Goal: Task Accomplishment & Management: Use online tool/utility

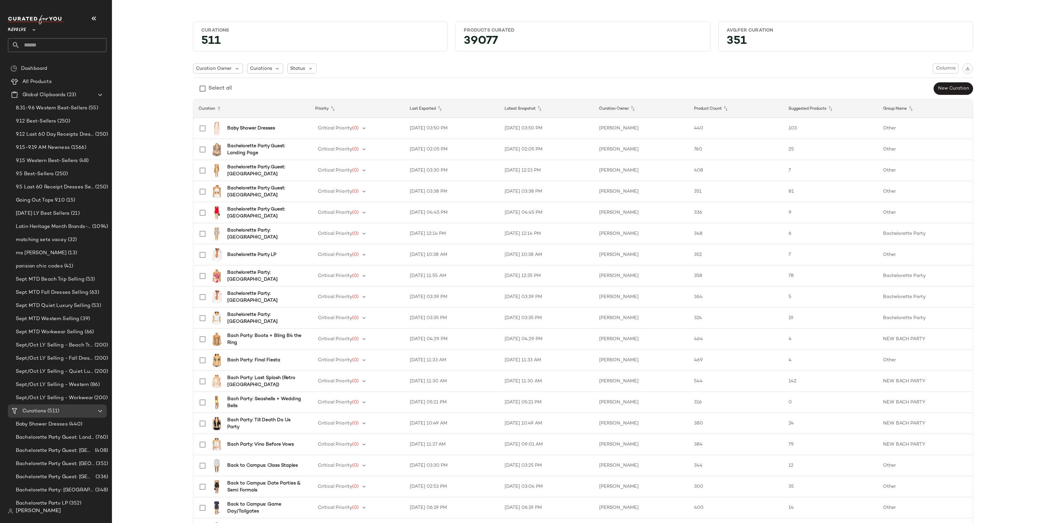
click at [42, 48] on input "text" at bounding box center [63, 45] width 87 height 14
type input "****"
click at [70, 59] on div "Microsoft NFL: Aqua & Orange Dolphins" at bounding box center [57, 64] width 99 height 14
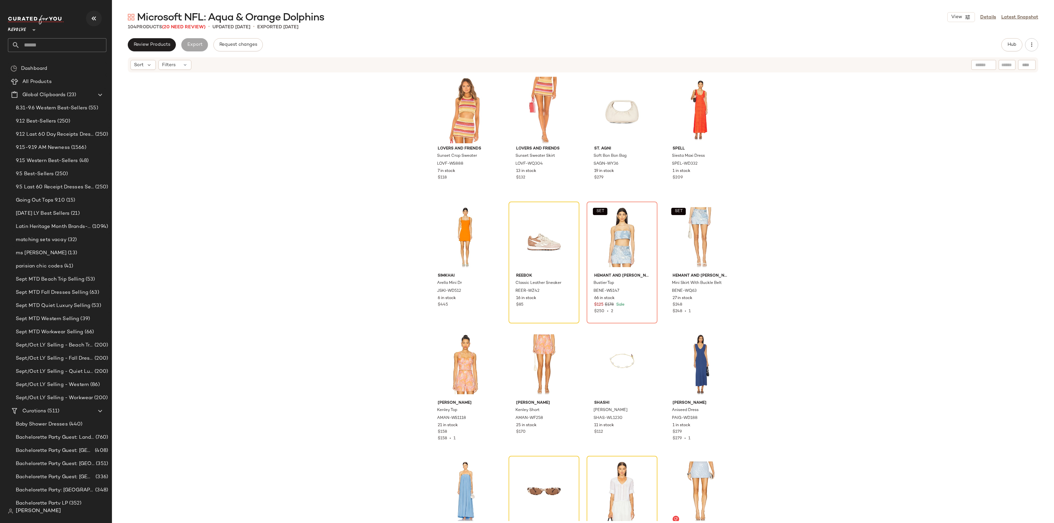
click at [92, 15] on icon "button" at bounding box center [94, 18] width 8 height 8
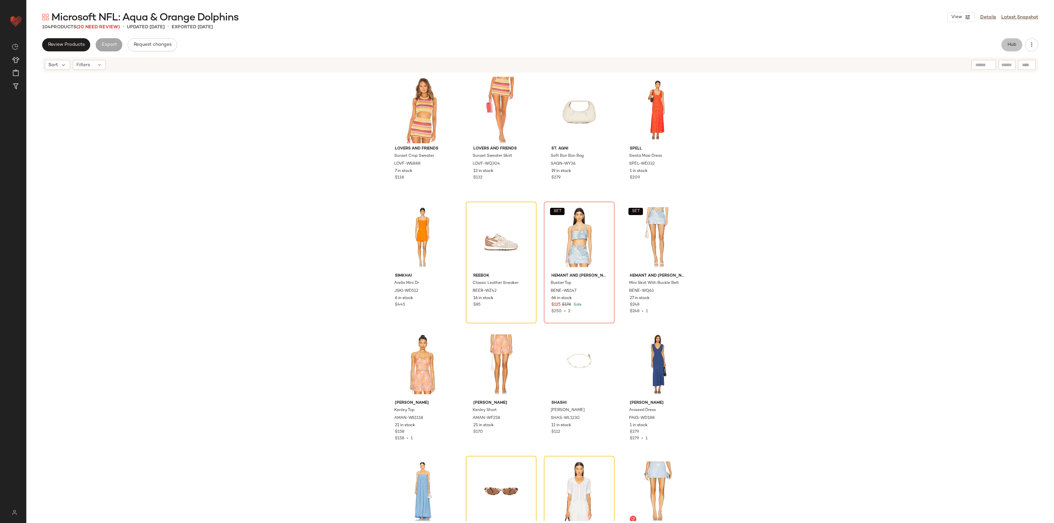
click at [1007, 51] on button "Hub" at bounding box center [1012, 44] width 21 height 13
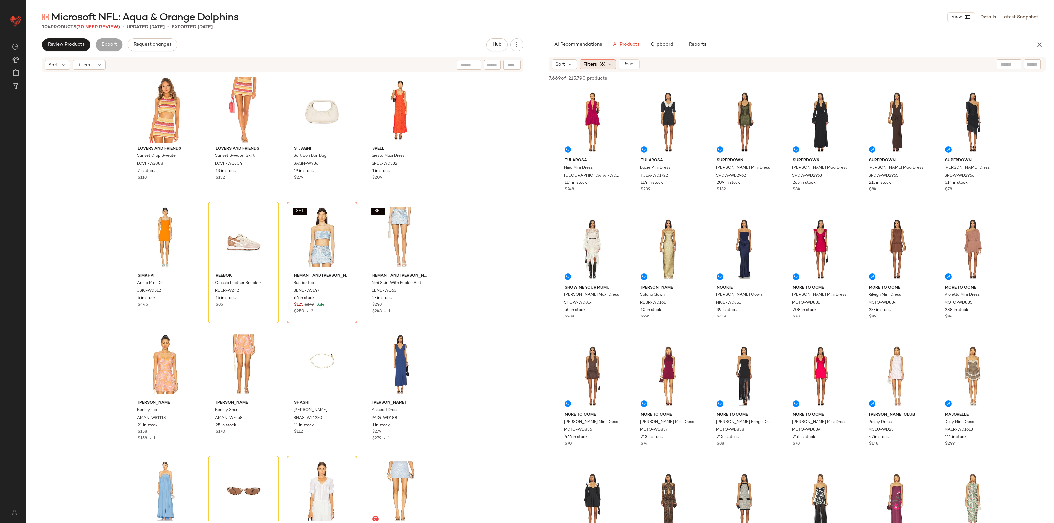
click at [594, 60] on div "Filters (6)" at bounding box center [598, 64] width 36 height 10
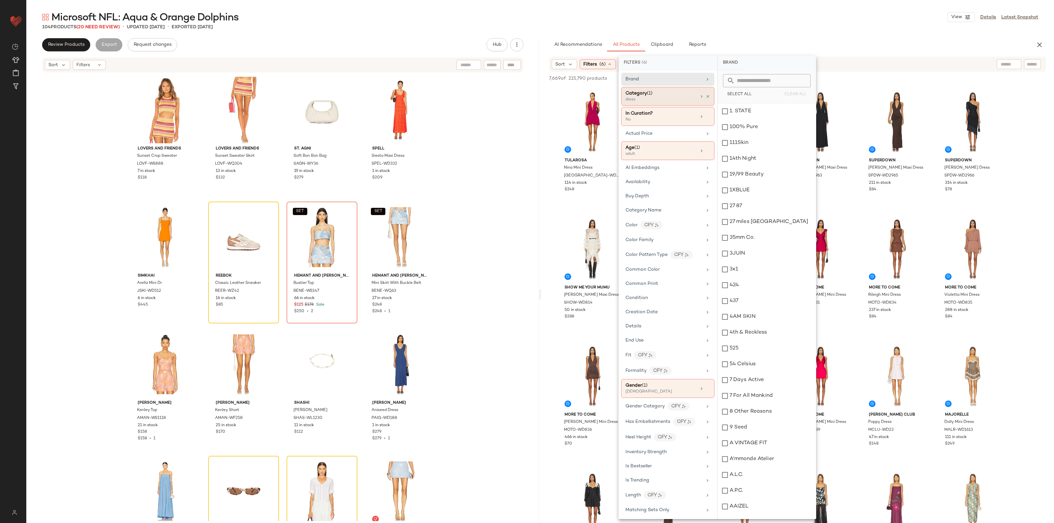
click at [705, 99] on div at bounding box center [704, 96] width 11 height 5
click at [706, 94] on icon at bounding box center [708, 96] width 5 height 5
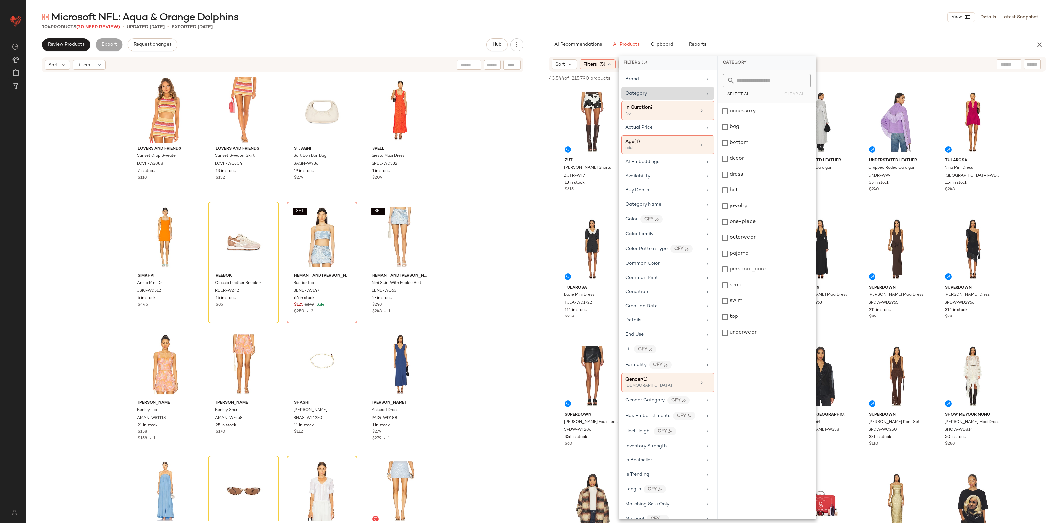
click at [495, 215] on div "Lovers and Friends Sunset Crop Sweater LOVF-WS888 7 in stock $118 Lovers and Fr…" at bounding box center [282, 297] width 513 height 448
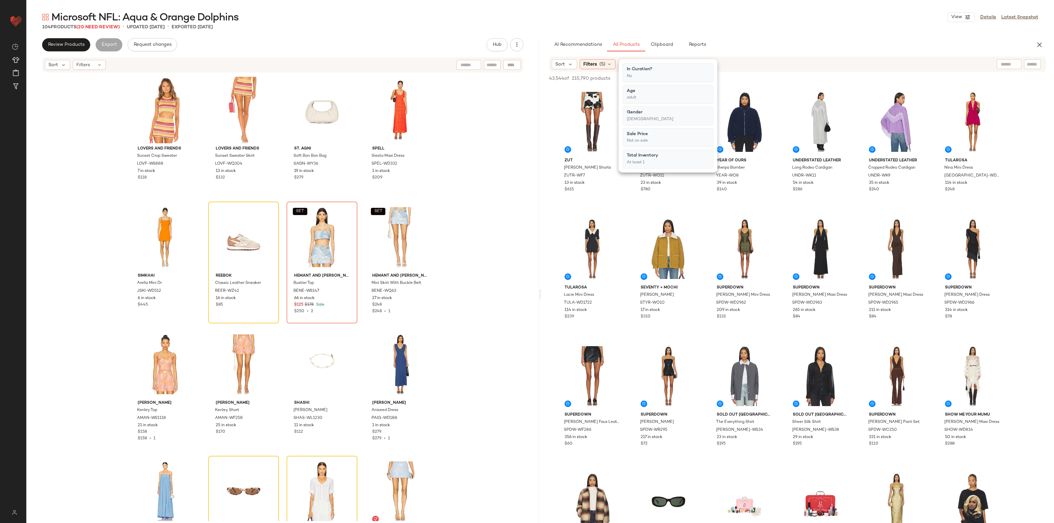
click at [517, 203] on div "Lovers and Friends Sunset Crop Sweater LOVF-WS888 7 in stock $118 Lovers and Fr…" at bounding box center [282, 297] width 513 height 448
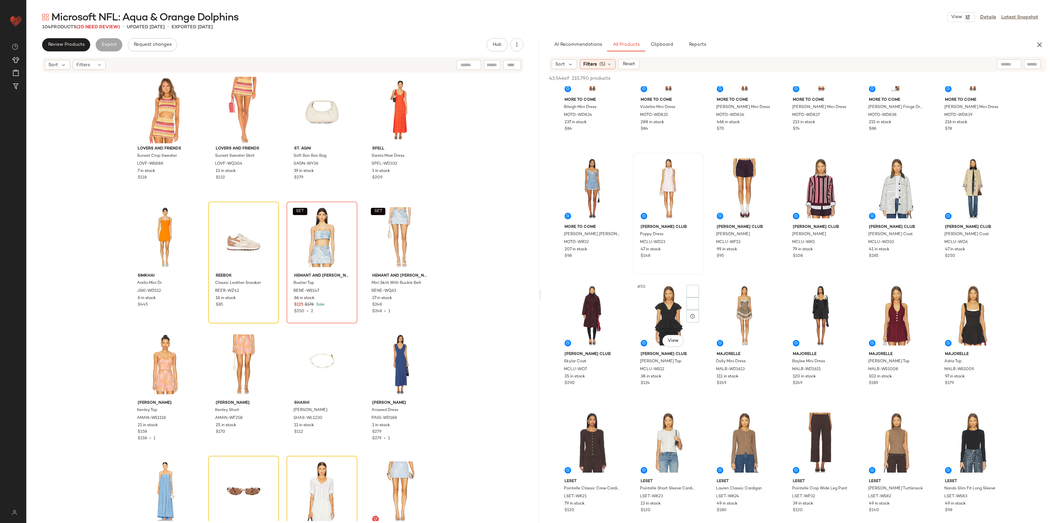
scroll to position [947, 0]
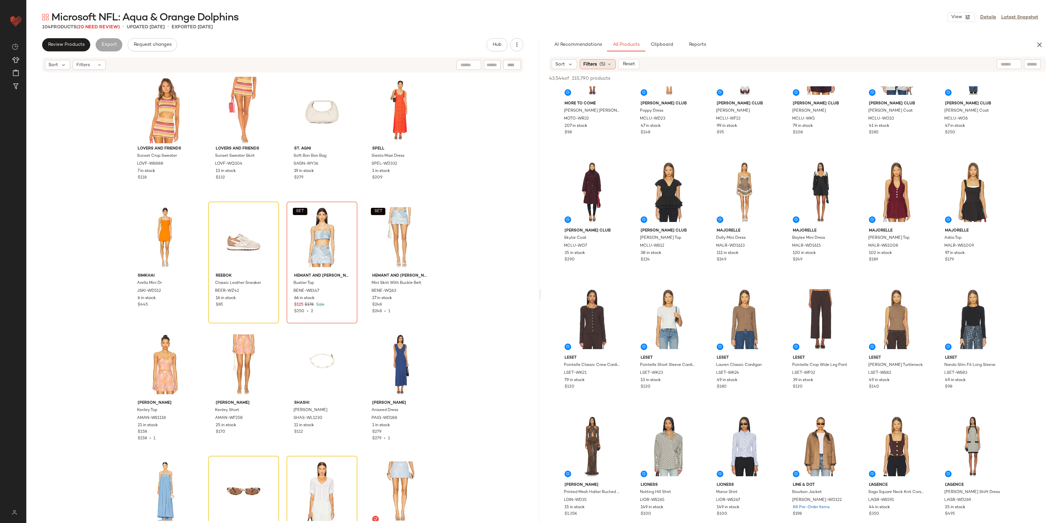
click at [594, 62] on span "Filters" at bounding box center [591, 64] width 14 height 7
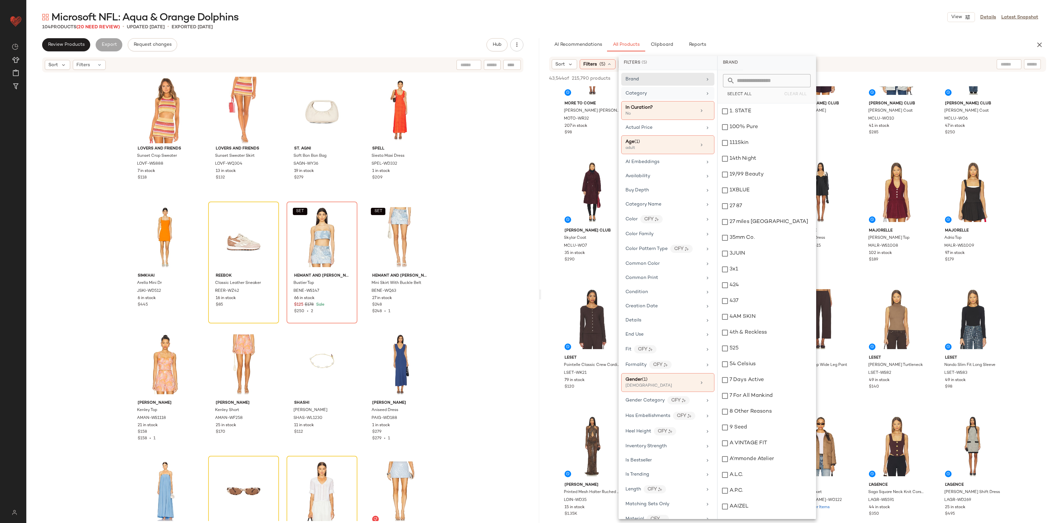
click at [641, 90] on div "Category" at bounding box center [667, 93] width 93 height 13
click at [752, 147] on div "bottom" at bounding box center [767, 143] width 98 height 16
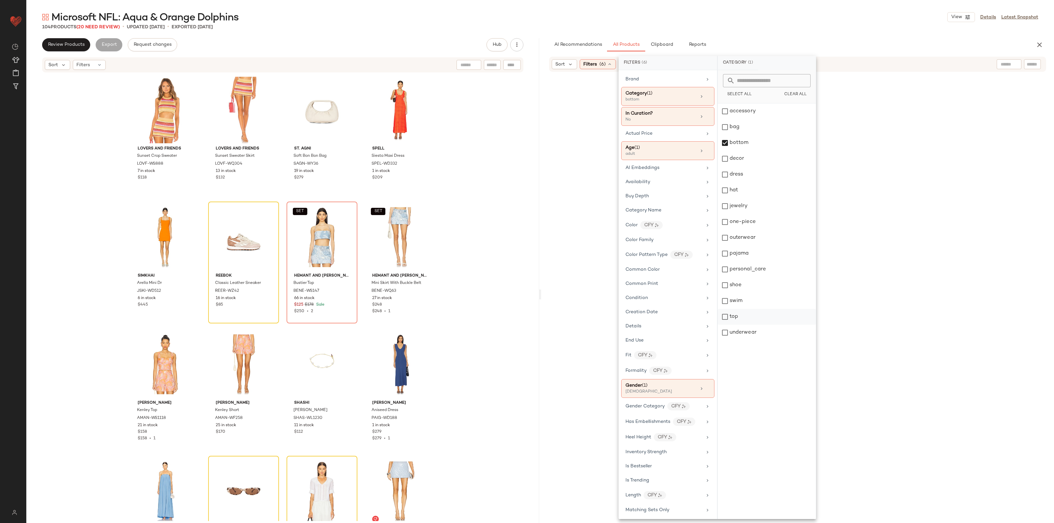
click at [739, 322] on div "top" at bounding box center [767, 317] width 98 height 16
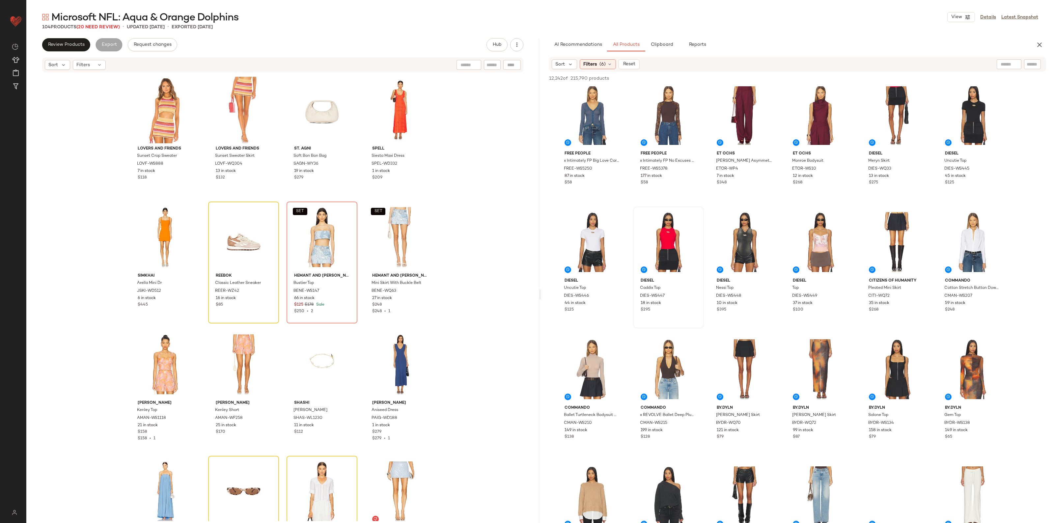
scroll to position [1153, 0]
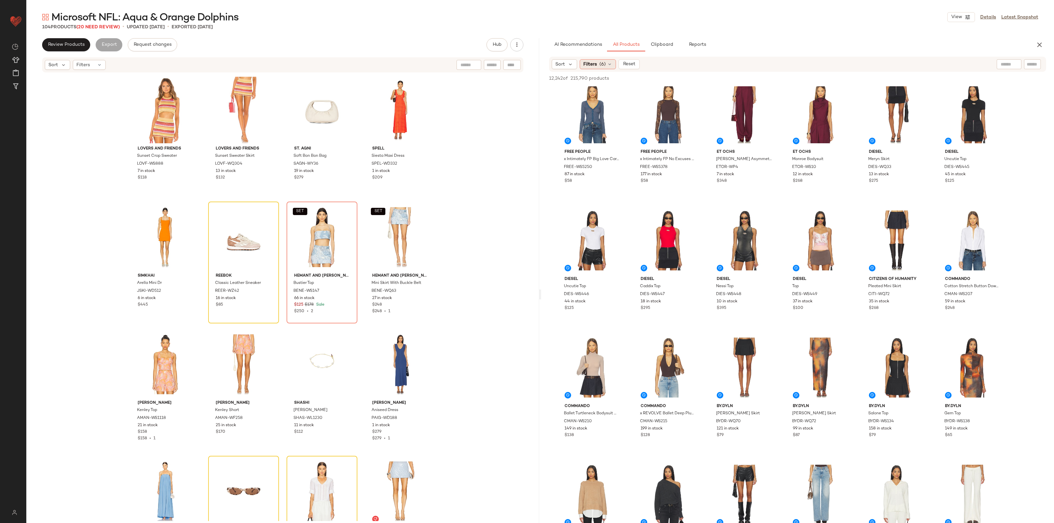
click at [601, 65] on span "(6)" at bounding box center [603, 64] width 6 height 7
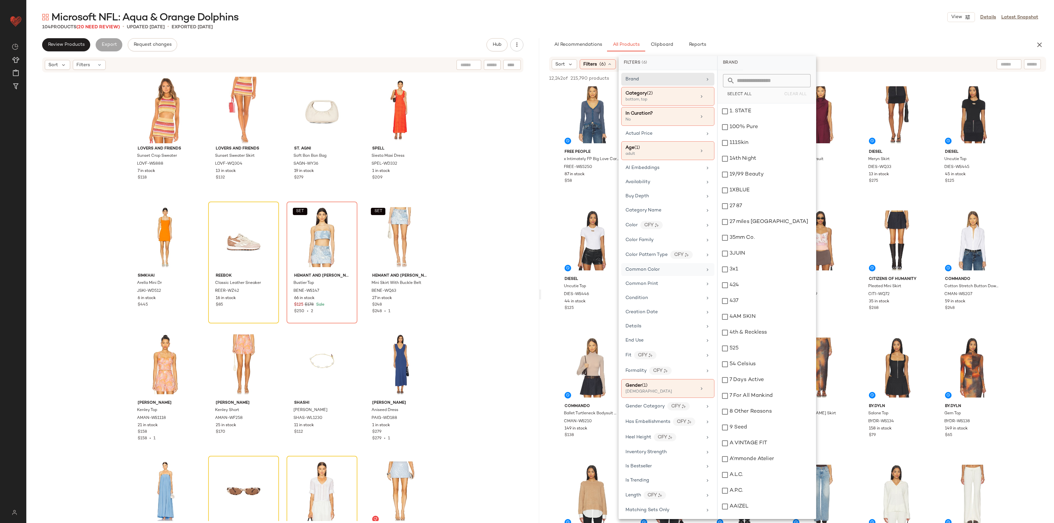
click at [654, 273] on div "Common Color" at bounding box center [643, 269] width 34 height 7
click at [740, 80] on input "text" at bounding box center [771, 80] width 72 height 13
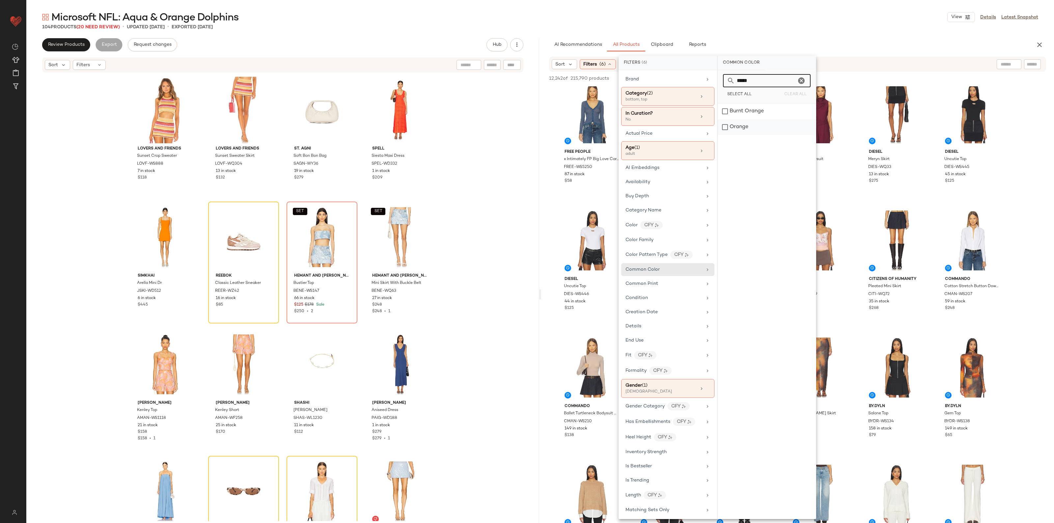
click at [744, 126] on div "Orange" at bounding box center [767, 127] width 98 height 16
drag, startPoint x: 755, startPoint y: 83, endPoint x: 720, endPoint y: 80, distance: 34.8
click at [720, 80] on div "***** Select All Clear All" at bounding box center [766, 86] width 98 height 33
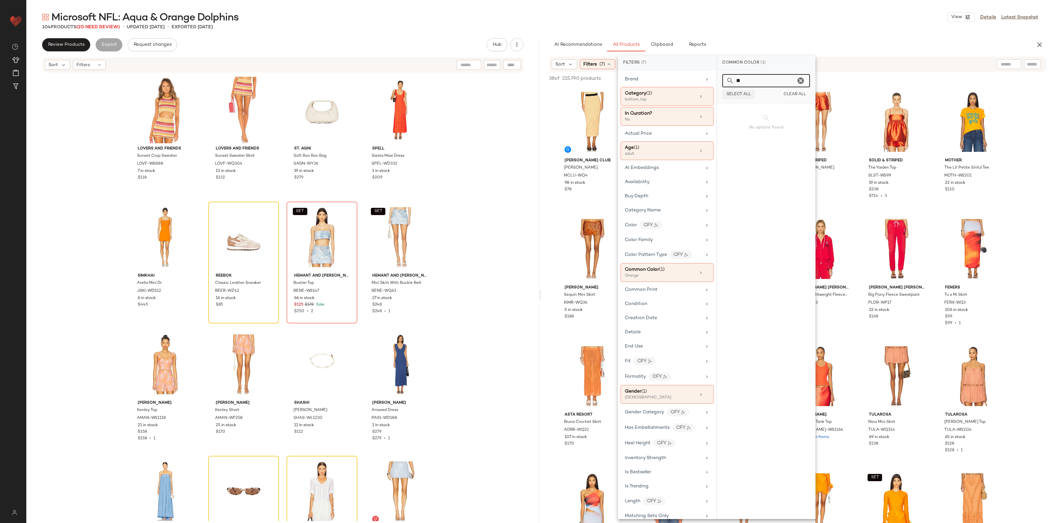
type input "*"
type input "****"
click at [737, 123] on div "Blue" at bounding box center [766, 127] width 98 height 16
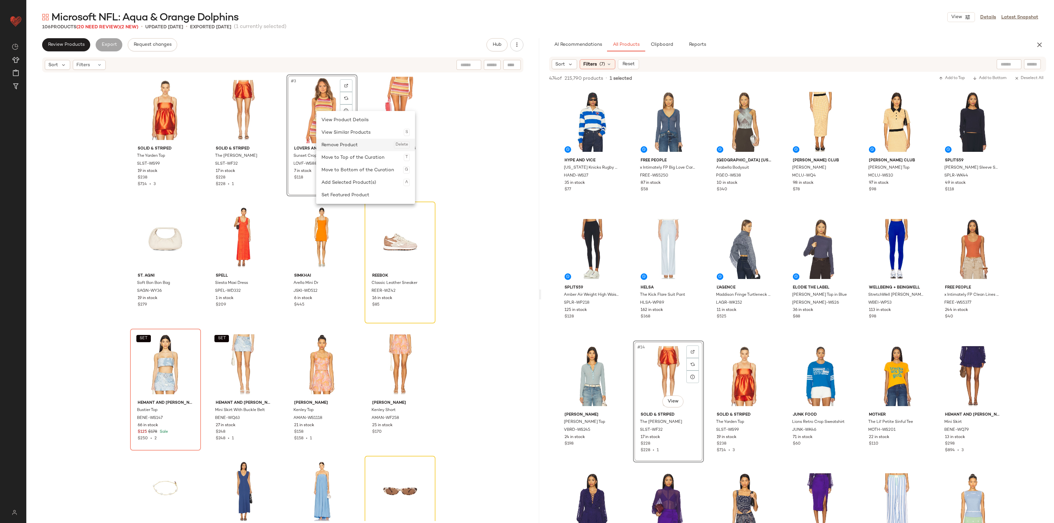
click at [342, 145] on div "Remove Product Delete" at bounding box center [366, 145] width 88 height 13
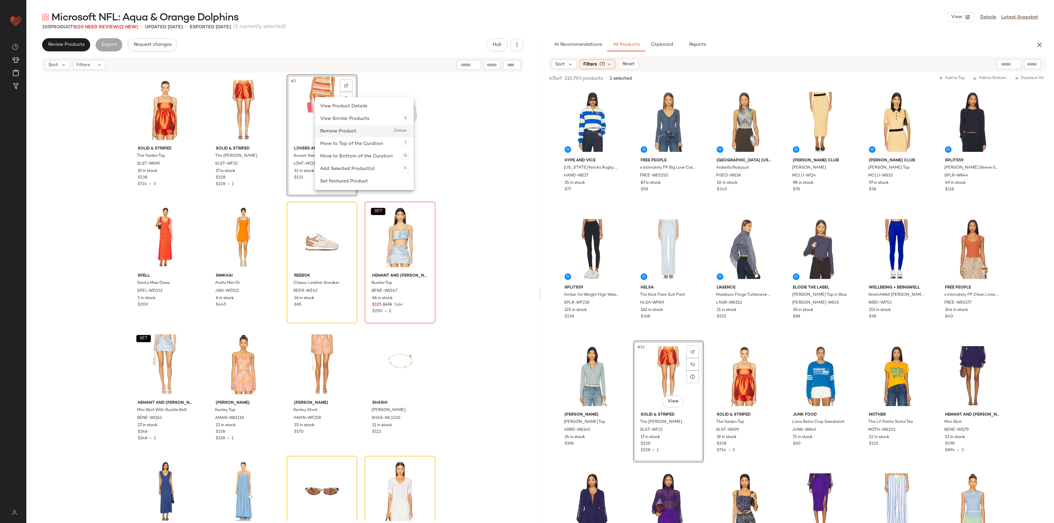
click at [331, 129] on div "Remove Product Delete" at bounding box center [364, 131] width 88 height 13
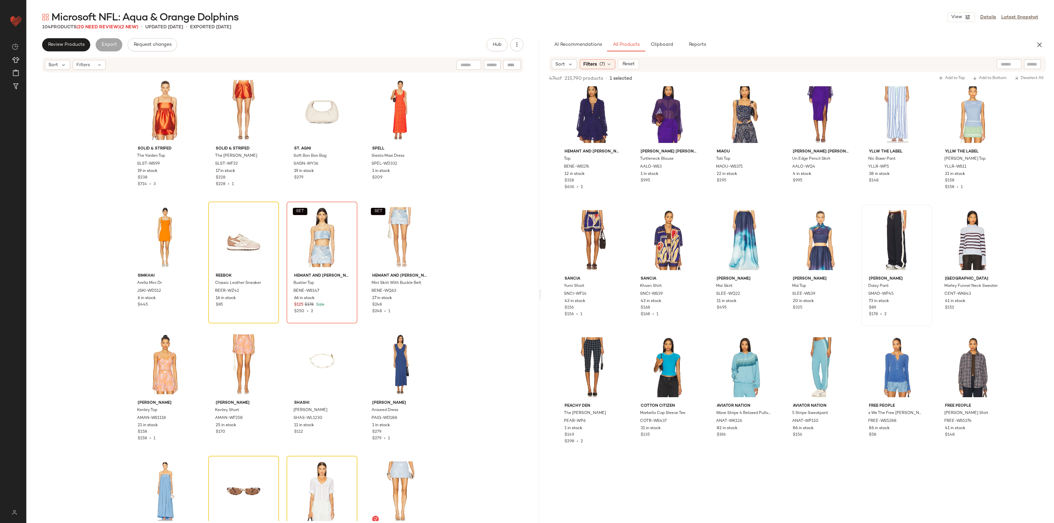
scroll to position [412, 0]
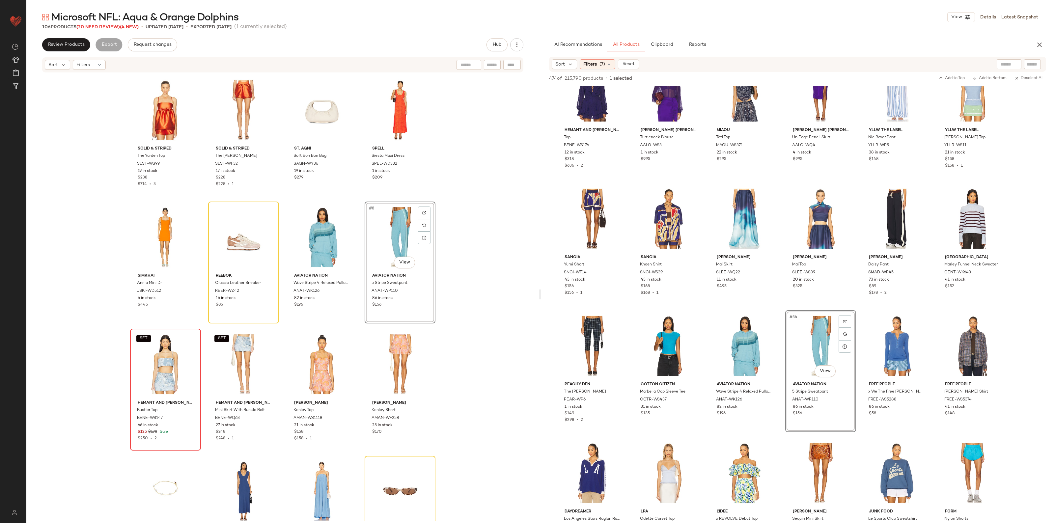
drag, startPoint x: 127, startPoint y: 376, endPoint x: 144, endPoint y: 386, distance: 19.8
click at [146, 386] on div "SET" at bounding box center [165, 364] width 66 height 67
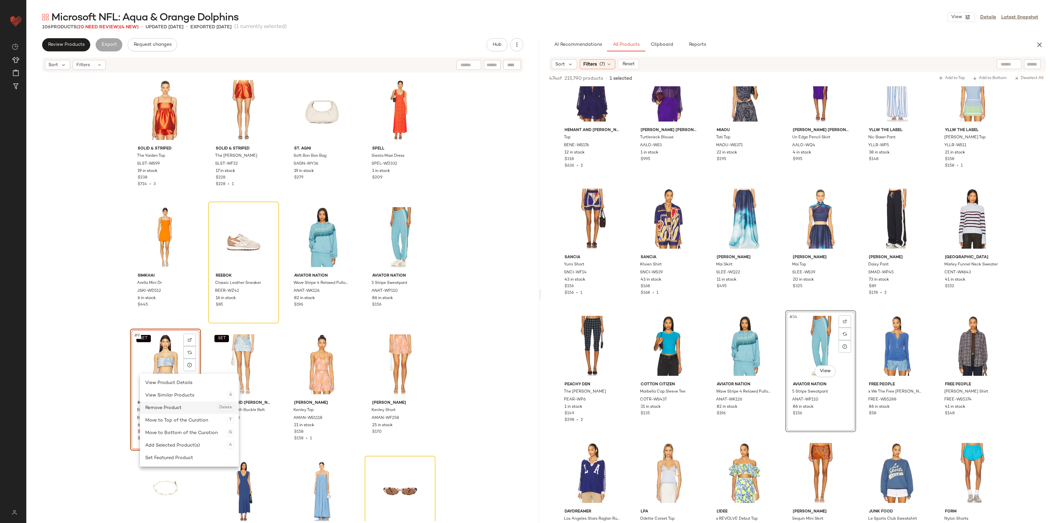
click at [178, 409] on div "Remove Product Delete" at bounding box center [189, 408] width 88 height 13
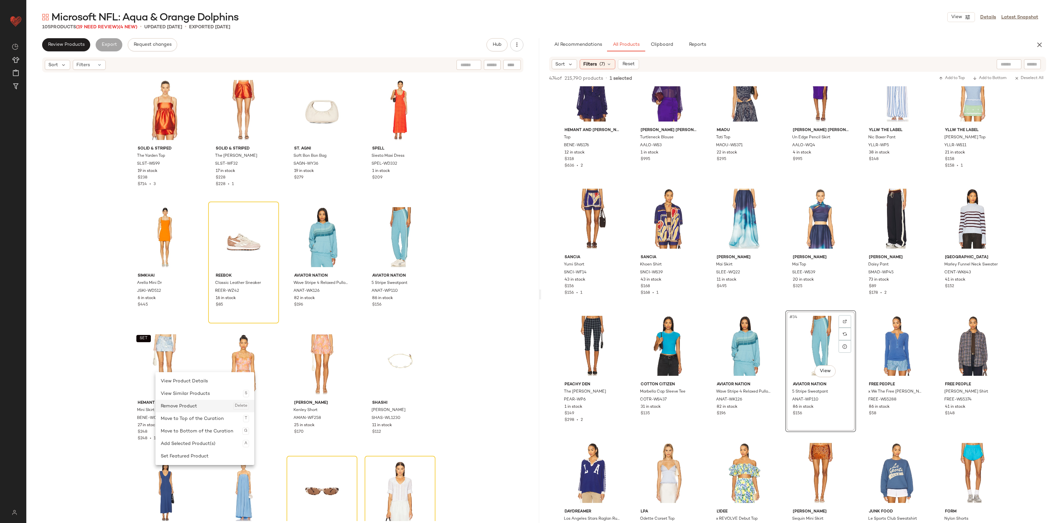
click at [172, 406] on div "Remove Product Delete" at bounding box center [205, 406] width 88 height 13
click at [149, 383] on div "SET #9 View" at bounding box center [165, 364] width 66 height 67
click at [175, 416] on div "Remove Product Delete" at bounding box center [198, 415] width 88 height 13
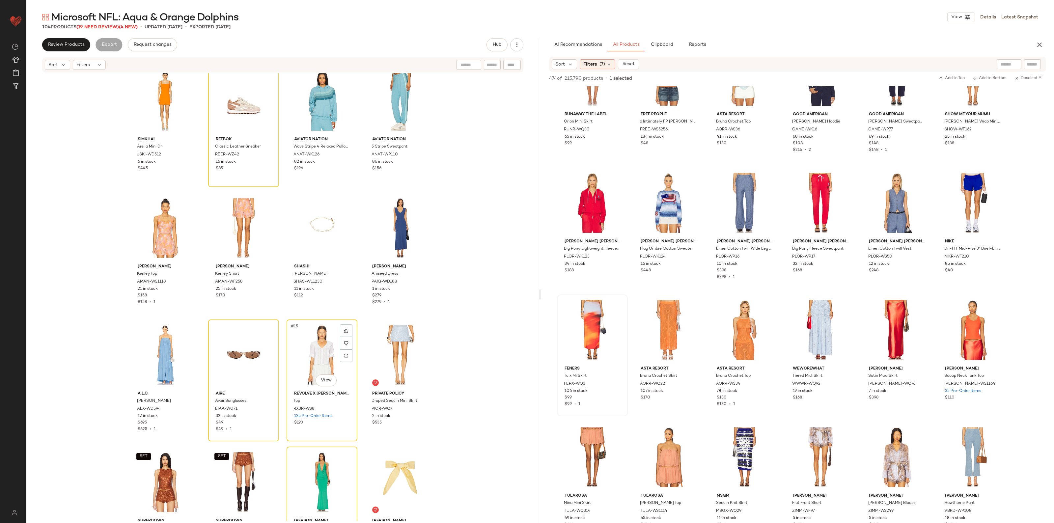
scroll to position [211, 0]
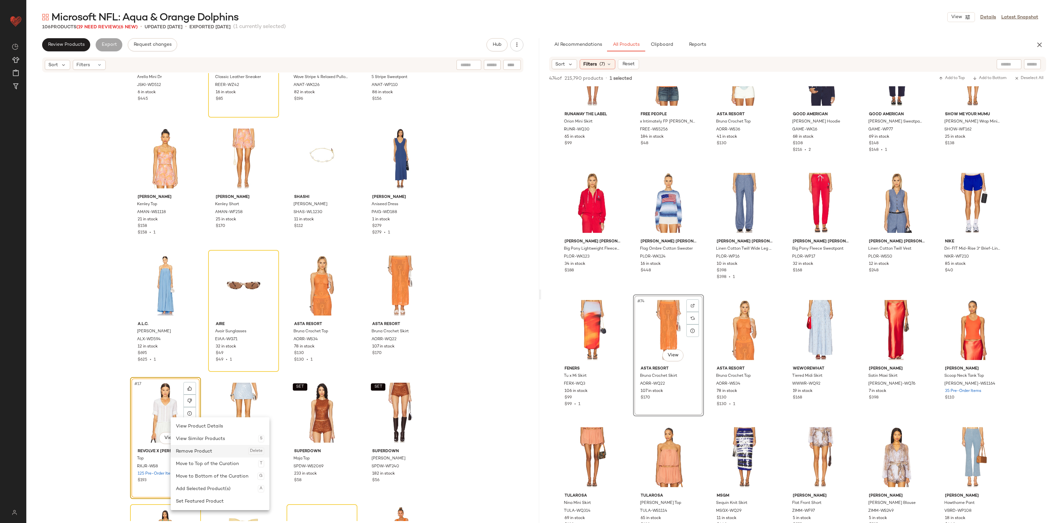
click at [199, 450] on div "Remove Product Delete" at bounding box center [220, 451] width 88 height 13
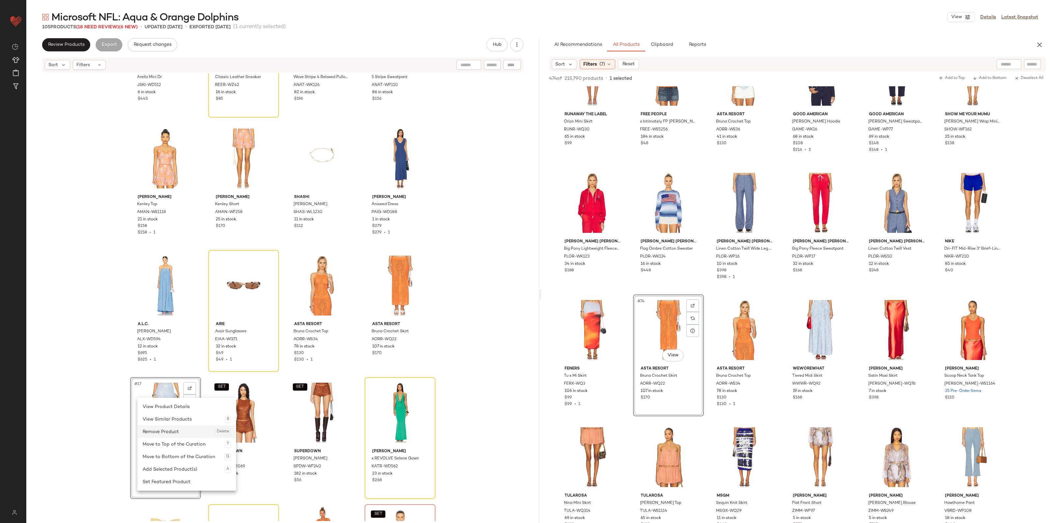
click at [181, 431] on div "Remove Product Delete" at bounding box center [187, 432] width 88 height 13
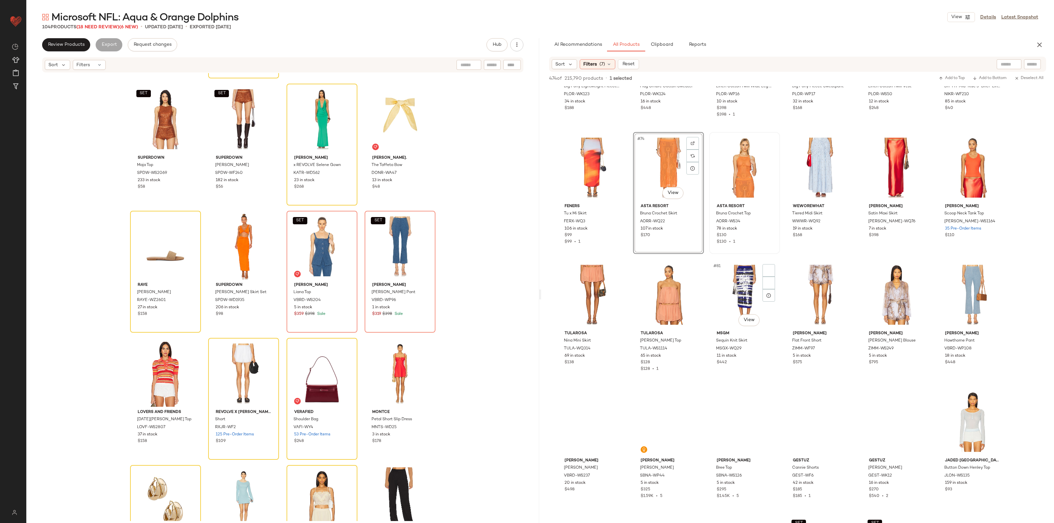
scroll to position [1483, 0]
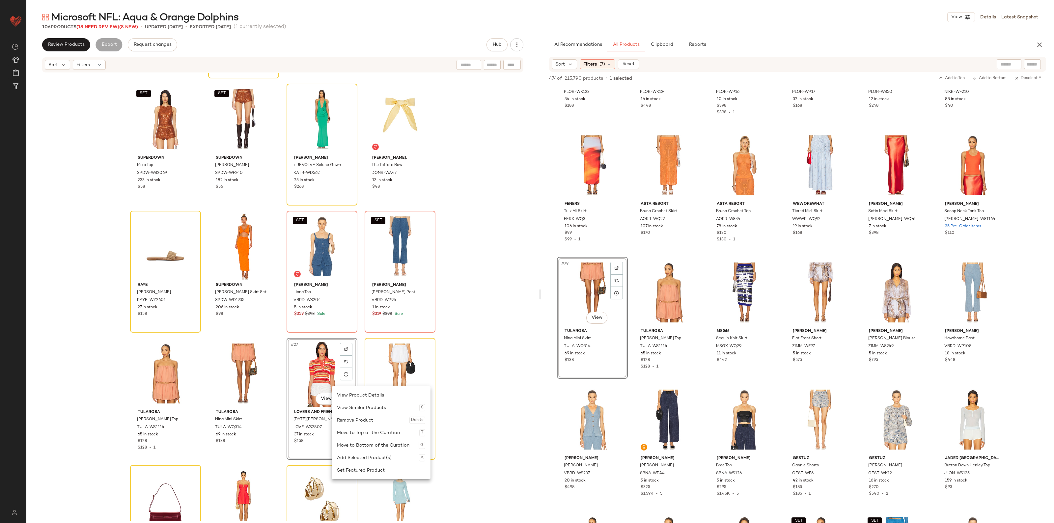
drag, startPoint x: 352, startPoint y: 416, endPoint x: 347, endPoint y: 411, distance: 6.5
click at [352, 416] on div "Remove Product Delete" at bounding box center [381, 420] width 88 height 13
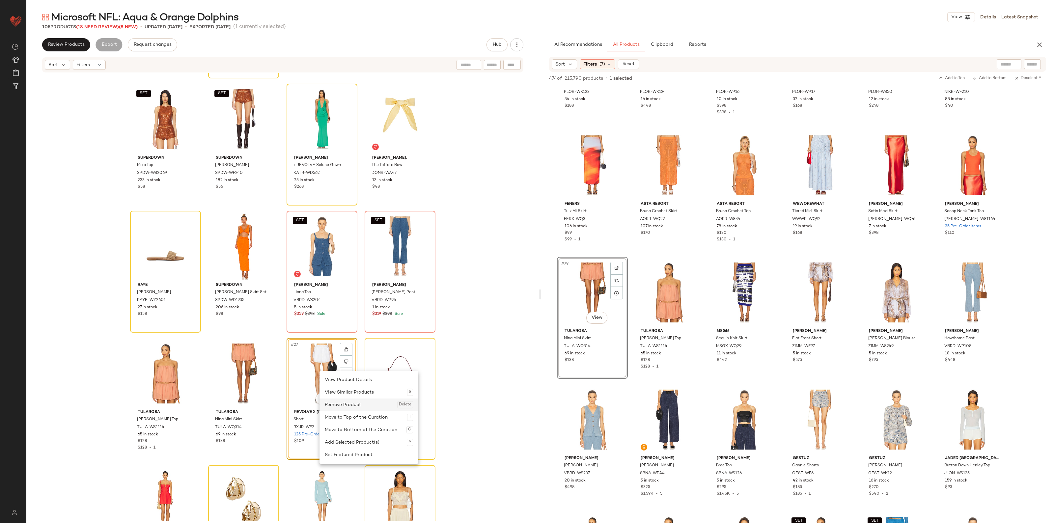
click at [340, 403] on div "Remove Product Delete" at bounding box center [369, 405] width 88 height 13
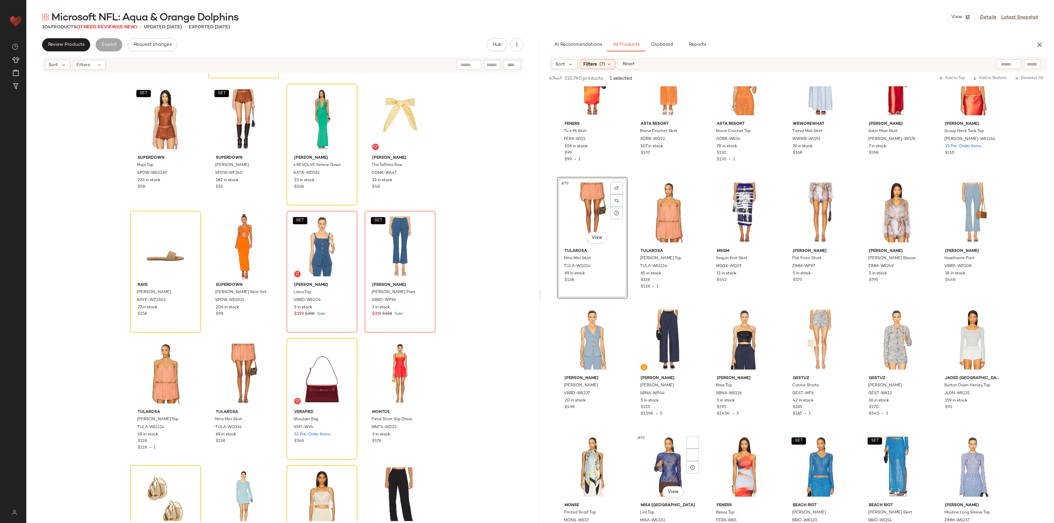
scroll to position [1689, 0]
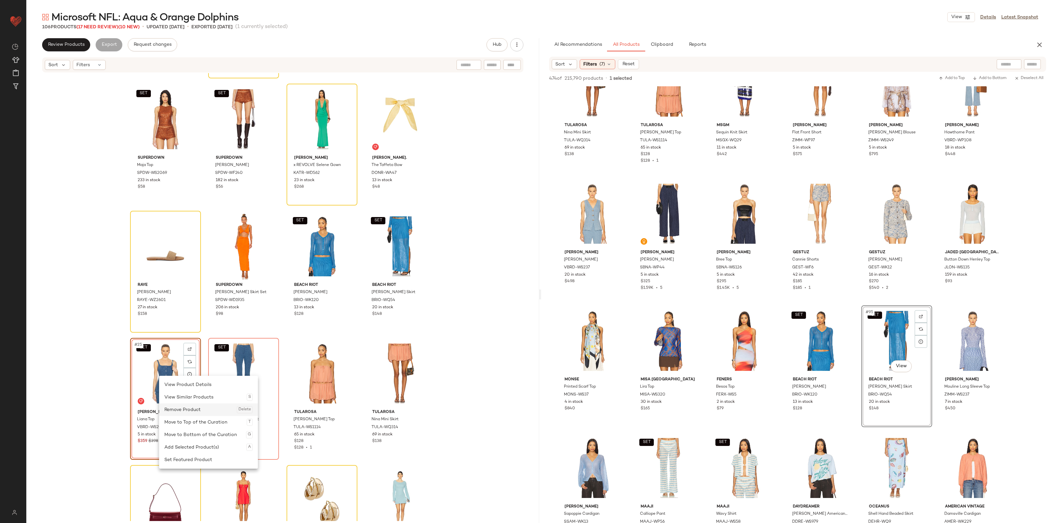
click at [180, 406] on div "Remove Product Delete" at bounding box center [208, 410] width 88 height 13
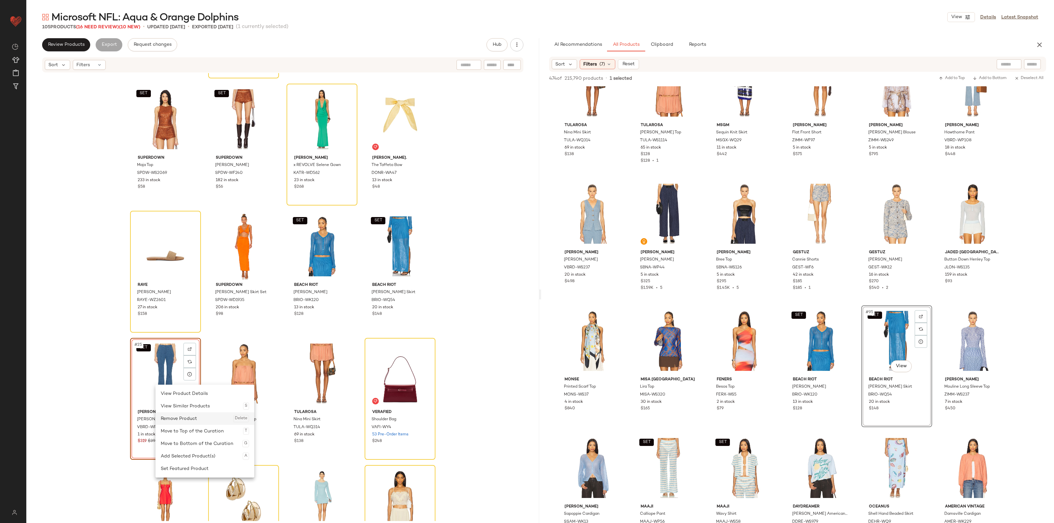
click at [175, 414] on div "Remove Product Delete" at bounding box center [205, 419] width 88 height 13
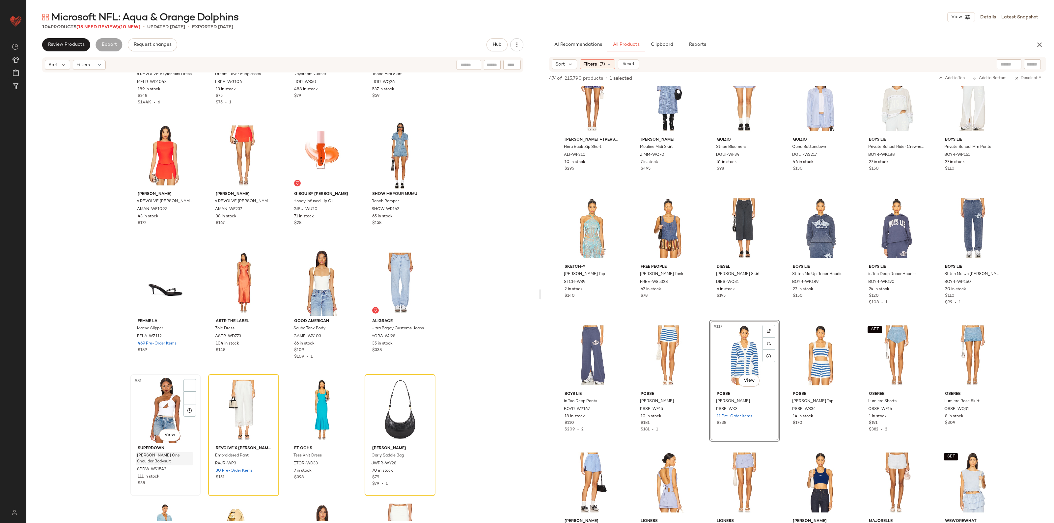
scroll to position [2253, 0]
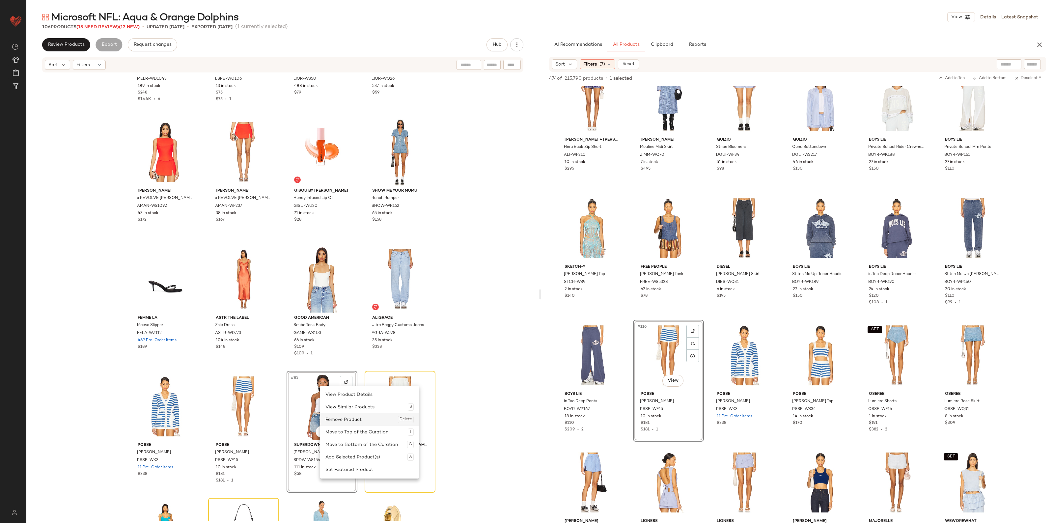
click at [344, 417] on div "Remove Product Delete" at bounding box center [370, 420] width 88 height 13
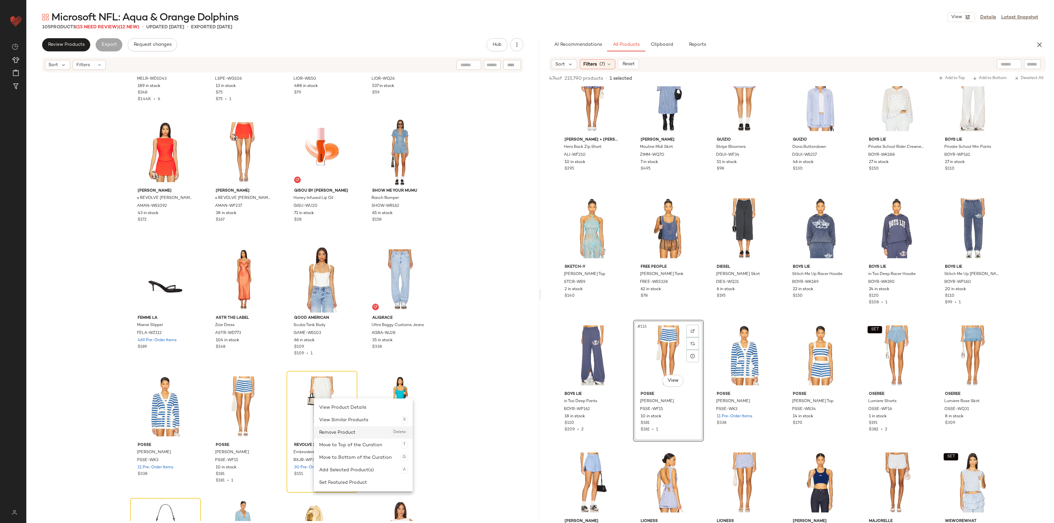
click at [324, 431] on div "Remove Product Delete" at bounding box center [363, 432] width 88 height 13
click at [338, 427] on div "Remove Product Delete" at bounding box center [359, 426] width 88 height 13
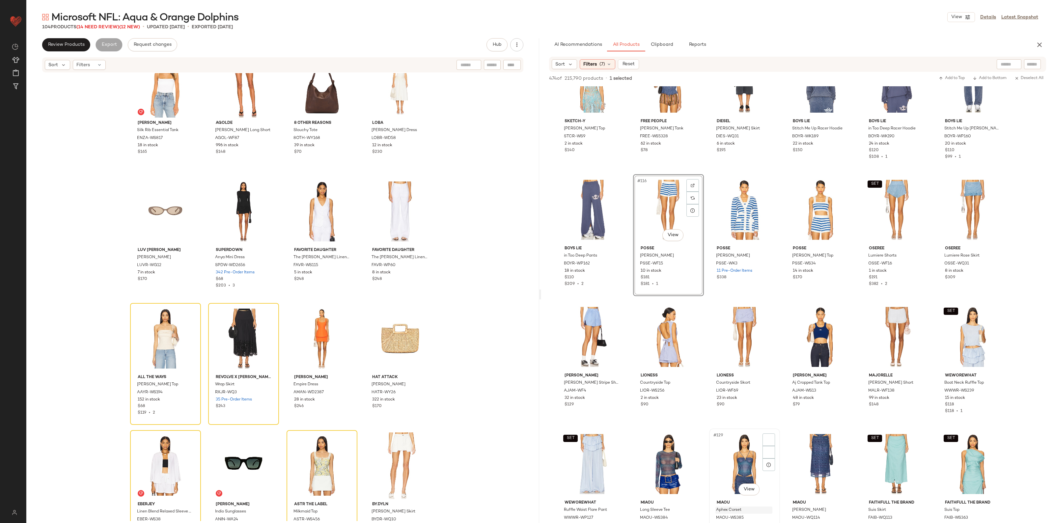
scroll to position [2554, 0]
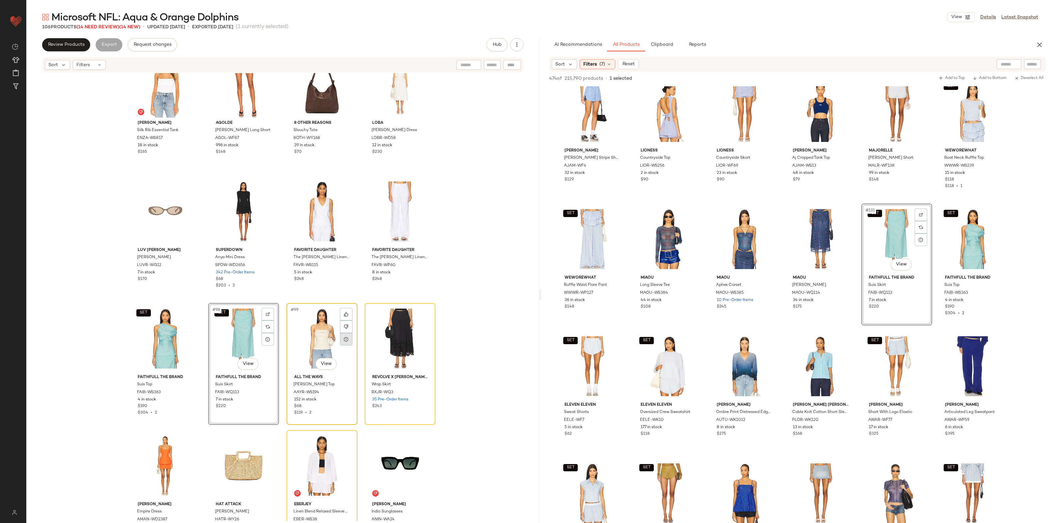
drag, startPoint x: 340, startPoint y: 342, endPoint x: 344, endPoint y: 342, distance: 3.6
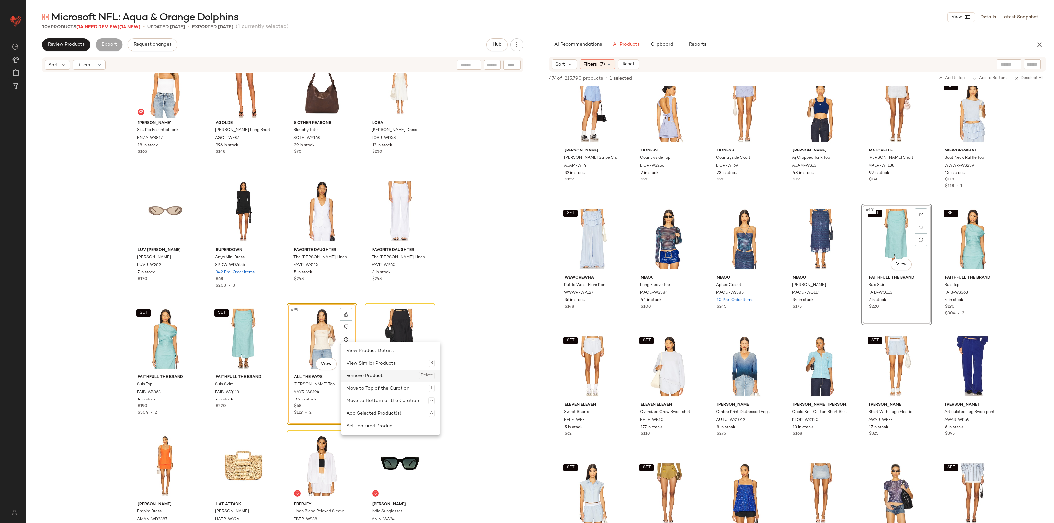
click at [367, 375] on div "Remove Product Delete" at bounding box center [391, 376] width 88 height 13
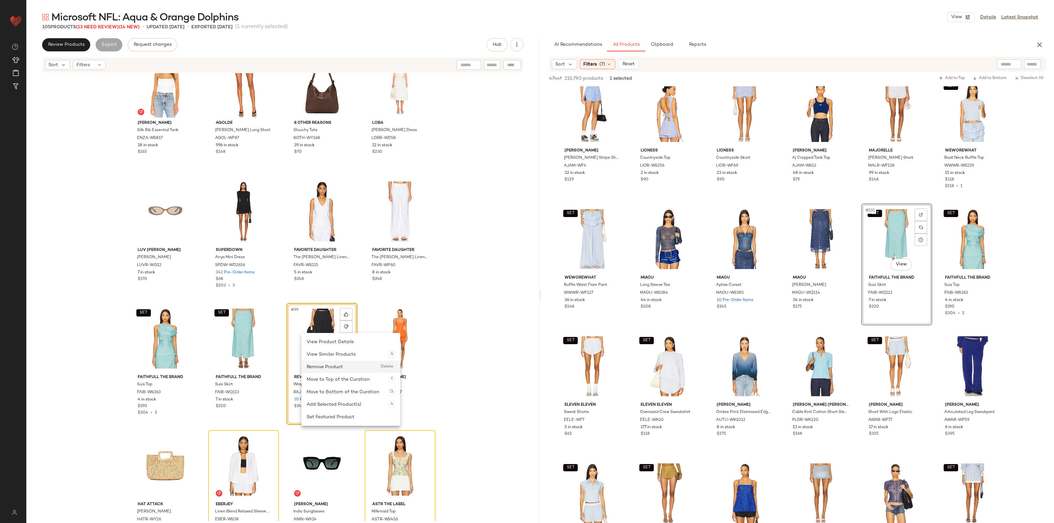
click at [341, 367] on div "Remove Product Delete" at bounding box center [351, 367] width 88 height 13
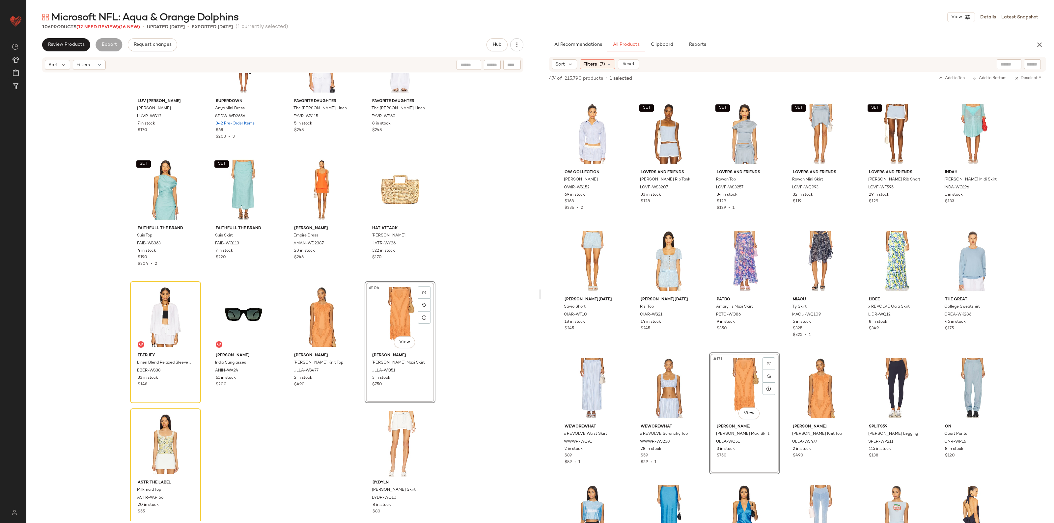
scroll to position [2987, 0]
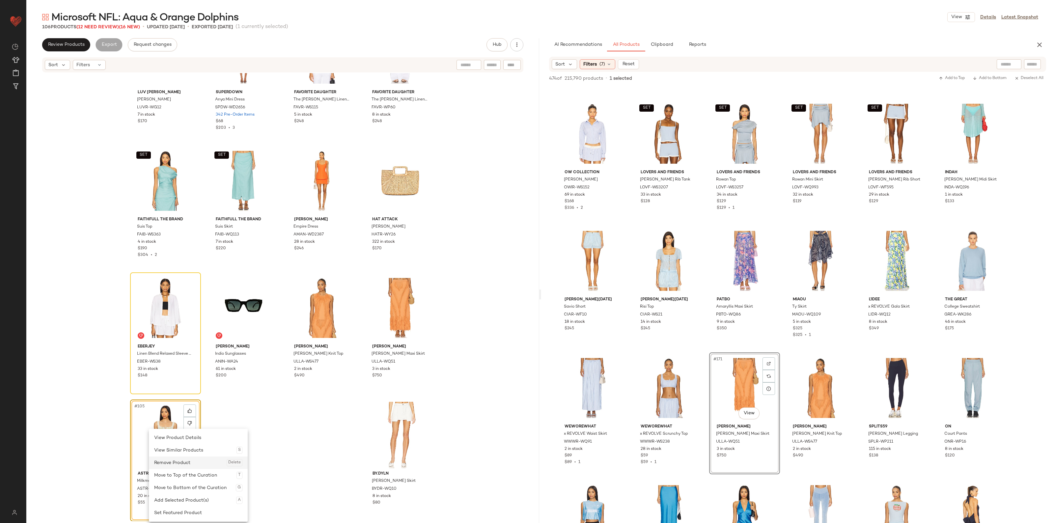
click at [182, 461] on div "Remove Product Delete" at bounding box center [198, 463] width 88 height 13
click at [196, 466] on div "Remove Product Delete" at bounding box center [213, 463] width 88 height 13
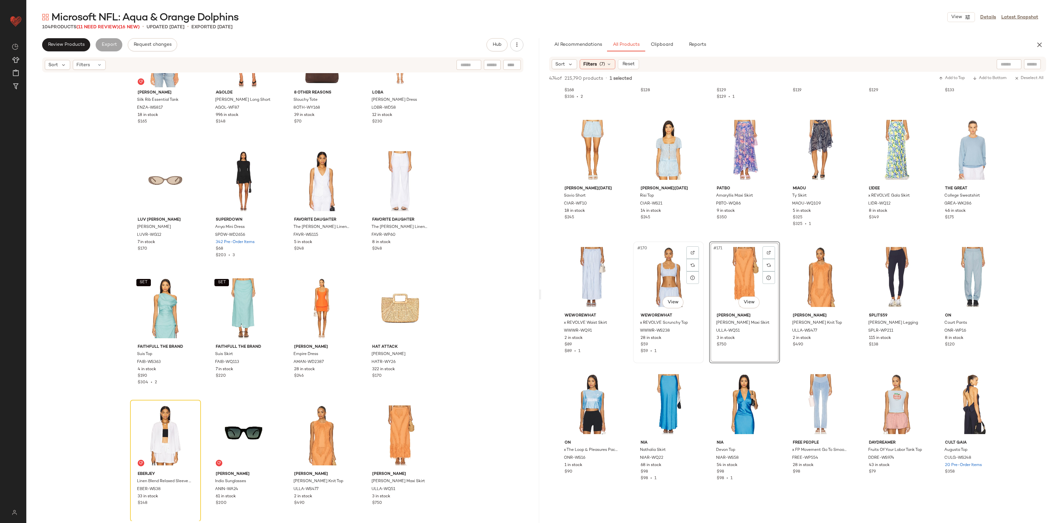
scroll to position [3419, 0]
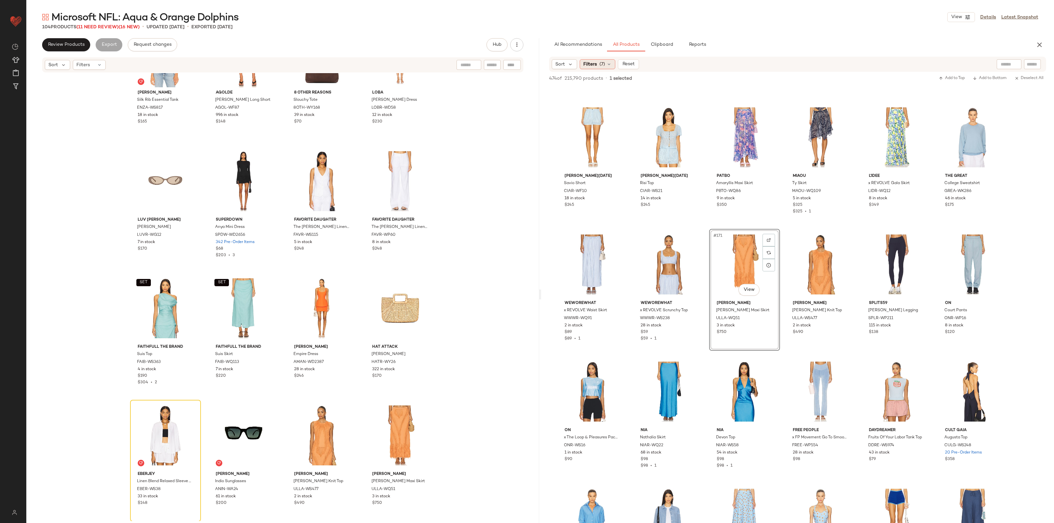
click at [587, 67] on div "Filters (7)" at bounding box center [598, 64] width 36 height 10
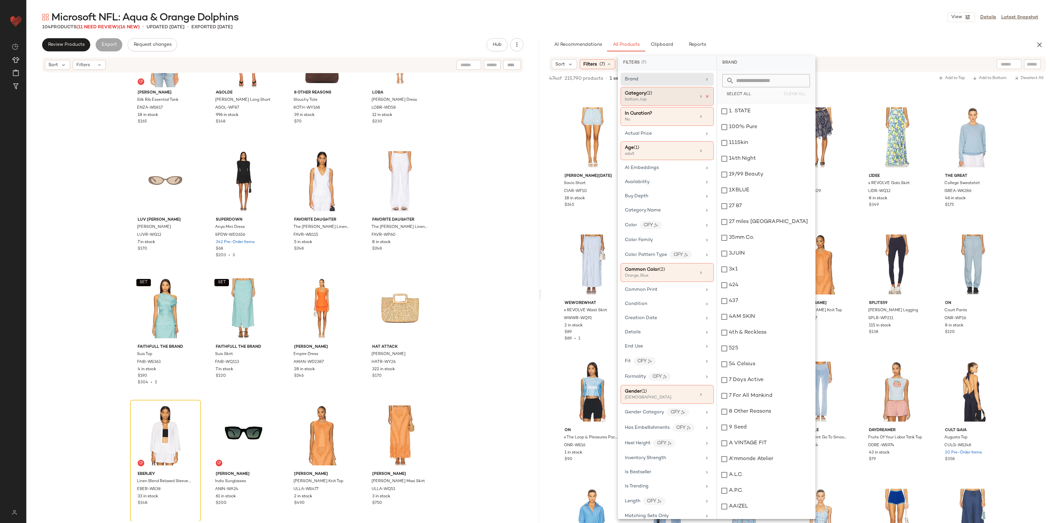
click at [705, 97] on icon at bounding box center [707, 96] width 5 height 5
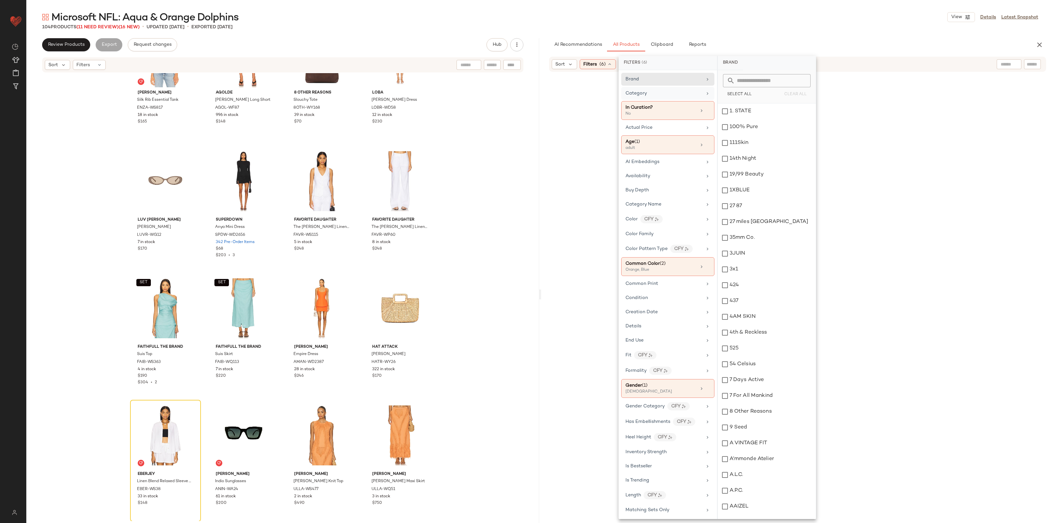
click at [668, 93] on div "Category" at bounding box center [664, 93] width 77 height 7
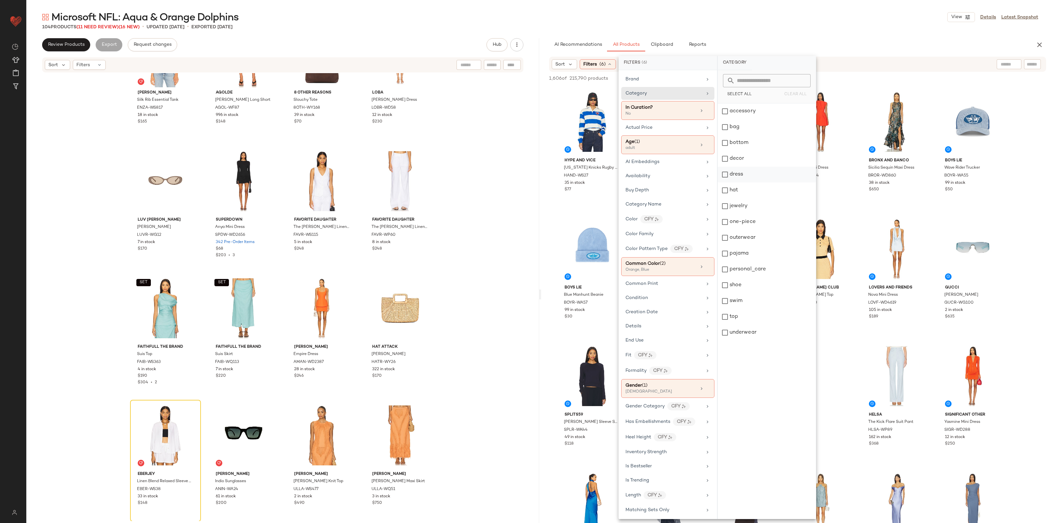
click at [740, 180] on div "dress" at bounding box center [767, 175] width 98 height 16
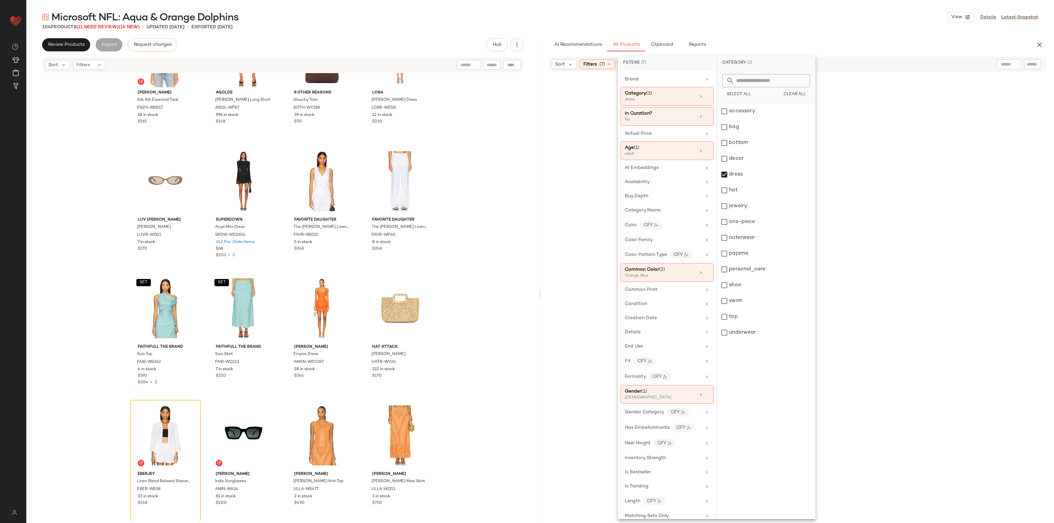
click at [490, 220] on div "Enza Costa Silk Rib Essential Tank ENZA-WS817 18 in stock $165 AGOLDE Parker Lo…" at bounding box center [282, 297] width 513 height 448
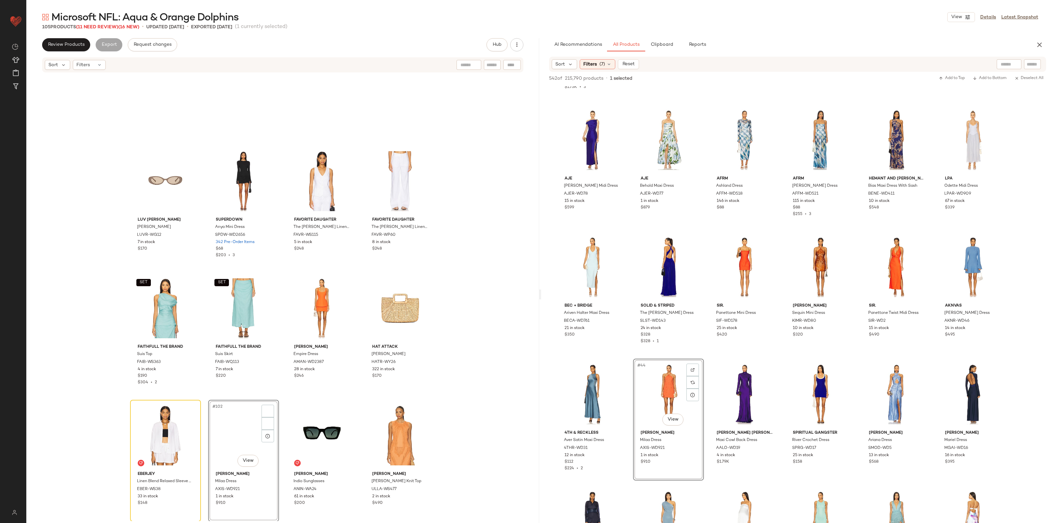
scroll to position [2987, 0]
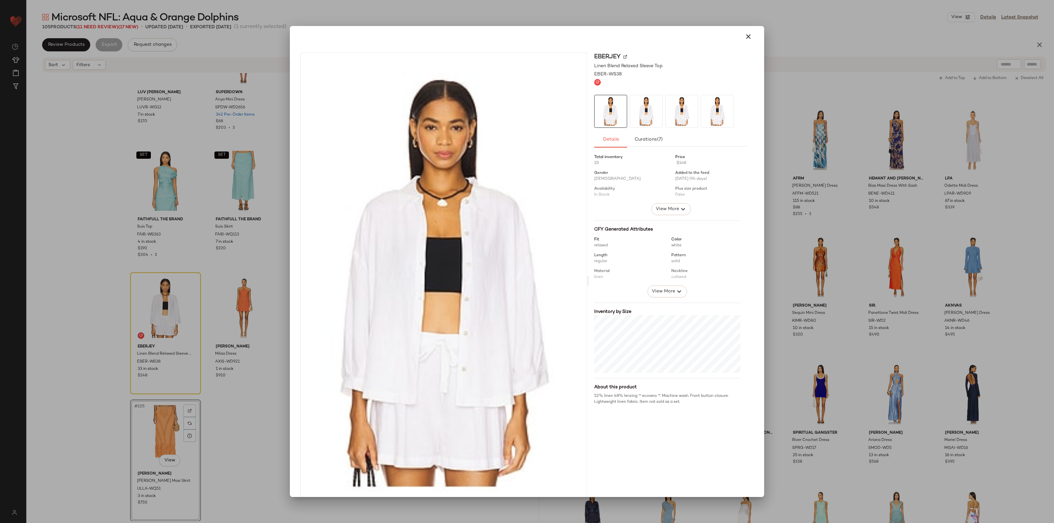
drag, startPoint x: 160, startPoint y: 332, endPoint x: 745, endPoint y: 39, distance: 654.3
click at [748, 35] on icon "button" at bounding box center [749, 37] width 8 height 8
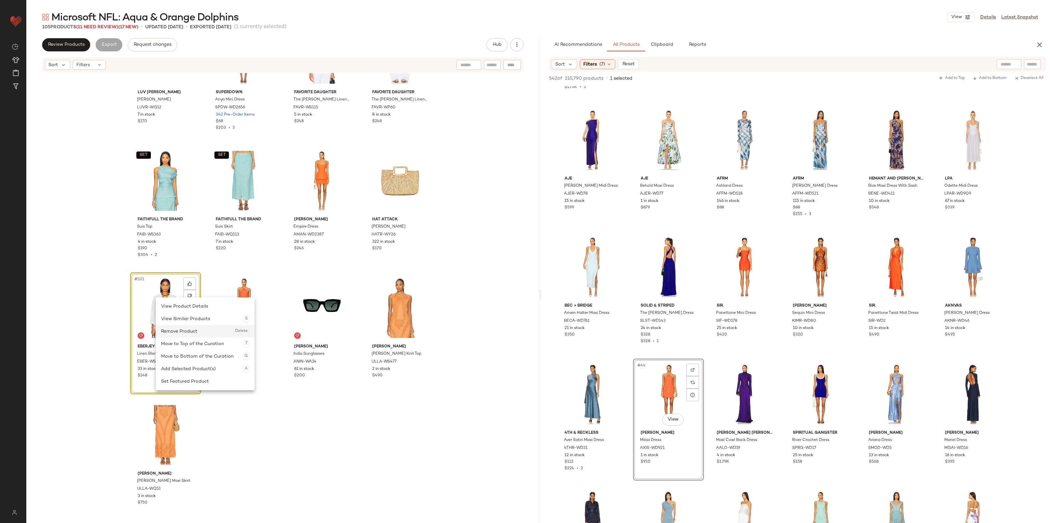
click at [183, 328] on div "Remove Product Delete" at bounding box center [205, 331] width 88 height 13
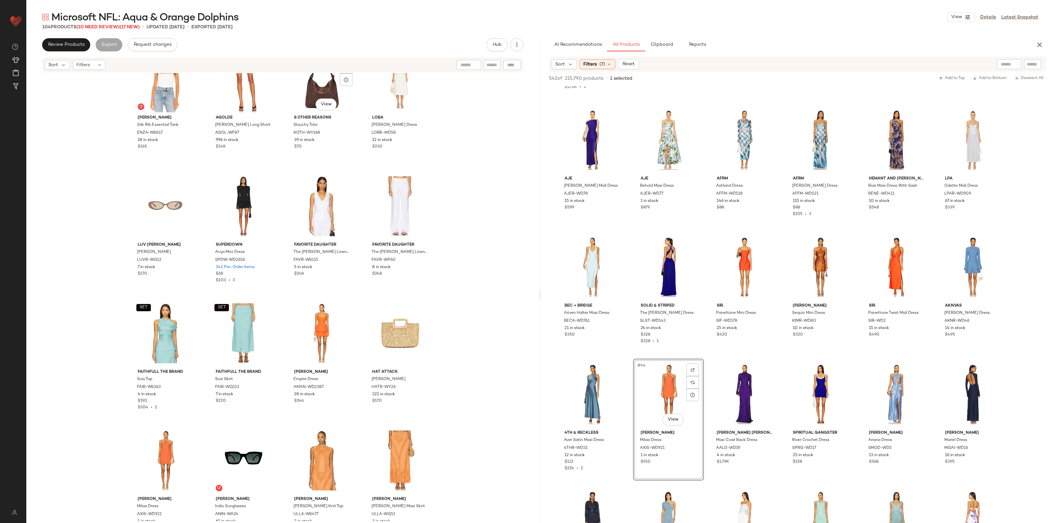
scroll to position [2612, 0]
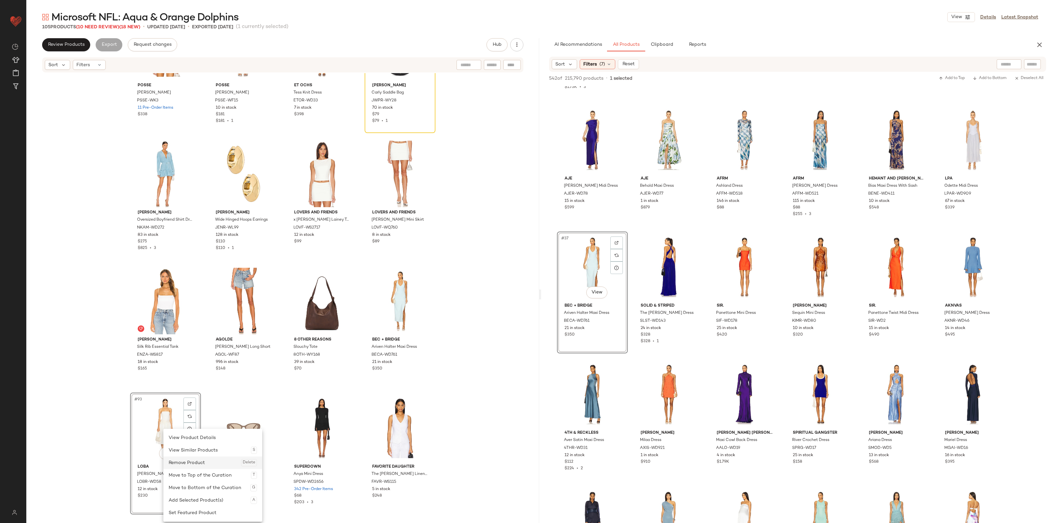
click at [181, 458] on div "Remove Product Delete" at bounding box center [213, 463] width 88 height 13
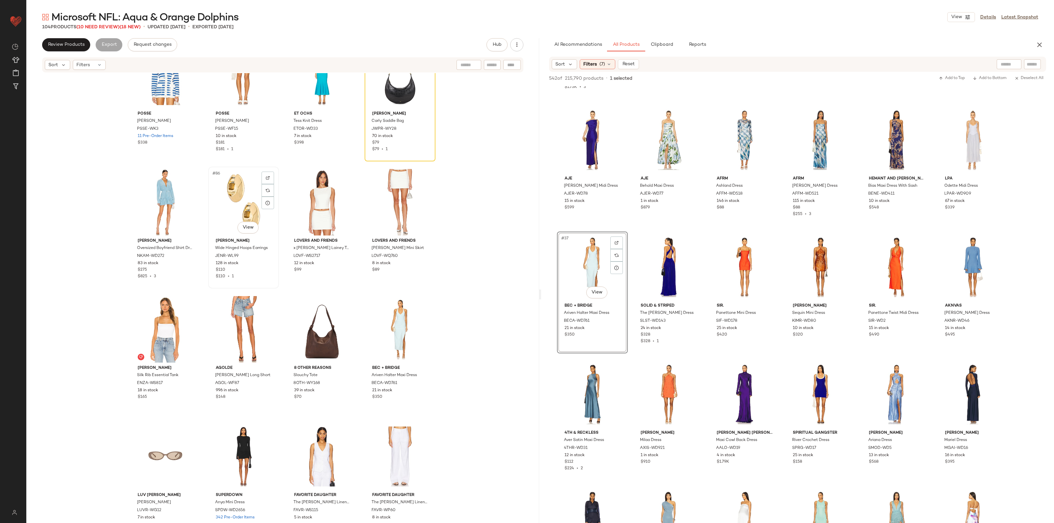
scroll to position [2406, 0]
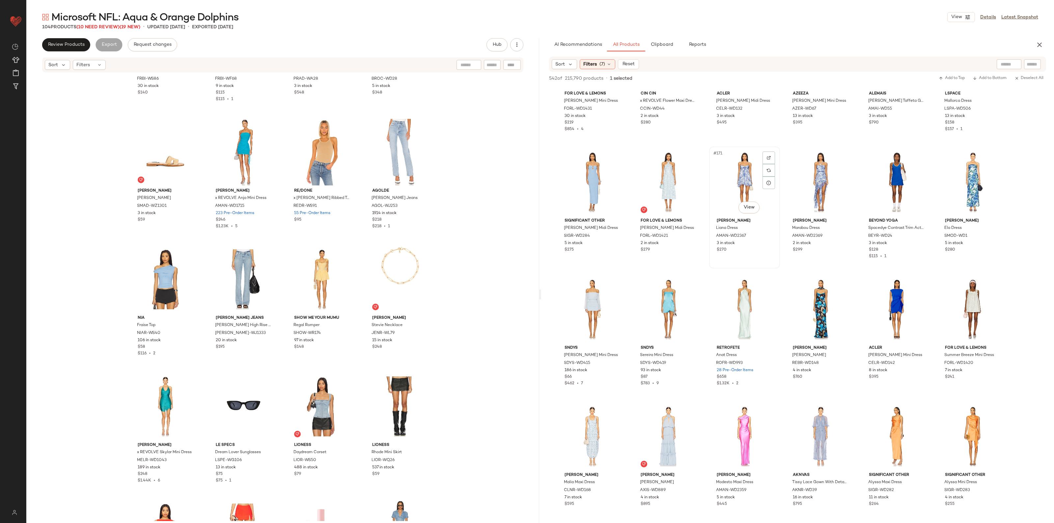
scroll to position [3542, 0]
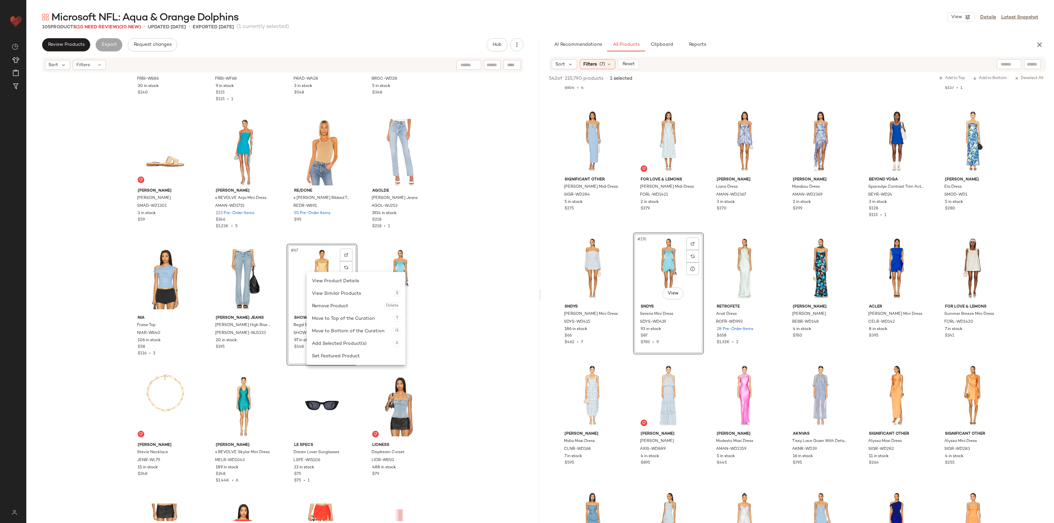
click at [321, 303] on div "Remove Product Delete" at bounding box center [356, 306] width 88 height 13
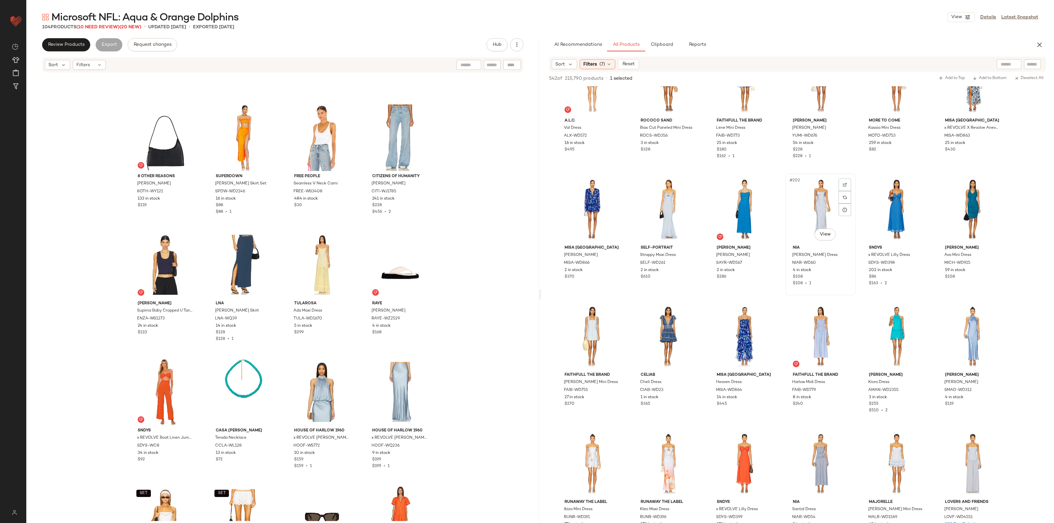
scroll to position [4160, 0]
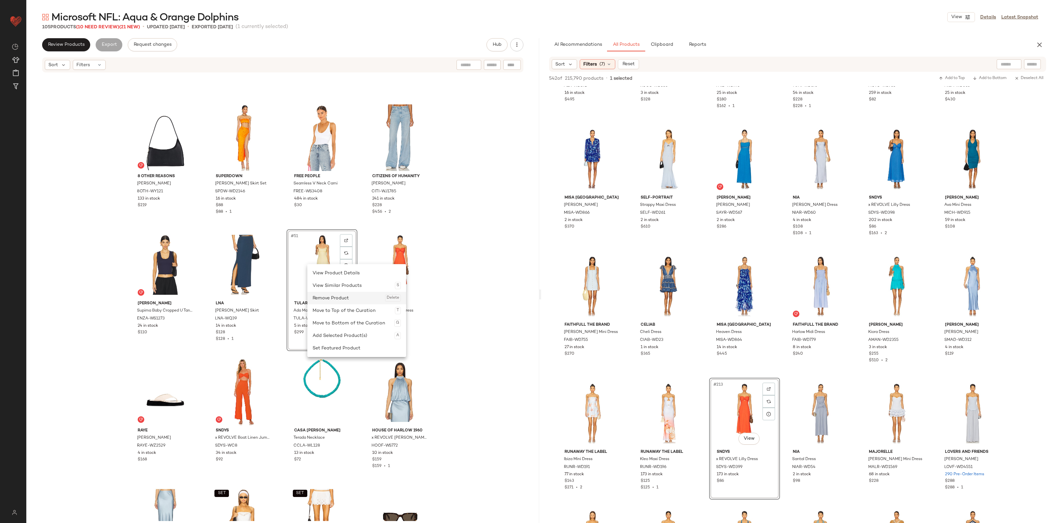
click at [325, 297] on div "Remove Product Delete" at bounding box center [357, 298] width 88 height 13
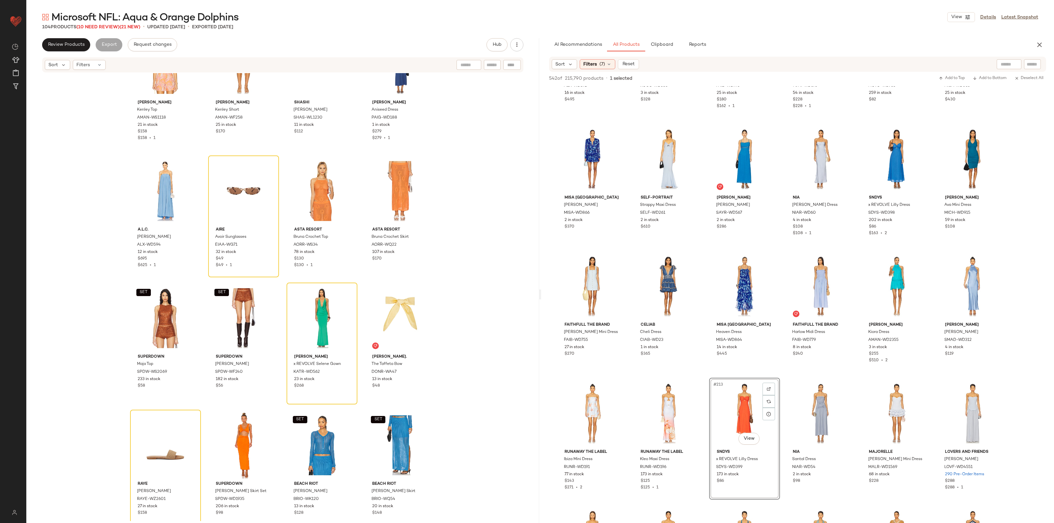
scroll to position [223, 0]
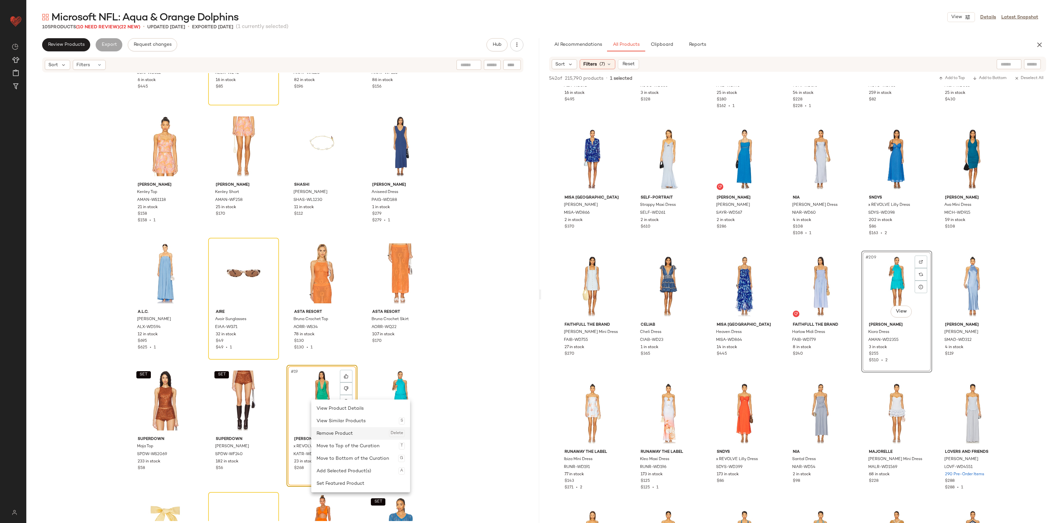
click at [333, 429] on div "Remove Product Delete" at bounding box center [361, 433] width 88 height 13
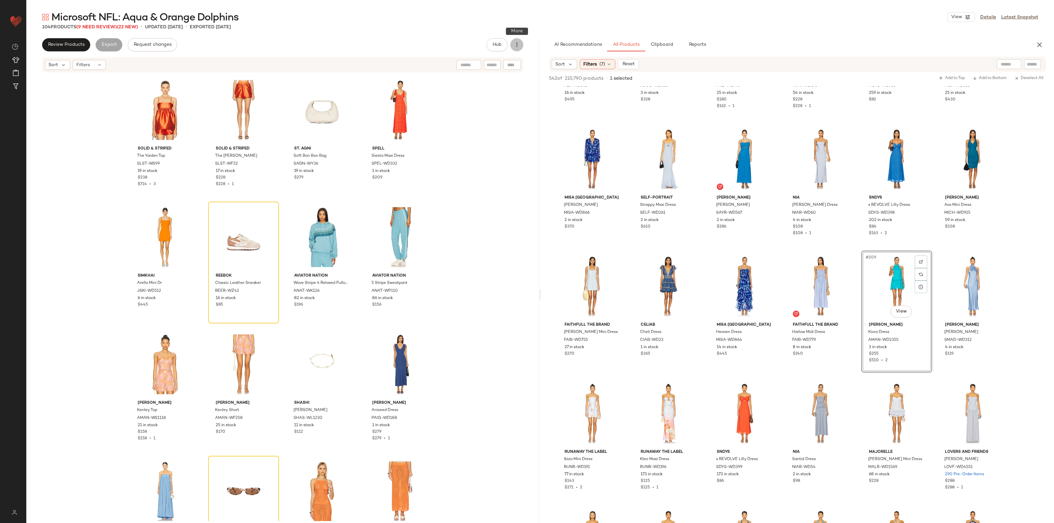
click at [516, 45] on icon "button" at bounding box center [517, 45] width 7 height 7
click at [502, 113] on span "Clear Suggested Products" at bounding box center [487, 111] width 62 height 7
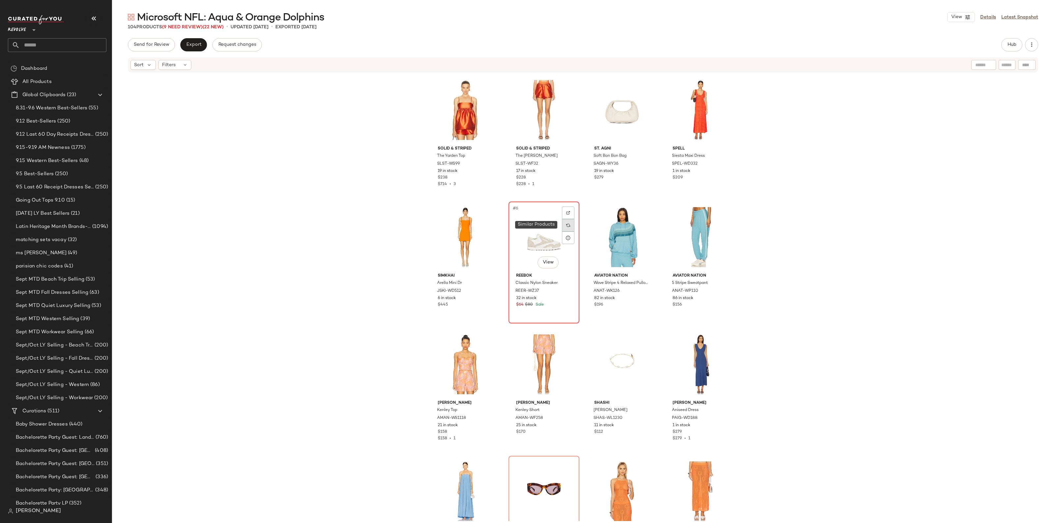
click at [566, 225] on img at bounding box center [568, 225] width 4 height 4
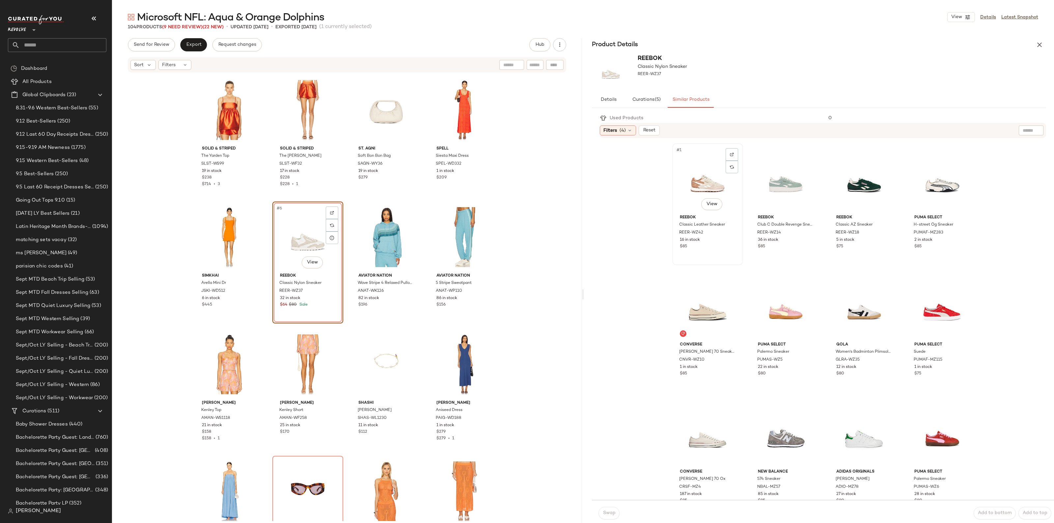
click at [714, 190] on div "#1 View" at bounding box center [708, 179] width 66 height 67
click at [613, 513] on span "Swap" at bounding box center [609, 513] width 13 height 5
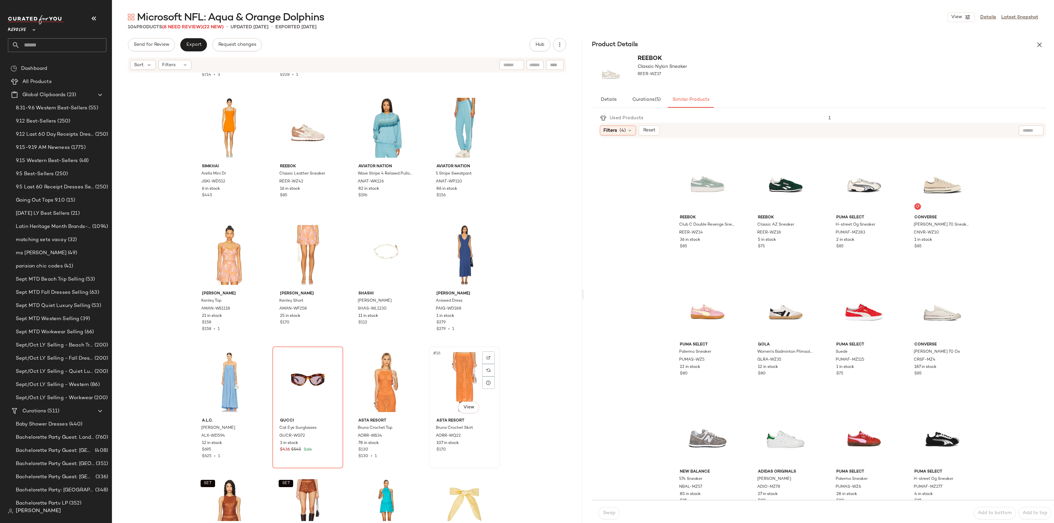
scroll to position [124, 0]
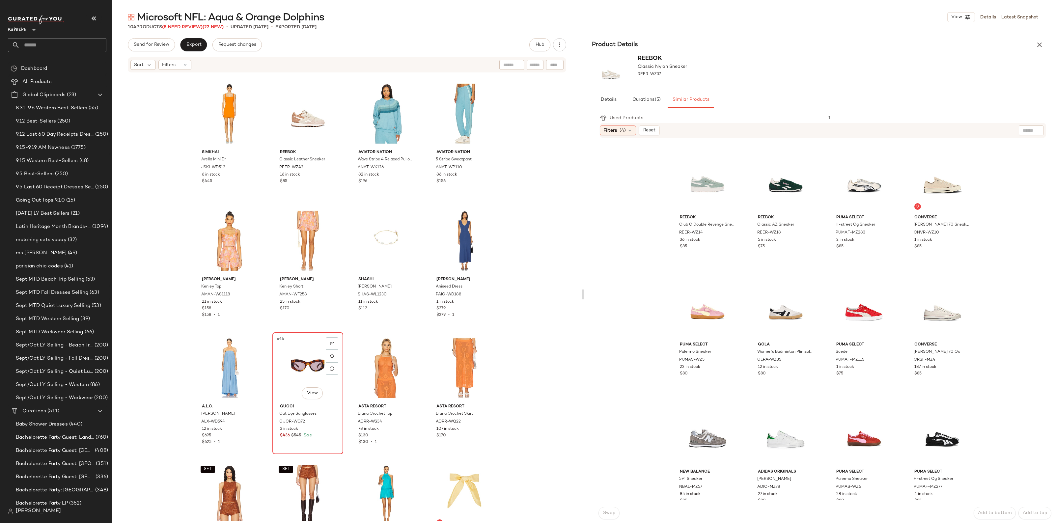
click at [317, 373] on div "#14 View" at bounding box center [308, 368] width 66 height 67
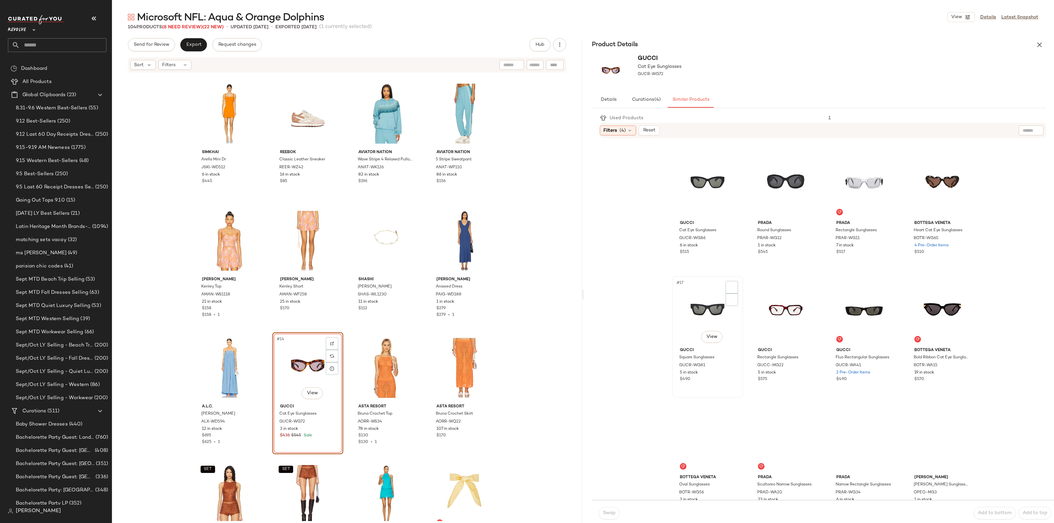
scroll to position [401, 0]
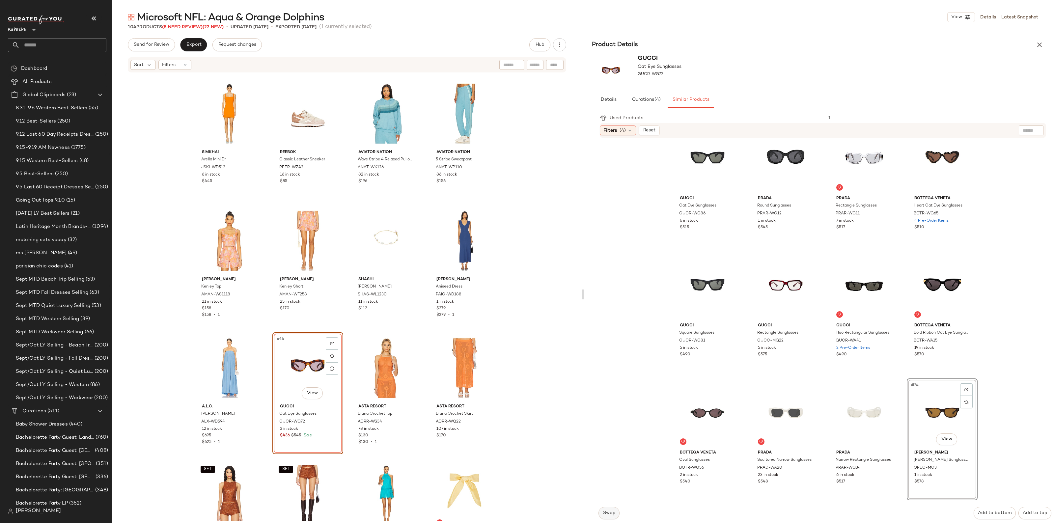
click at [608, 512] on span "Swap" at bounding box center [609, 513] width 13 height 5
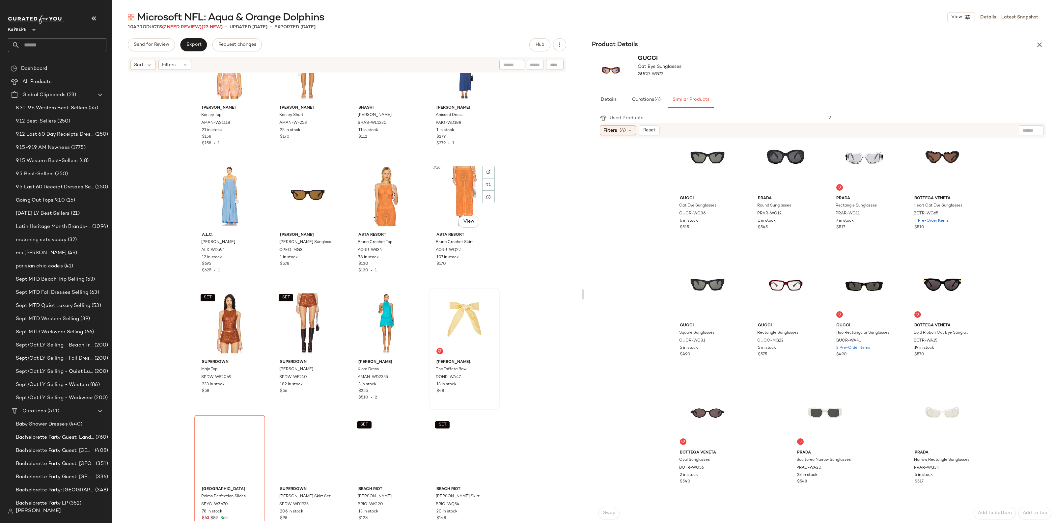
scroll to position [335, 0]
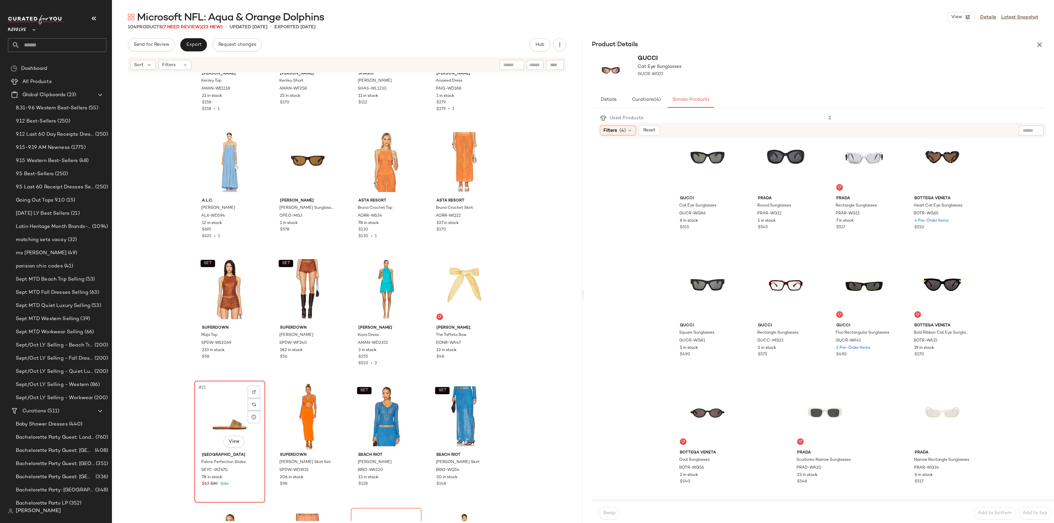
click at [213, 420] on div "#21 View" at bounding box center [230, 416] width 66 height 67
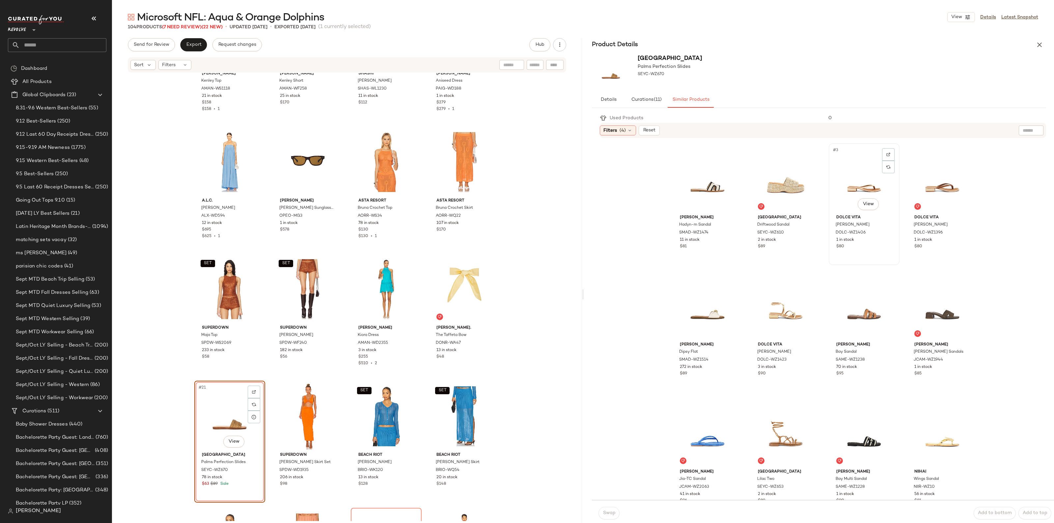
click at [844, 186] on div "#3 View" at bounding box center [864, 179] width 66 height 67
click at [605, 517] on button "Swap" at bounding box center [609, 513] width 21 height 13
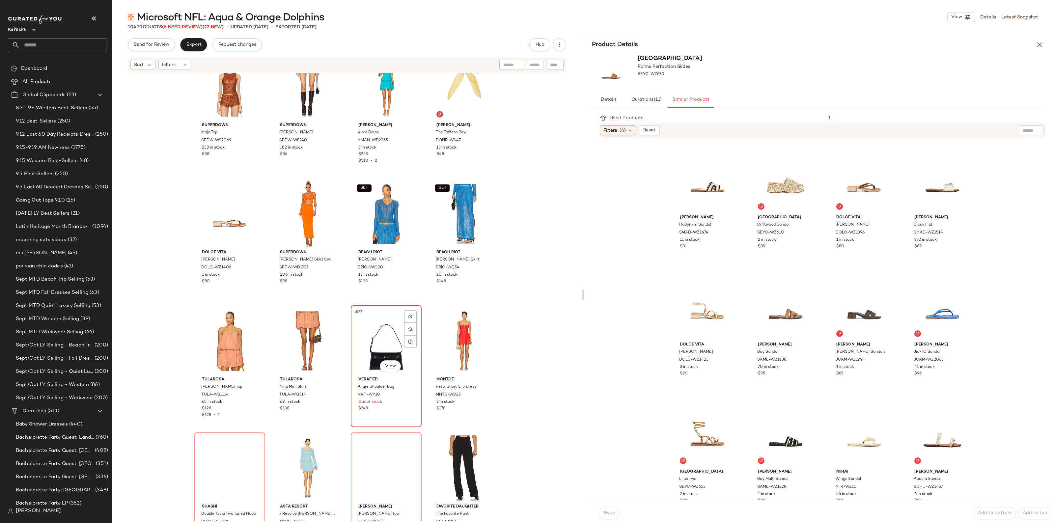
scroll to position [582, 0]
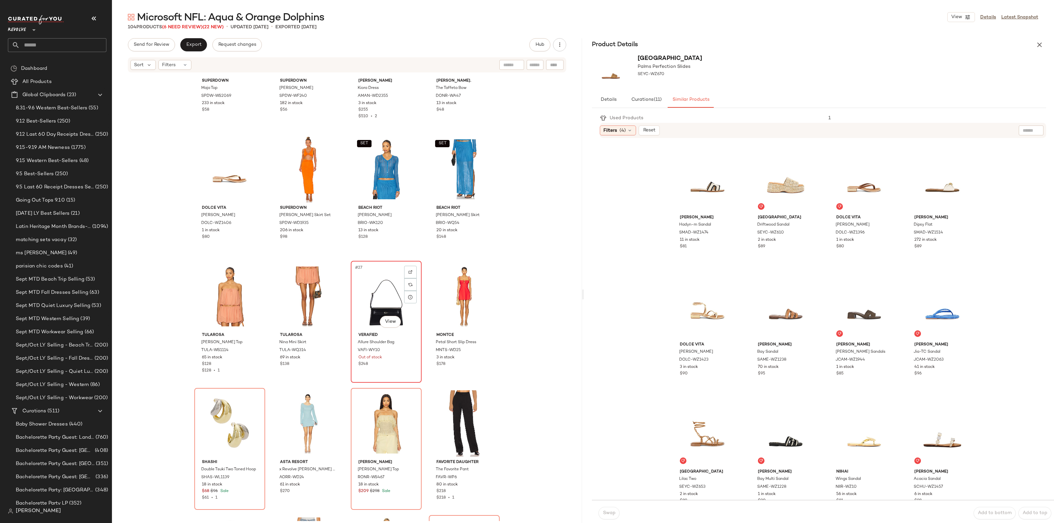
click at [386, 298] on div "#27 View" at bounding box center [386, 296] width 66 height 67
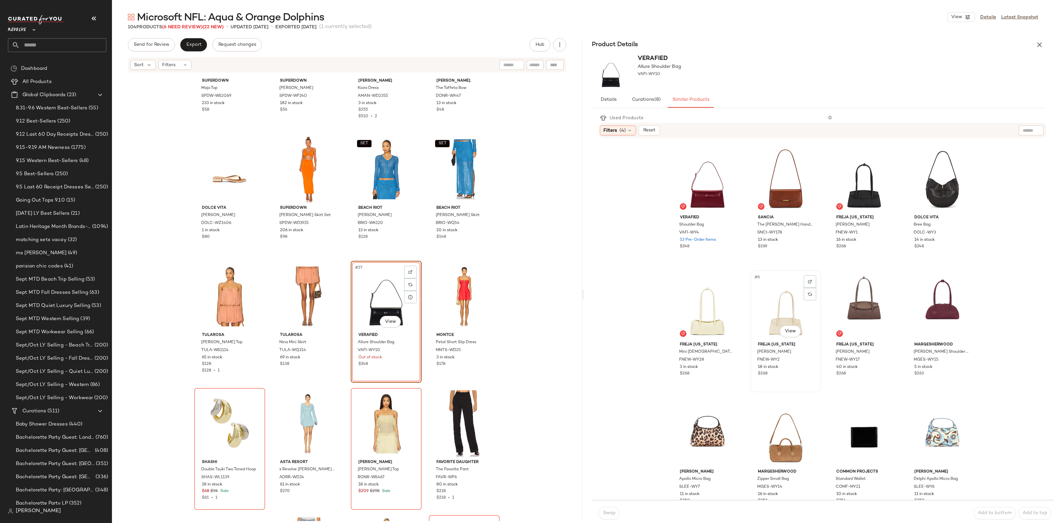
click at [781, 310] on div "#6 View" at bounding box center [786, 306] width 66 height 67
click at [606, 511] on span "Swap" at bounding box center [609, 513] width 13 height 5
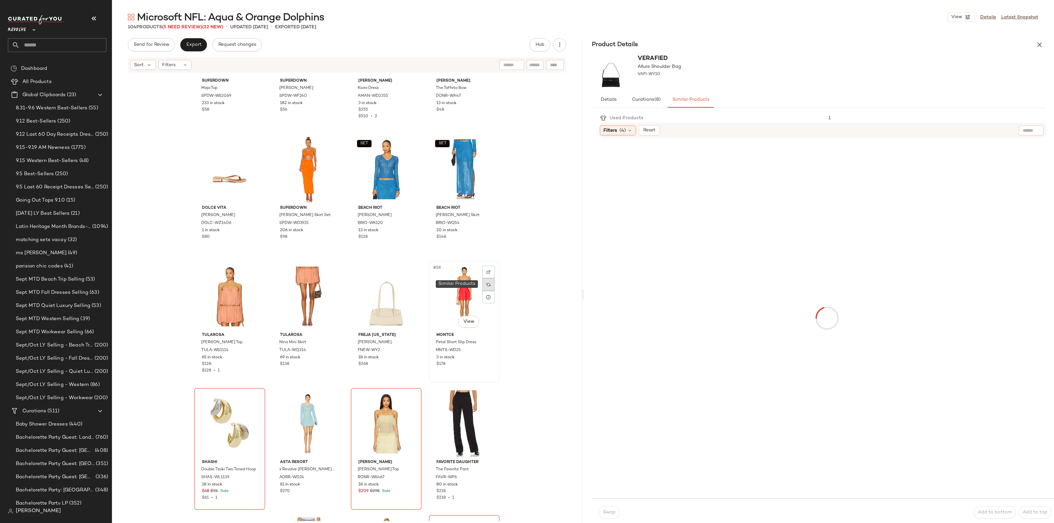
click at [484, 282] on div at bounding box center [488, 284] width 13 height 13
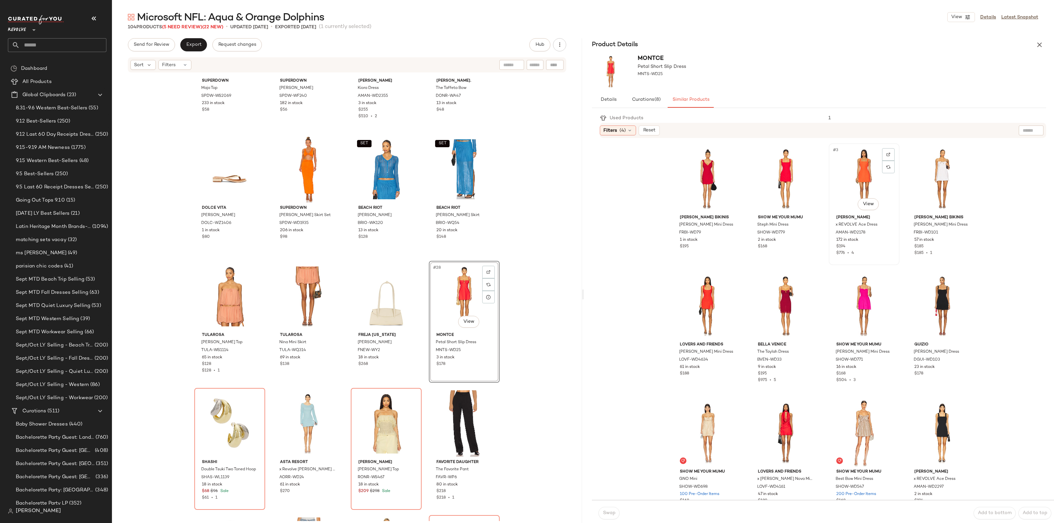
click at [856, 160] on div "#3 View" at bounding box center [864, 179] width 66 height 67
click at [608, 516] on span "Swap" at bounding box center [609, 513] width 13 height 5
click at [1035, 47] on button "button" at bounding box center [1039, 44] width 13 height 13
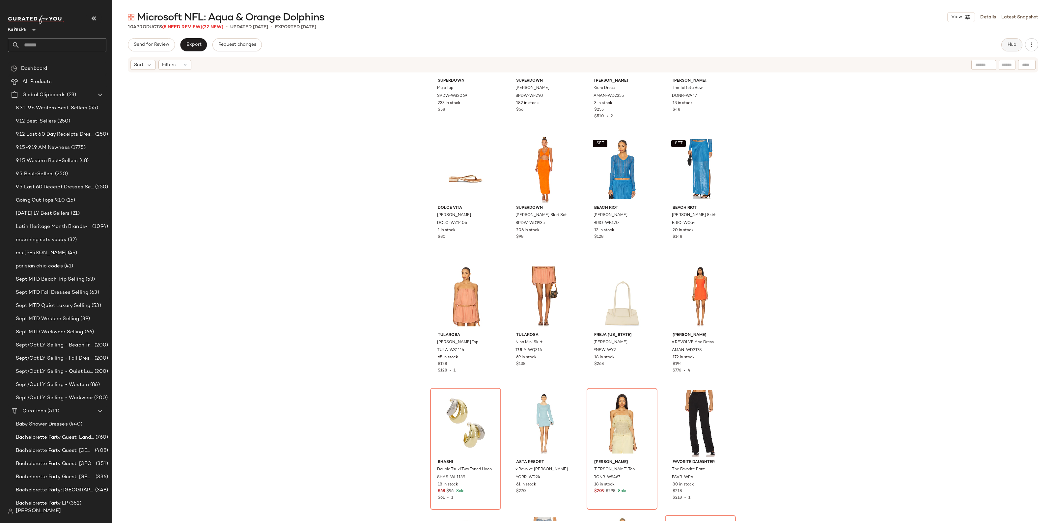
click at [1013, 44] on span "Hub" at bounding box center [1012, 44] width 9 height 5
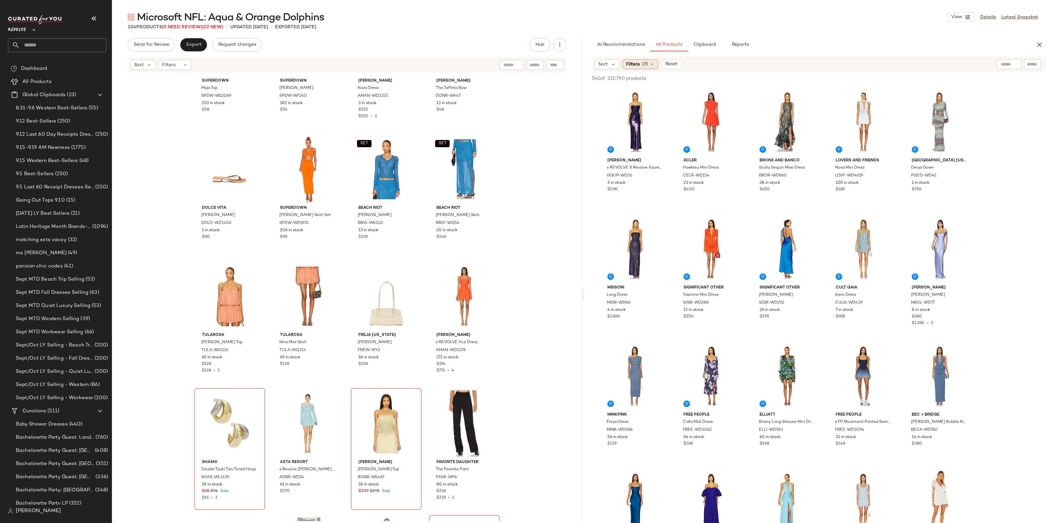
click at [647, 68] on span "(7)" at bounding box center [646, 64] width 6 height 7
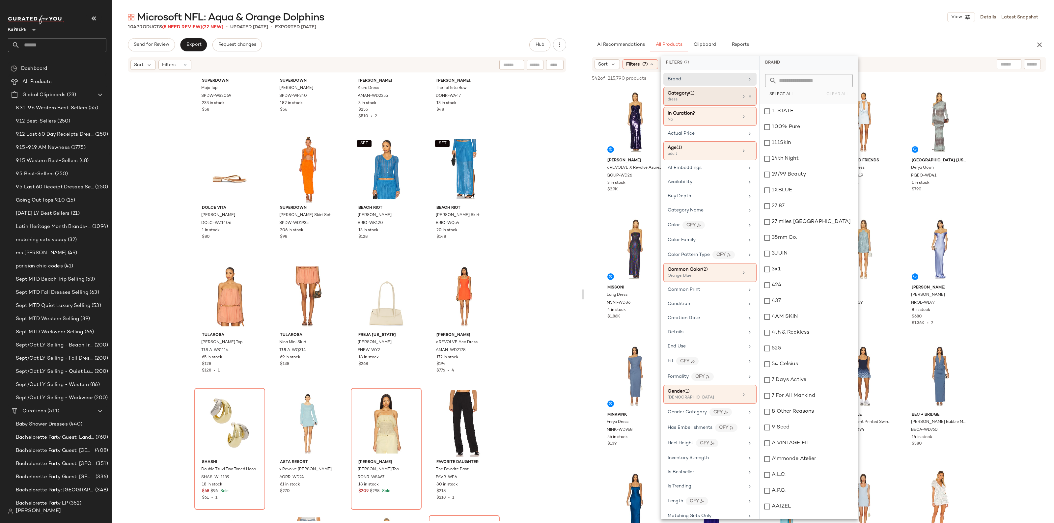
click at [732, 100] on div "dress" at bounding box center [701, 100] width 66 height 6
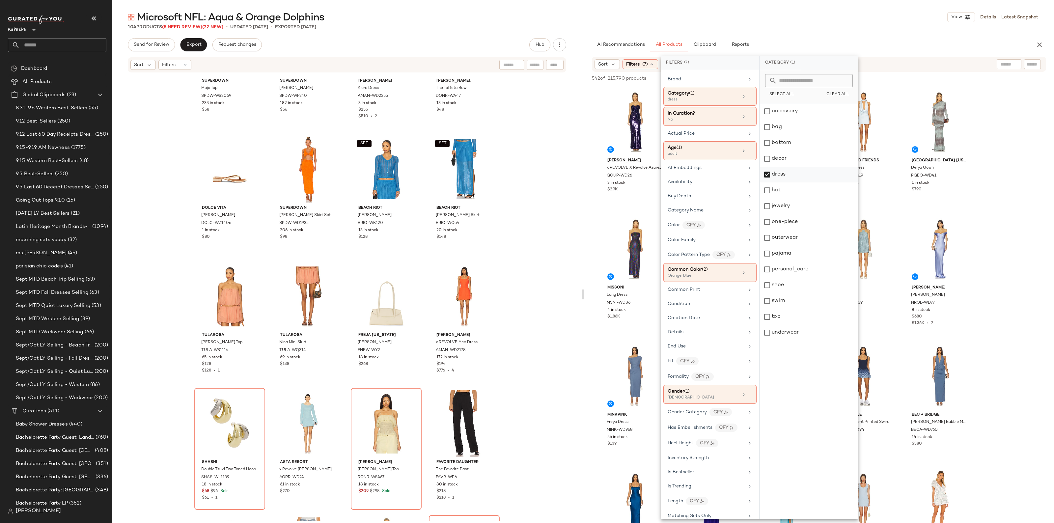
click at [791, 169] on div "dress" at bounding box center [809, 175] width 98 height 16
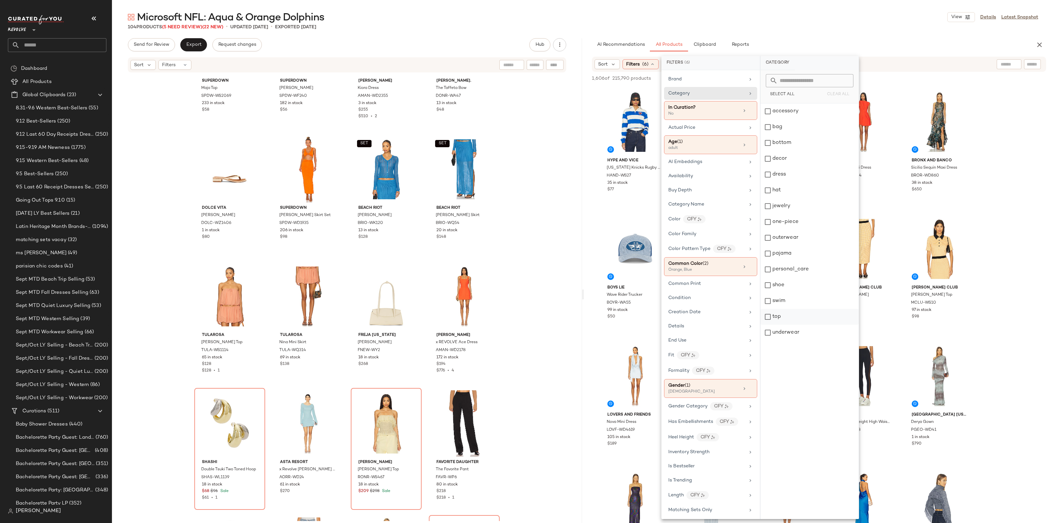
click at [781, 320] on div "top" at bounding box center [810, 317] width 98 height 16
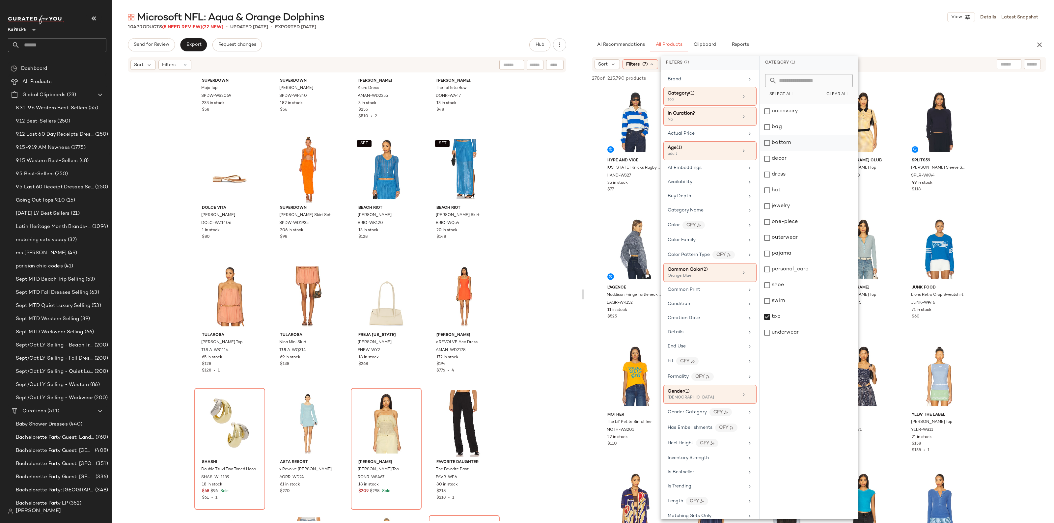
click at [783, 146] on div "bottom" at bounding box center [809, 143] width 98 height 16
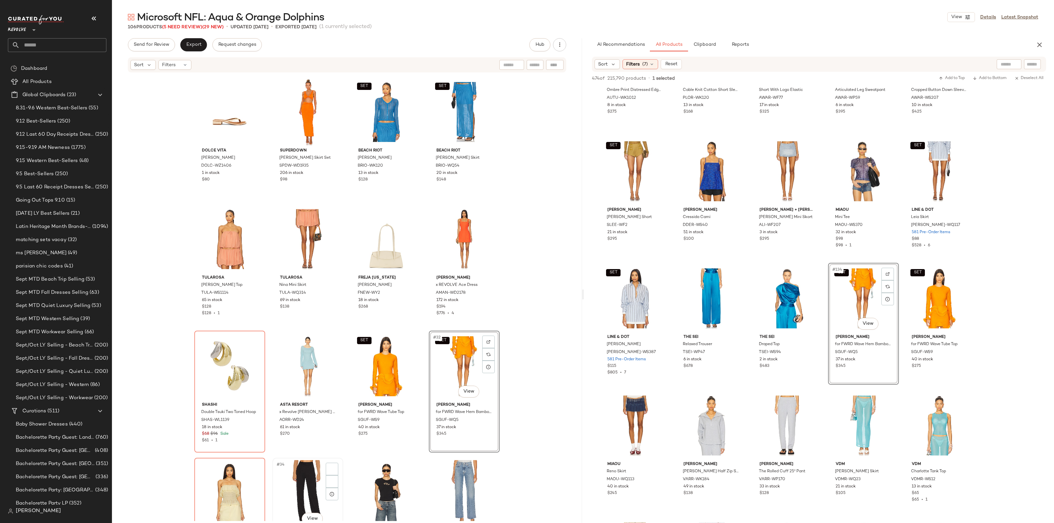
scroll to position [747, 0]
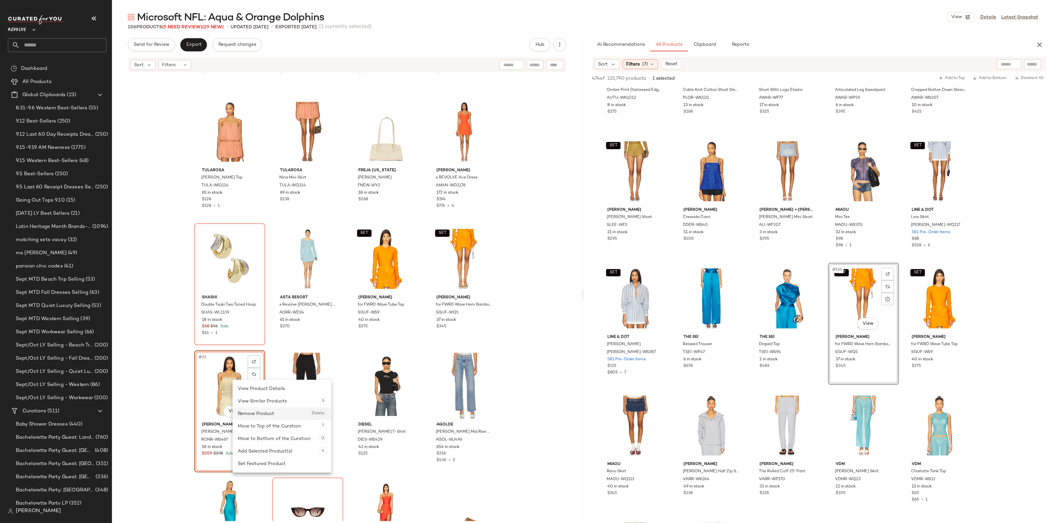
click at [261, 413] on div "Remove Product Delete" at bounding box center [282, 414] width 88 height 13
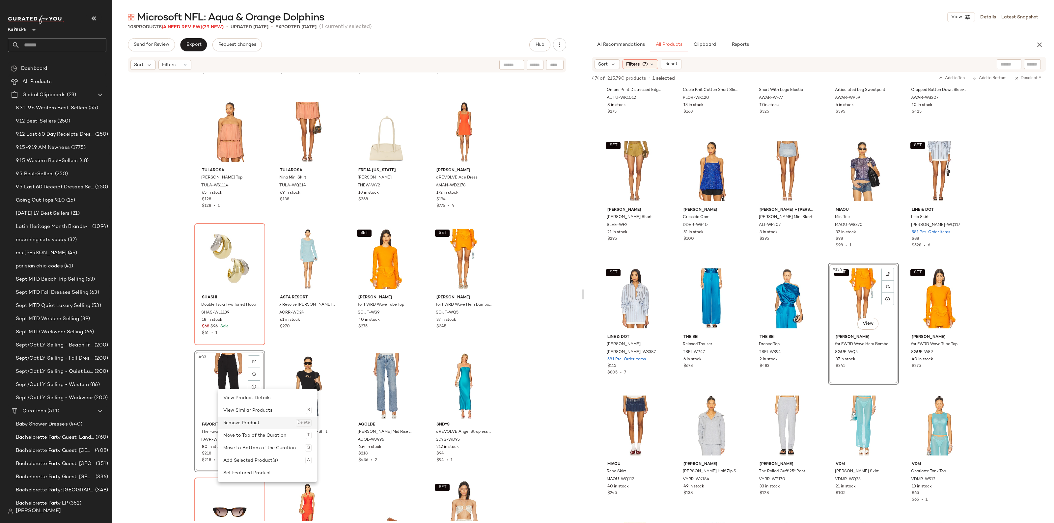
click at [241, 421] on div "Remove Product Delete" at bounding box center [267, 423] width 88 height 13
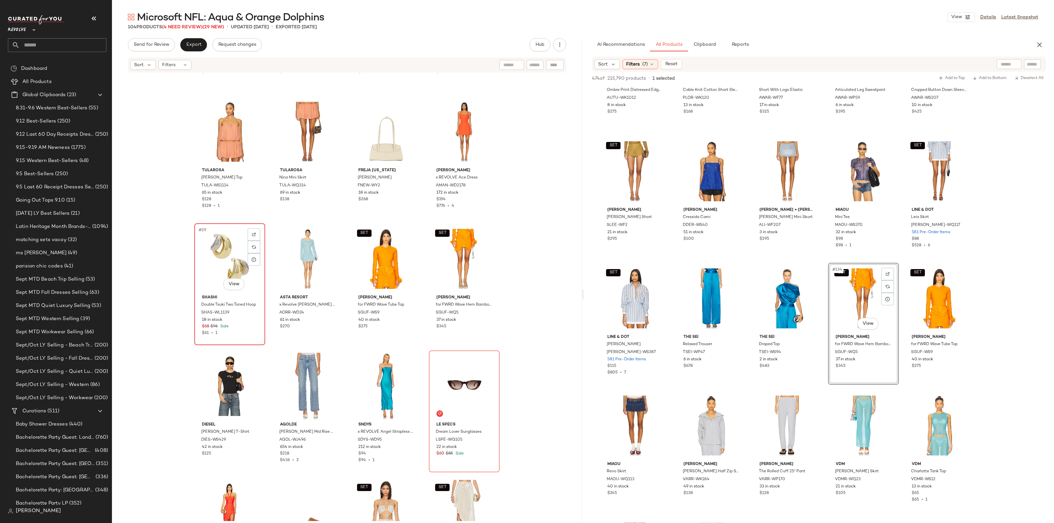
click at [229, 256] on div "#29 View" at bounding box center [230, 259] width 66 height 67
click at [248, 247] on div at bounding box center [254, 247] width 13 height 13
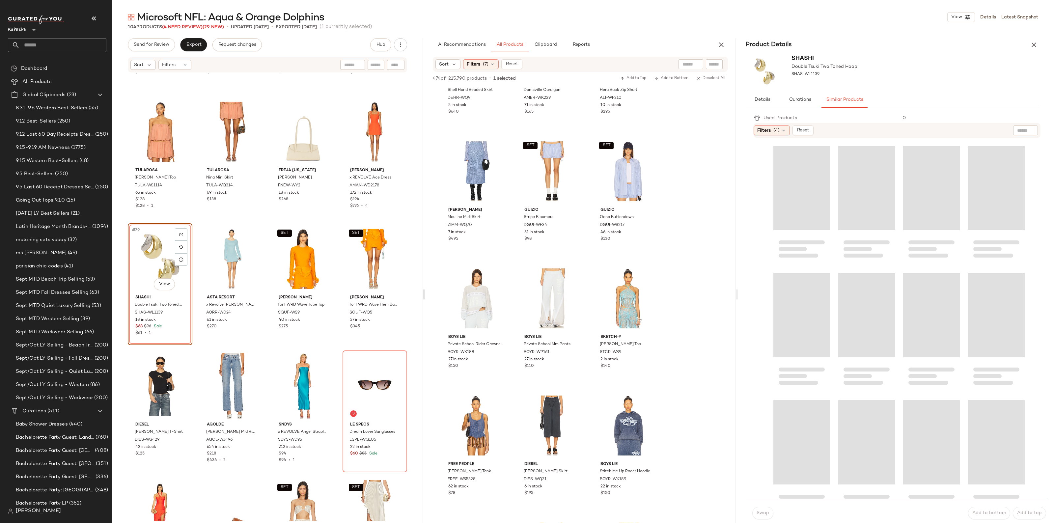
scroll to position [5166, 0]
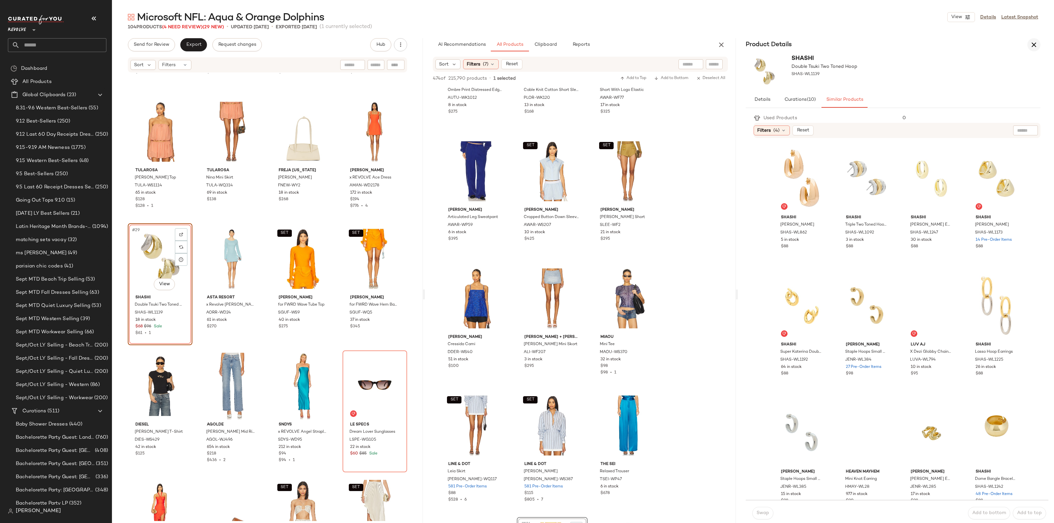
click at [724, 47] on icon "button" at bounding box center [722, 45] width 8 height 8
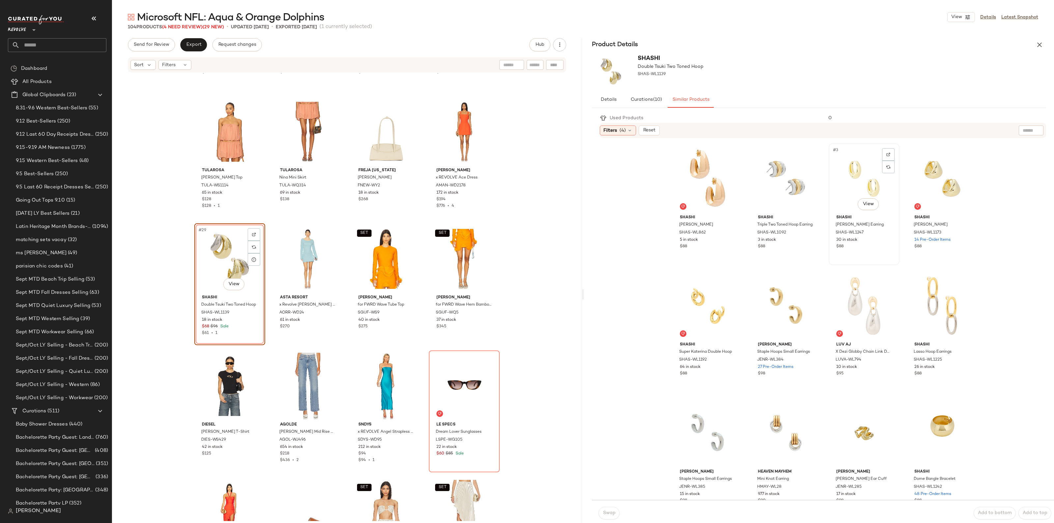
click at [851, 189] on div "#3 View" at bounding box center [864, 179] width 66 height 67
click at [608, 513] on span "Swap" at bounding box center [609, 513] width 13 height 5
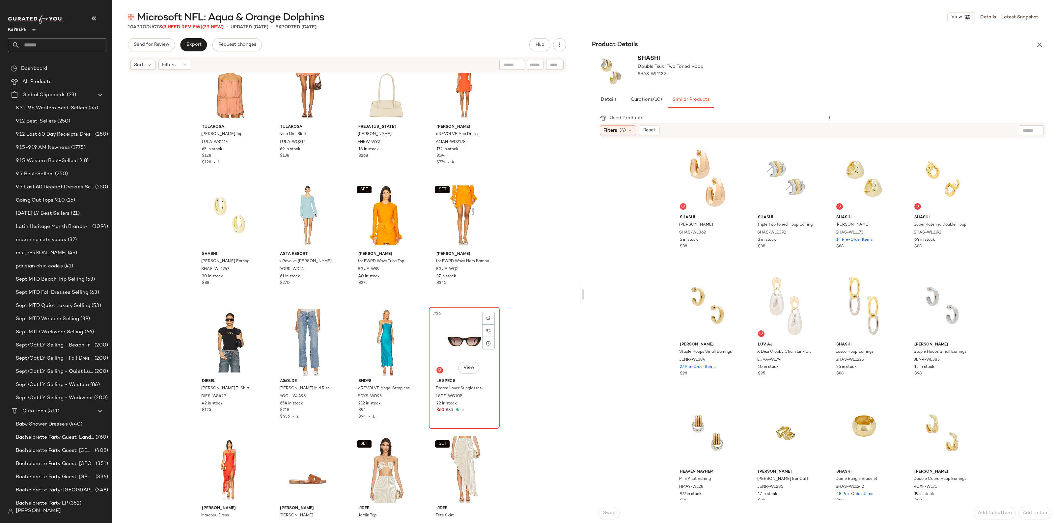
scroll to position [829, 0]
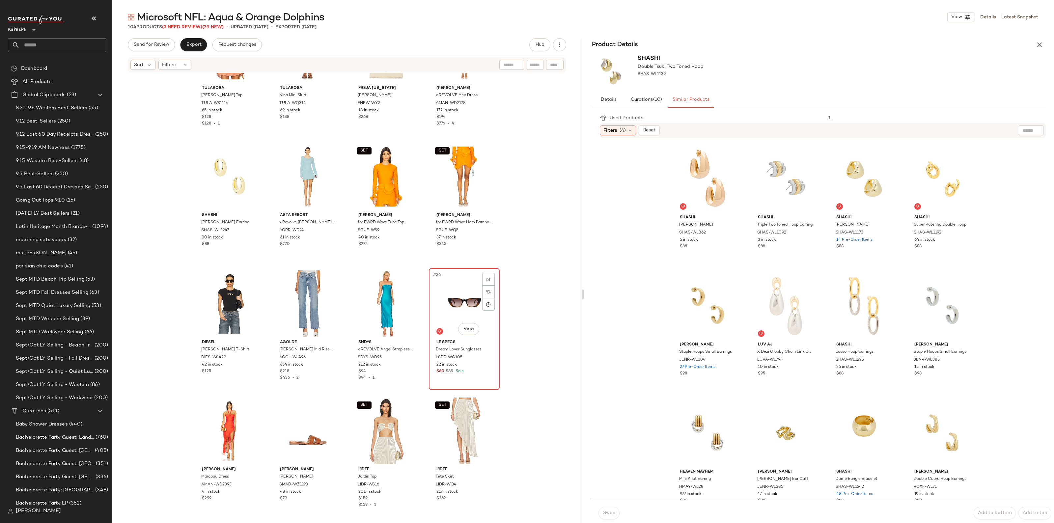
click at [457, 306] on div "#36 View" at bounding box center [464, 304] width 66 height 67
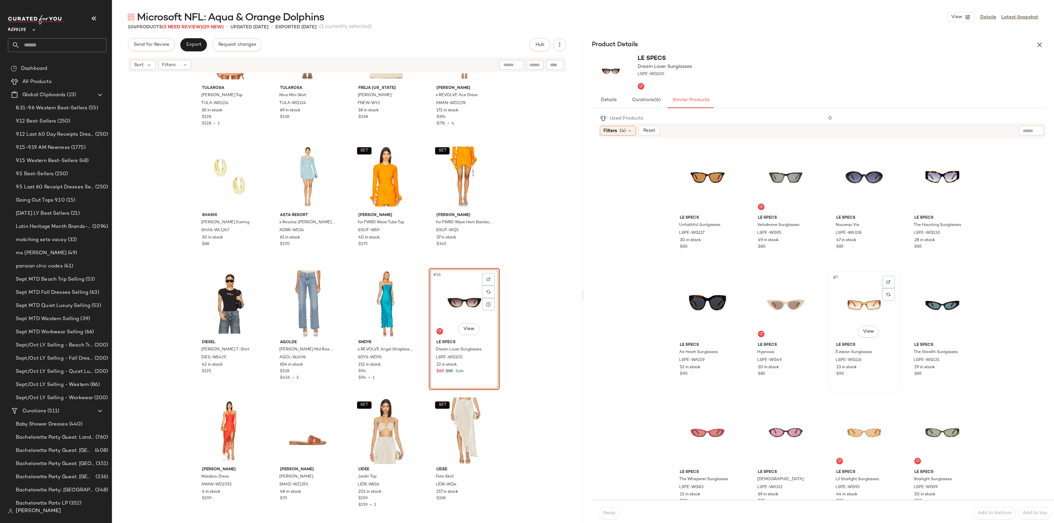
click at [847, 302] on div "#7 View" at bounding box center [864, 306] width 66 height 67
click at [616, 514] on button "Swap" at bounding box center [609, 513] width 21 height 13
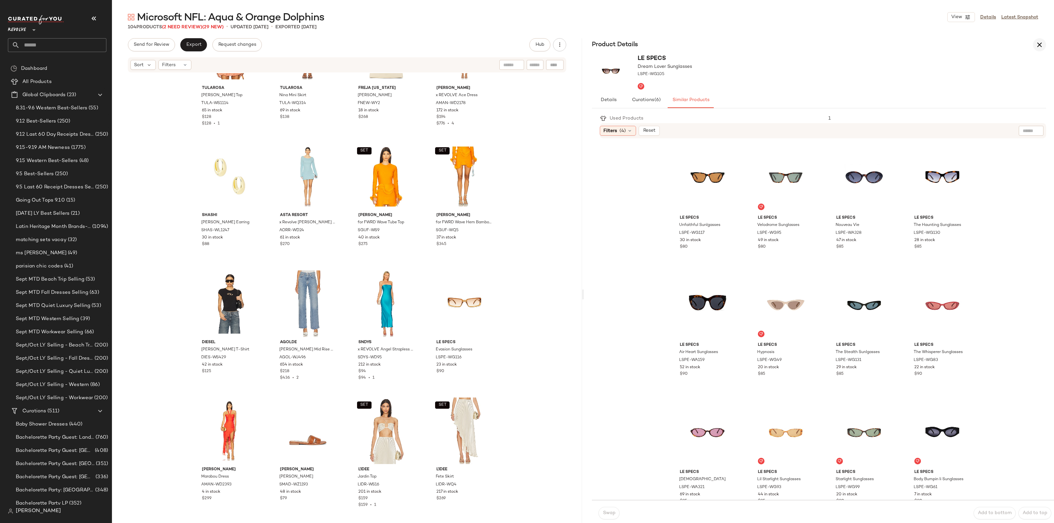
click at [1041, 46] on icon "button" at bounding box center [1040, 45] width 8 height 8
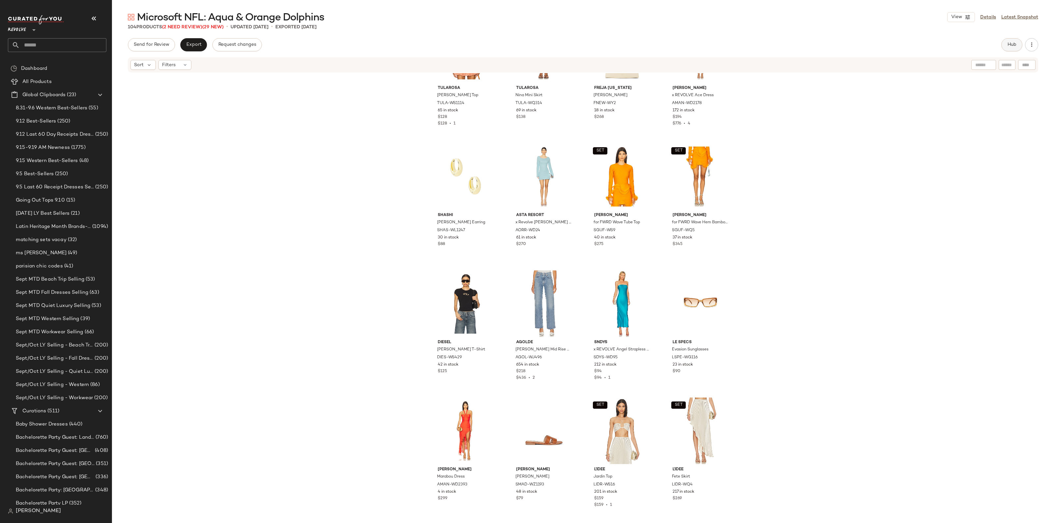
click at [1008, 48] on button "Hub" at bounding box center [1012, 44] width 21 height 13
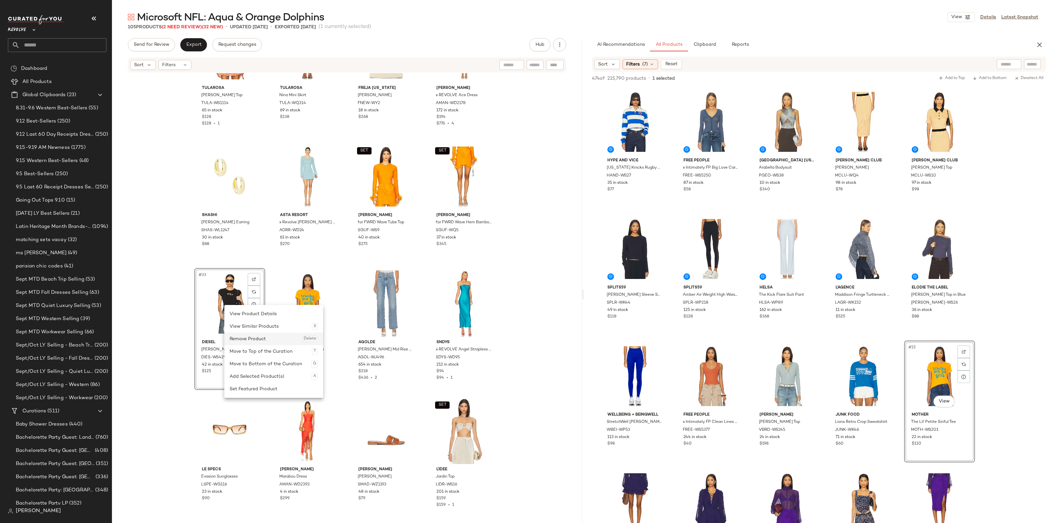
click at [243, 335] on div "Remove Product Delete" at bounding box center [274, 339] width 88 height 13
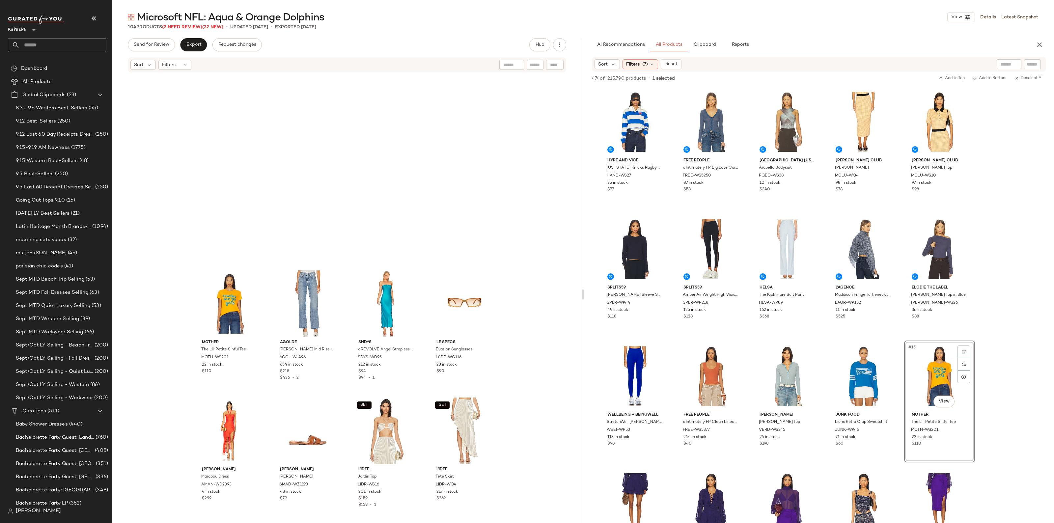
scroll to position [1076, 0]
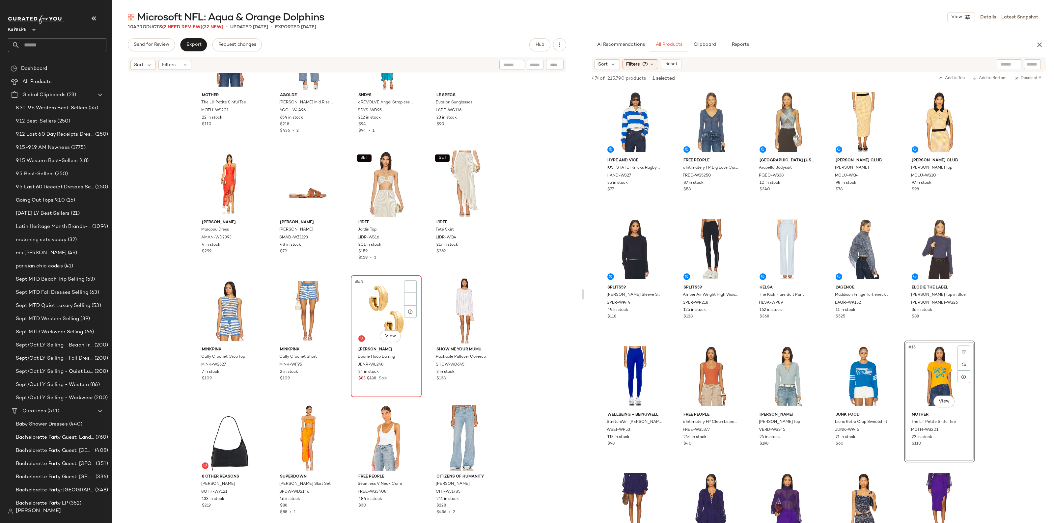
click at [385, 322] on div "#43 View" at bounding box center [386, 311] width 66 height 67
click at [412, 299] on div at bounding box center [410, 299] width 13 height 13
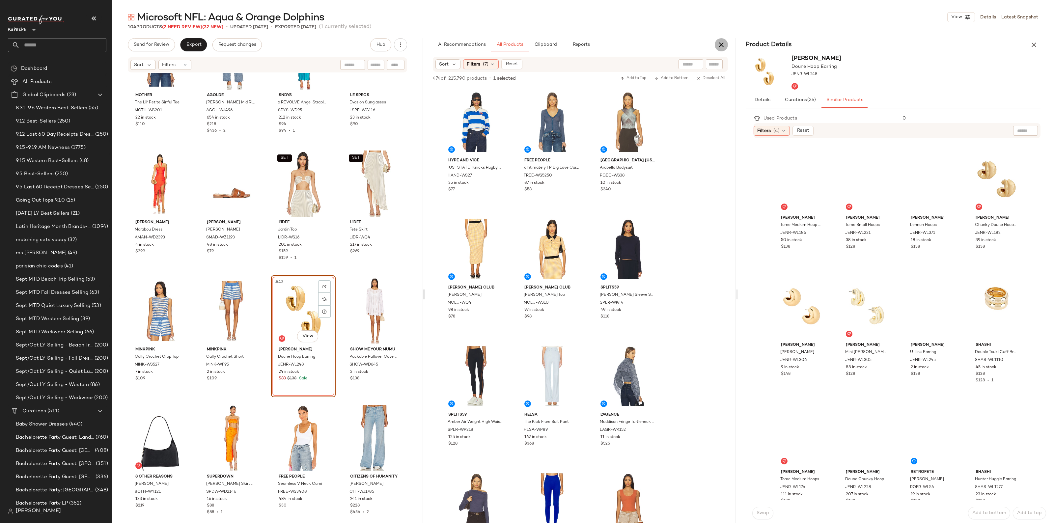
click at [722, 48] on icon "button" at bounding box center [722, 45] width 8 height 8
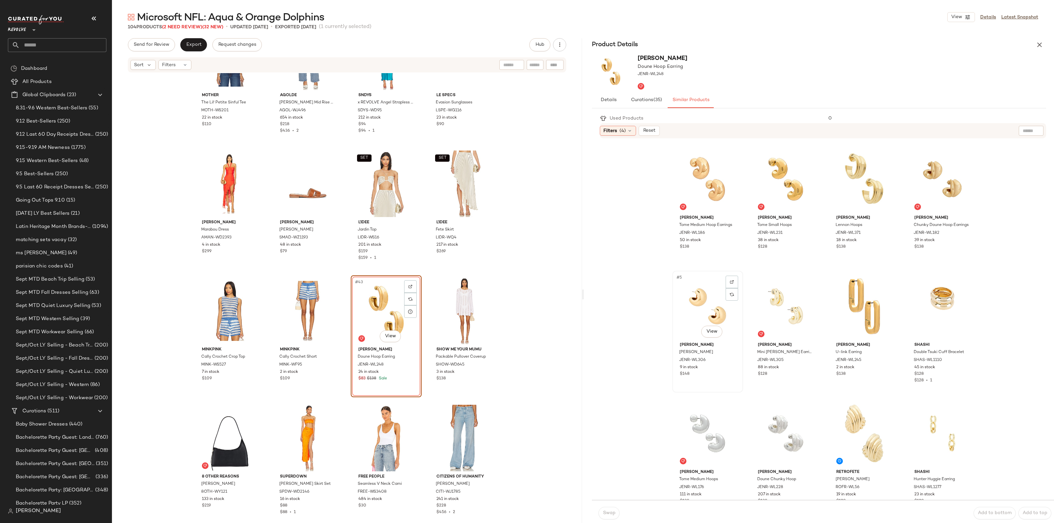
click at [698, 302] on div "#5 View" at bounding box center [708, 306] width 66 height 67
click at [611, 514] on span "Swap" at bounding box center [609, 513] width 13 height 5
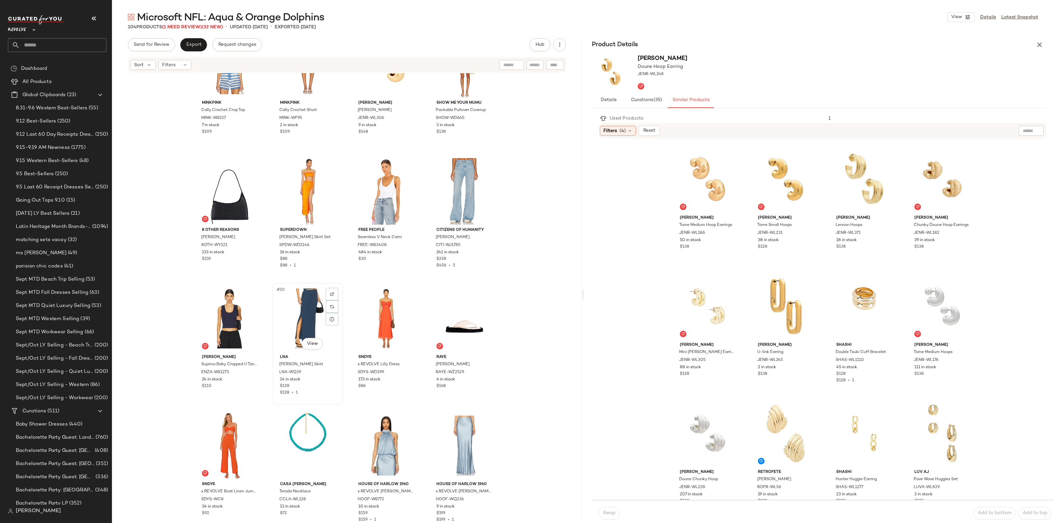
scroll to position [1323, 0]
click at [1041, 45] on icon "button" at bounding box center [1040, 45] width 8 height 8
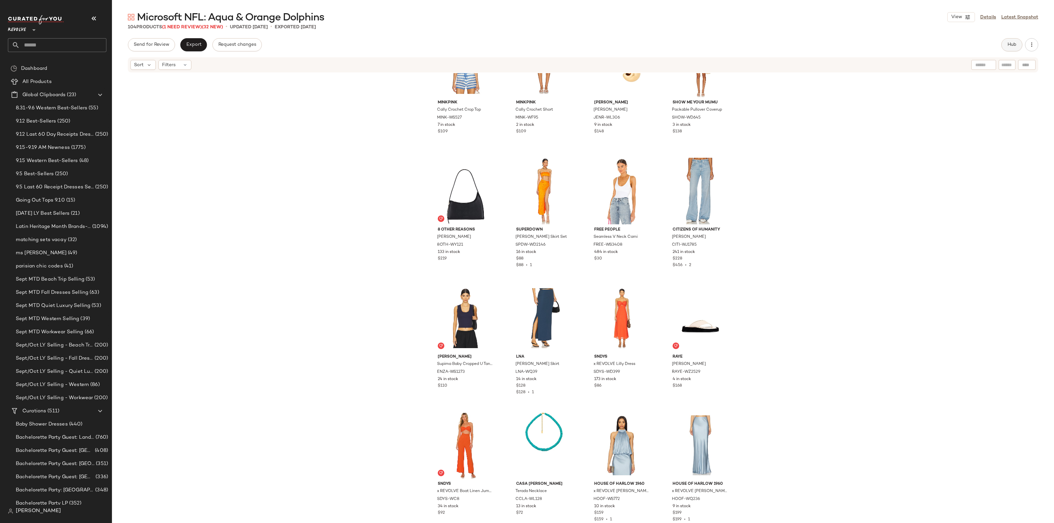
click at [1003, 44] on button "Hub" at bounding box center [1012, 44] width 21 height 13
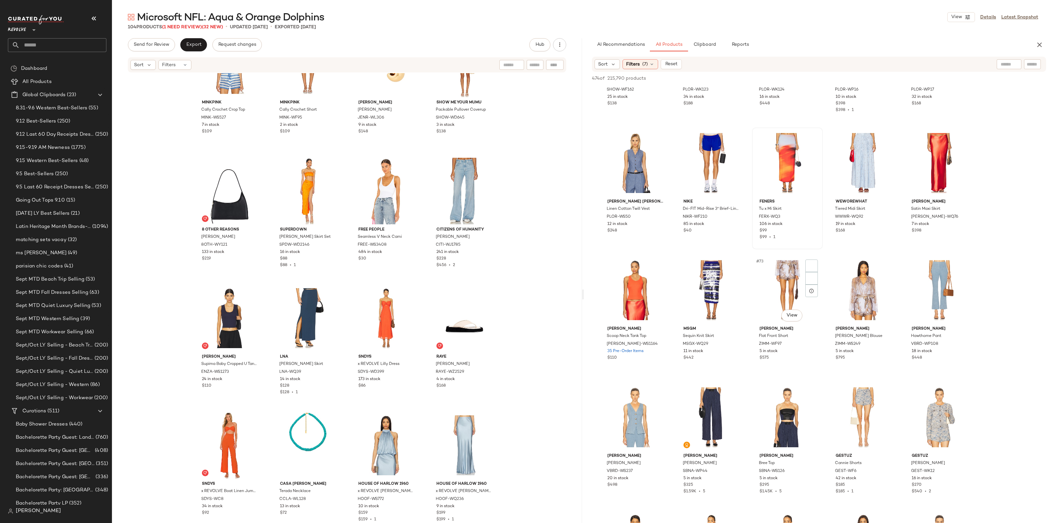
scroll to position [1648, 0]
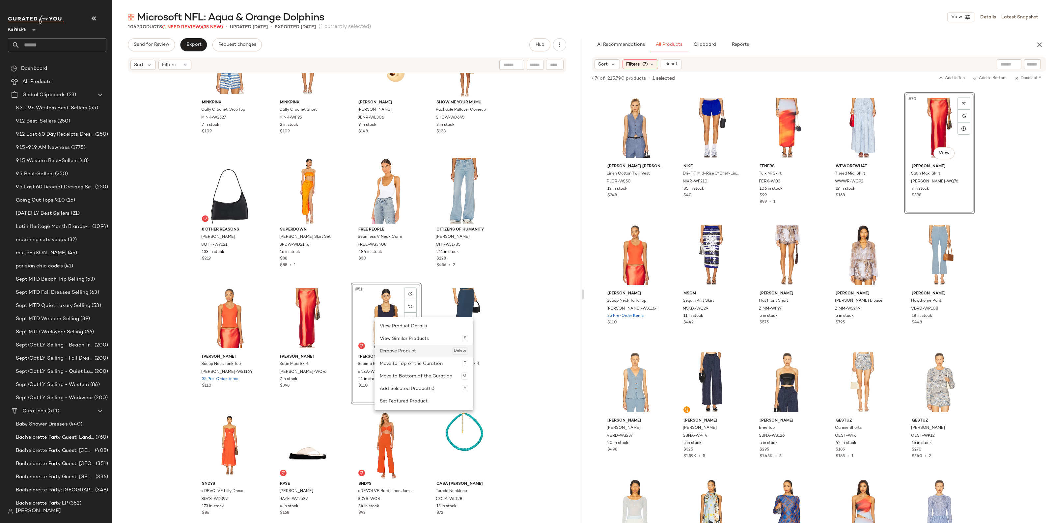
click at [404, 355] on div "Remove Product Delete" at bounding box center [424, 351] width 88 height 13
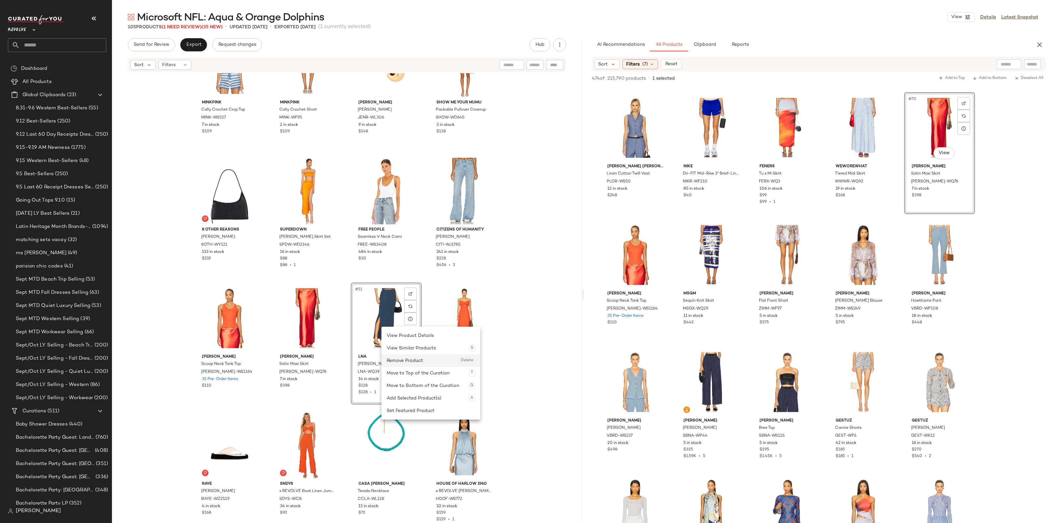
click at [395, 362] on div "Remove Product Delete" at bounding box center [431, 361] width 88 height 13
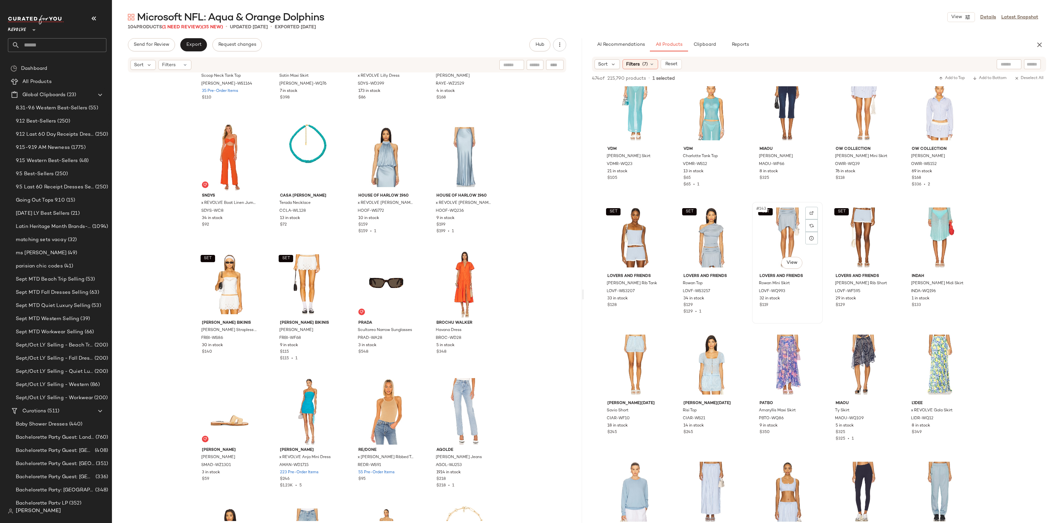
scroll to position [3460, 0]
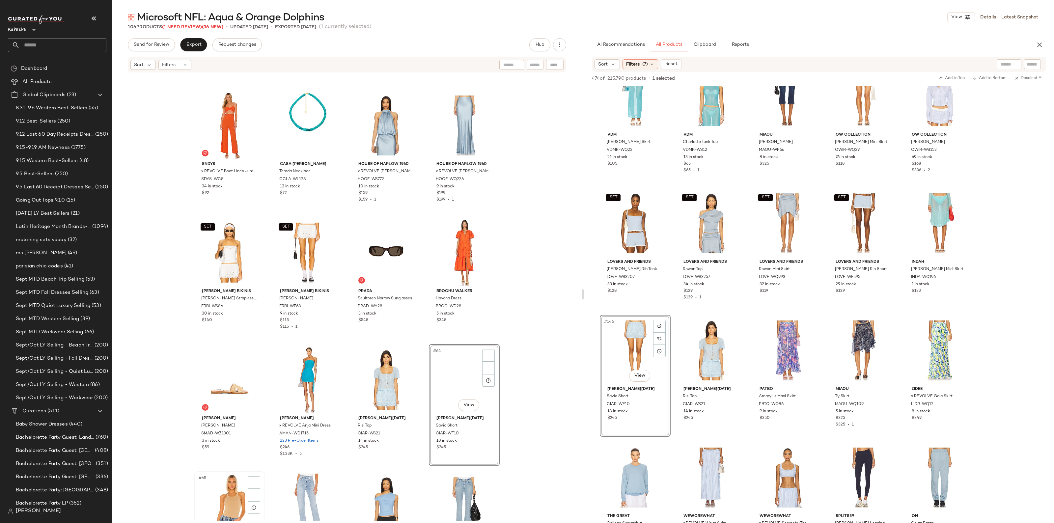
scroll to position [1776, 0]
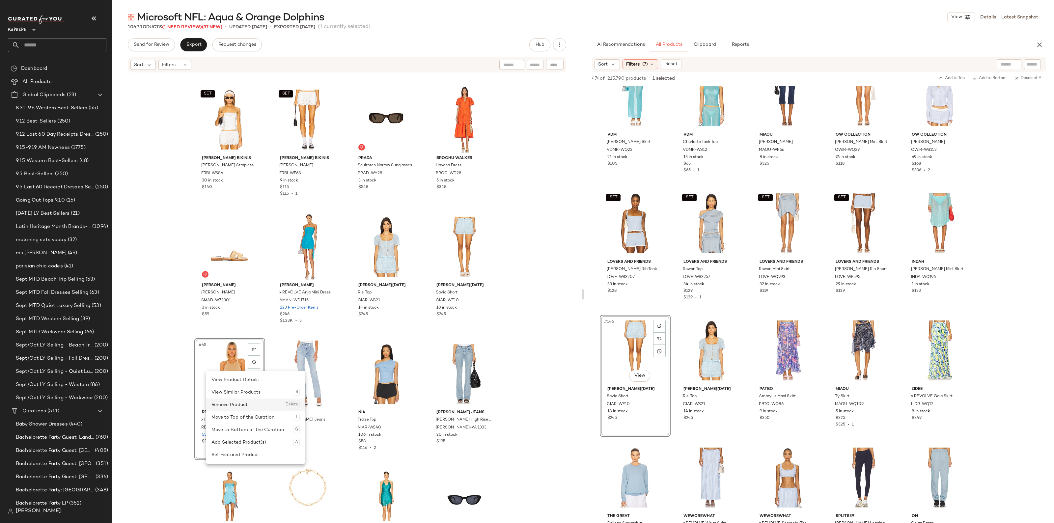
click at [245, 409] on div "Remove Product Delete" at bounding box center [256, 405] width 88 height 13
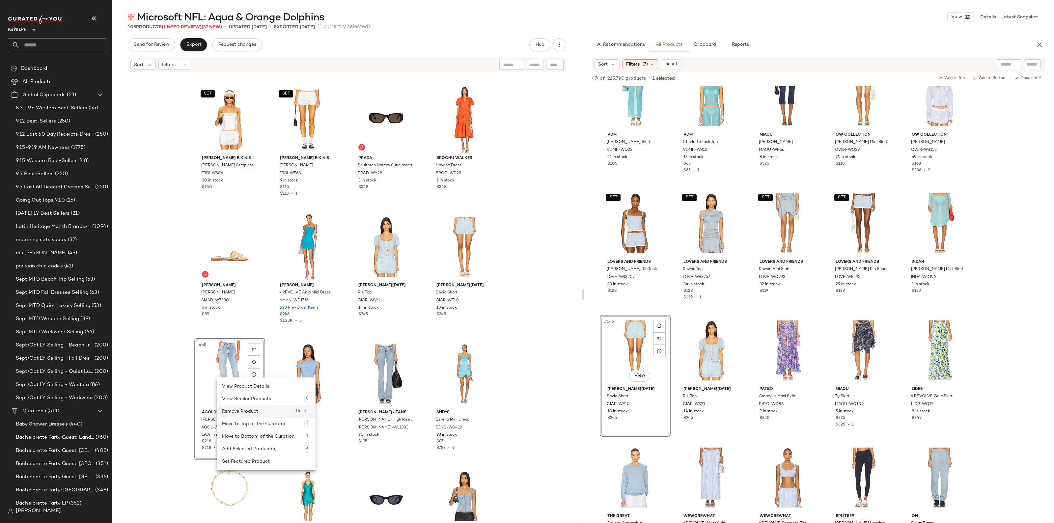
click at [248, 411] on div "Remove Product Delete" at bounding box center [266, 411] width 88 height 13
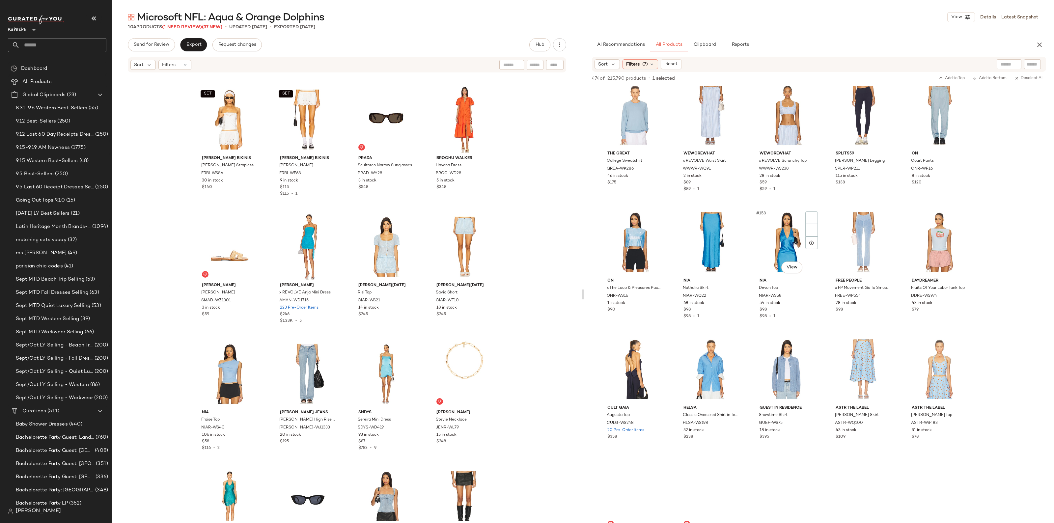
scroll to position [3831, 0]
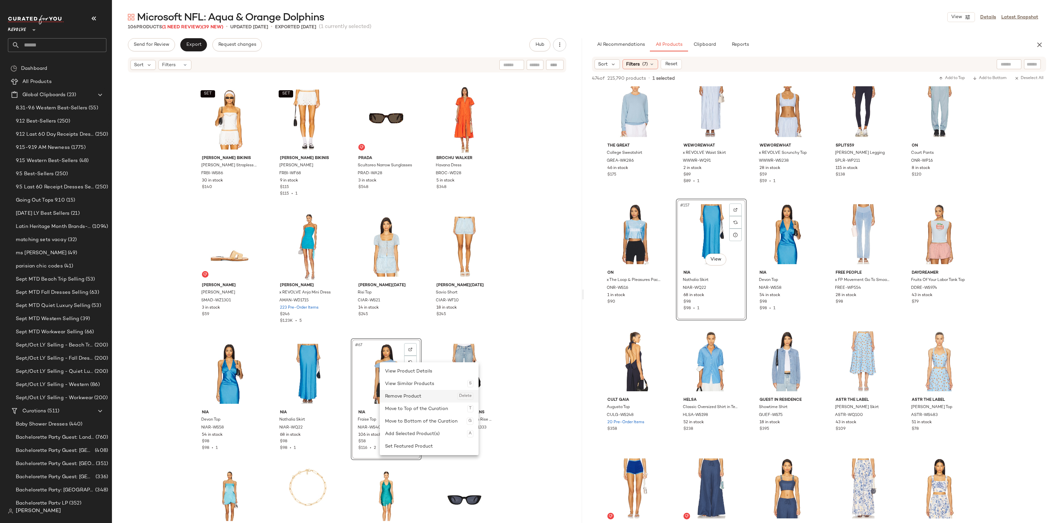
click at [391, 396] on div "Remove Product Delete" at bounding box center [429, 396] width 88 height 13
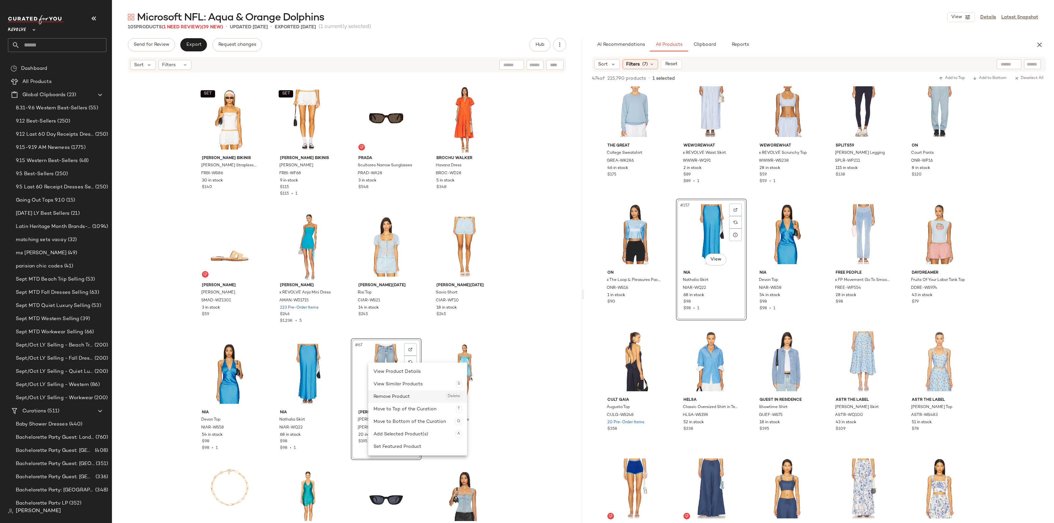
click at [384, 393] on div "Remove Product Delete" at bounding box center [418, 396] width 88 height 13
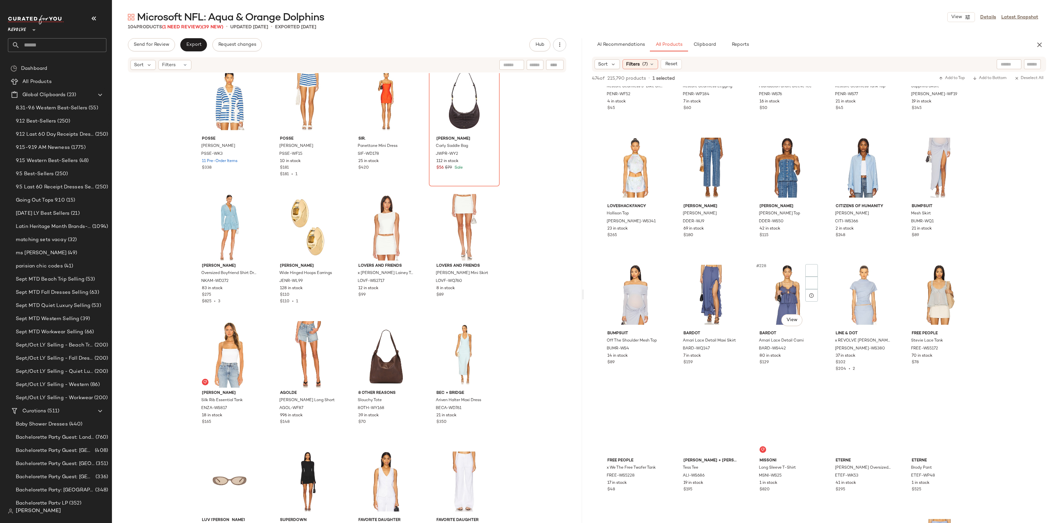
scroll to position [5561, 0]
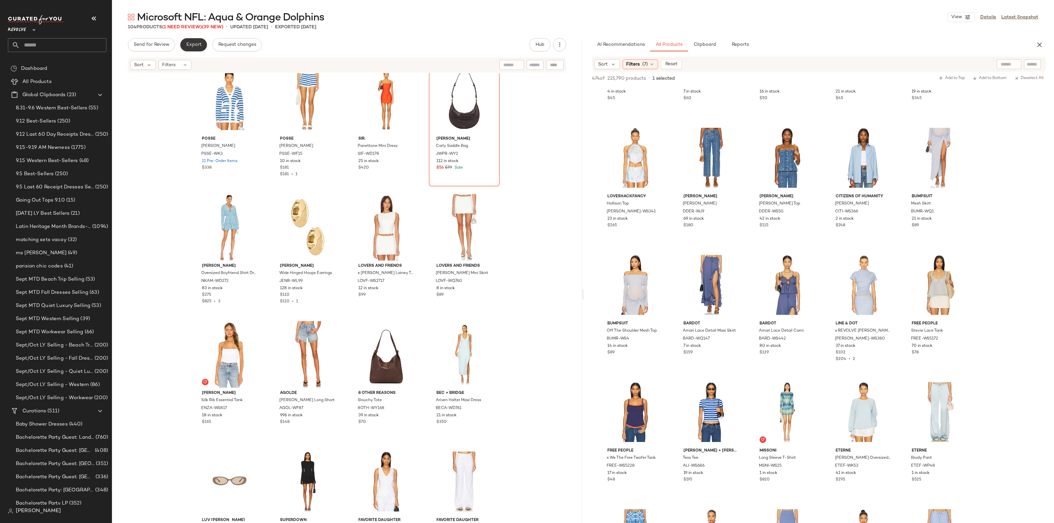
click at [188, 48] on button "Export" at bounding box center [193, 44] width 27 height 13
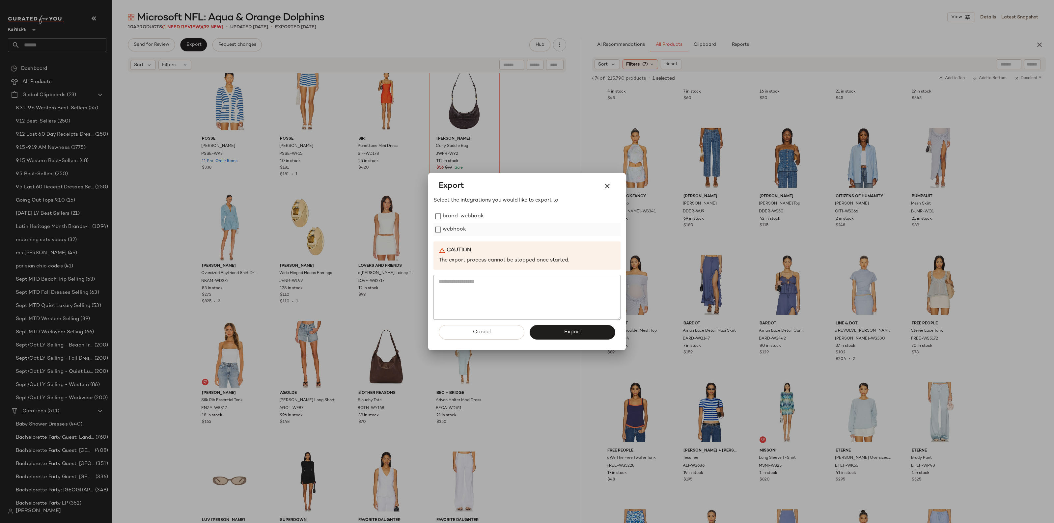
click at [450, 227] on label "webhook" at bounding box center [454, 229] width 23 height 13
click at [562, 331] on button "Export" at bounding box center [573, 332] width 86 height 14
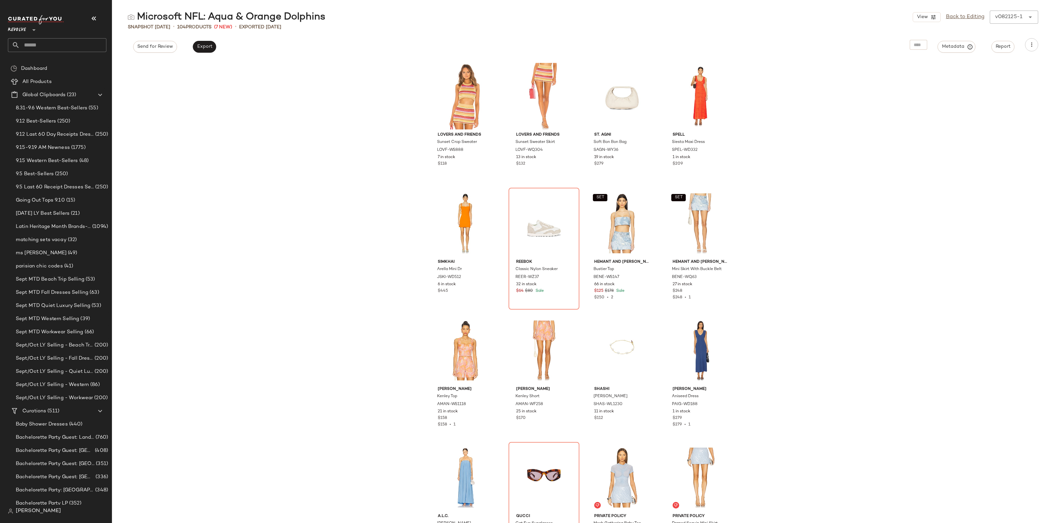
click at [62, 45] on input "text" at bounding box center [63, 45] width 87 height 14
type input "******"
click at [68, 63] on span "Microsoft Handbag Trends:" at bounding box center [43, 64] width 60 height 7
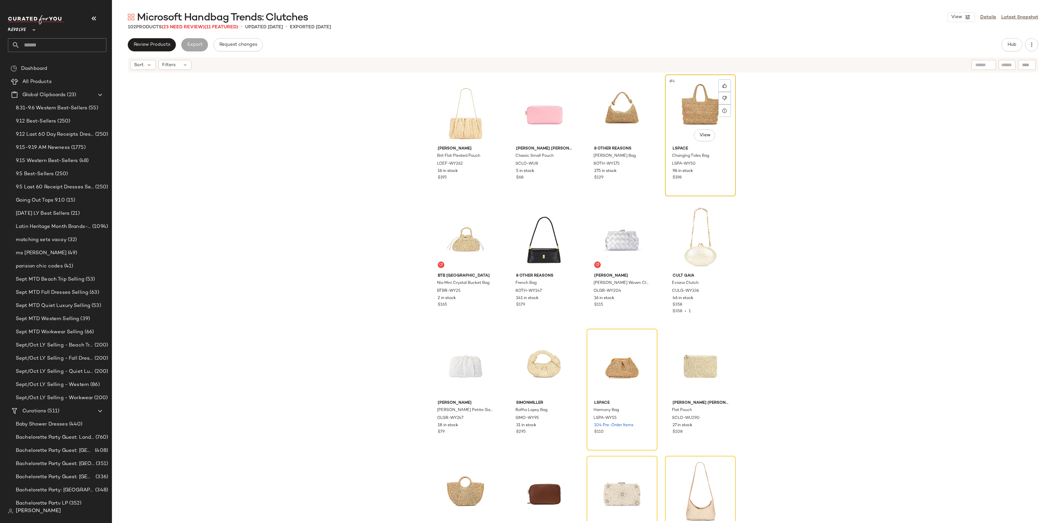
click at [686, 107] on div "#4 View" at bounding box center [701, 110] width 66 height 67
click at [152, 43] on span "Review Products" at bounding box center [151, 44] width 37 height 5
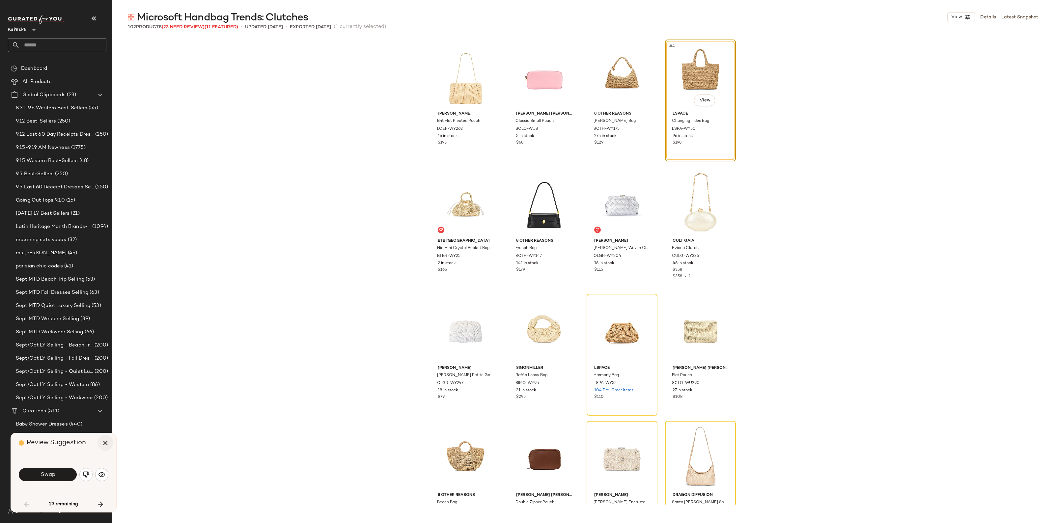
click at [108, 444] on icon "button" at bounding box center [105, 443] width 8 height 8
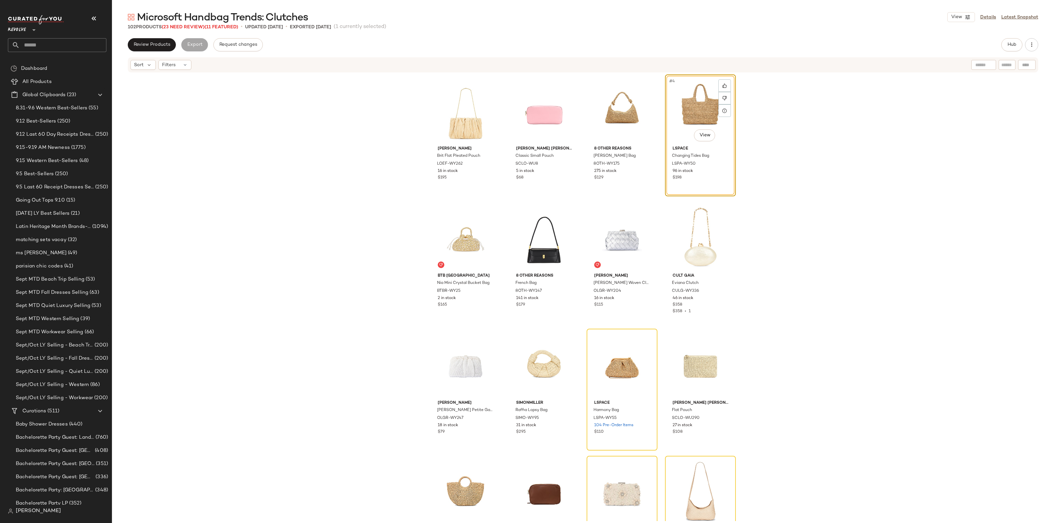
click at [1039, 48] on div "Review Products Export Request changes Hub" at bounding box center [583, 44] width 942 height 13
click at [1036, 48] on button "button" at bounding box center [1031, 44] width 13 height 13
click at [1017, 106] on div "Clear Suggested Products" at bounding box center [998, 111] width 82 height 16
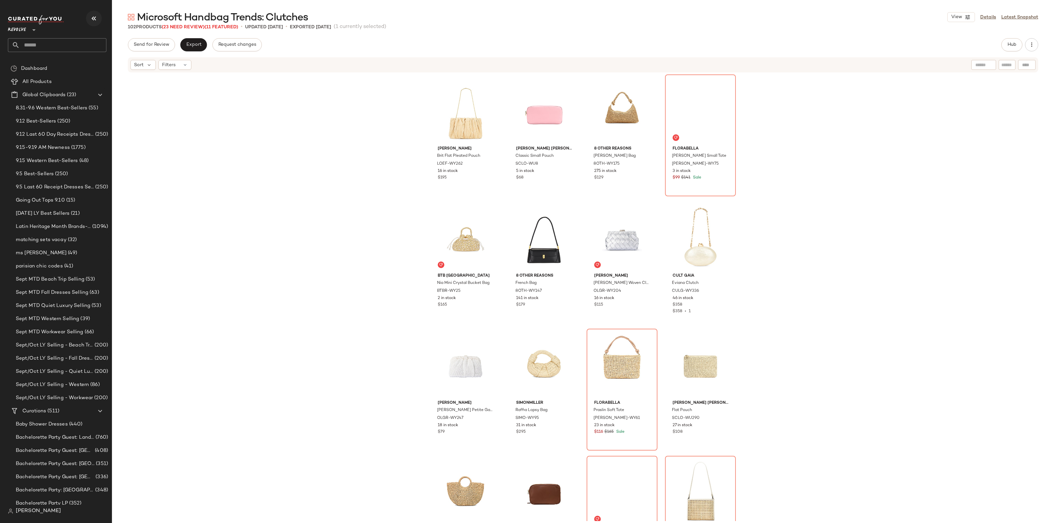
click at [90, 16] on icon "button" at bounding box center [94, 18] width 8 height 8
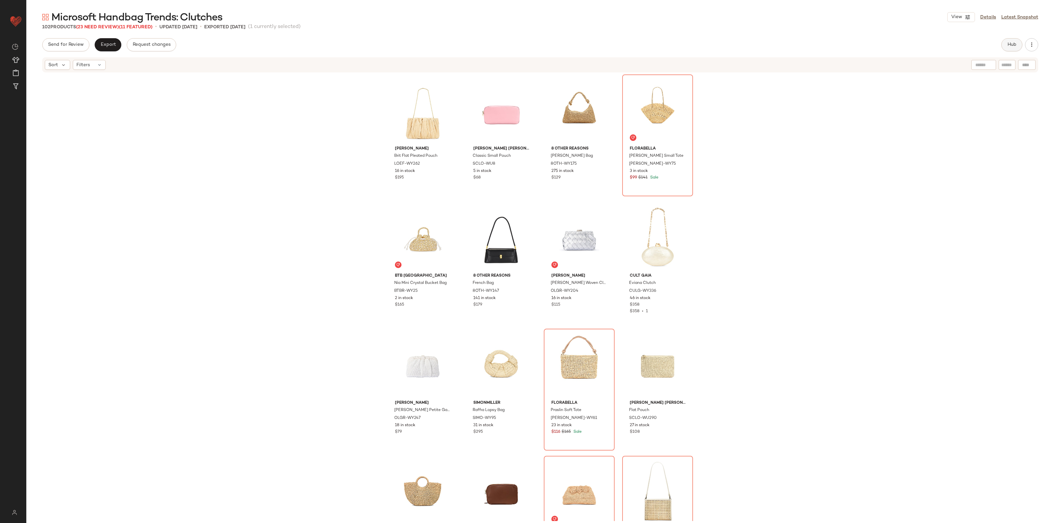
click at [1020, 43] on button "Hub" at bounding box center [1012, 44] width 21 height 13
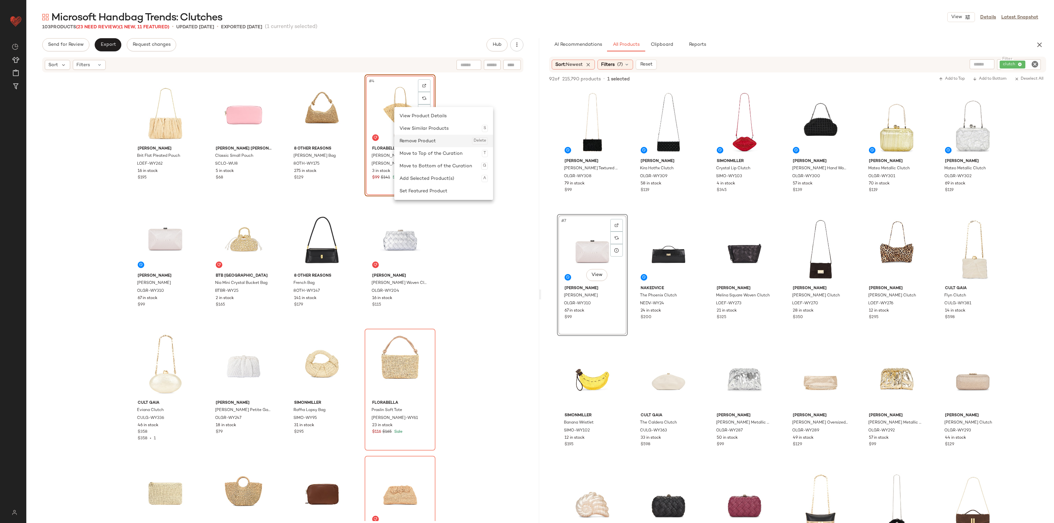
click at [418, 139] on div "Remove Product Delete" at bounding box center [444, 141] width 88 height 13
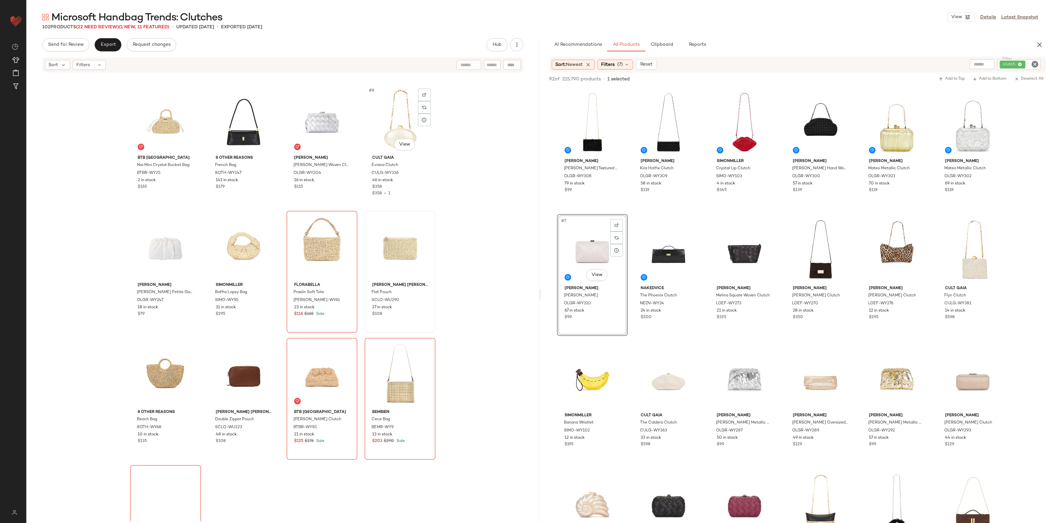
scroll to position [124, 0]
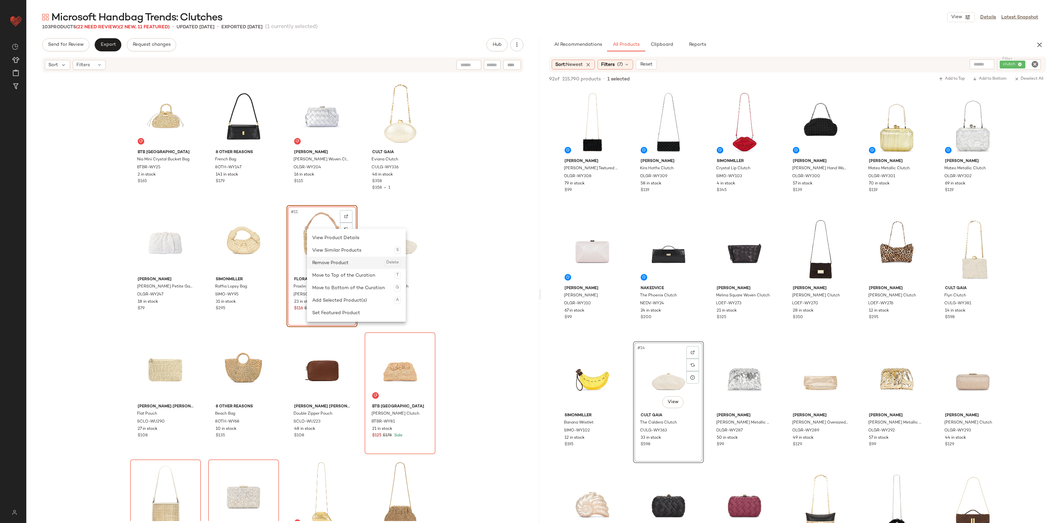
click at [330, 266] on div "Remove Product Delete" at bounding box center [356, 263] width 88 height 13
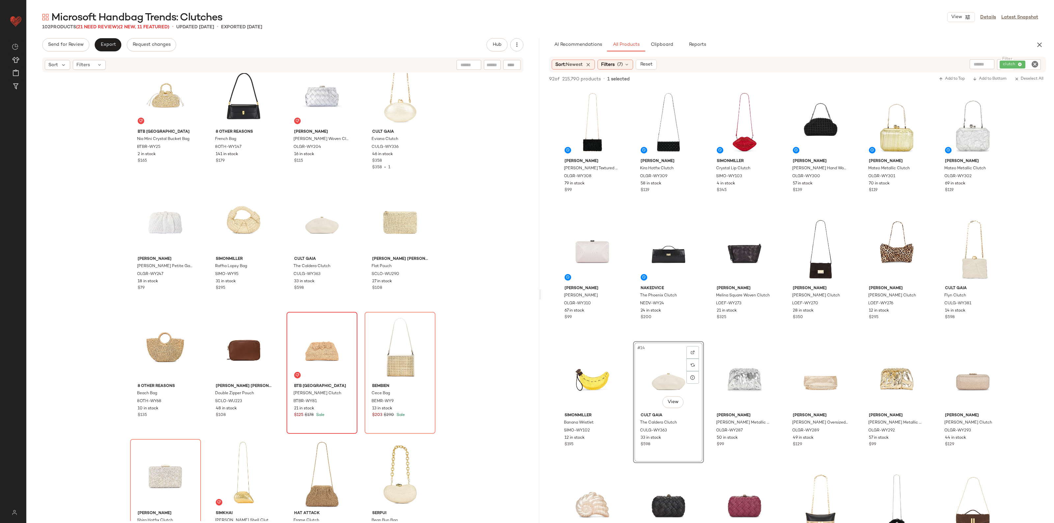
scroll to position [252, 0]
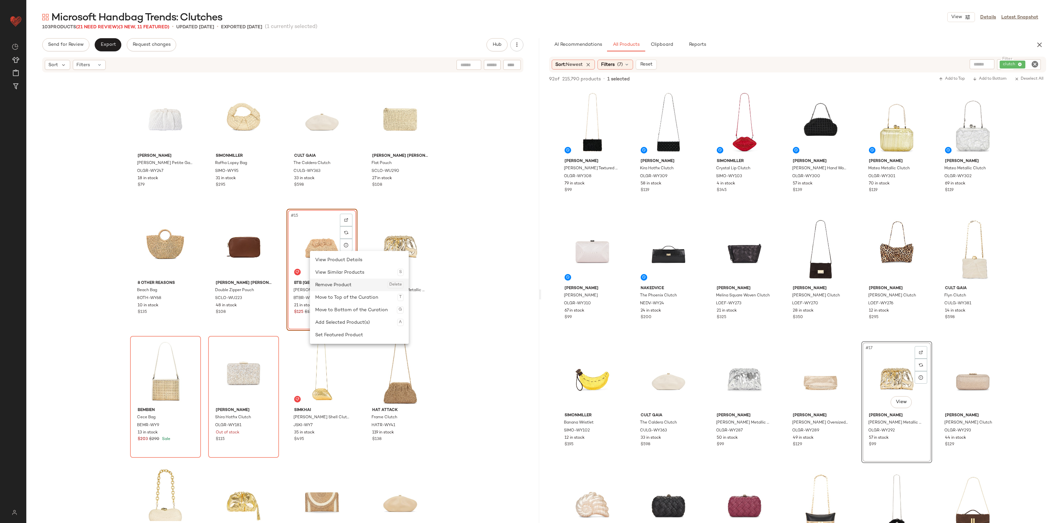
click at [341, 288] on div "Remove Product Delete" at bounding box center [359, 285] width 88 height 13
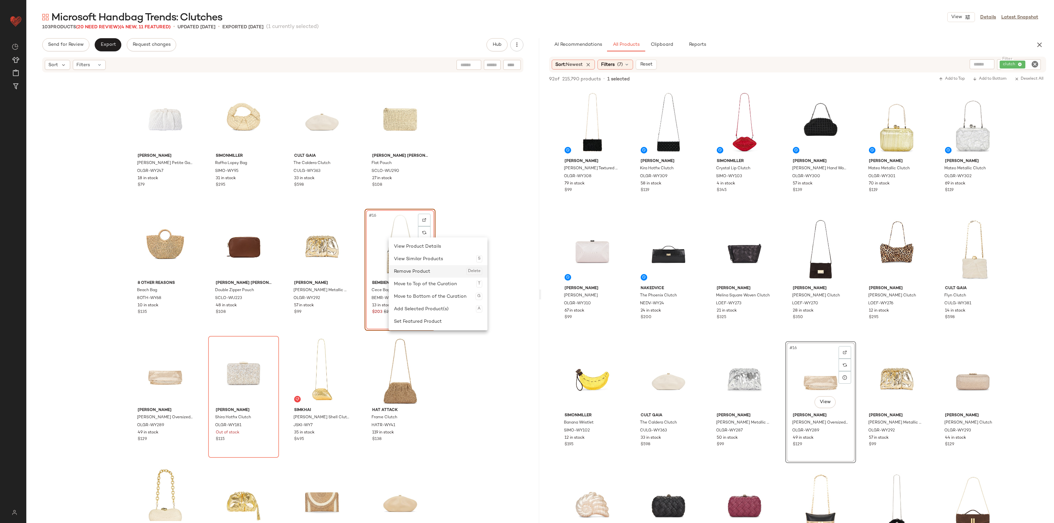
click at [418, 274] on div "Remove Product Delete" at bounding box center [438, 271] width 88 height 13
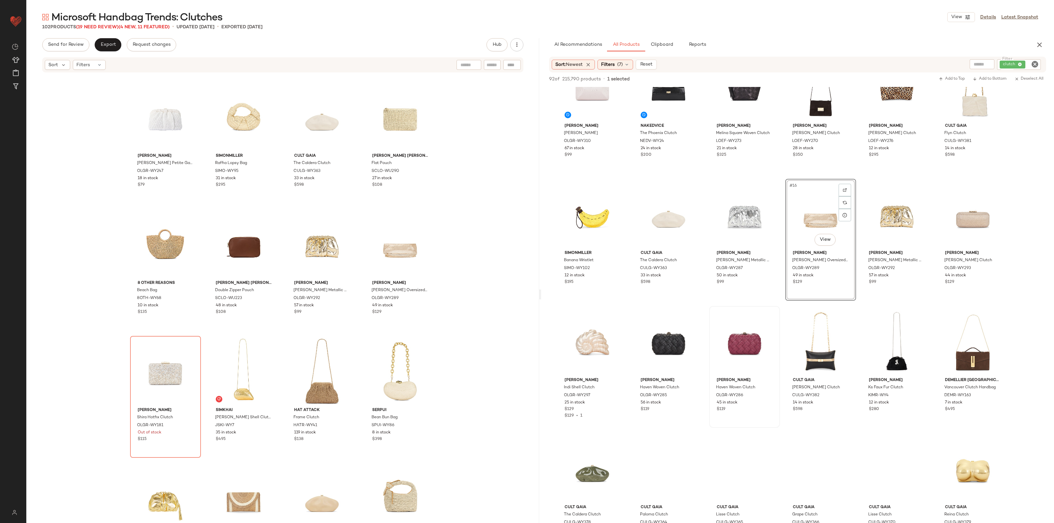
scroll to position [206, 0]
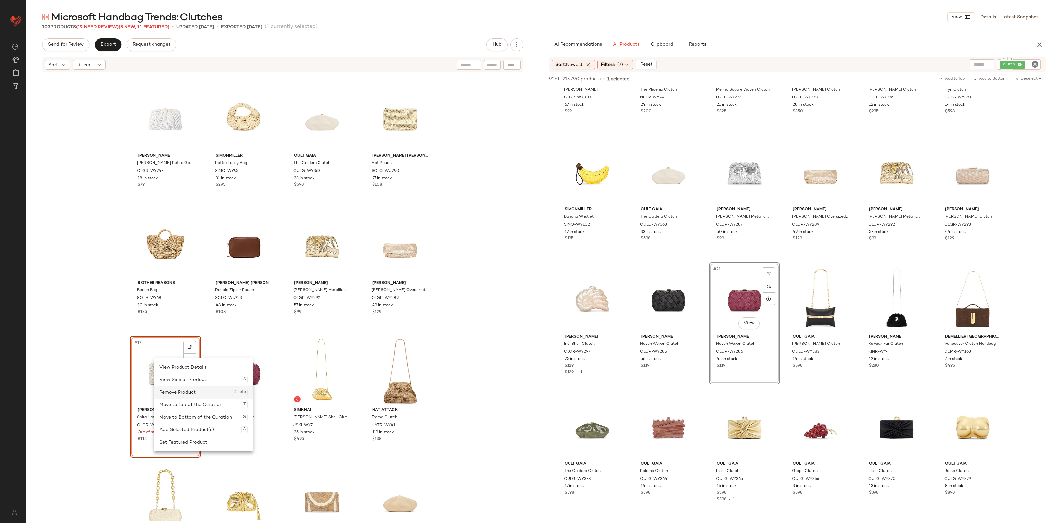
click at [187, 390] on div "Remove Product Delete" at bounding box center [203, 392] width 88 height 13
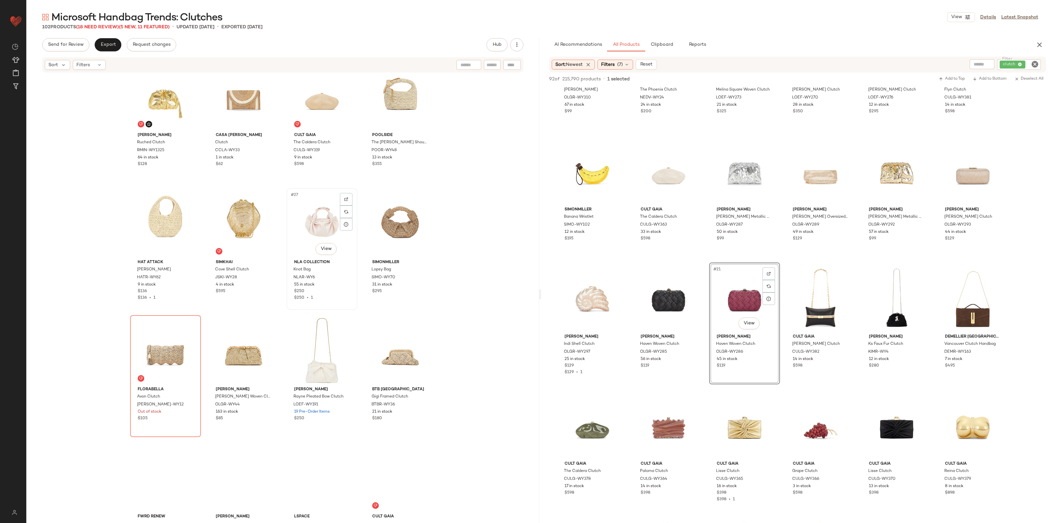
scroll to position [664, 0]
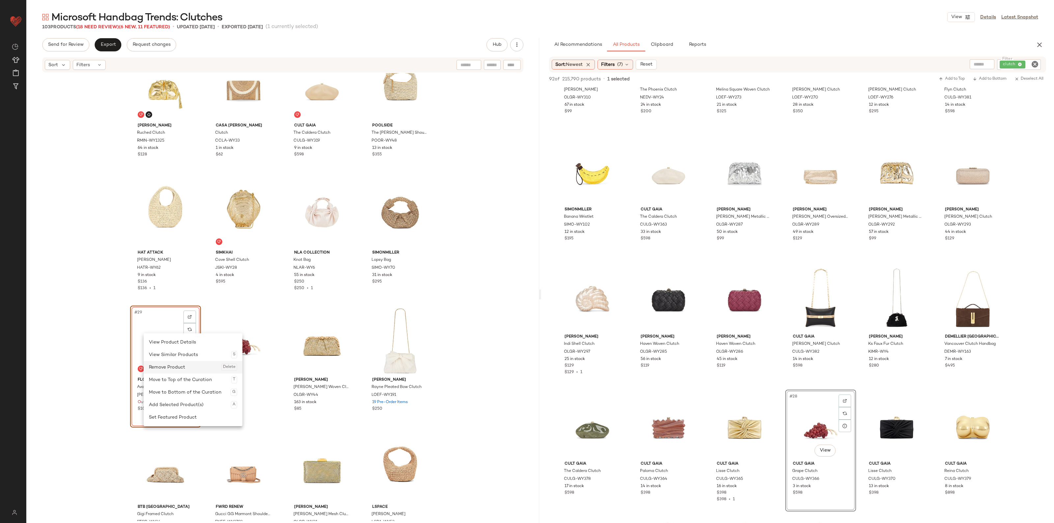
click at [176, 367] on div "Remove Product Delete" at bounding box center [193, 367] width 88 height 13
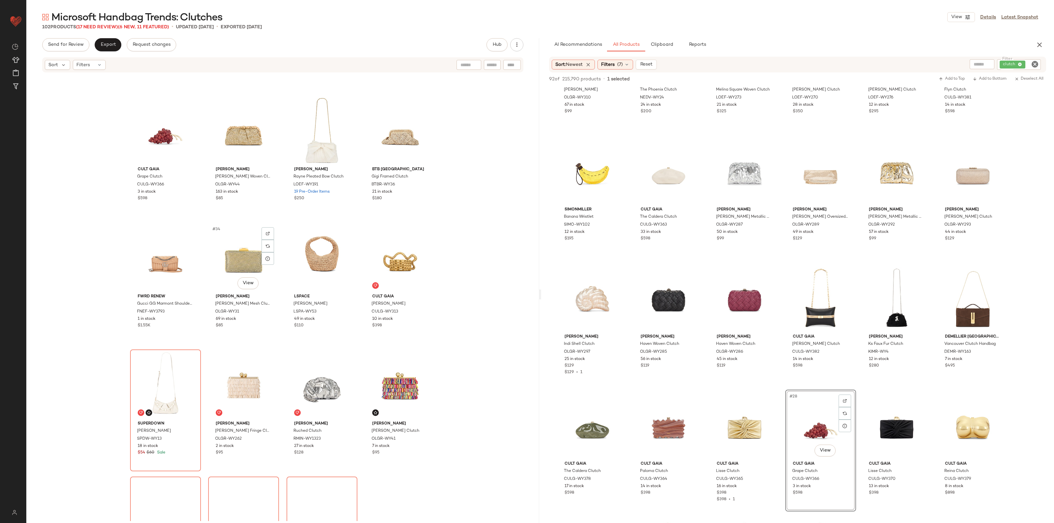
scroll to position [911, 0]
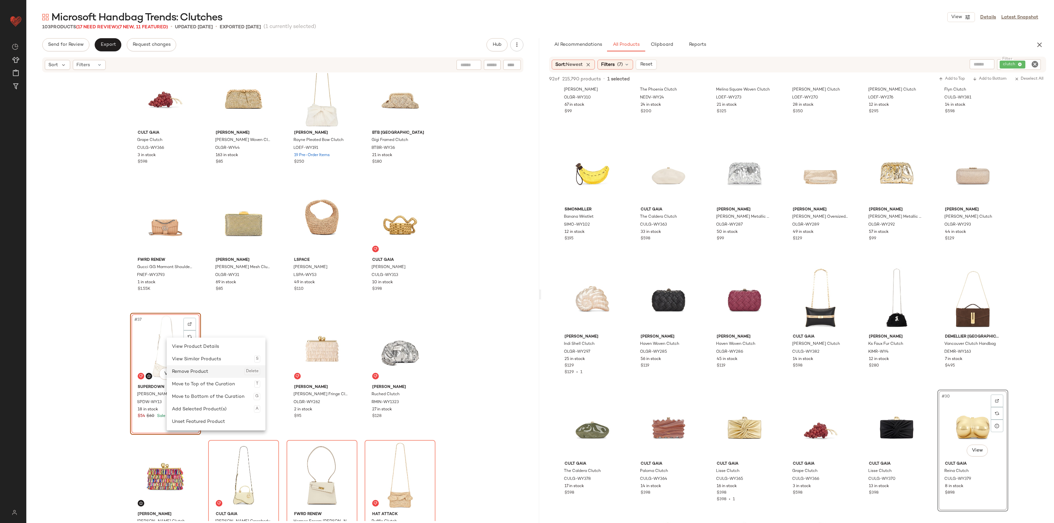
click at [190, 370] on div "Remove Product Delete" at bounding box center [216, 371] width 88 height 13
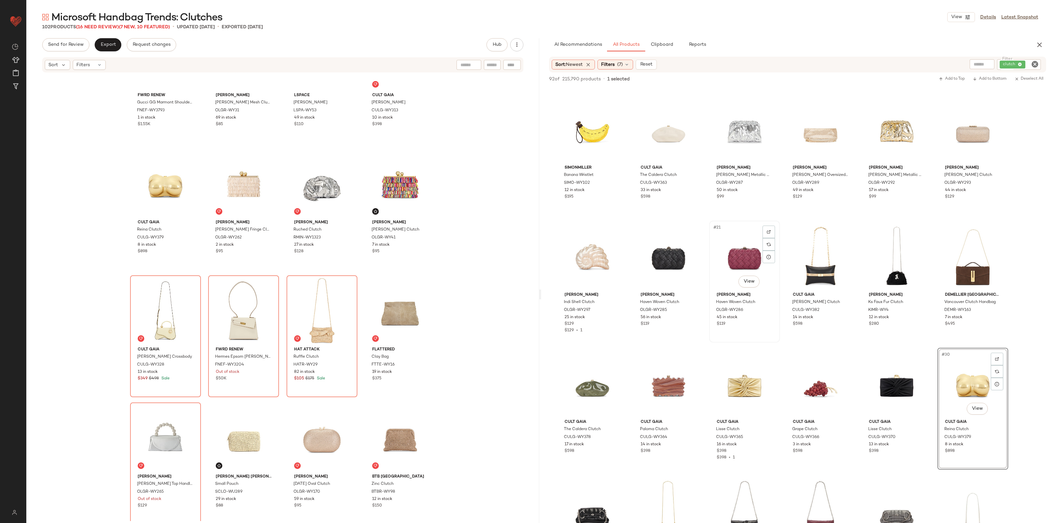
scroll to position [330, 0]
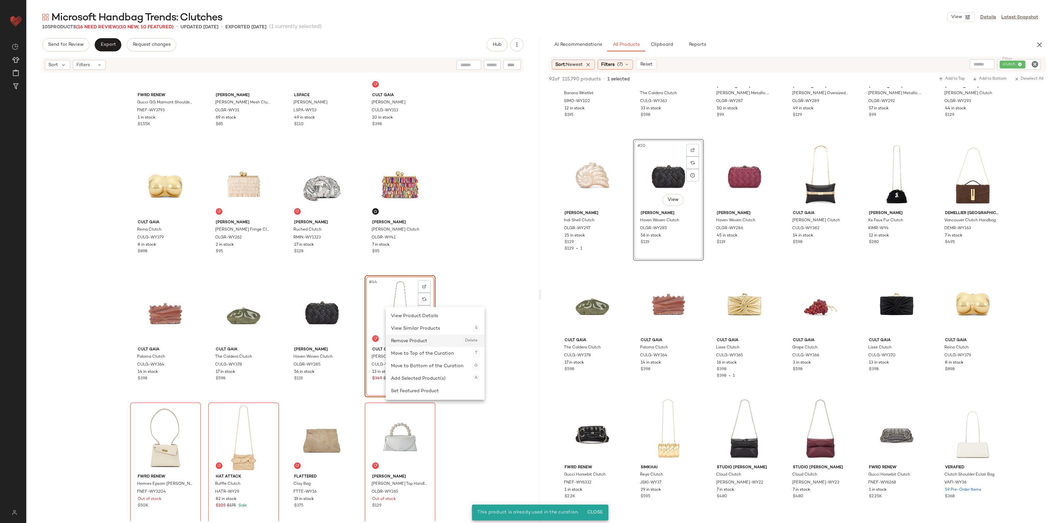
click at [415, 337] on div "Remove Product Delete" at bounding box center [435, 341] width 88 height 13
click at [409, 338] on div "Remove Product Delete" at bounding box center [440, 343] width 88 height 13
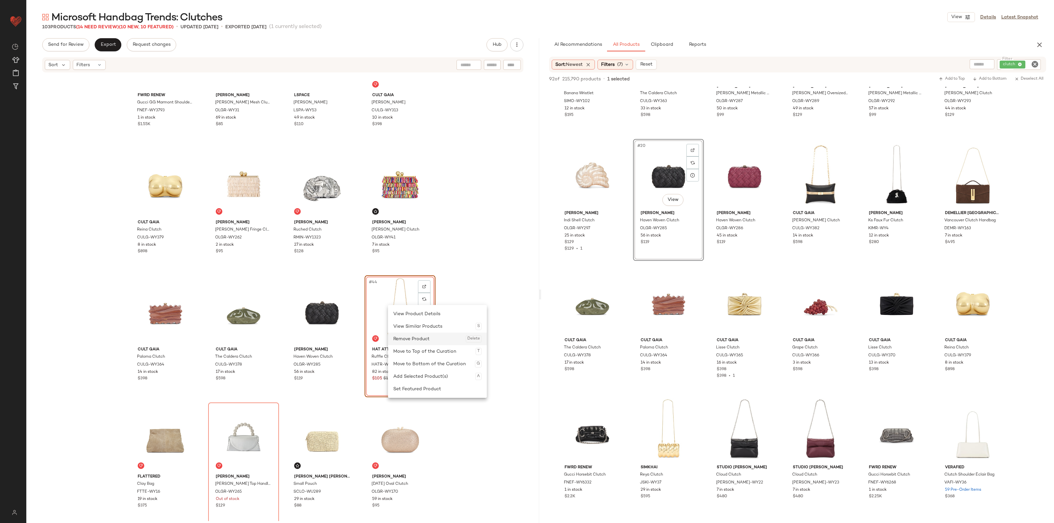
click at [408, 334] on div "Remove Product Delete" at bounding box center [437, 339] width 88 height 13
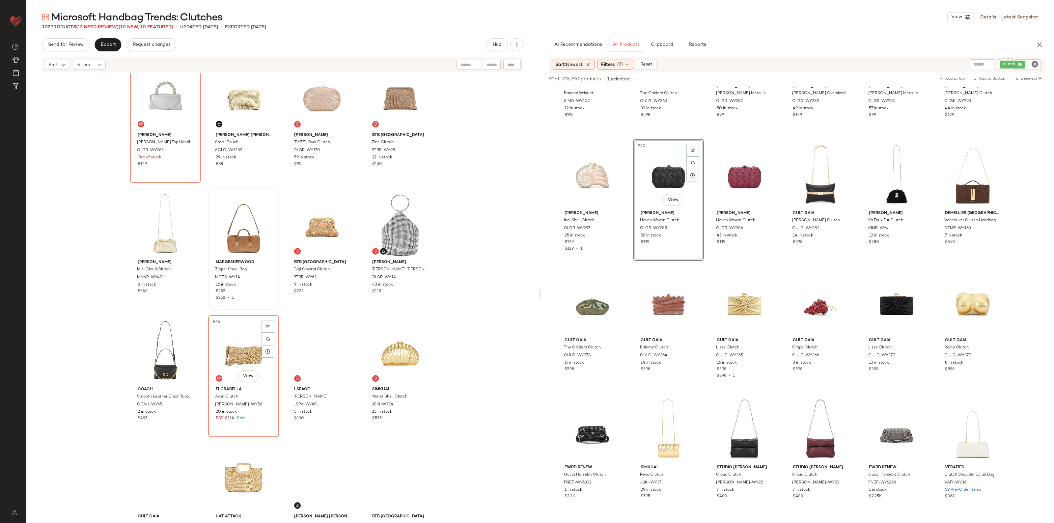
scroll to position [1447, 0]
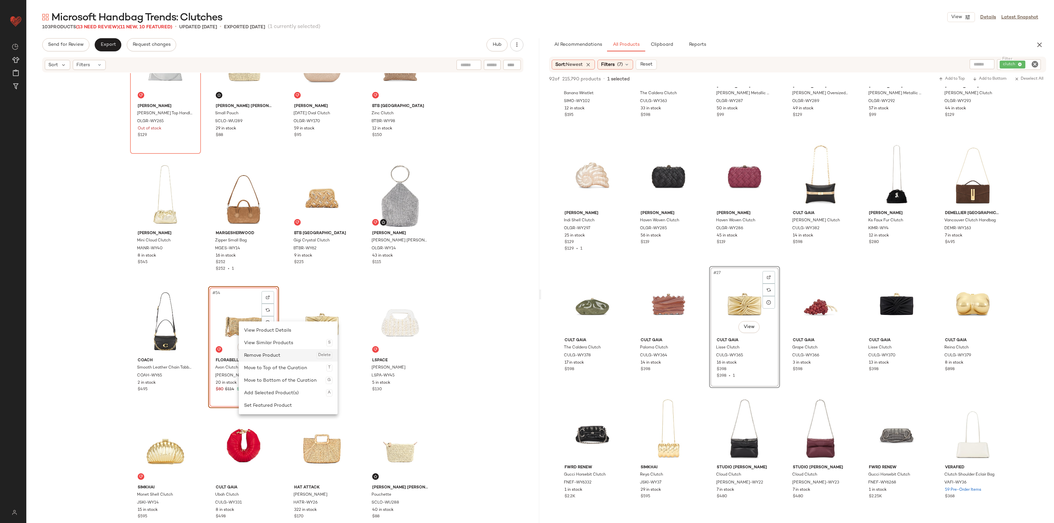
click at [270, 359] on div "Remove Product Delete" at bounding box center [288, 355] width 88 height 13
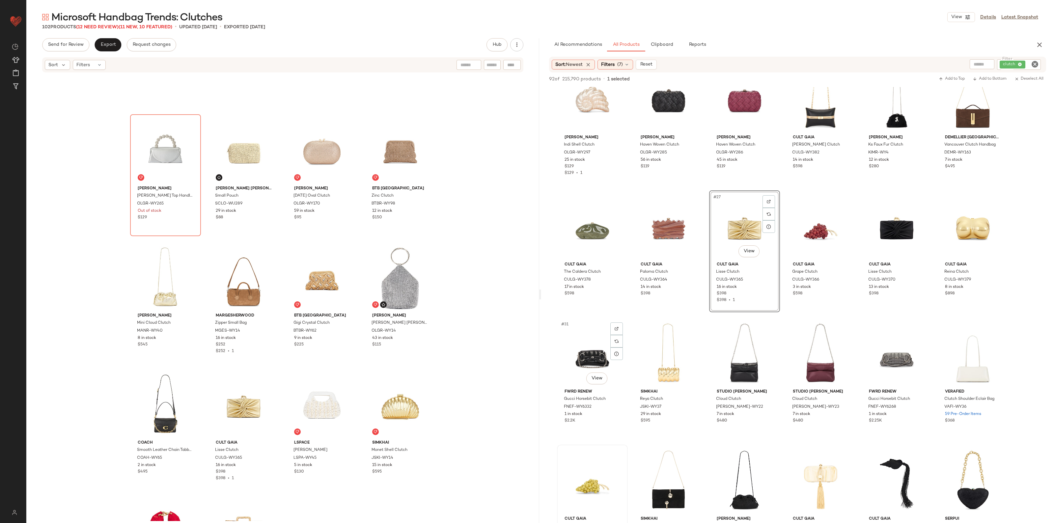
scroll to position [535, 0]
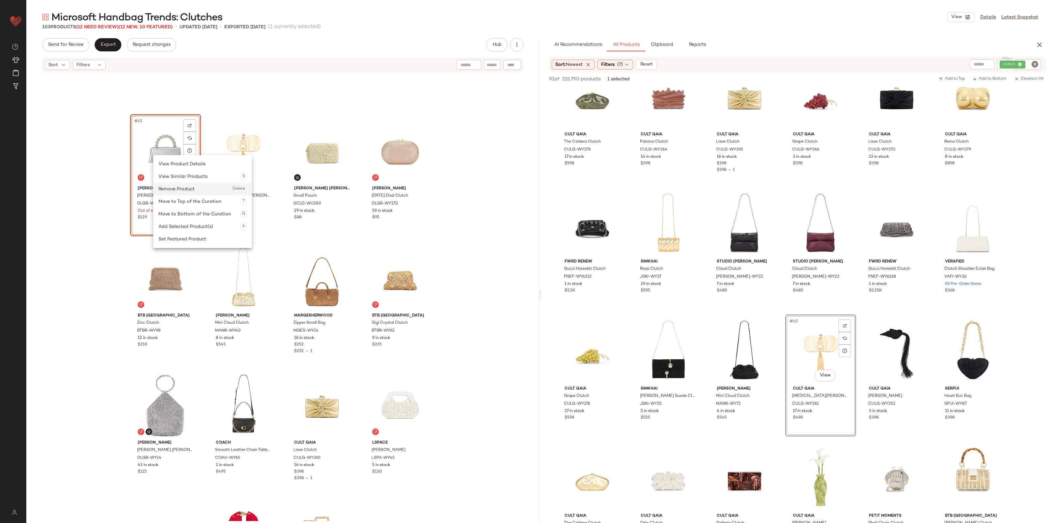
click at [185, 189] on div "Remove Product Delete" at bounding box center [202, 189] width 88 height 13
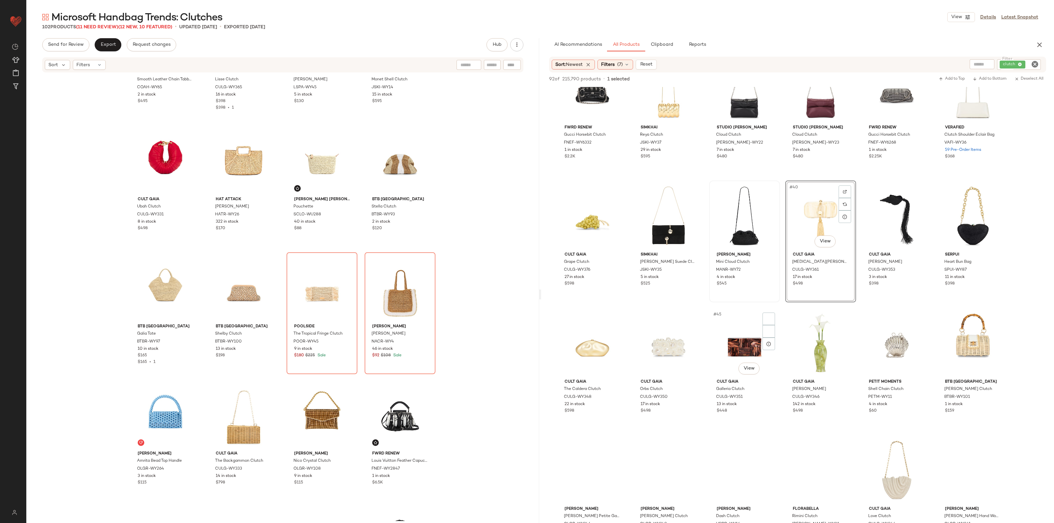
scroll to position [741, 0]
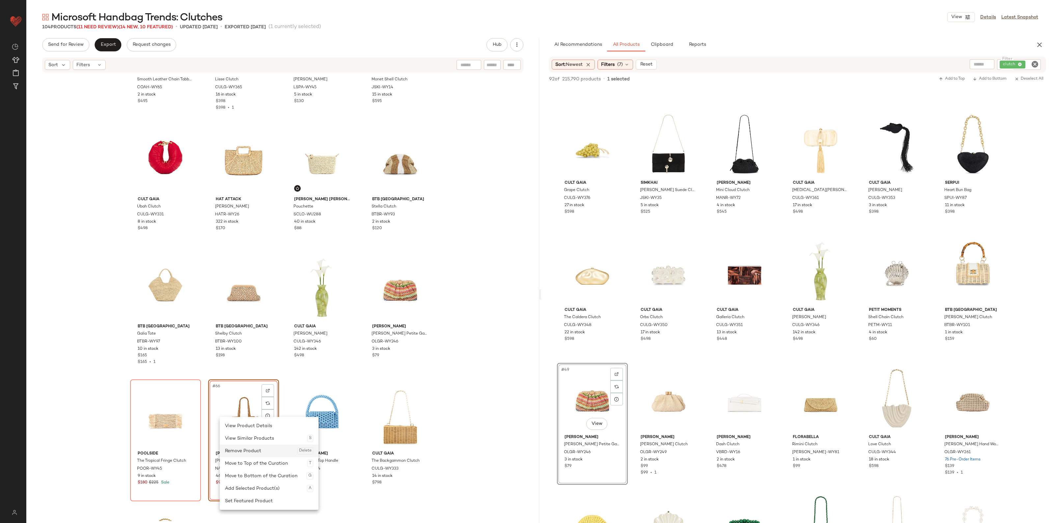
click at [241, 449] on div "Remove Product Delete" at bounding box center [269, 451] width 88 height 13
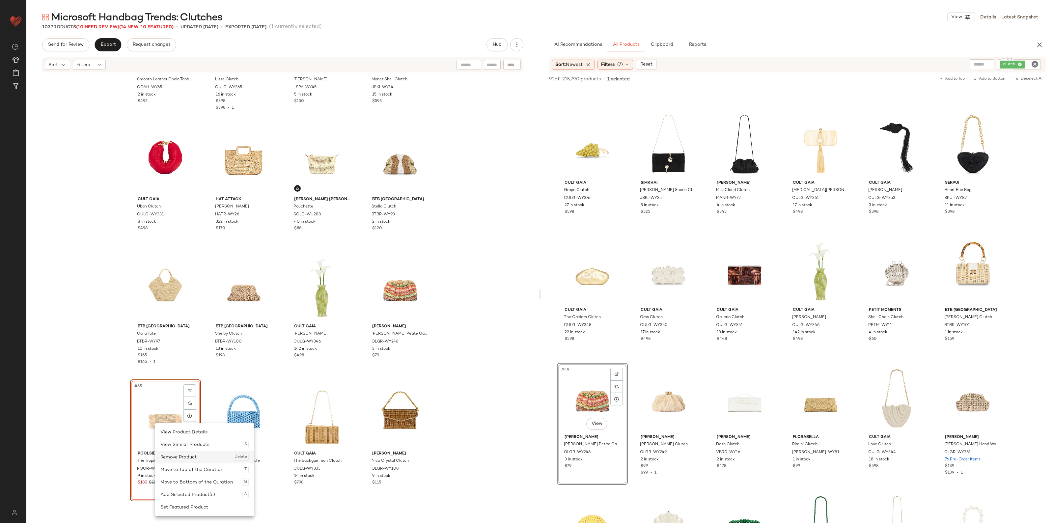
click at [178, 454] on div "Remove Product Delete" at bounding box center [204, 457] width 88 height 13
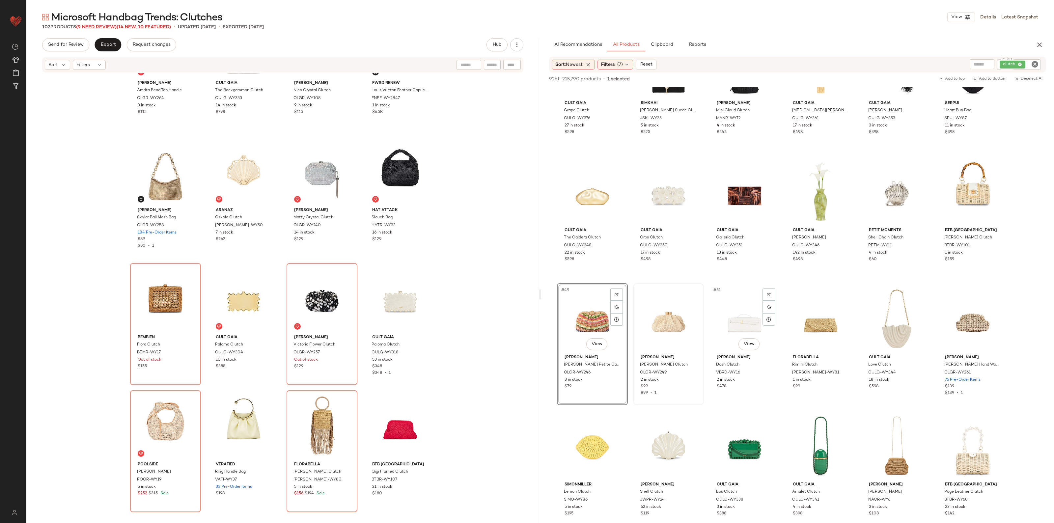
scroll to position [824, 0]
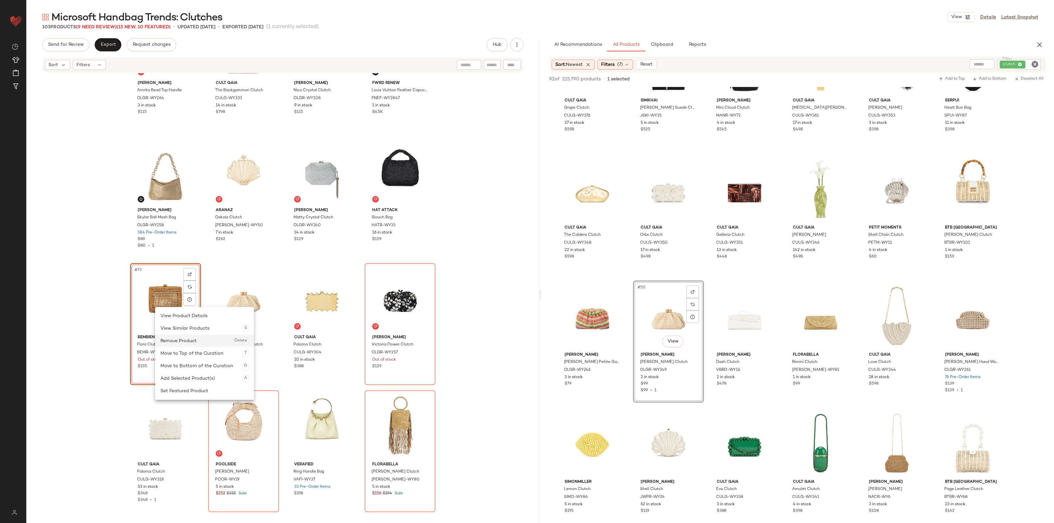
click at [180, 343] on div "Remove Product Delete" at bounding box center [204, 341] width 88 height 13
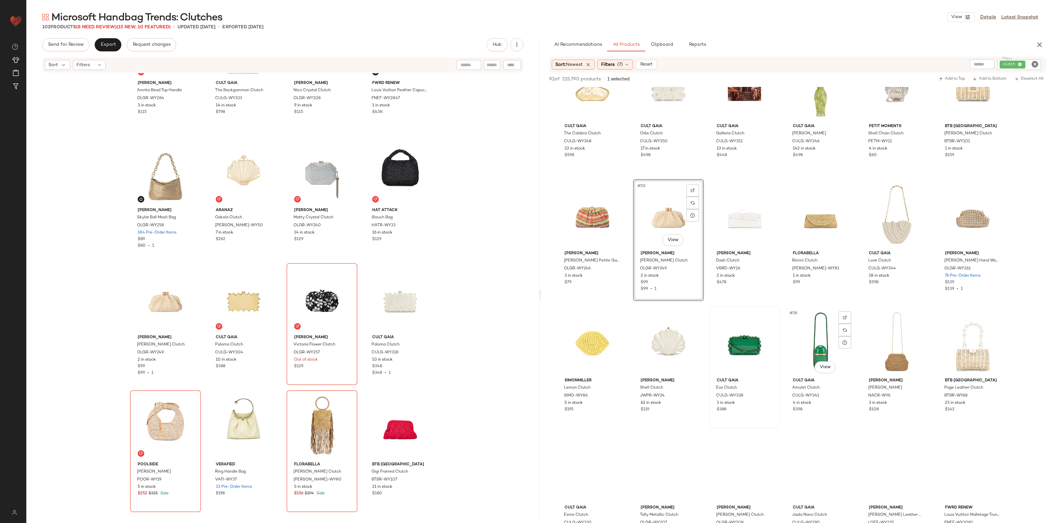
scroll to position [947, 0]
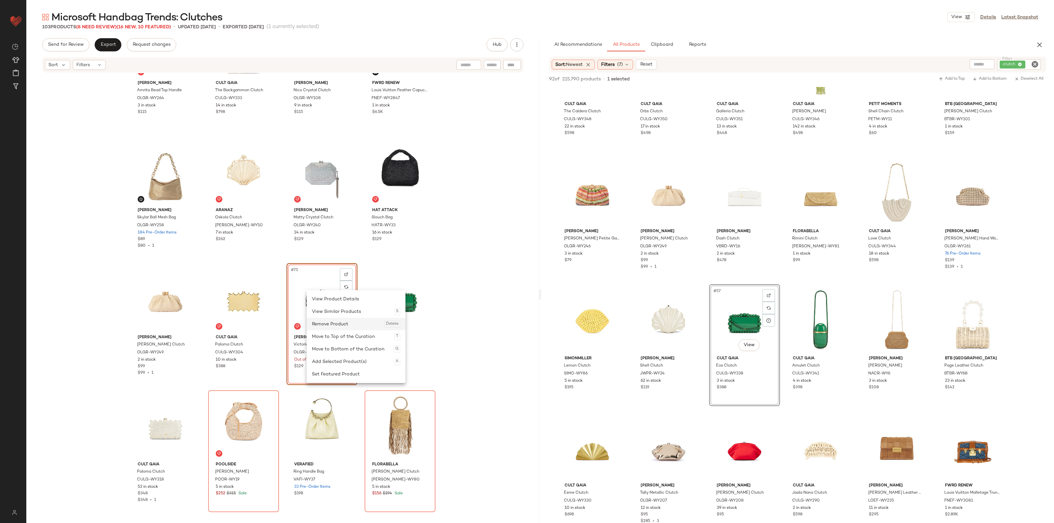
click at [332, 325] on div "Remove Product Delete" at bounding box center [356, 324] width 88 height 13
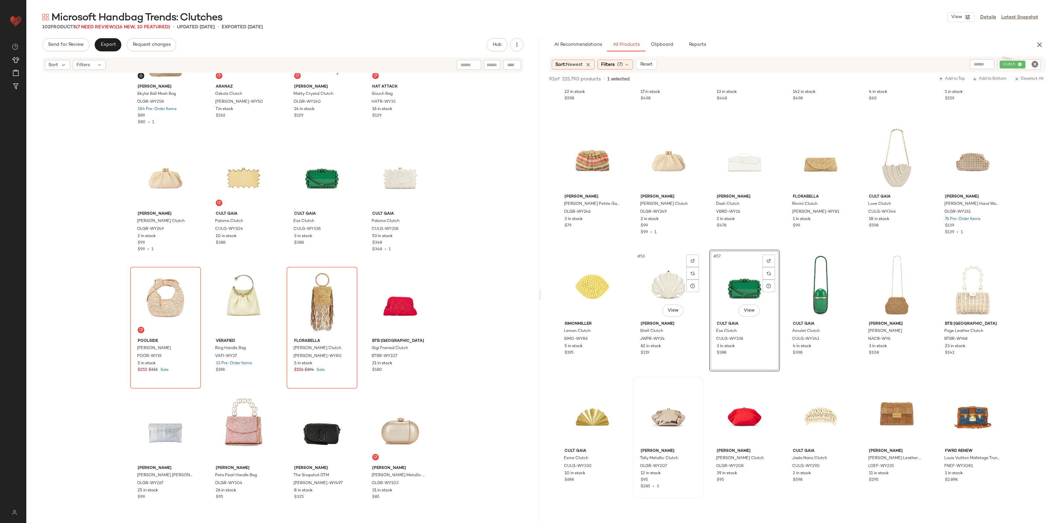
scroll to position [1030, 0]
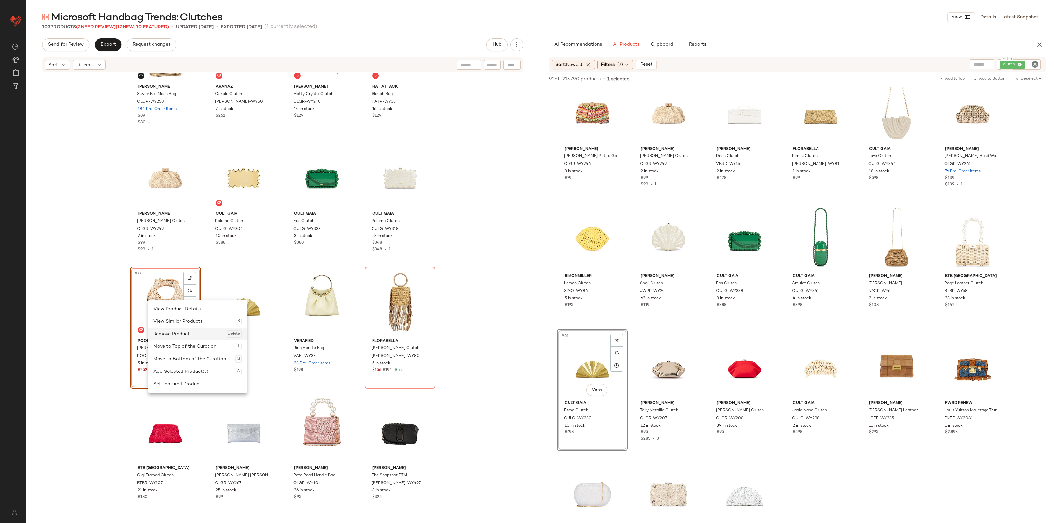
click at [175, 334] on div "Remove Product Delete" at bounding box center [198, 334] width 88 height 13
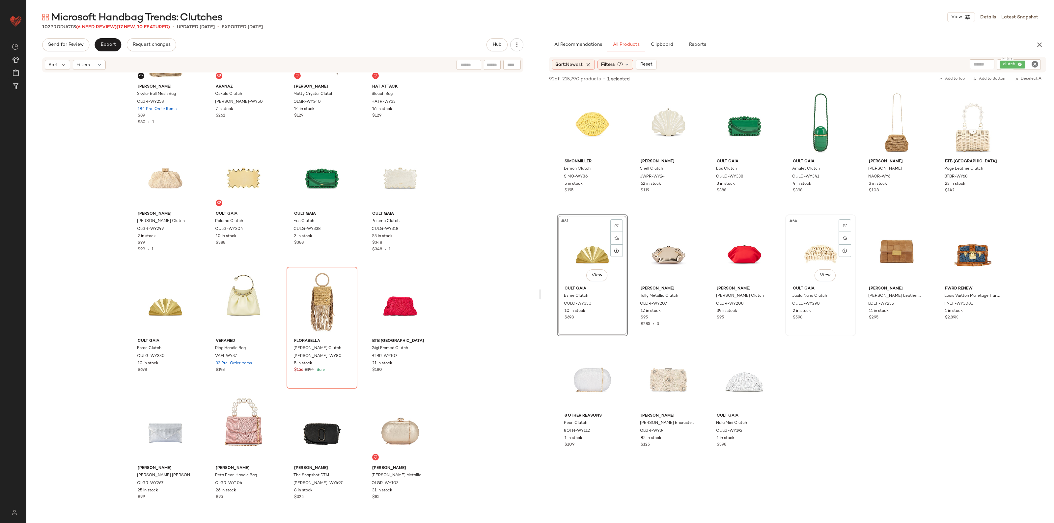
scroll to position [1153, 0]
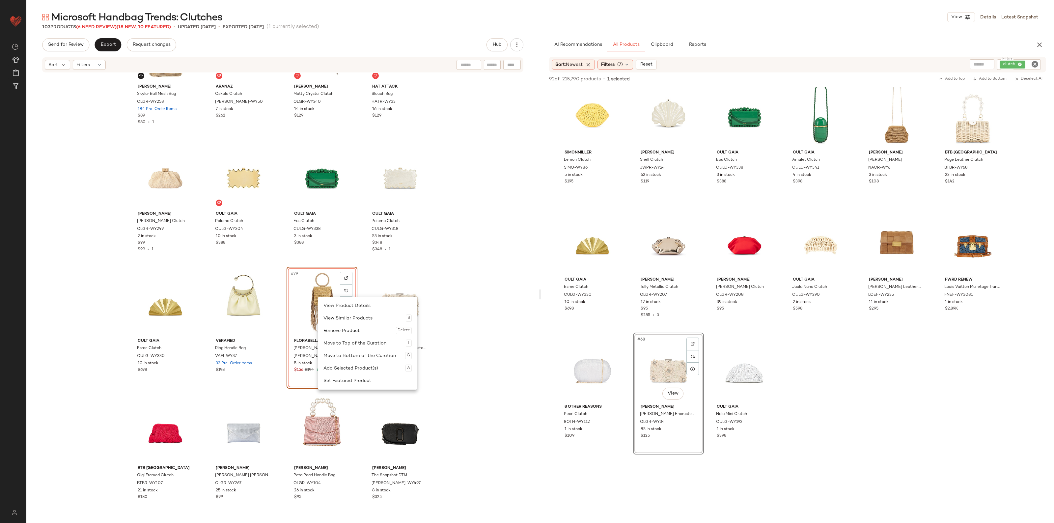
click at [335, 327] on div "Remove Product Delete" at bounding box center [368, 331] width 88 height 13
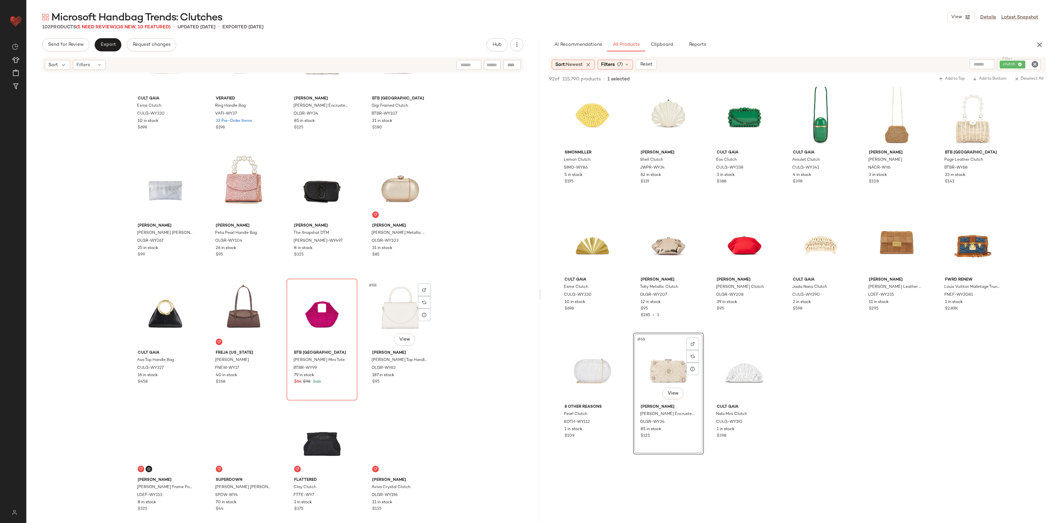
scroll to position [2477, 0]
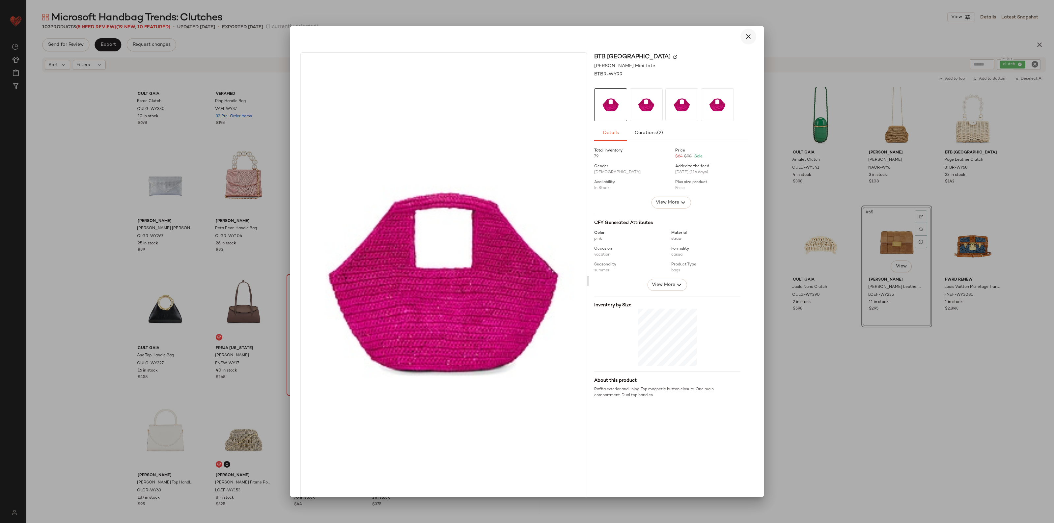
drag, startPoint x: 313, startPoint y: 327, endPoint x: 748, endPoint y: 35, distance: 524.0
click at [748, 35] on icon "button" at bounding box center [749, 37] width 8 height 8
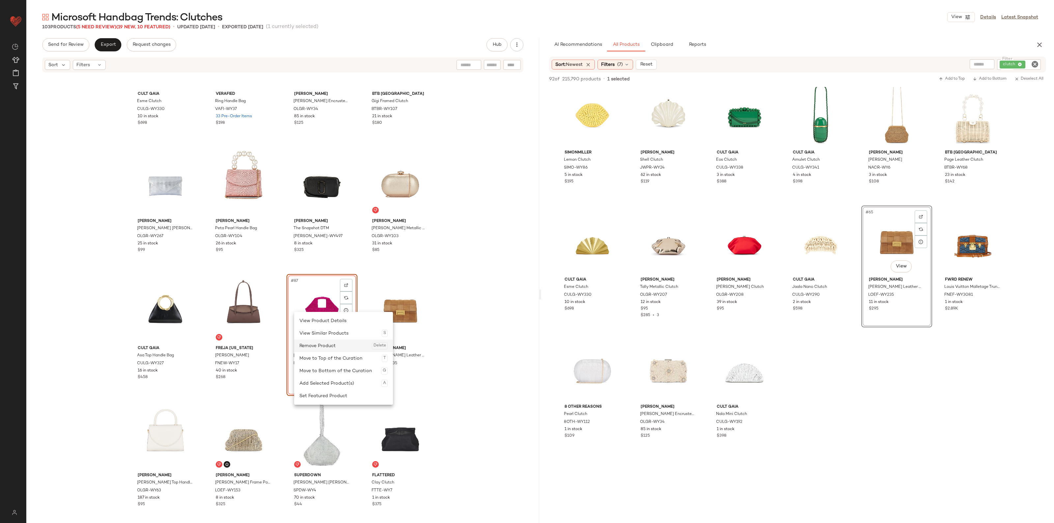
click at [334, 342] on div "Remove Product Delete" at bounding box center [344, 346] width 88 height 13
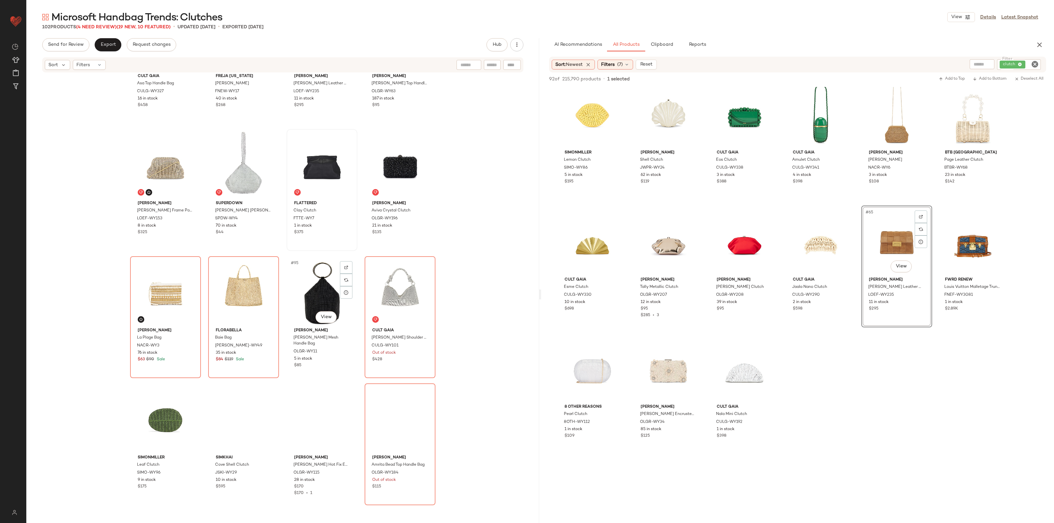
scroll to position [2765, 0]
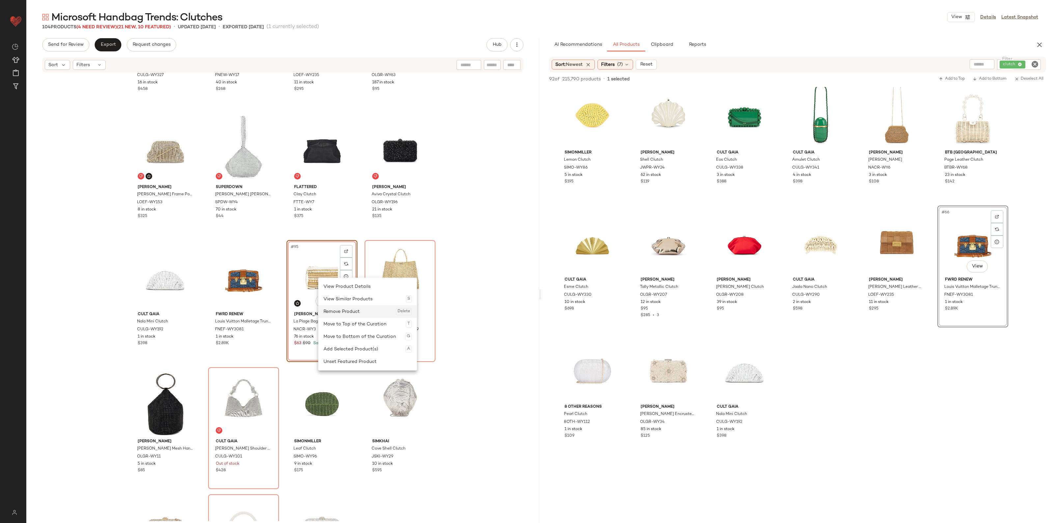
click at [356, 312] on div "Remove Product Delete" at bounding box center [368, 311] width 88 height 13
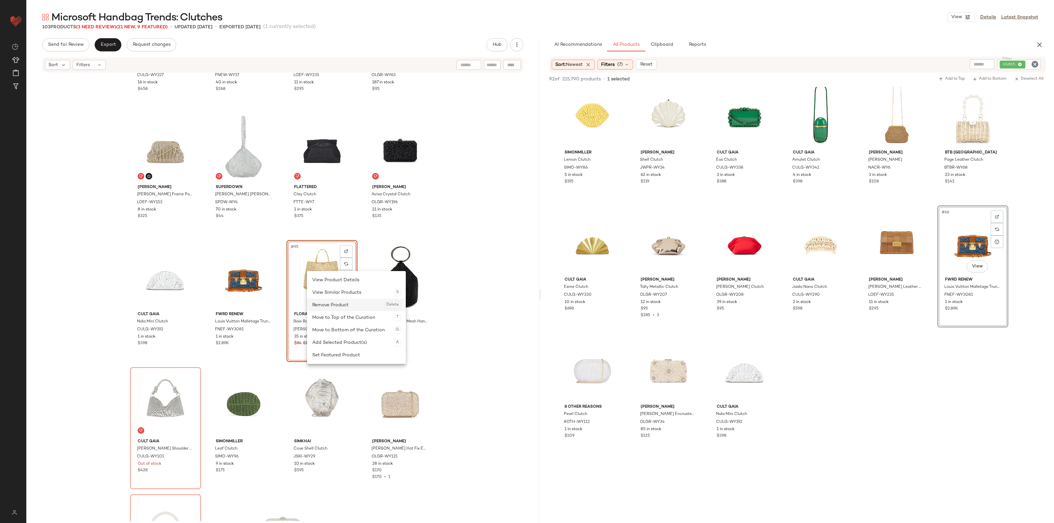
click at [335, 307] on div "Remove Product Delete" at bounding box center [356, 305] width 88 height 13
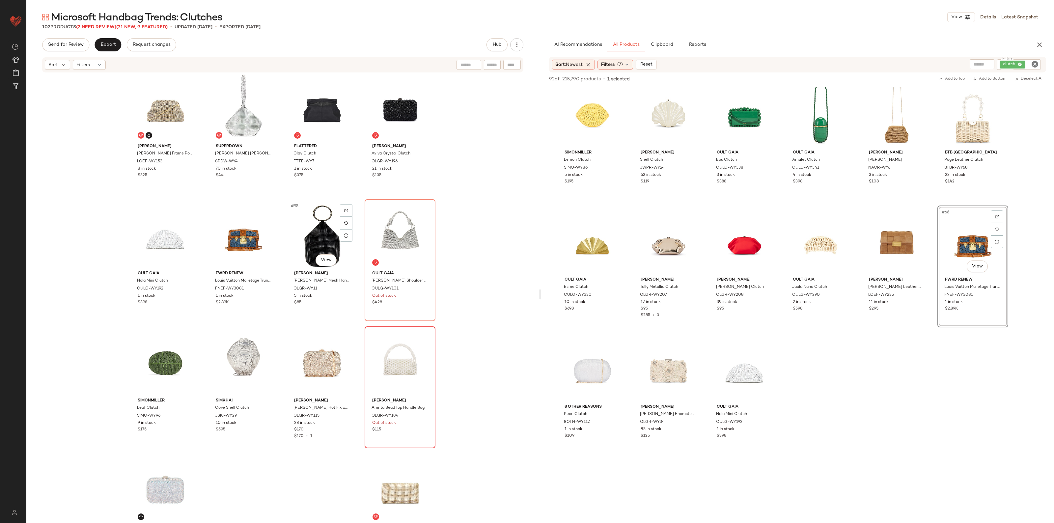
scroll to position [2806, 0]
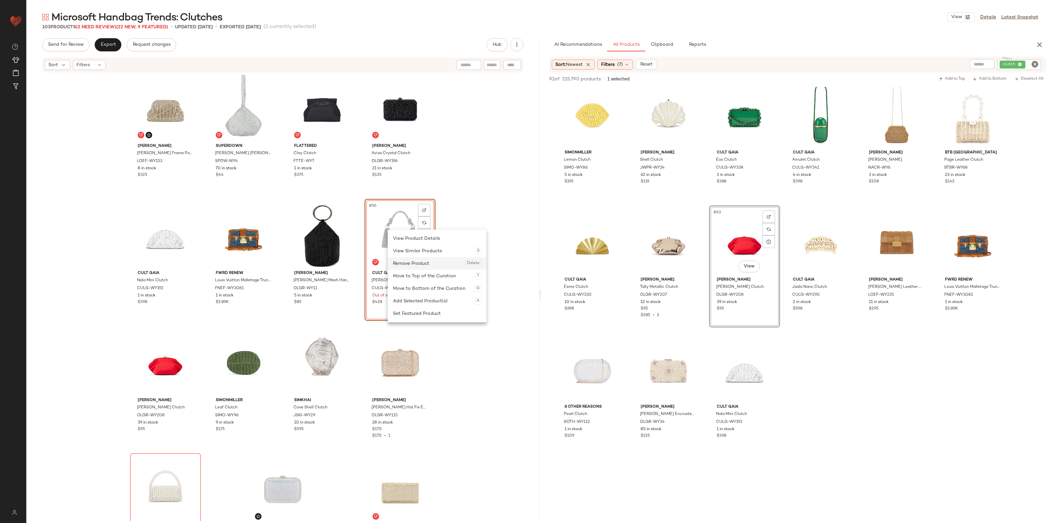
click at [412, 266] on div "Remove Product Delete" at bounding box center [437, 263] width 88 height 13
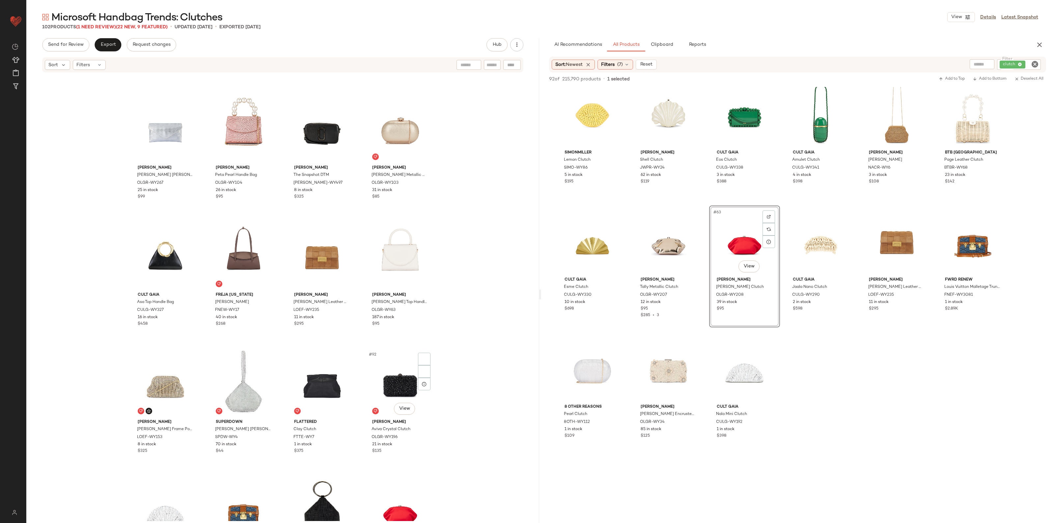
scroll to position [2860, 0]
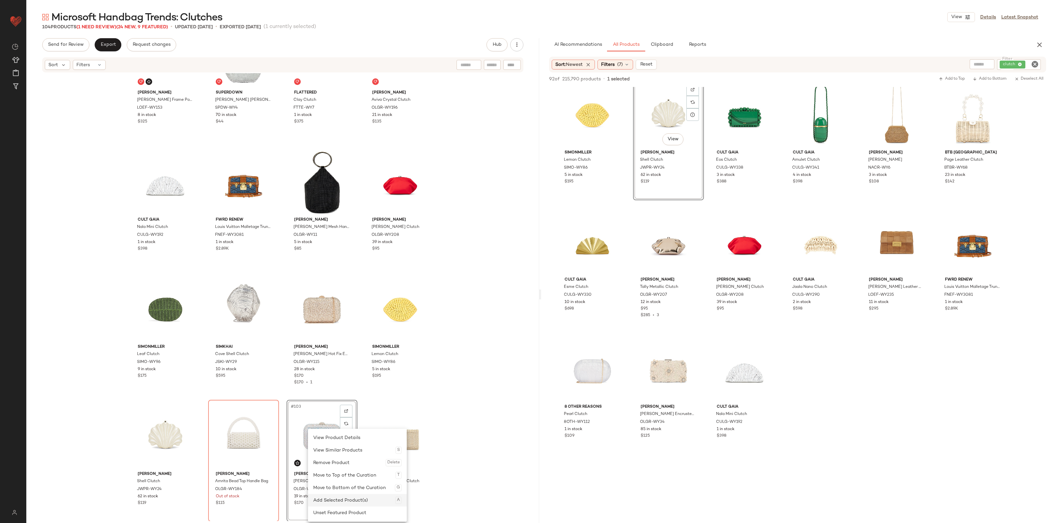
click at [335, 504] on div "Add Selected Product(s) A" at bounding box center [357, 500] width 88 height 13
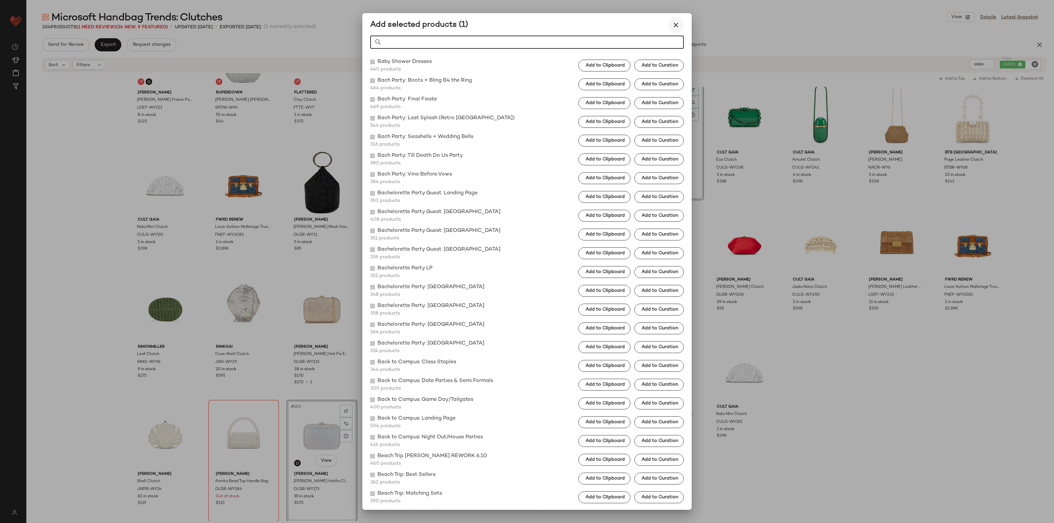
click at [679, 24] on icon "button" at bounding box center [676, 25] width 8 height 8
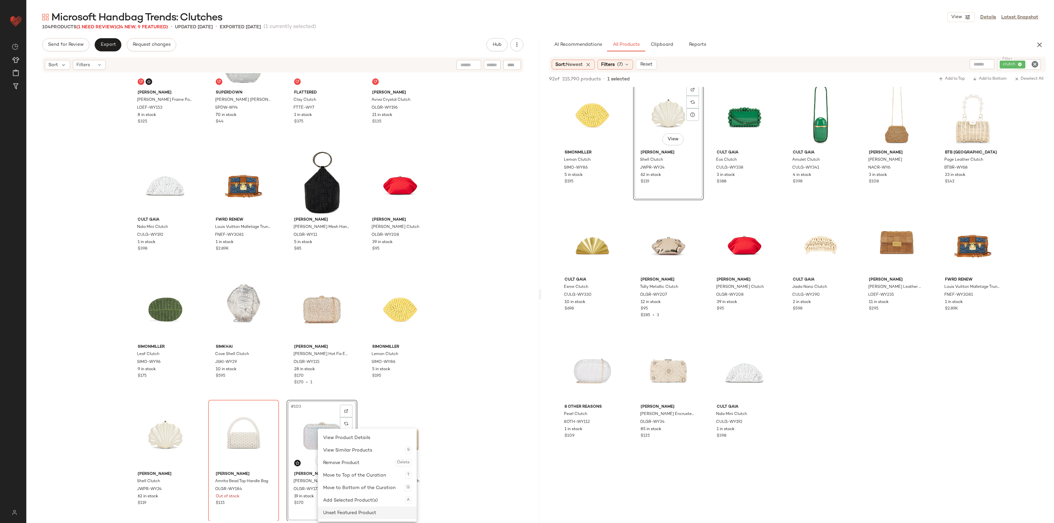
click at [343, 513] on div "Unset Featured Product" at bounding box center [367, 513] width 88 height 13
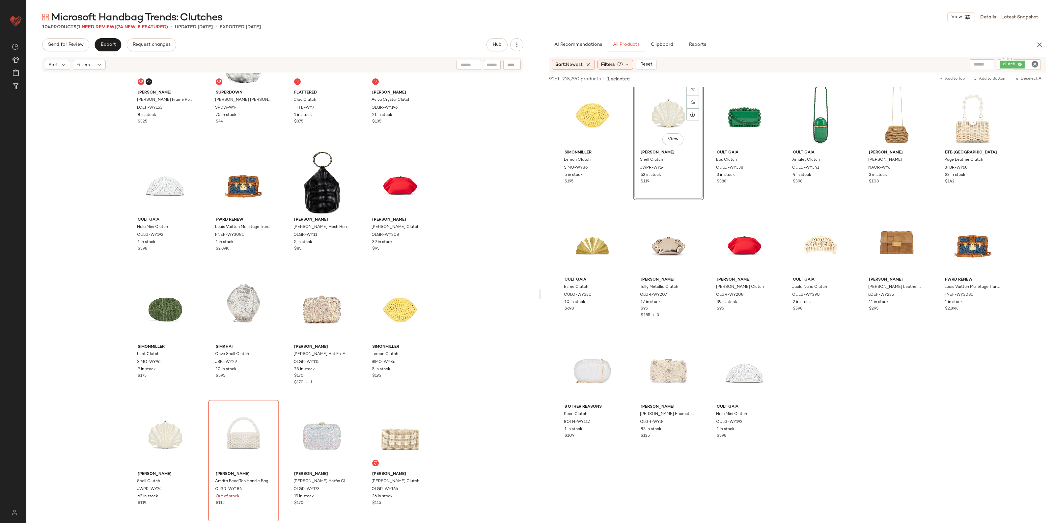
click at [477, 407] on div "Loeffler Randall Doreen Frame Pouch LOEF-WY153 8 in stock $325 superdown Sonia …" at bounding box center [282, 297] width 513 height 448
drag, startPoint x: 535, startPoint y: 495, endPoint x: 483, endPoint y: 103, distance: 395.7
click at [483, 101] on div "Loeffler Randall Doreen Frame Pouch LOEF-WY153 8 in stock $325 superdown Sonia …" at bounding box center [282, 297] width 513 height 448
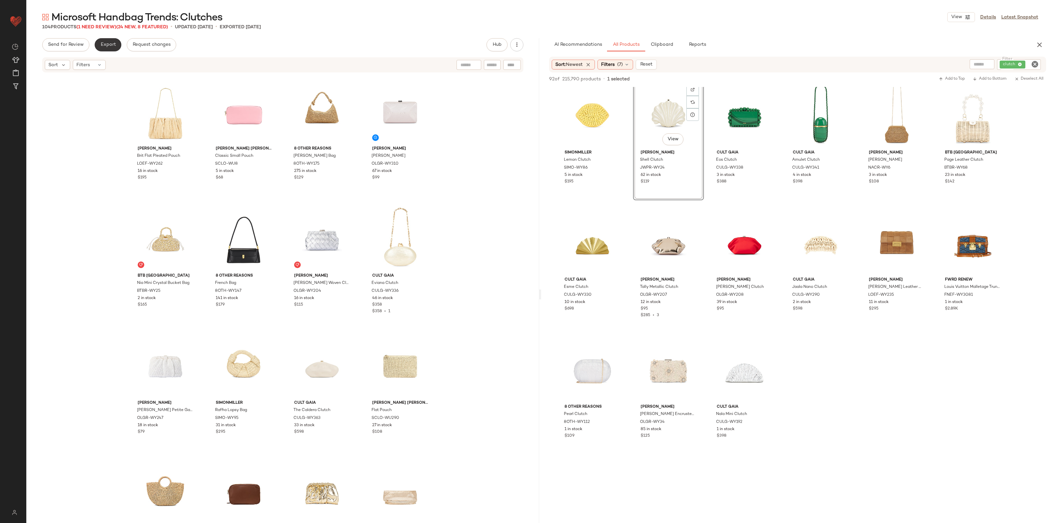
click at [114, 45] on span "Export" at bounding box center [107, 44] width 15 height 5
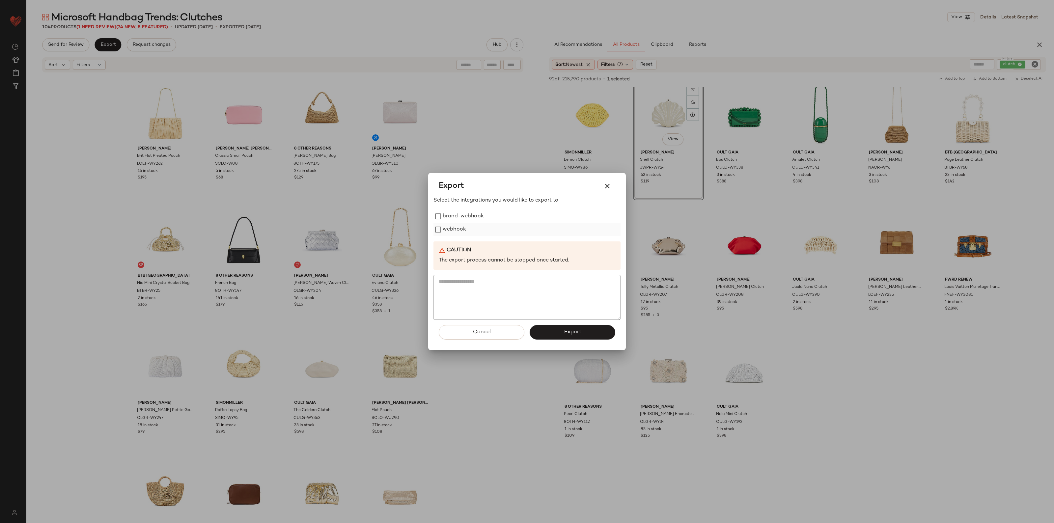
click at [450, 230] on label "webhook" at bounding box center [454, 229] width 23 height 13
click at [548, 333] on button "Export" at bounding box center [573, 332] width 86 height 14
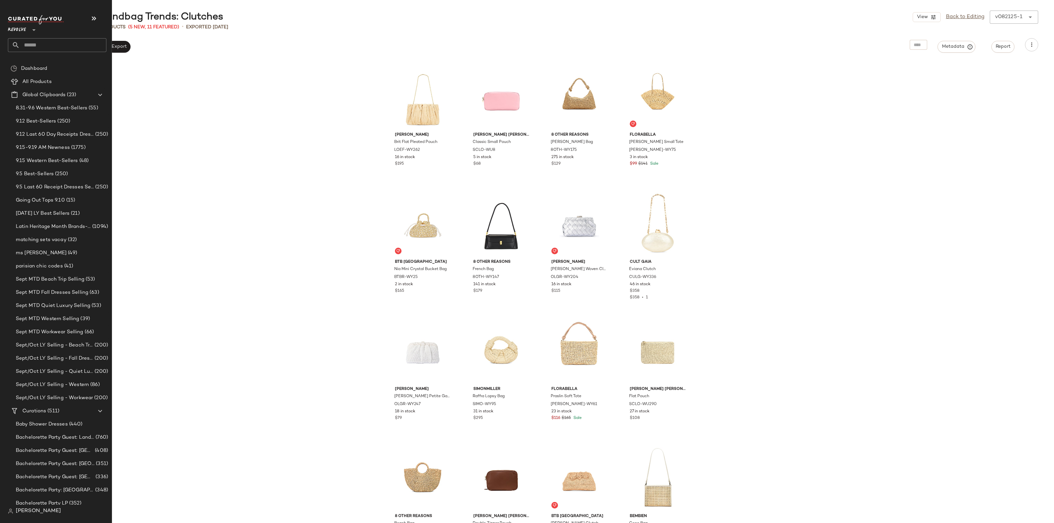
click at [46, 47] on input "text" at bounding box center [63, 45] width 87 height 14
click at [38, 43] on input "text" at bounding box center [63, 45] width 87 height 14
type input "***"
click at [51, 65] on span "Microsoft Zodiac Signs:" at bounding box center [39, 64] width 53 height 7
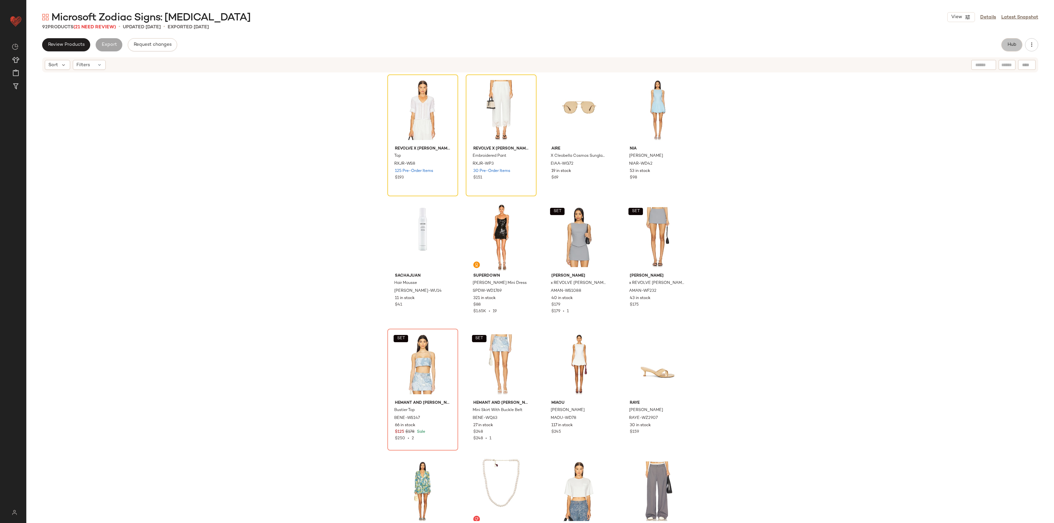
click at [1015, 47] on span "Hub" at bounding box center [1012, 44] width 9 height 5
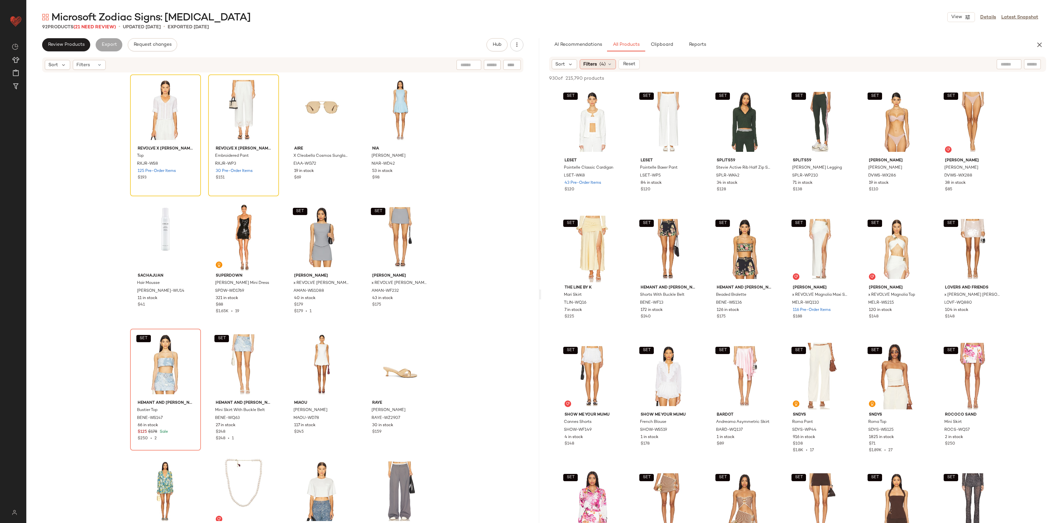
click at [589, 61] on span "Filters" at bounding box center [591, 64] width 14 height 7
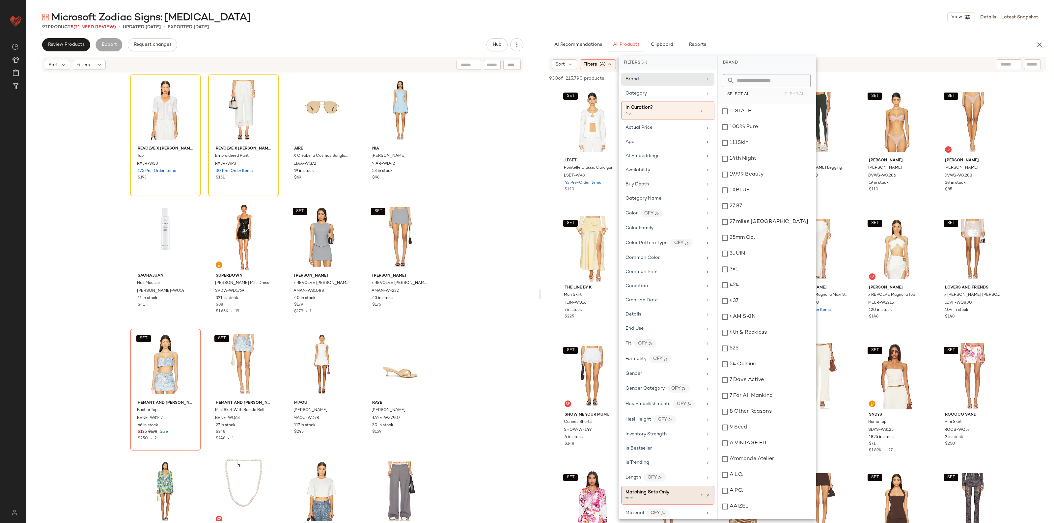
click at [706, 504] on div "Matching Sets Only true" at bounding box center [667, 495] width 93 height 19
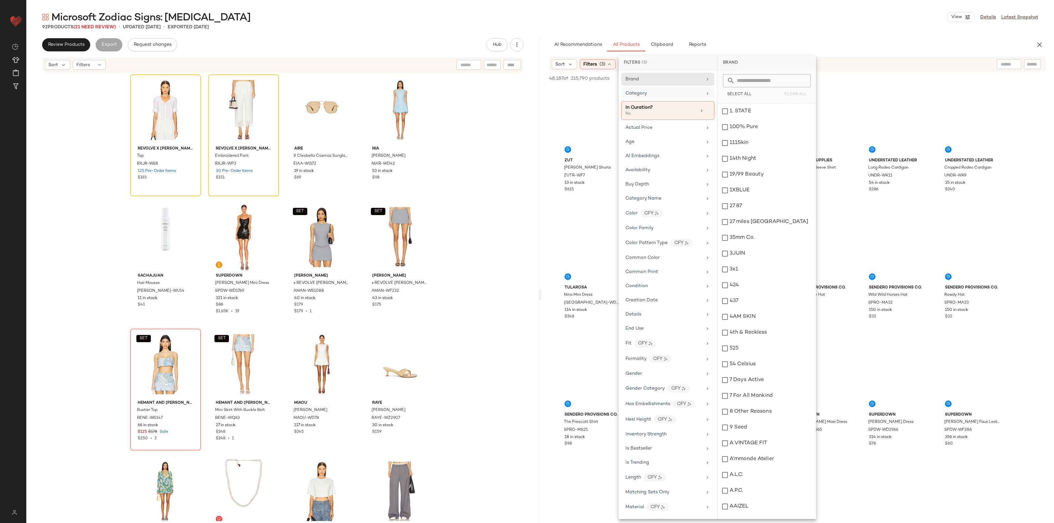
click at [658, 90] on div "Category" at bounding box center [664, 93] width 77 height 7
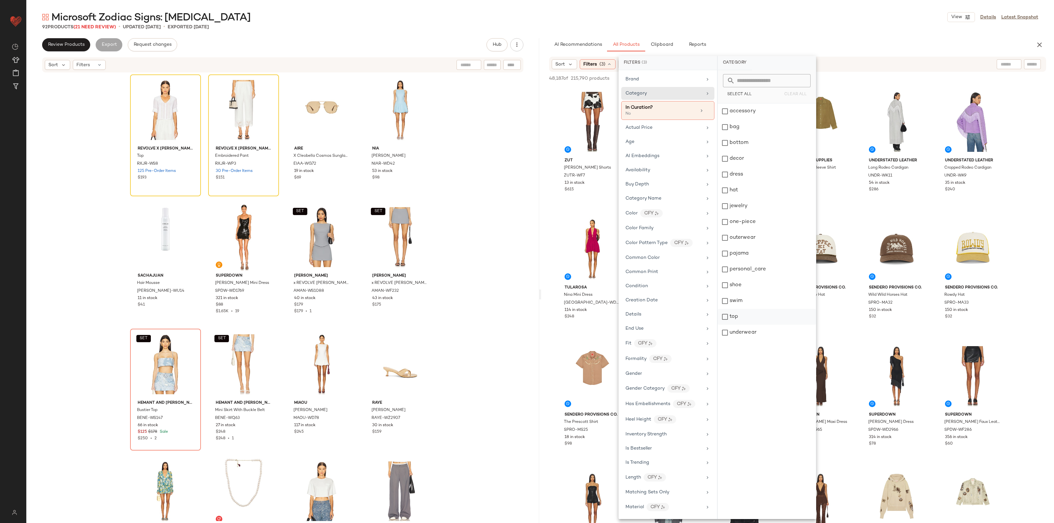
click at [746, 319] on div "top" at bounding box center [767, 317] width 98 height 16
click at [733, 144] on div "bottom" at bounding box center [767, 143] width 98 height 16
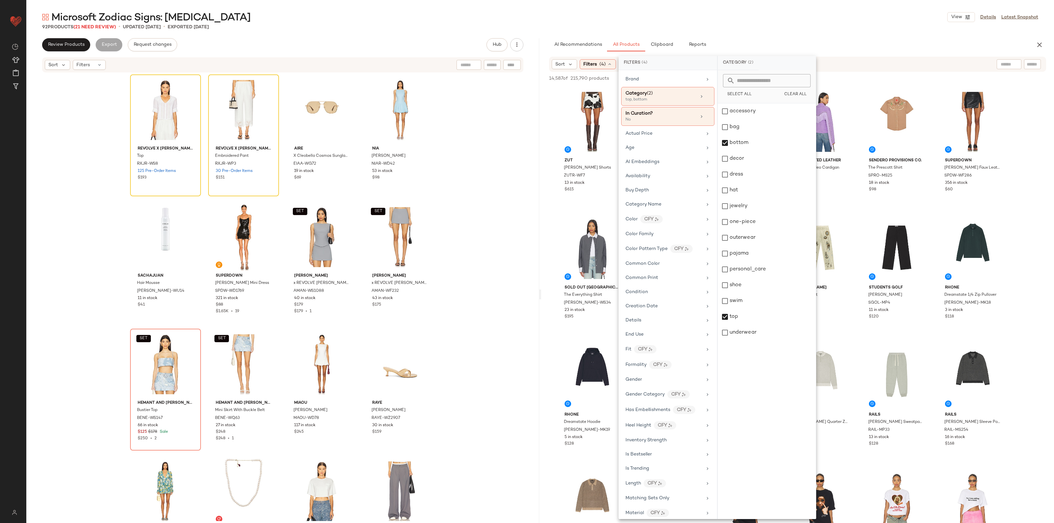
click at [511, 324] on div "REVOLVE x JJ Top RXJR-WS8 125 Pre-Order Items $193 REVOLVE x JJ Embroidered Pan…" at bounding box center [282, 297] width 513 height 448
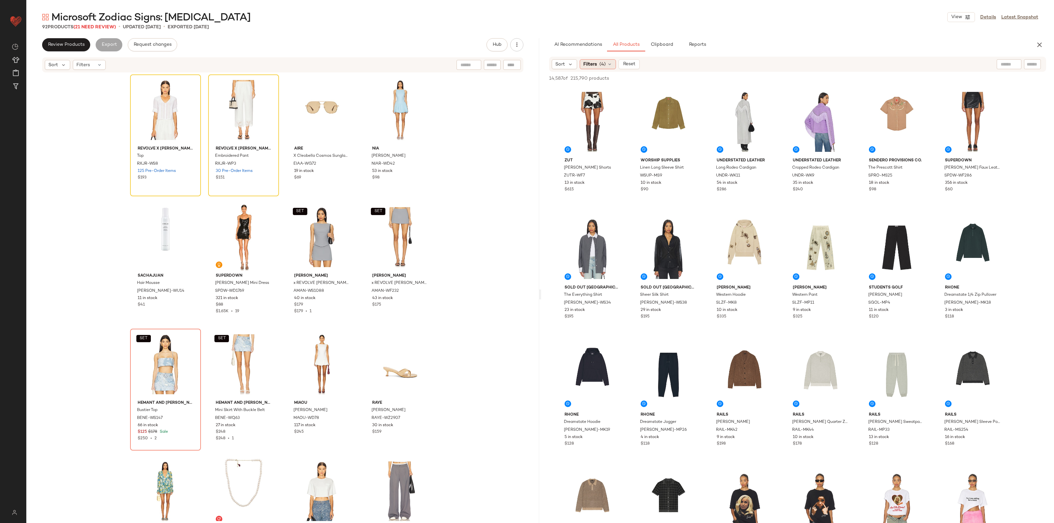
click at [604, 65] on span "(4)" at bounding box center [603, 64] width 6 height 7
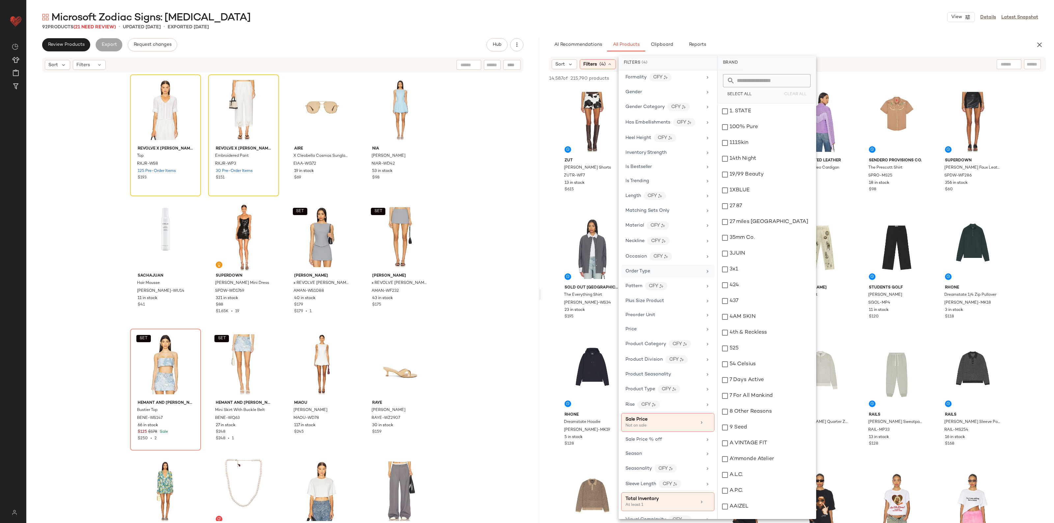
scroll to position [330, 0]
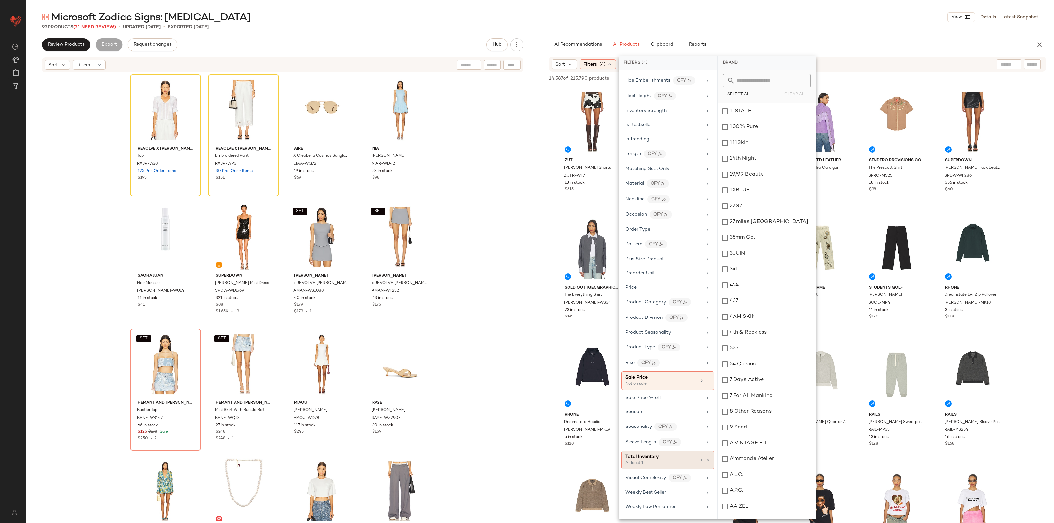
drag, startPoint x: 705, startPoint y: 467, endPoint x: 706, endPoint y: 463, distance: 3.7
click at [706, 463] on icon at bounding box center [708, 460] width 5 height 5
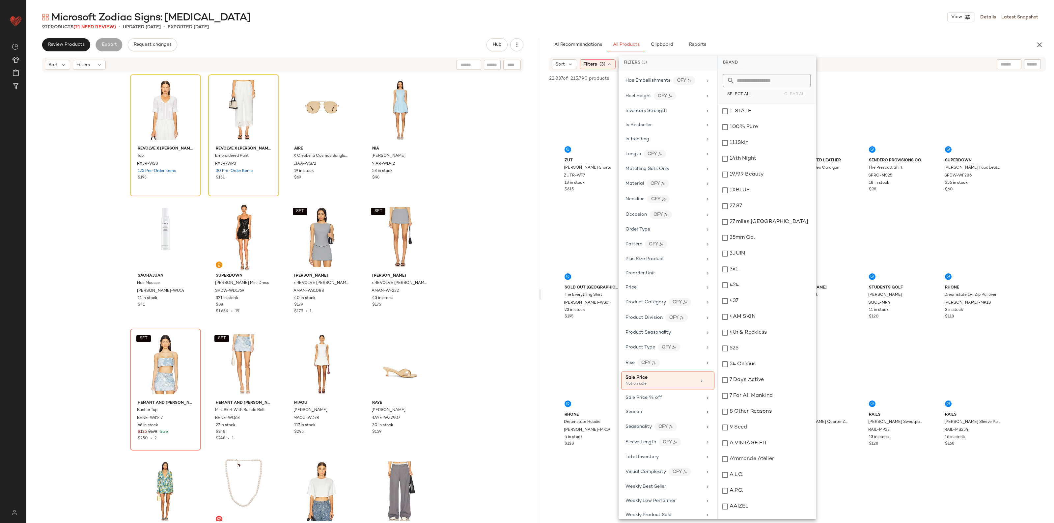
scroll to position [0, 0]
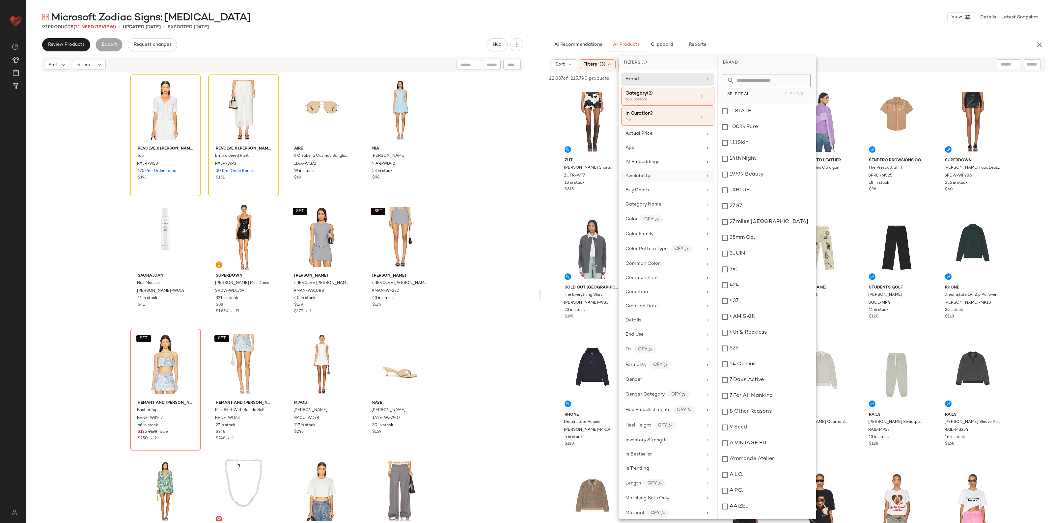
click at [660, 177] on div "Availability" at bounding box center [664, 176] width 77 height 7
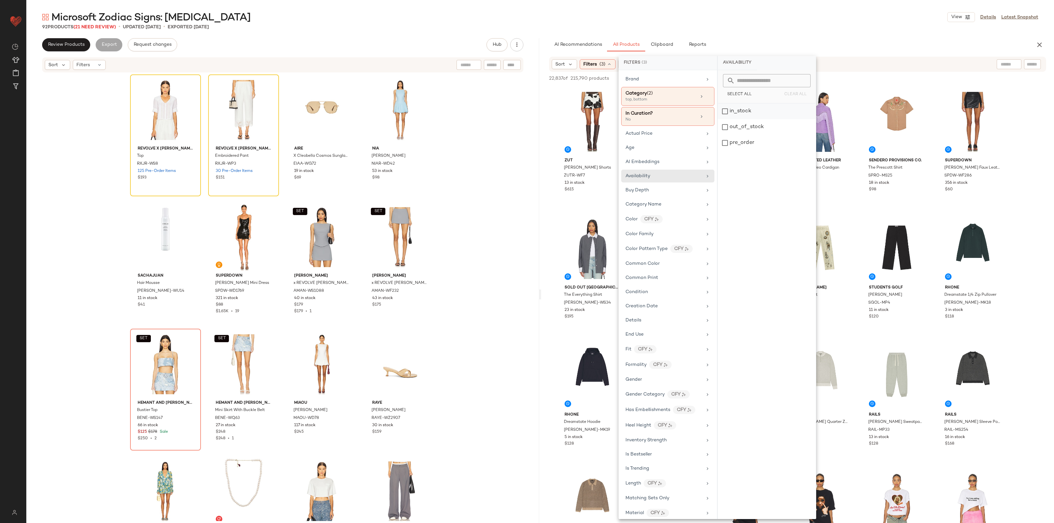
click at [738, 113] on div "in_stock" at bounding box center [767, 111] width 98 height 16
click at [743, 146] on div "pre_order" at bounding box center [767, 143] width 98 height 16
click at [677, 386] on div "Gender" at bounding box center [664, 385] width 77 height 7
click at [734, 111] on div "female" at bounding box center [767, 111] width 98 height 16
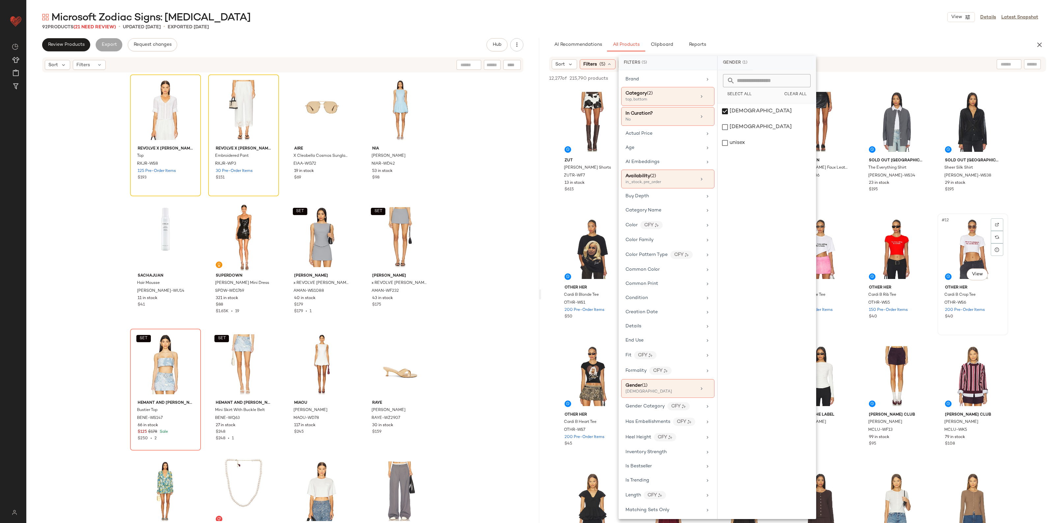
click at [1007, 332] on div "#12 View Other Her Cardi B Crop Tee OTHR-WS6 200 Pre-Order Items $40" at bounding box center [973, 274] width 70 height 121
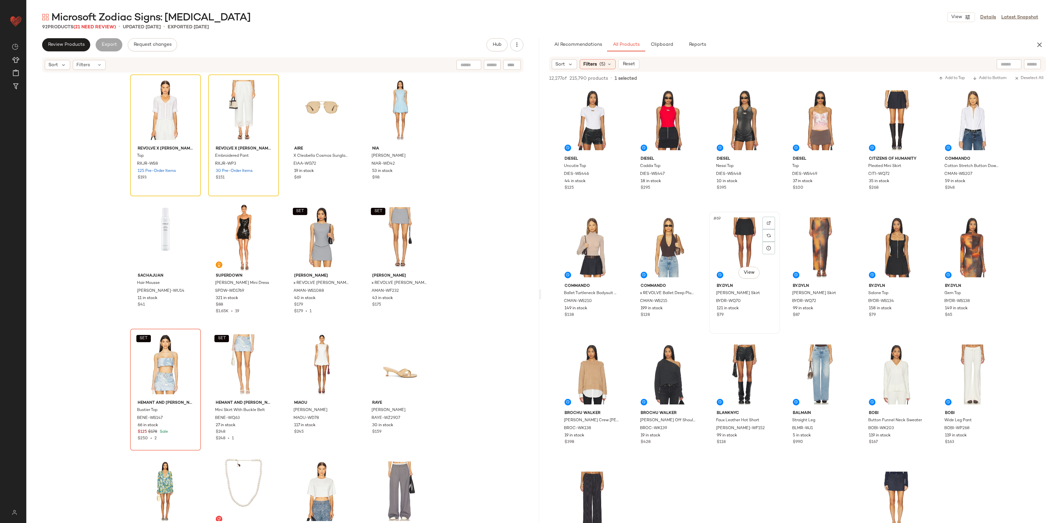
scroll to position [1277, 0]
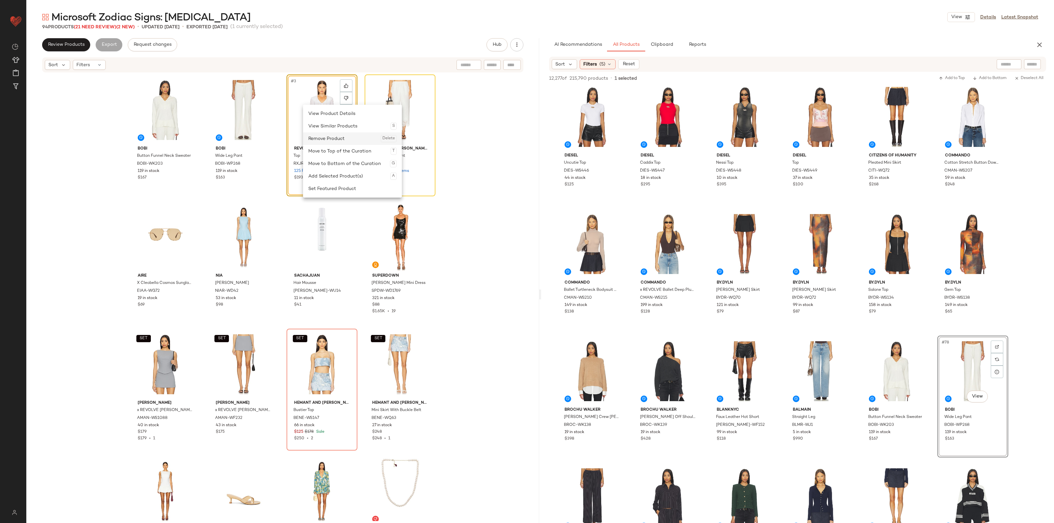
click at [323, 142] on div "Remove Product Delete" at bounding box center [352, 138] width 88 height 13
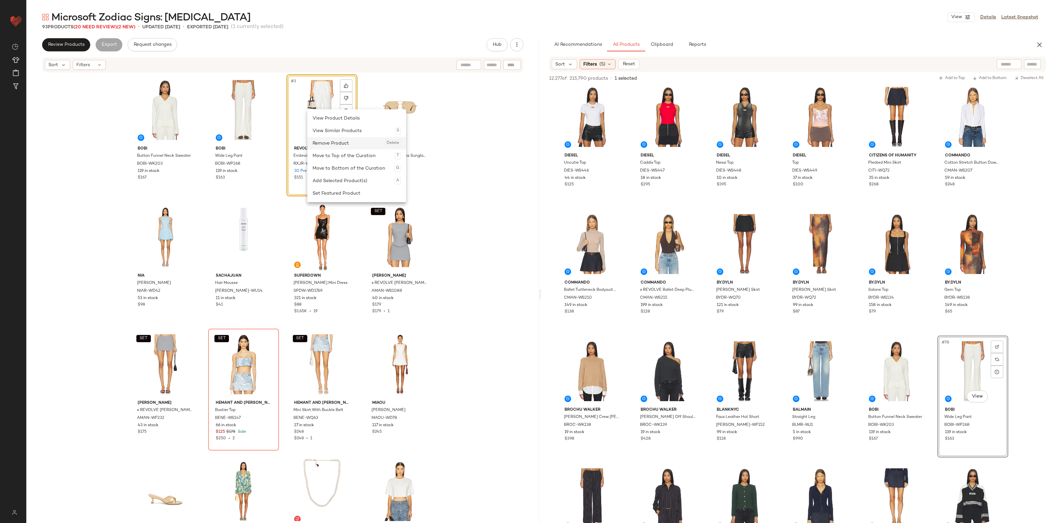
click at [324, 142] on div "Remove Product Delete" at bounding box center [357, 143] width 88 height 13
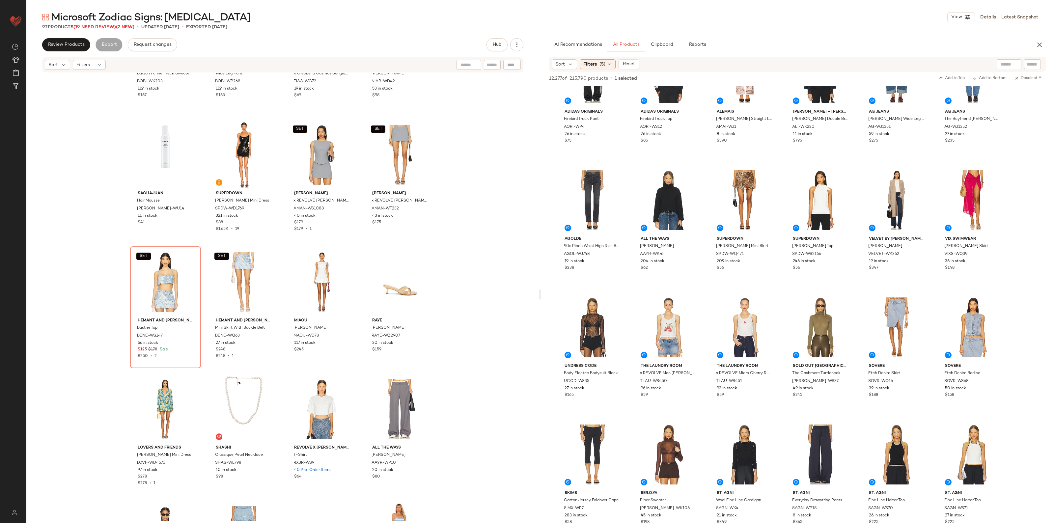
scroll to position [1895, 0]
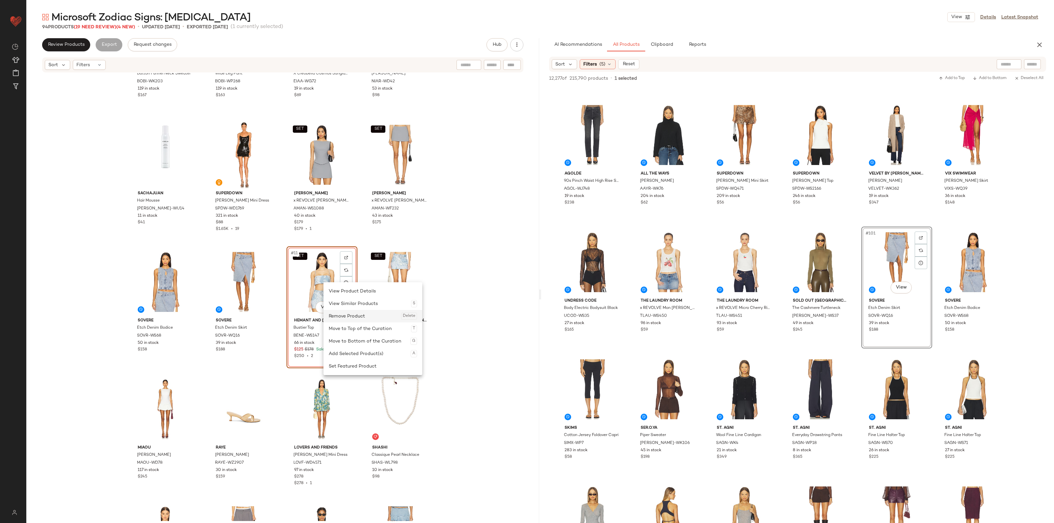
click at [350, 319] on div "Remove Product Delete" at bounding box center [373, 316] width 88 height 13
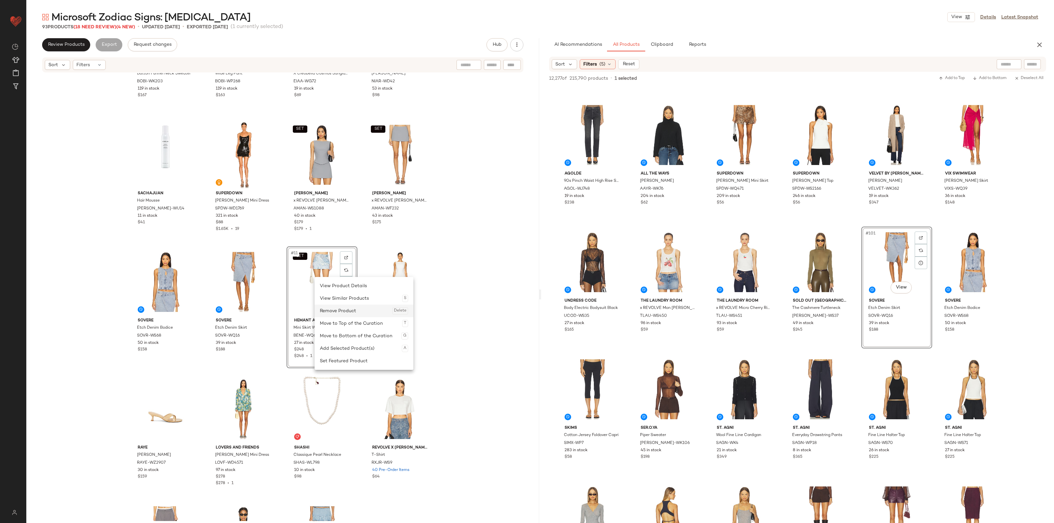
click at [335, 308] on div "Remove Product Delete" at bounding box center [364, 311] width 88 height 13
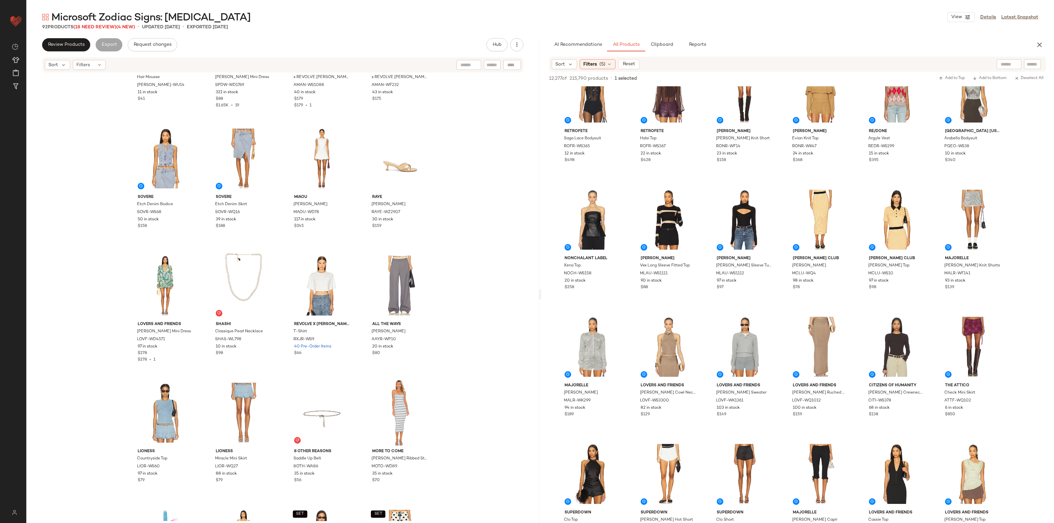
scroll to position [2471, 0]
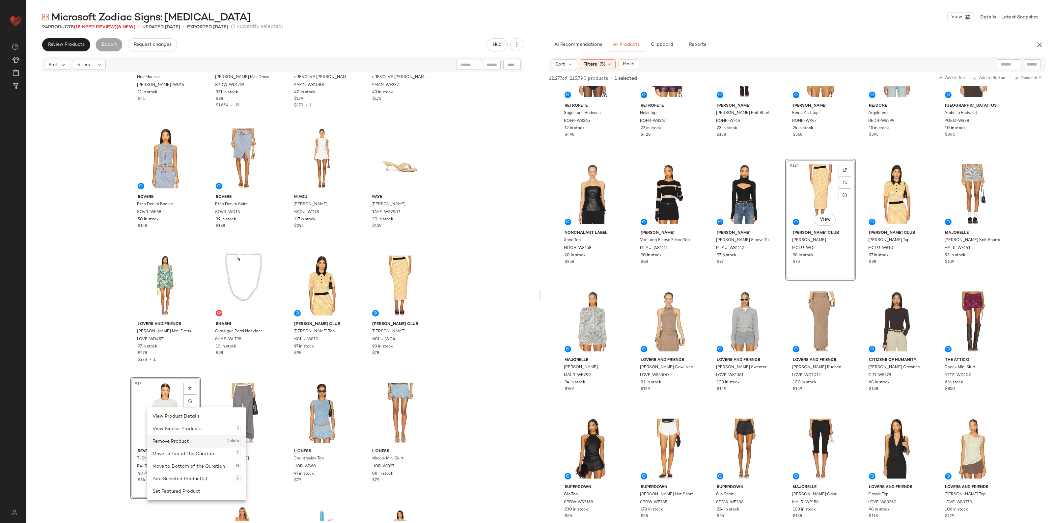
click at [175, 441] on div "Remove Product Delete" at bounding box center [197, 441] width 88 height 13
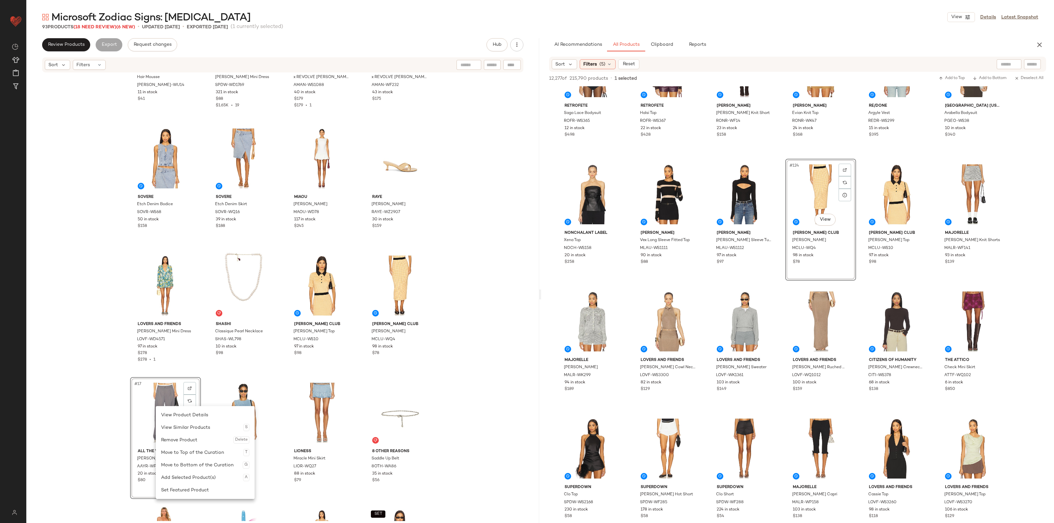
click at [182, 439] on div "Remove Product Delete" at bounding box center [205, 440] width 88 height 13
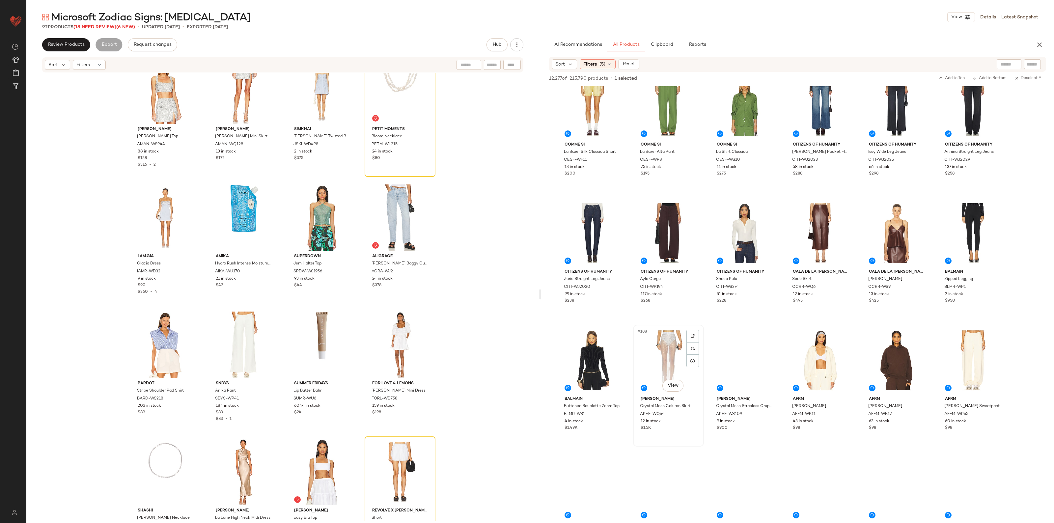
scroll to position [3707, 0]
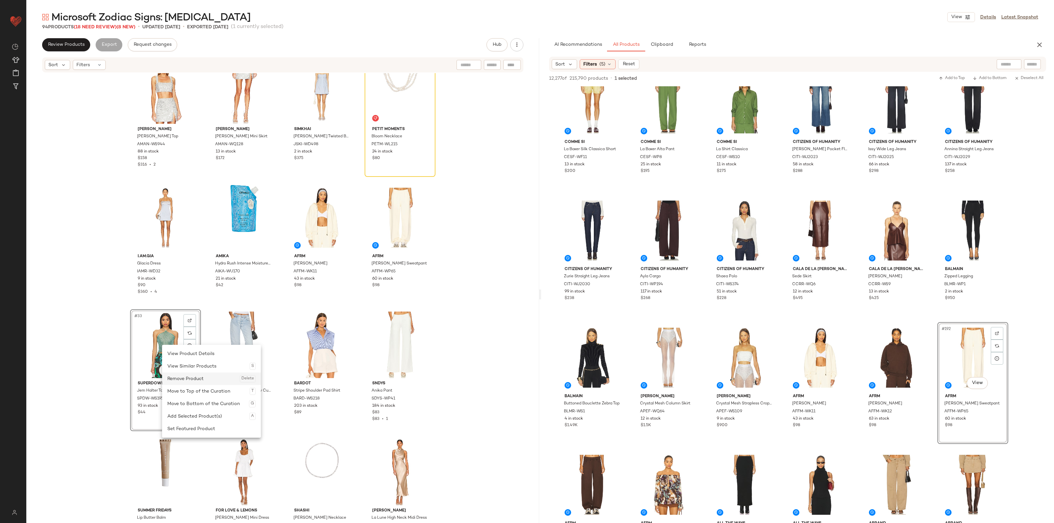
click at [185, 381] on div "Remove Product Delete" at bounding box center [211, 379] width 88 height 13
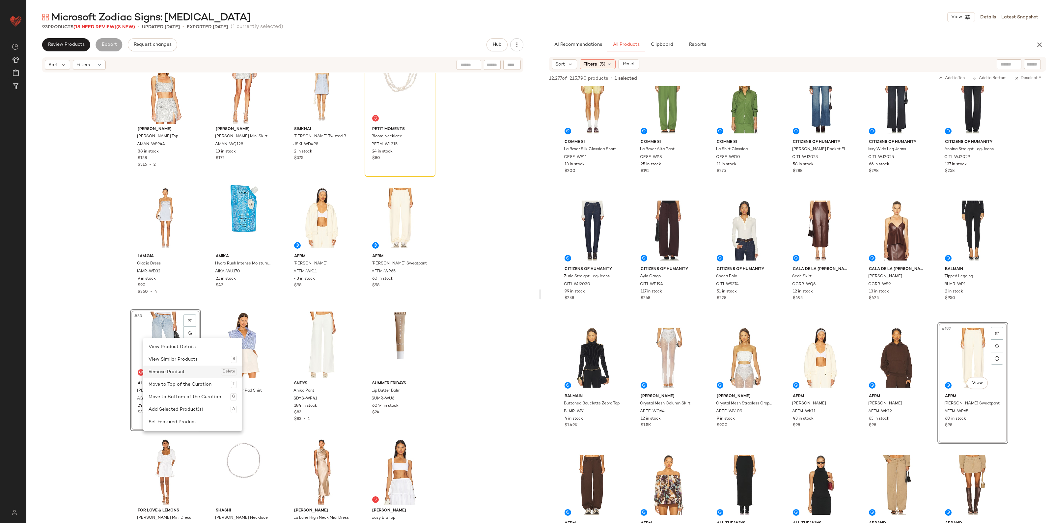
click at [163, 367] on div "Remove Product Delete" at bounding box center [193, 372] width 88 height 13
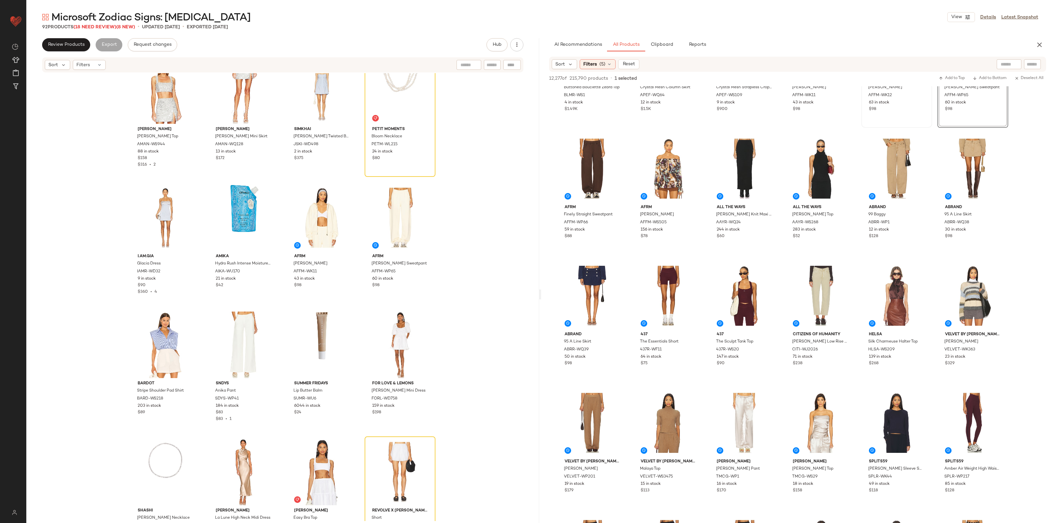
scroll to position [4119, 0]
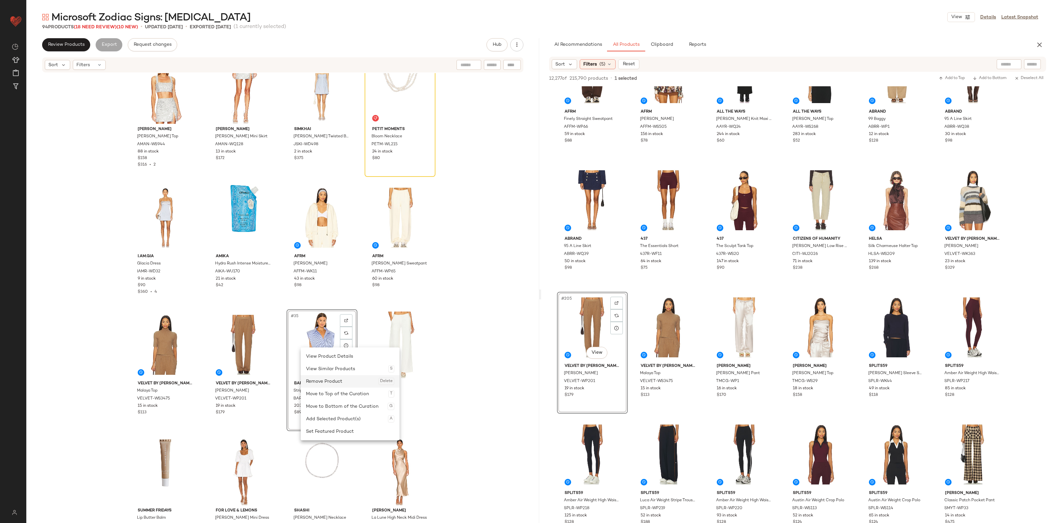
click at [324, 377] on div "Remove Product Delete" at bounding box center [350, 381] width 88 height 13
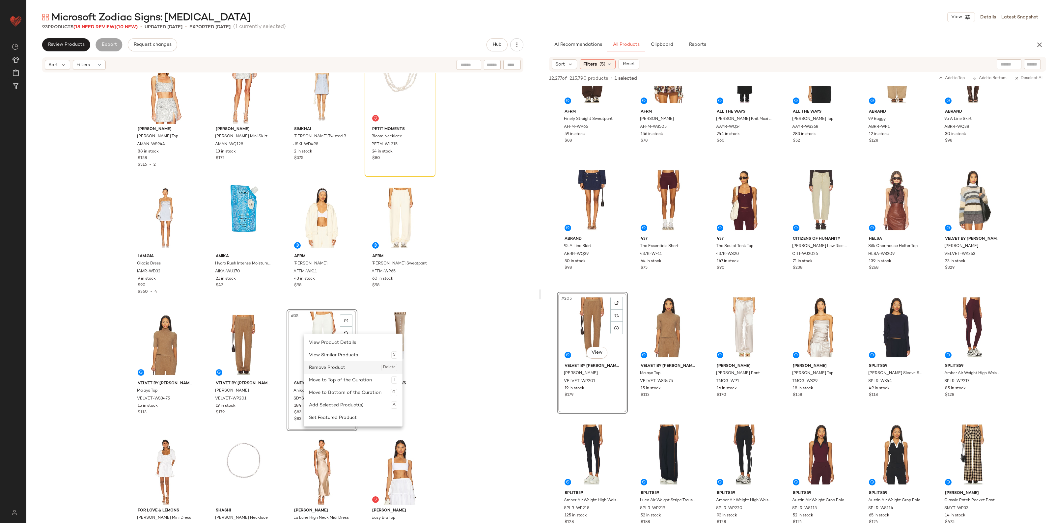
click at [319, 372] on div "Remove Product Delete" at bounding box center [353, 367] width 88 height 13
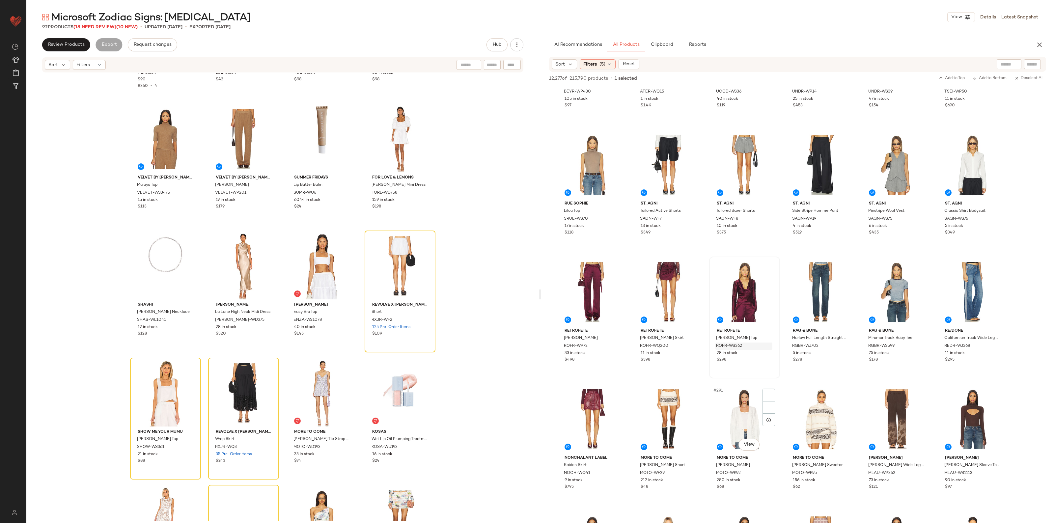
scroll to position [5931, 0]
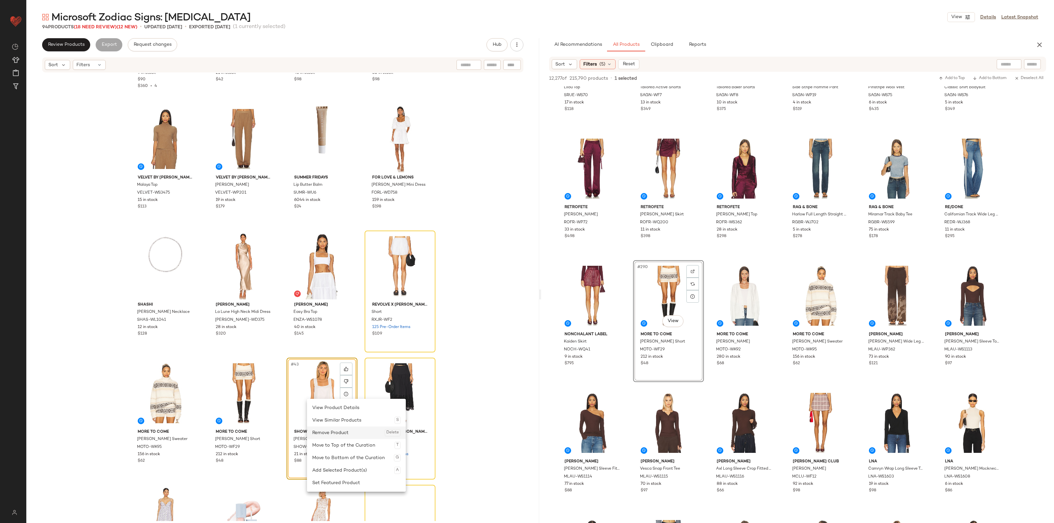
click at [327, 429] on div "Remove Product Delete" at bounding box center [356, 433] width 88 height 13
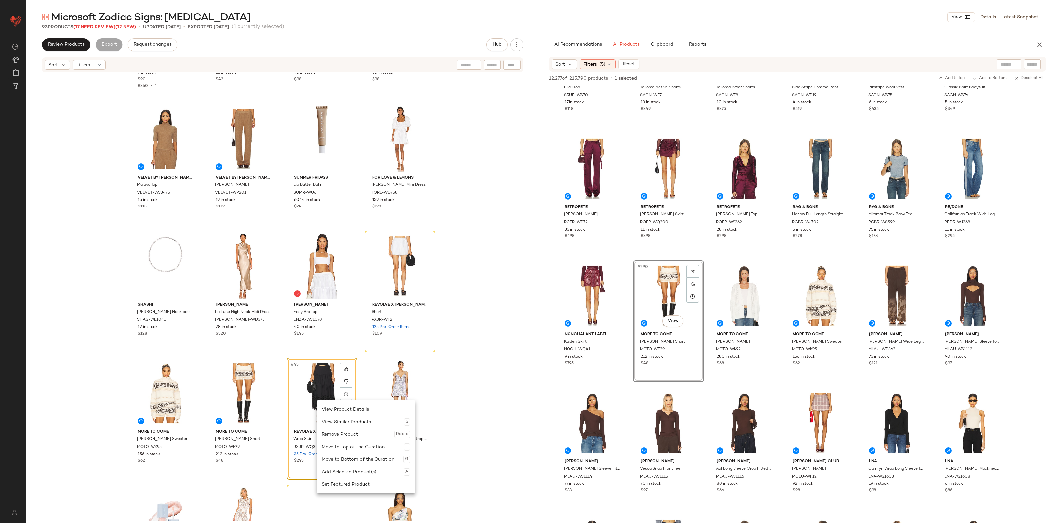
click at [338, 432] on div "Remove Product Delete" at bounding box center [366, 434] width 88 height 13
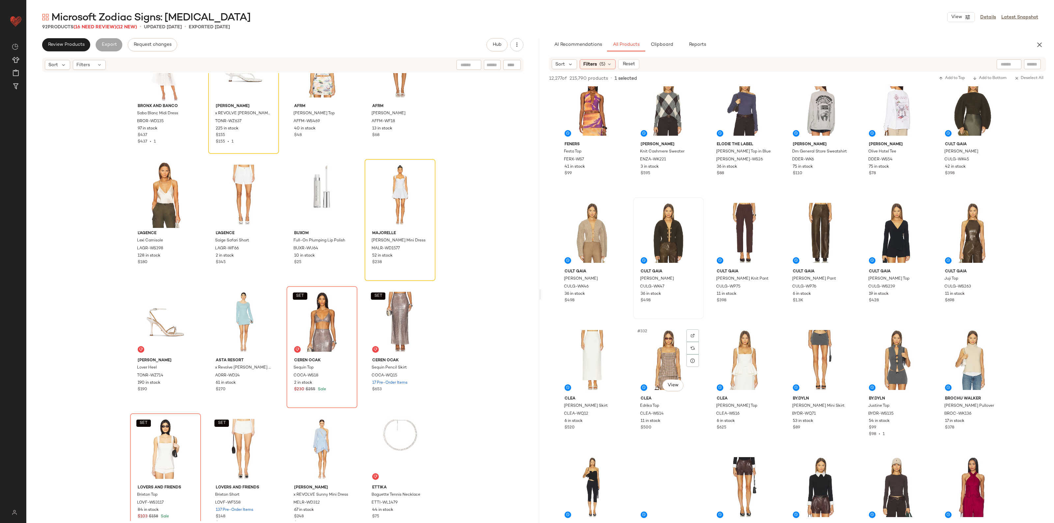
scroll to position [6838, 0]
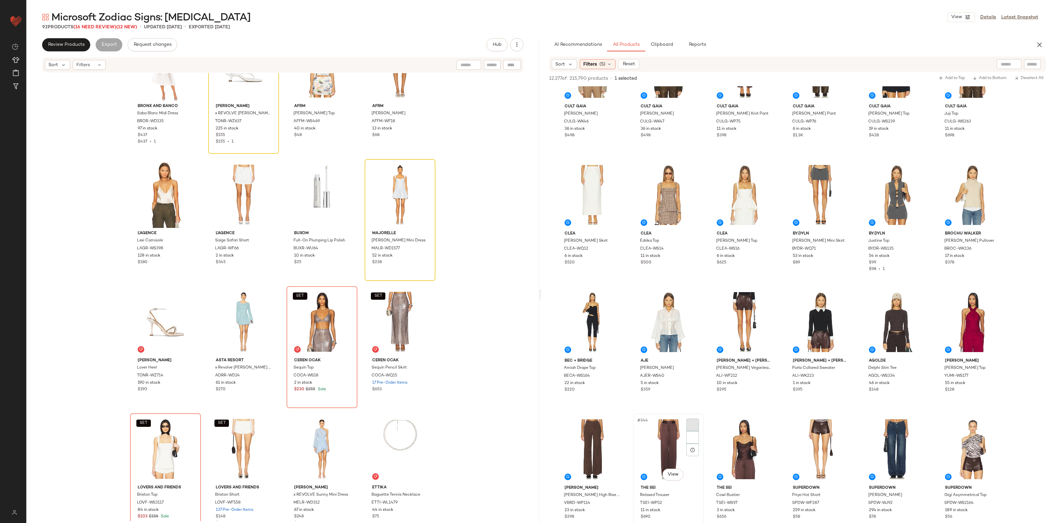
scroll to position [7043, 0]
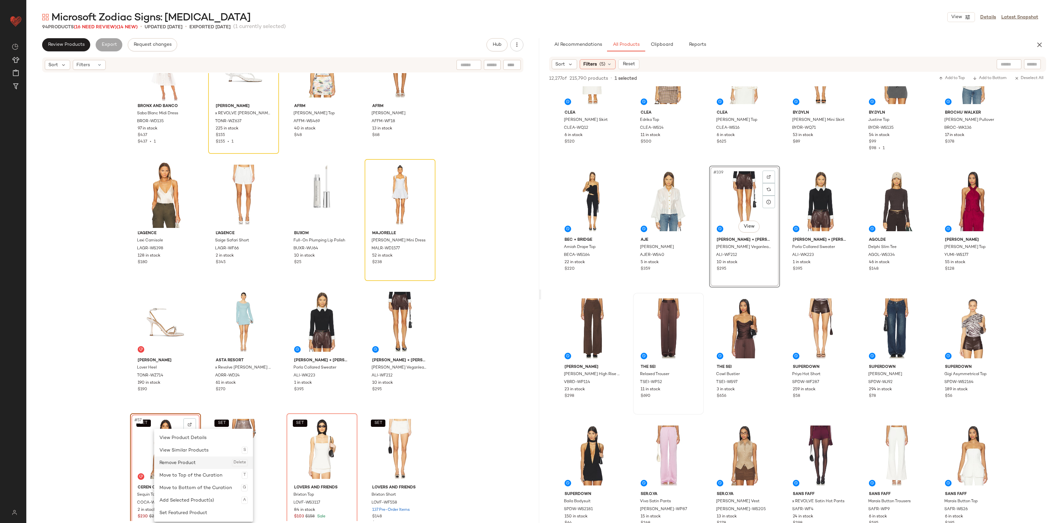
click at [177, 461] on div "Remove Product Delete" at bounding box center [203, 463] width 88 height 13
click at [160, 466] on div "Remove Product Delete" at bounding box center [200, 463] width 88 height 13
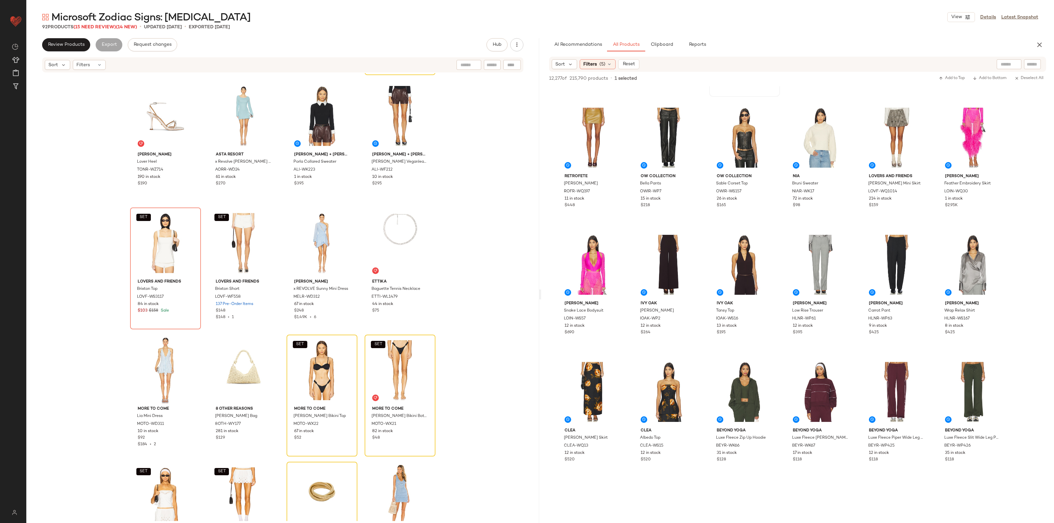
scroll to position [7661, 0]
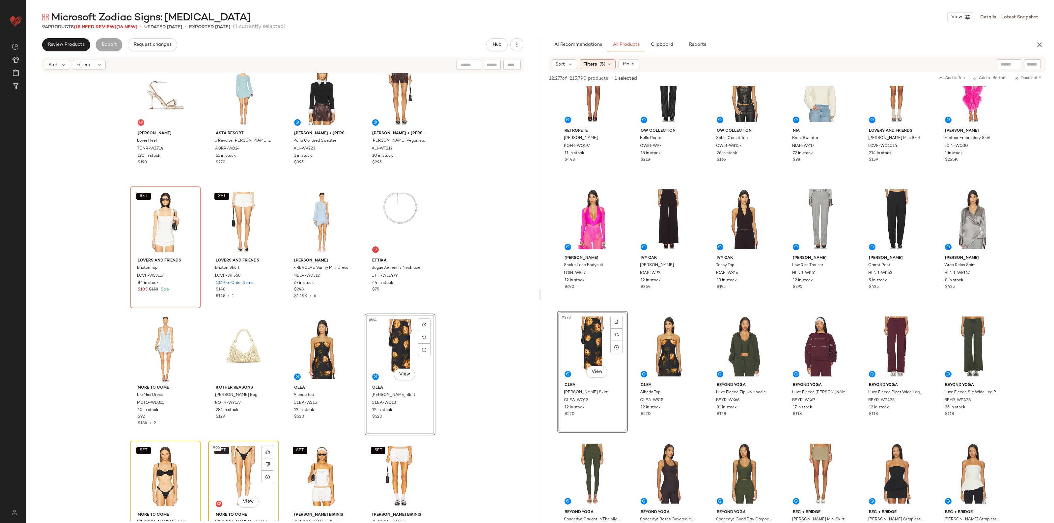
scroll to position [1735, 0]
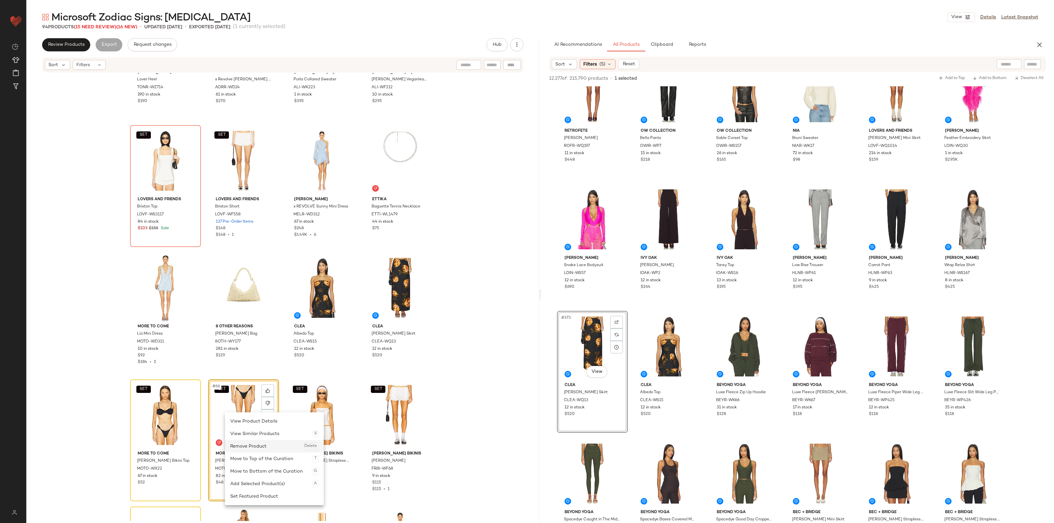
click at [246, 447] on div "Remove Product Delete" at bounding box center [274, 446] width 88 height 13
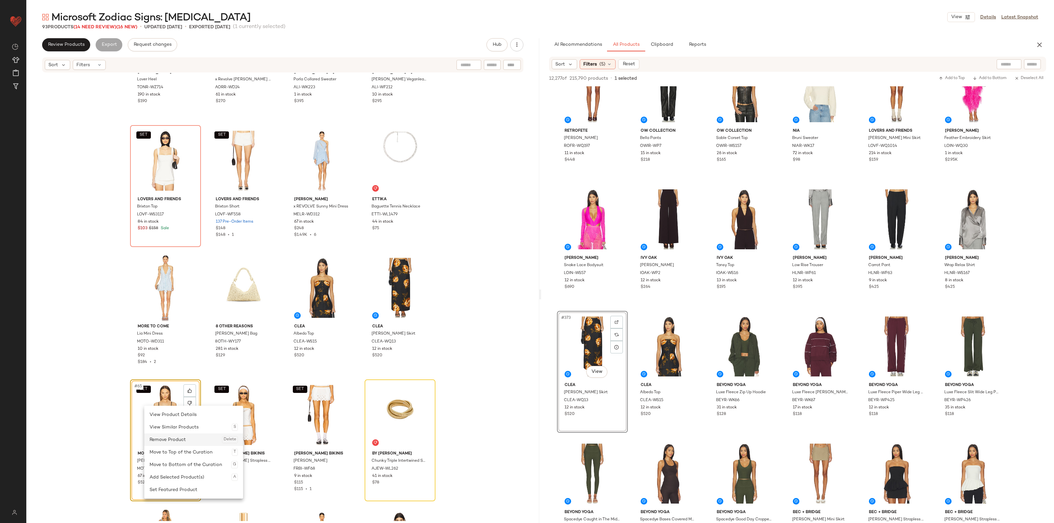
click at [172, 439] on div "Remove Product Delete" at bounding box center [194, 440] width 88 height 13
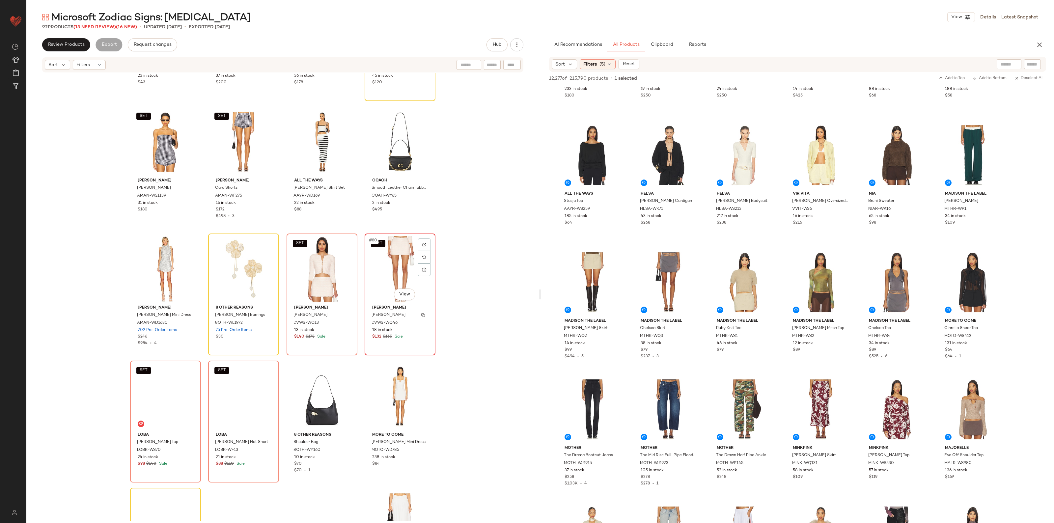
scroll to position [2271, 0]
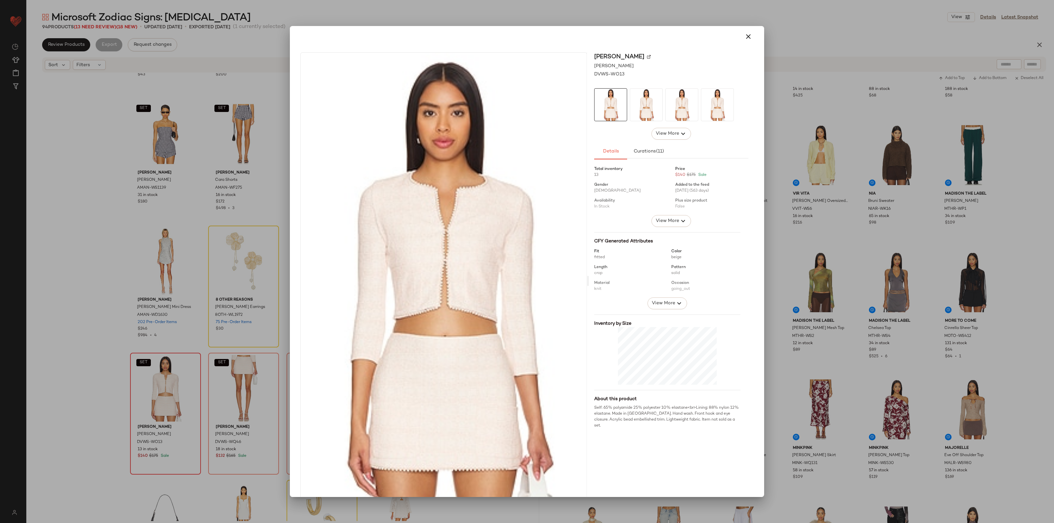
drag, startPoint x: 174, startPoint y: 410, endPoint x: 34, endPoint y: 376, distance: 143.6
click at [33, 376] on div at bounding box center [527, 261] width 1054 height 523
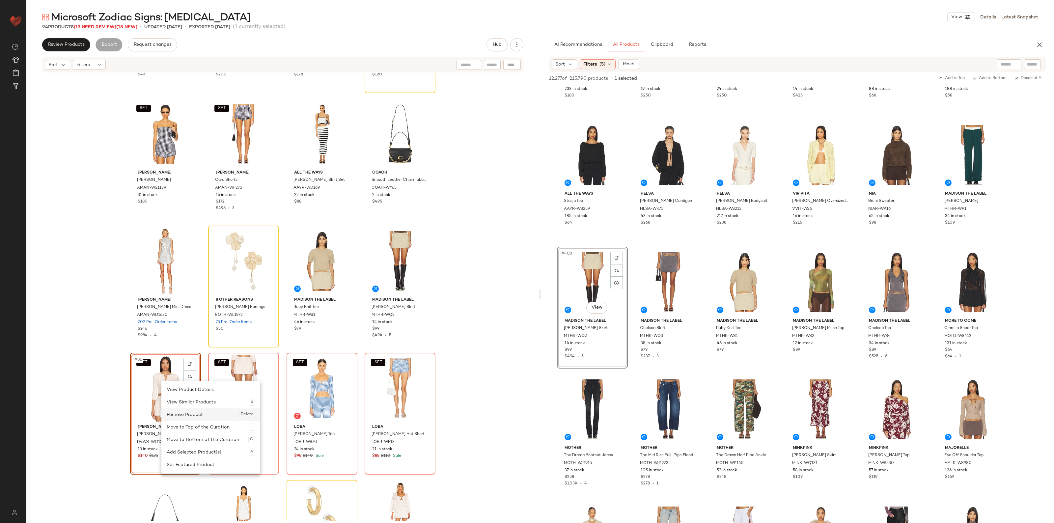
click at [191, 413] on div "Remove Product Delete" at bounding box center [211, 415] width 88 height 13
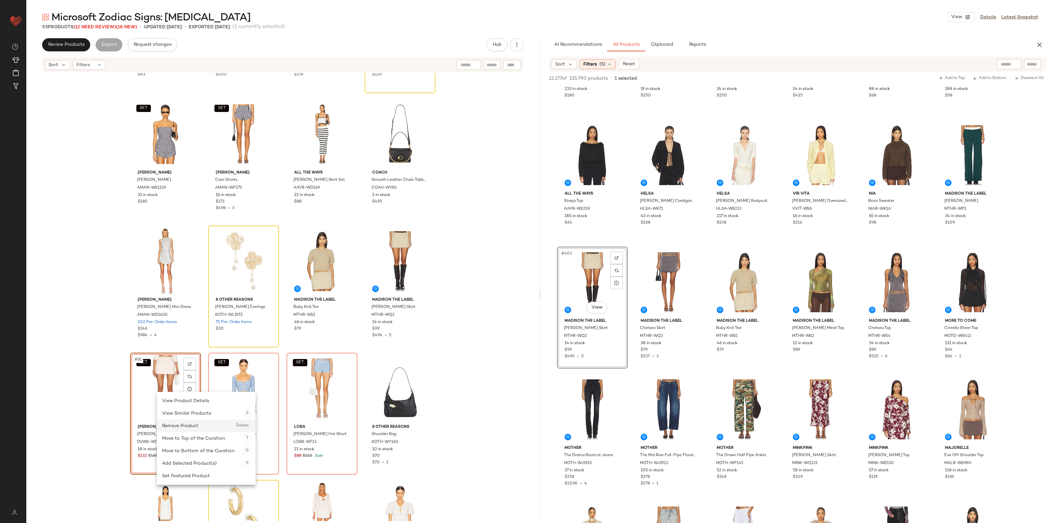
click at [180, 422] on div "Remove Product Delete" at bounding box center [206, 426] width 88 height 13
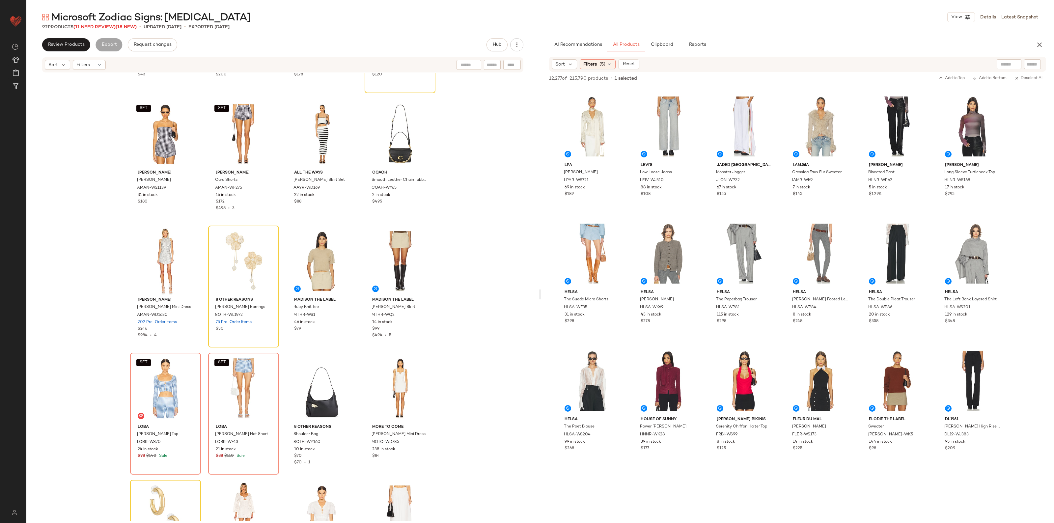
scroll to position [8773, 0]
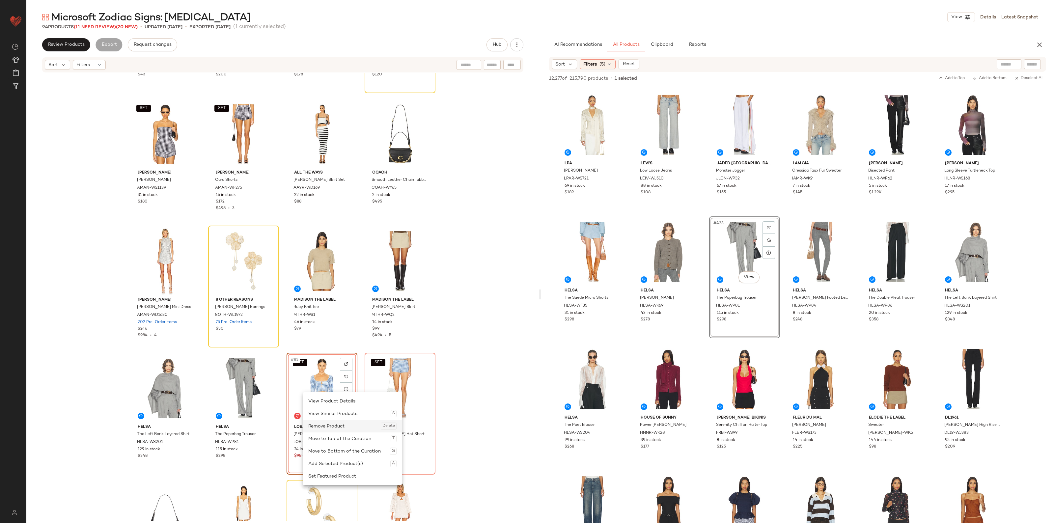
click at [322, 421] on div "Remove Product Delete" at bounding box center [352, 426] width 88 height 13
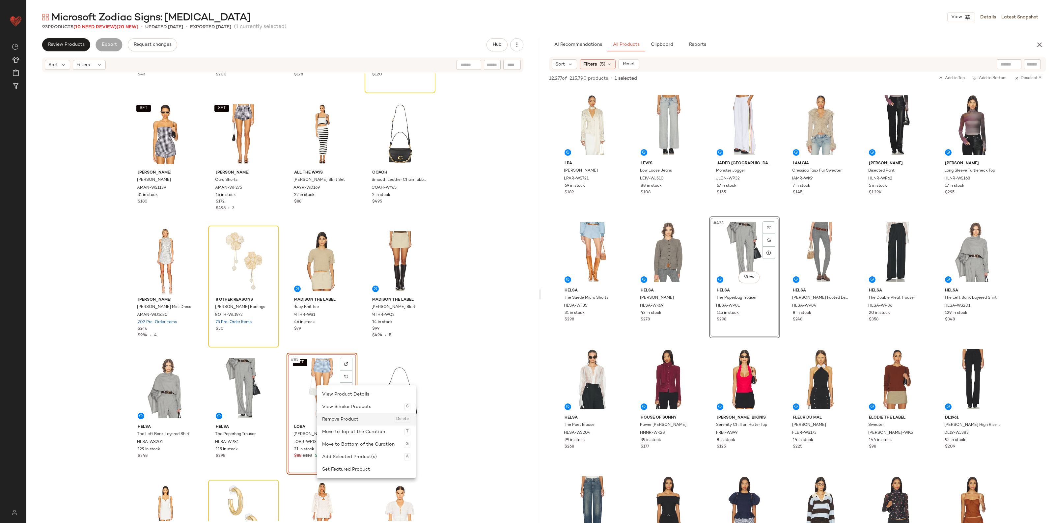
click at [328, 416] on div "Remove Product Delete" at bounding box center [366, 419] width 88 height 13
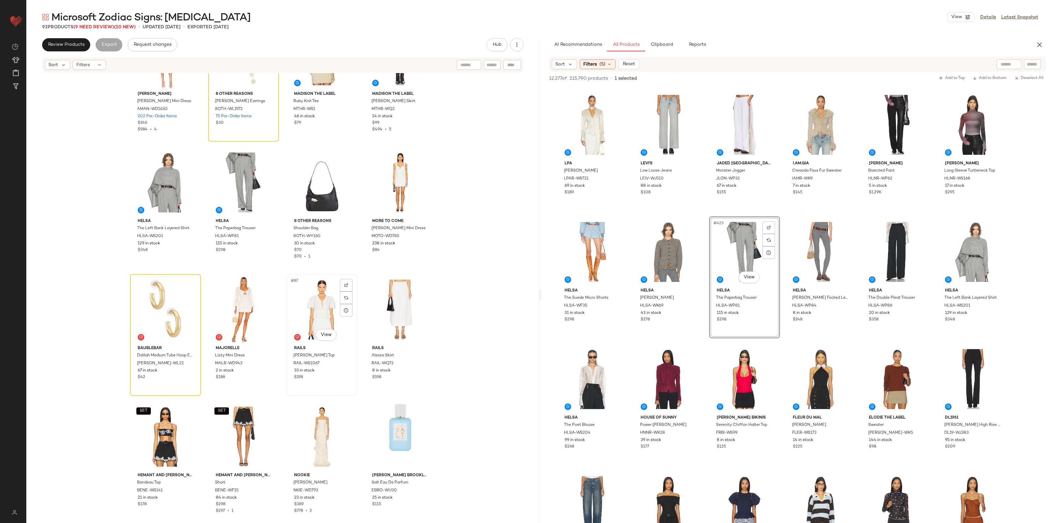
scroll to position [2478, 0]
click at [520, 47] on icon "button" at bounding box center [517, 45] width 7 height 7
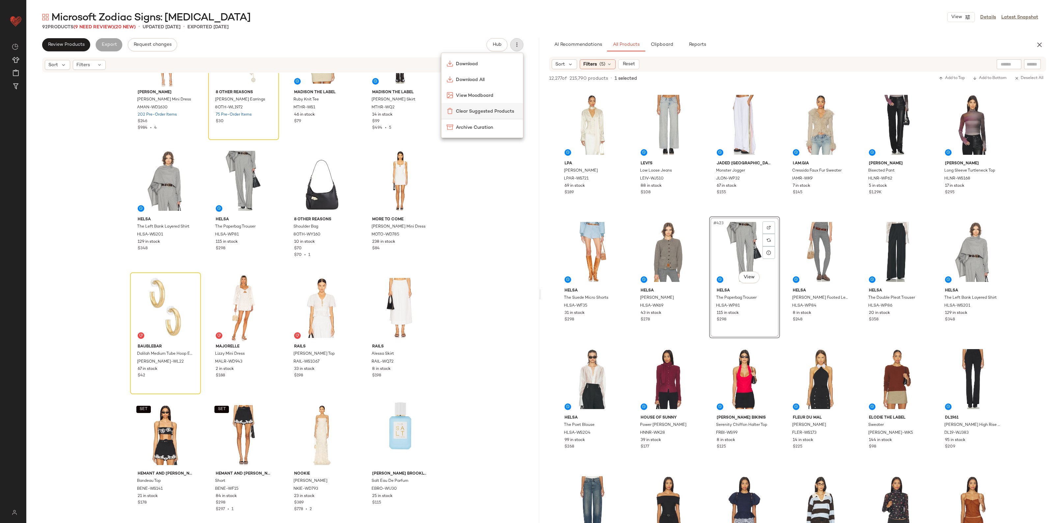
click at [490, 108] on span "Clear Suggested Products" at bounding box center [487, 111] width 62 height 7
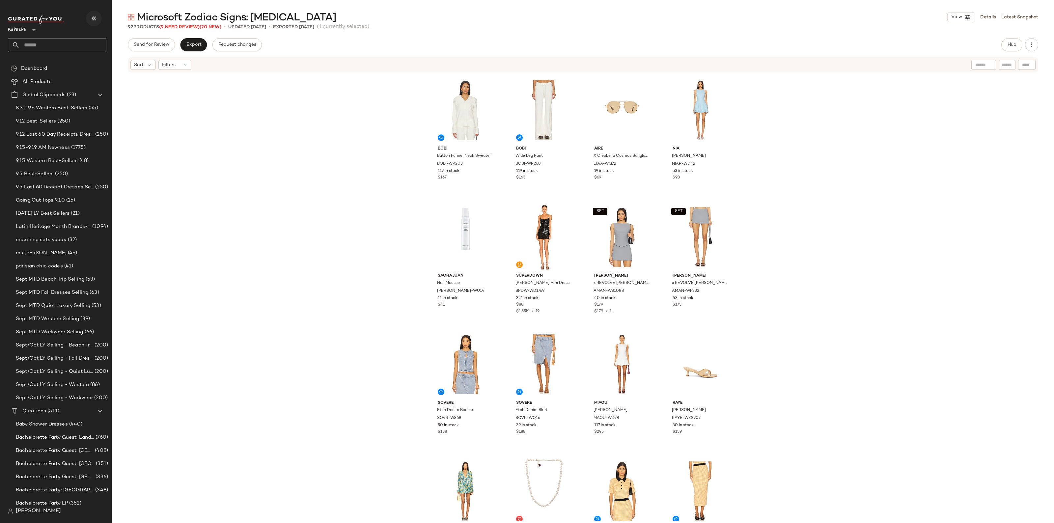
click at [96, 21] on icon "button" at bounding box center [94, 18] width 8 height 8
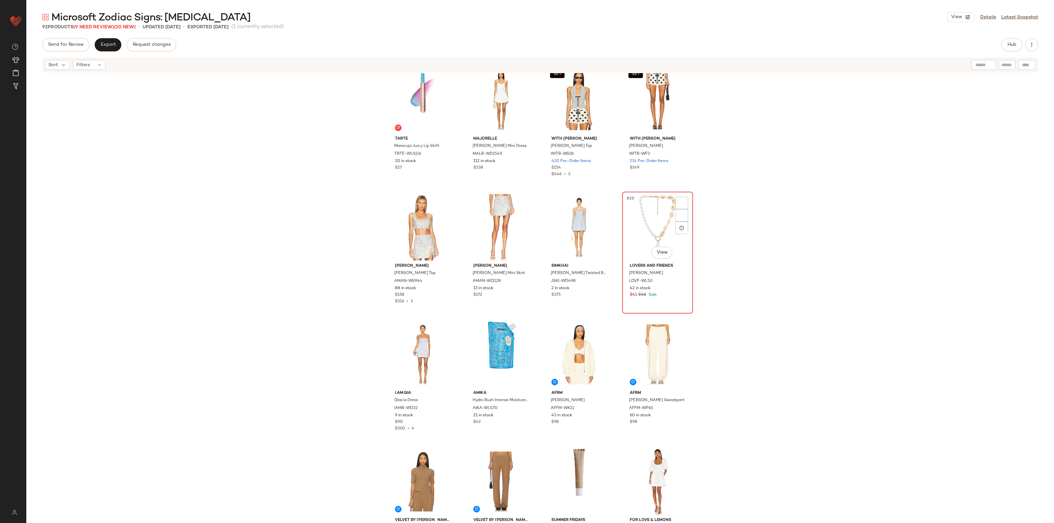
scroll to position [664, 0]
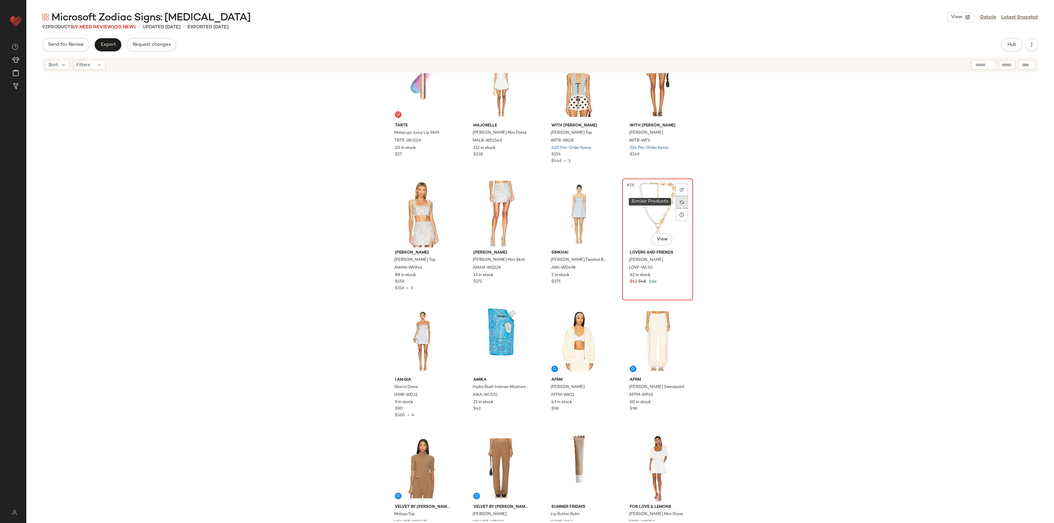
click at [680, 205] on div at bounding box center [682, 202] width 13 height 13
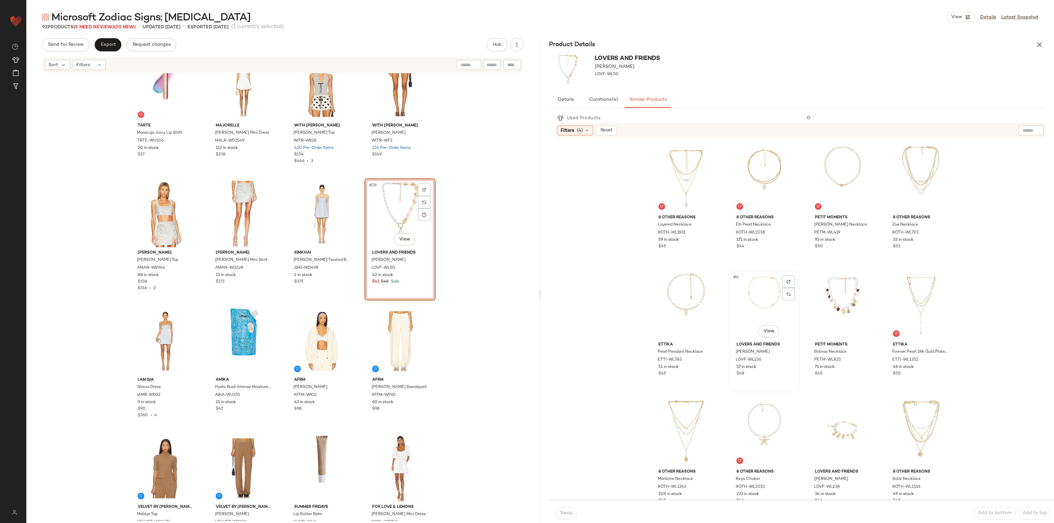
click at [762, 294] on div "#6 View" at bounding box center [765, 306] width 66 height 67
click at [571, 510] on button "Swap" at bounding box center [566, 513] width 21 height 13
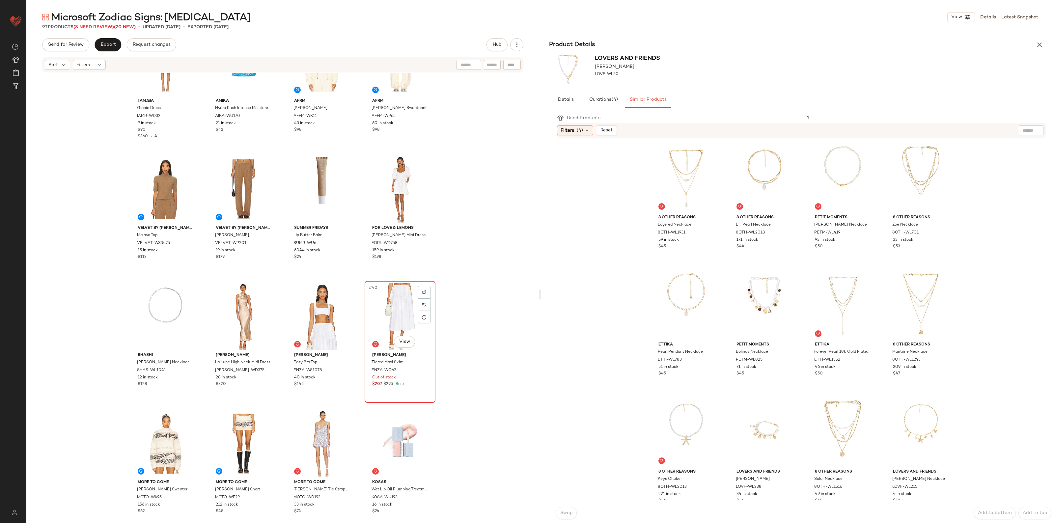
scroll to position [994, 0]
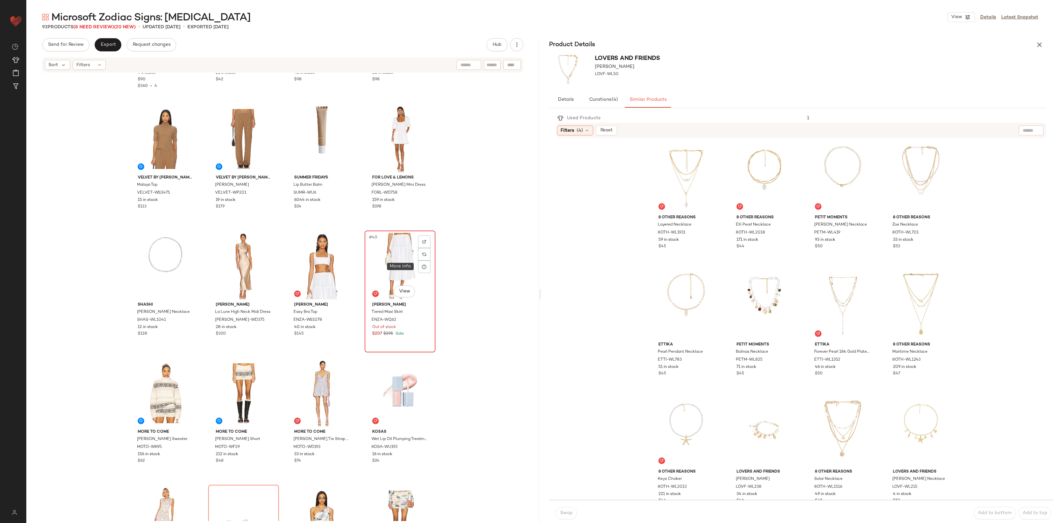
click at [411, 264] on div "#40 View" at bounding box center [400, 266] width 66 height 67
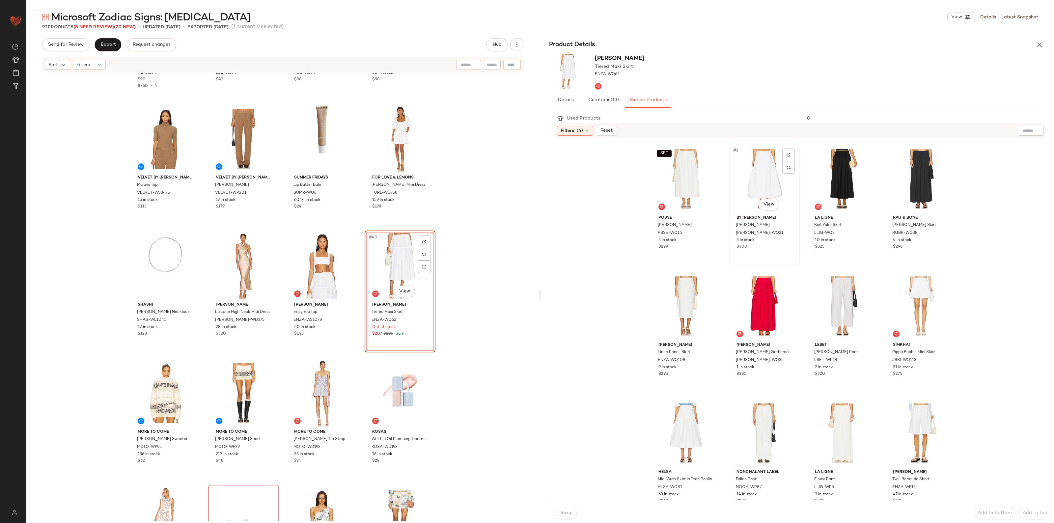
click at [744, 189] on div "#2 View" at bounding box center [765, 179] width 66 height 67
click at [574, 512] on button "Swap" at bounding box center [566, 513] width 21 height 13
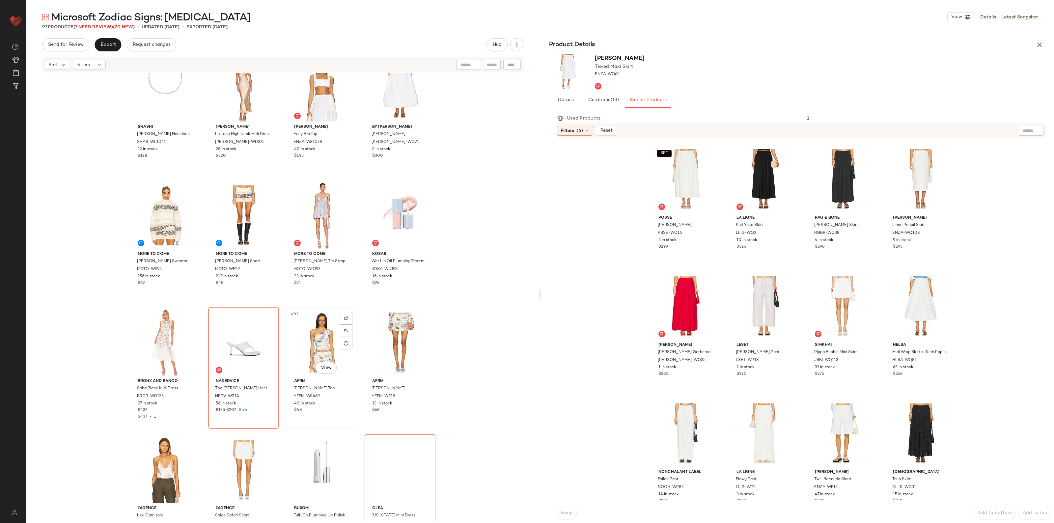
scroll to position [1200, 0]
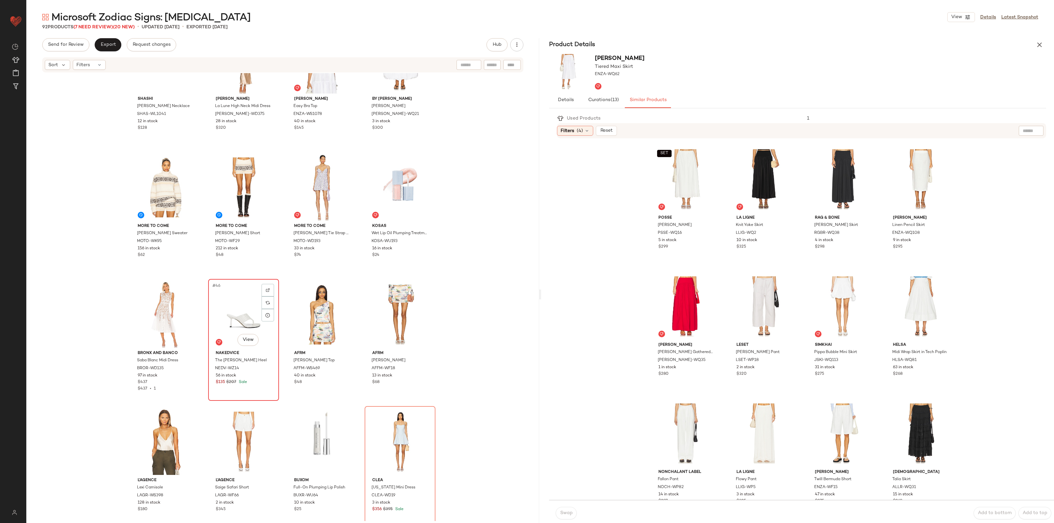
click at [241, 319] on div "#46 View" at bounding box center [244, 314] width 66 height 67
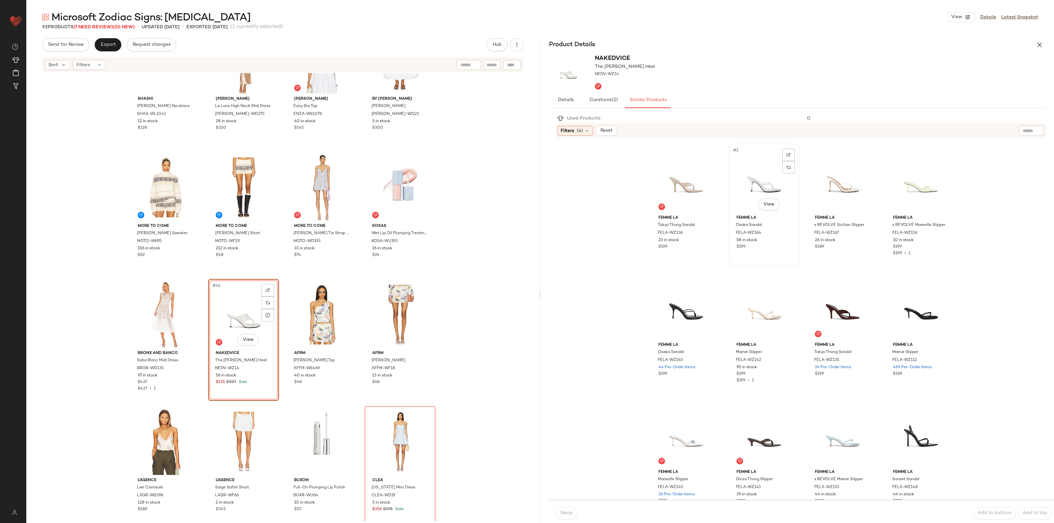
click at [737, 169] on div "#2 View" at bounding box center [765, 179] width 66 height 67
click at [561, 516] on span "Swap" at bounding box center [566, 513] width 13 height 5
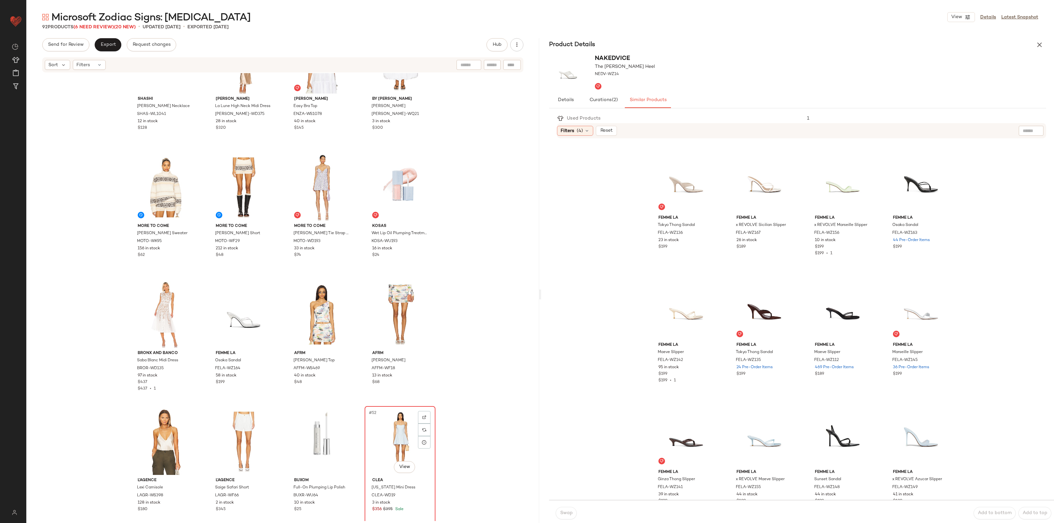
click at [389, 437] on div "#52 View" at bounding box center [400, 442] width 66 height 67
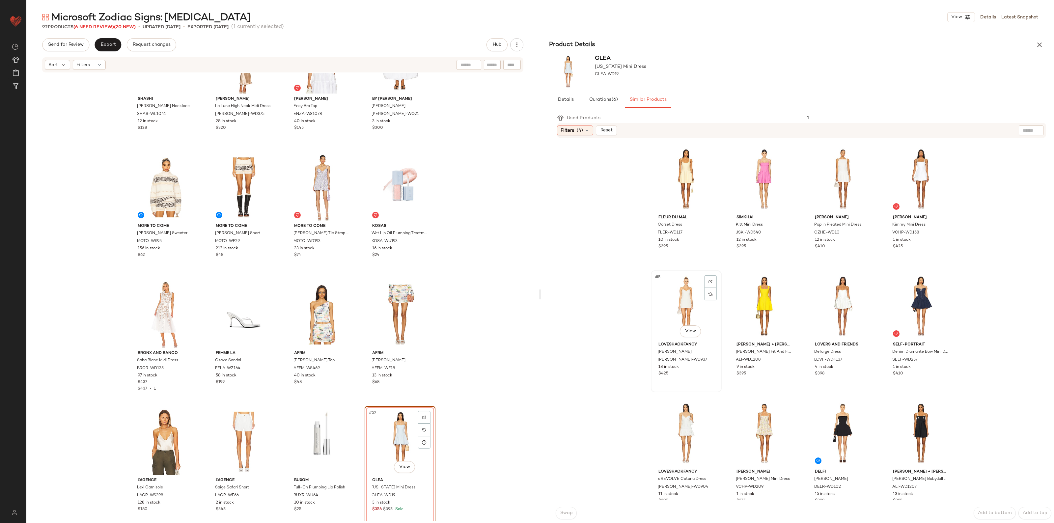
click at [669, 297] on div "#5 View" at bounding box center [686, 306] width 66 height 67
click at [569, 513] on span "Swap" at bounding box center [566, 513] width 13 height 5
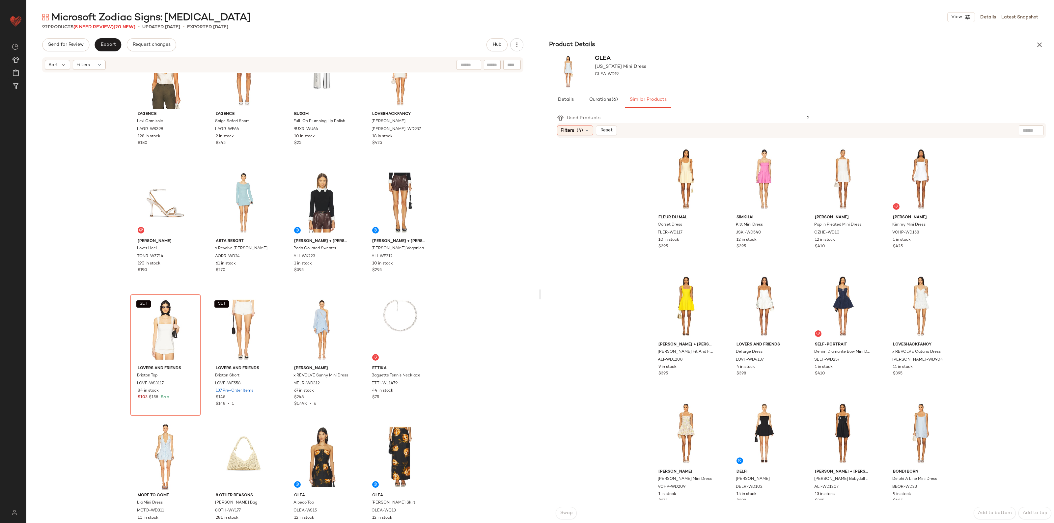
scroll to position [1570, 0]
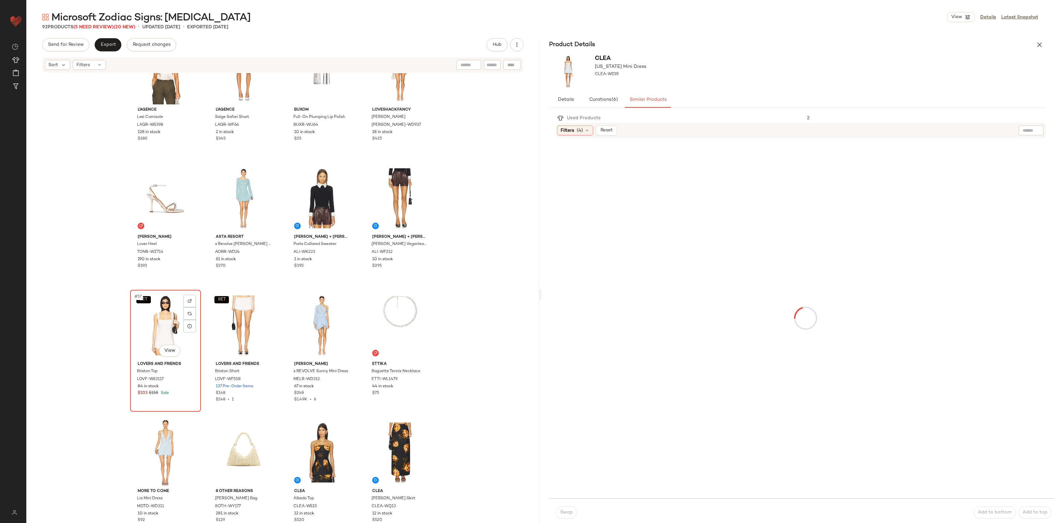
click at [158, 328] on div "SET #57 View" at bounding box center [165, 325] width 66 height 67
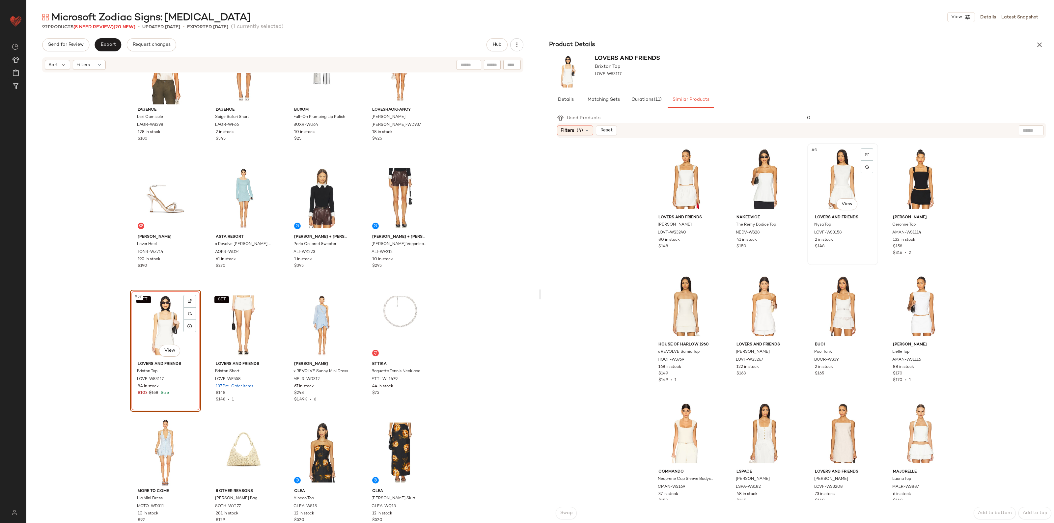
click at [836, 165] on div "#3 View" at bounding box center [843, 179] width 66 height 67
click at [564, 514] on span "Swap" at bounding box center [566, 513] width 13 height 5
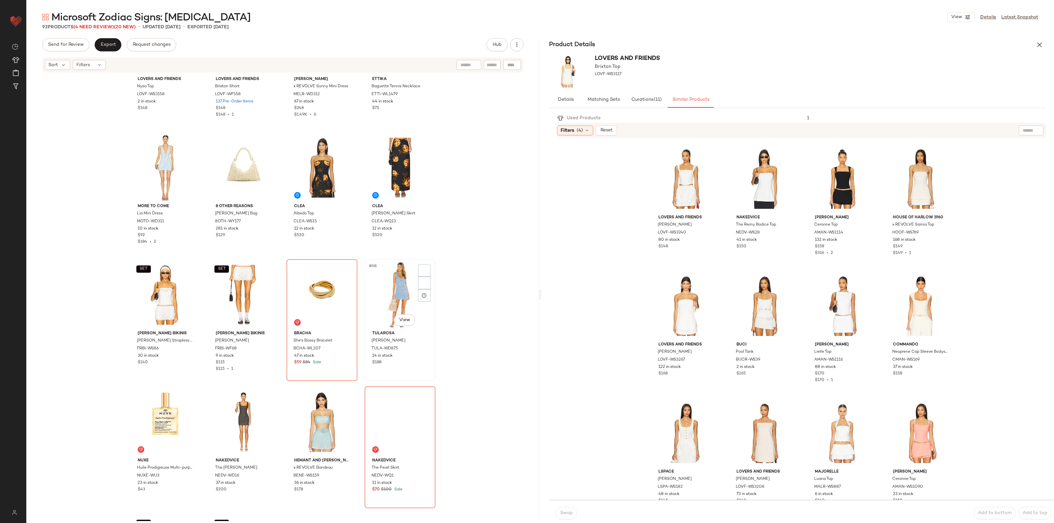
scroll to position [1859, 0]
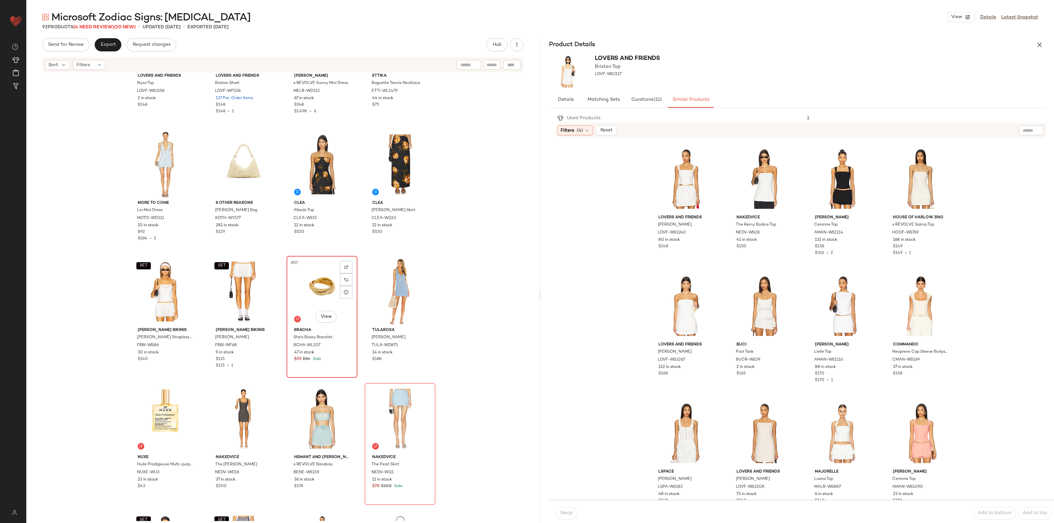
click at [327, 295] on div "#67 View" at bounding box center [322, 291] width 66 height 67
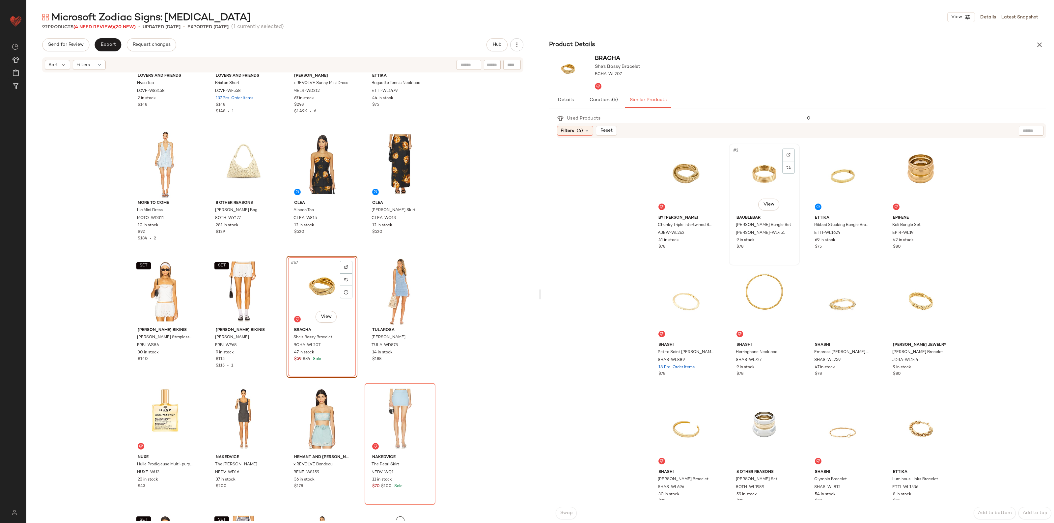
click at [749, 186] on div "#2 View" at bounding box center [765, 179] width 66 height 67
click at [575, 513] on button "Swap" at bounding box center [566, 513] width 21 height 13
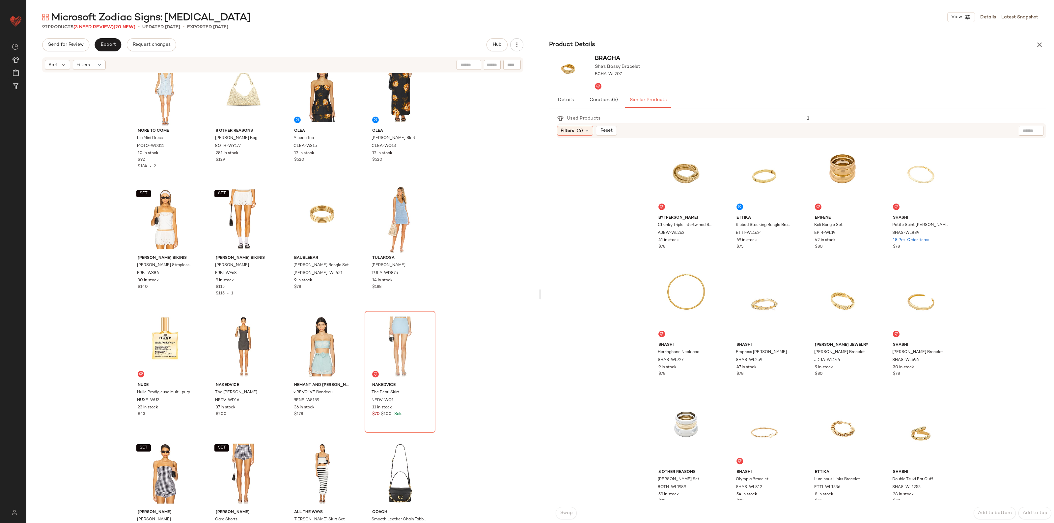
scroll to position [1941, 0]
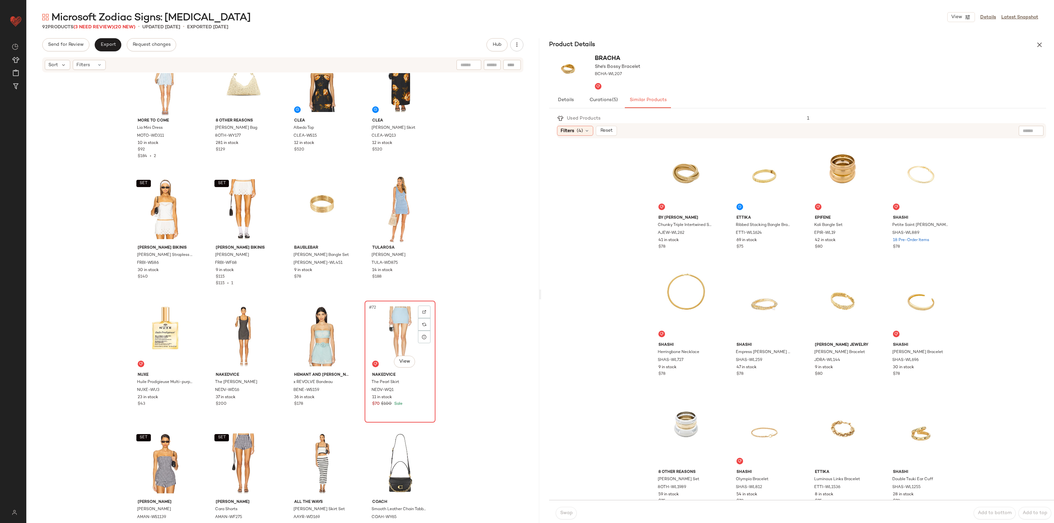
click at [410, 339] on div "#72 View" at bounding box center [400, 336] width 66 height 67
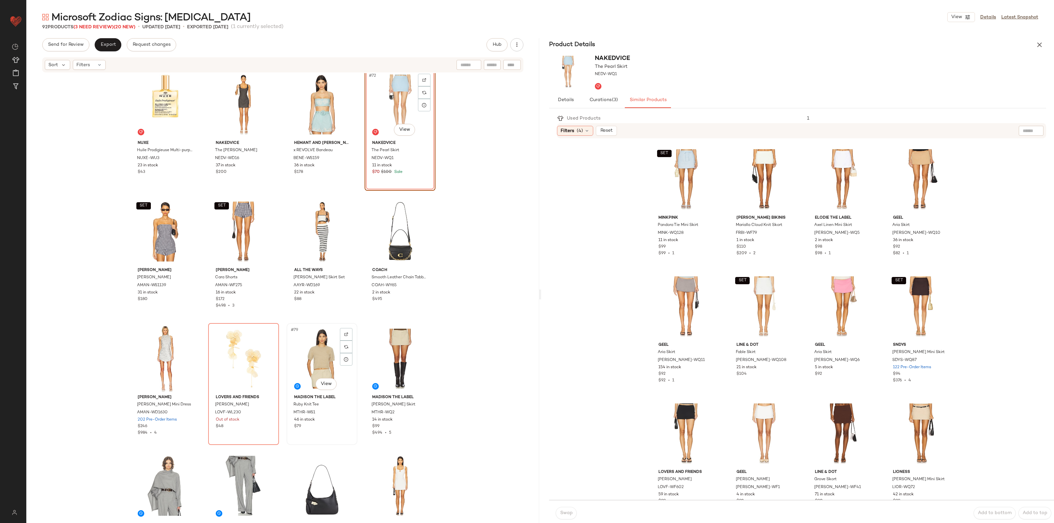
scroll to position [2230, 0]
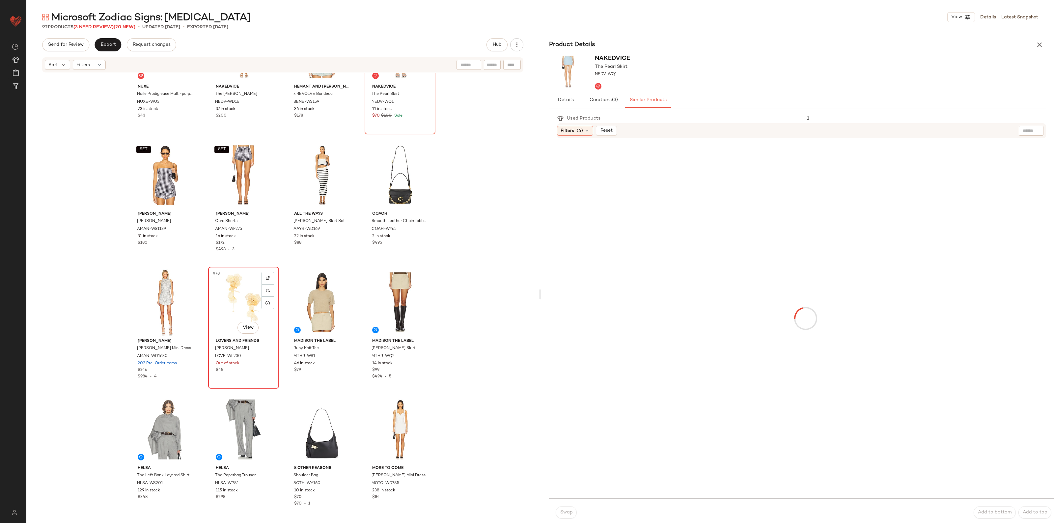
click at [241, 303] on div "#78 View" at bounding box center [244, 302] width 66 height 67
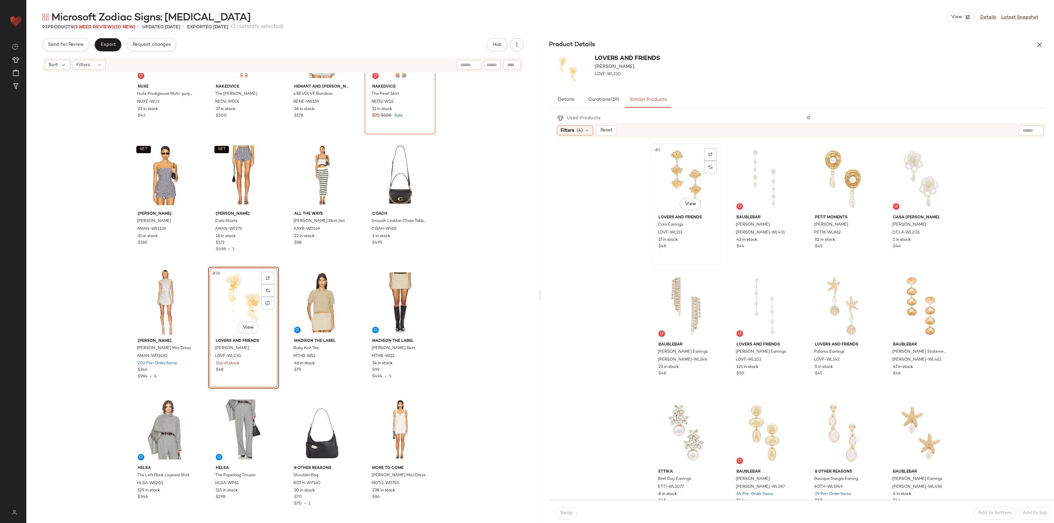
click at [681, 181] on div "#1 View" at bounding box center [686, 179] width 66 height 67
click at [561, 510] on button "Swap" at bounding box center [566, 513] width 21 height 13
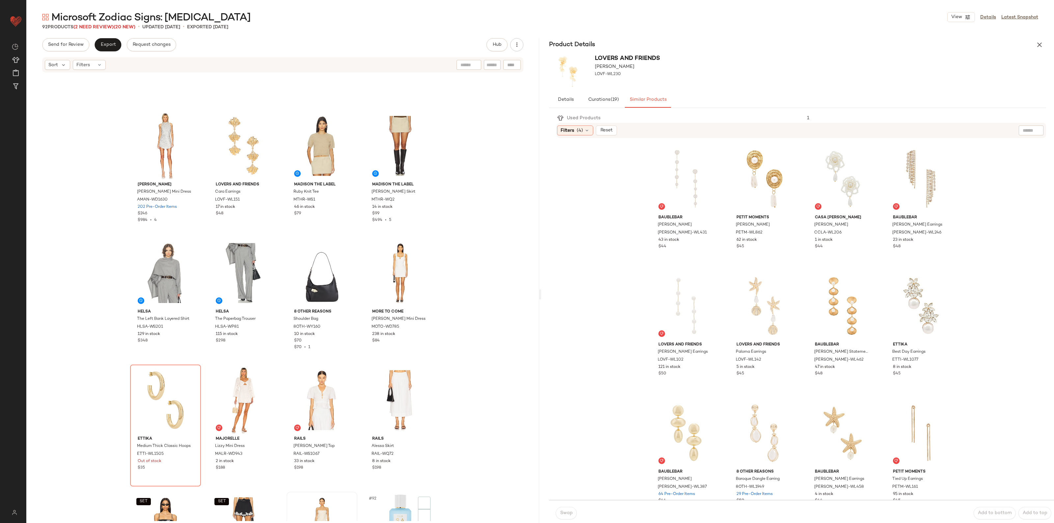
scroll to position [2477, 0]
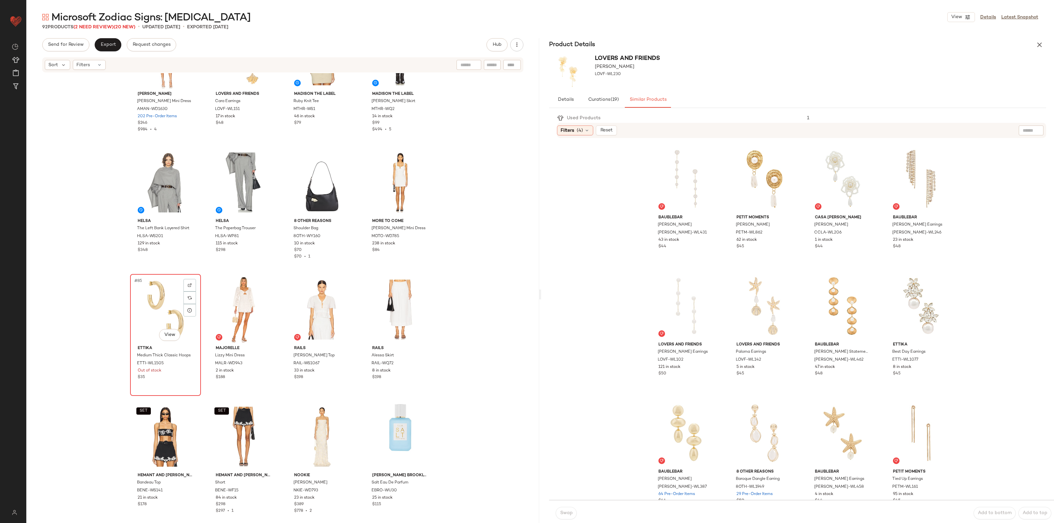
click at [159, 317] on div "#85 View" at bounding box center [165, 309] width 66 height 67
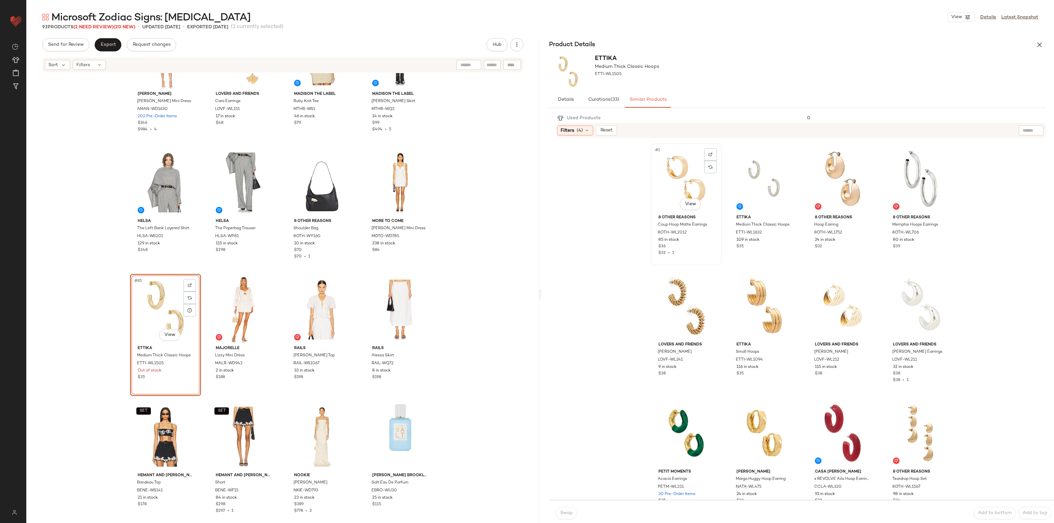
click at [678, 168] on div "#1 View" at bounding box center [686, 179] width 66 height 67
click at [568, 511] on span "Swap" at bounding box center [566, 513] width 13 height 5
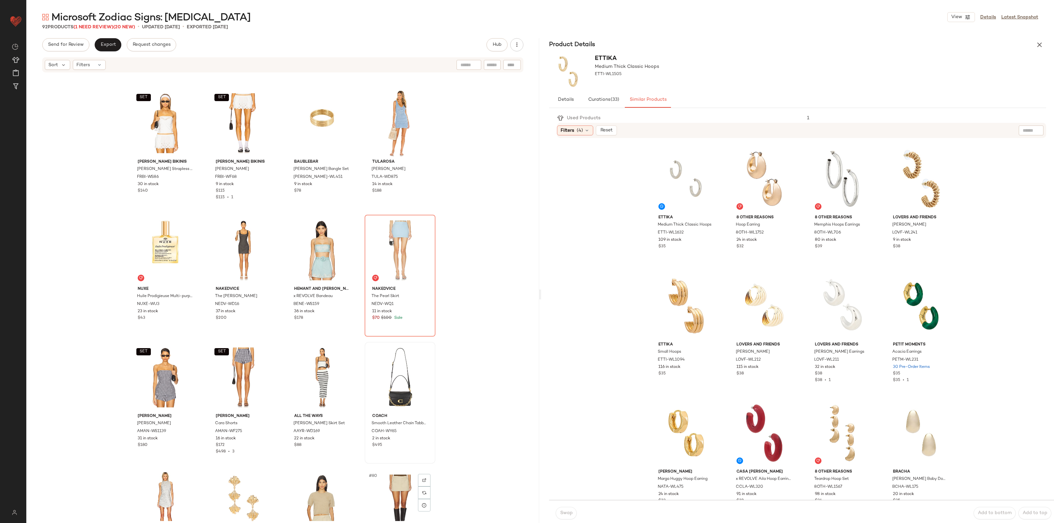
scroll to position [1984, 0]
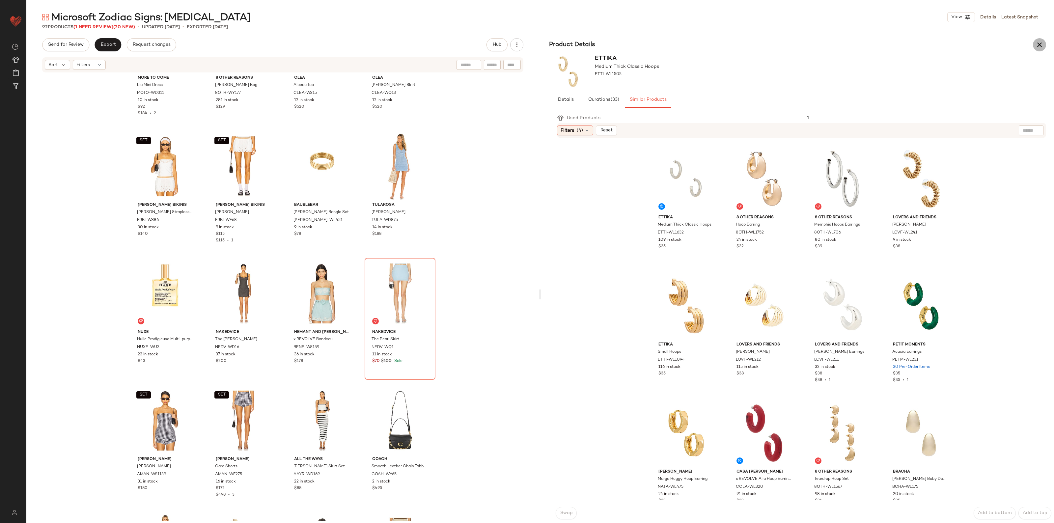
click at [1040, 44] on icon "button" at bounding box center [1040, 45] width 8 height 8
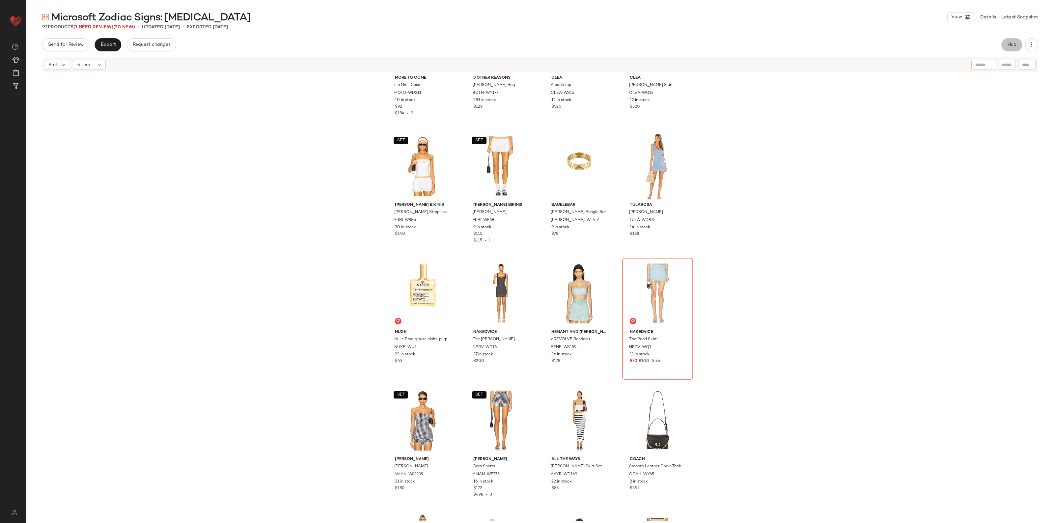
click at [1011, 42] on span "Hub" at bounding box center [1012, 44] width 9 height 5
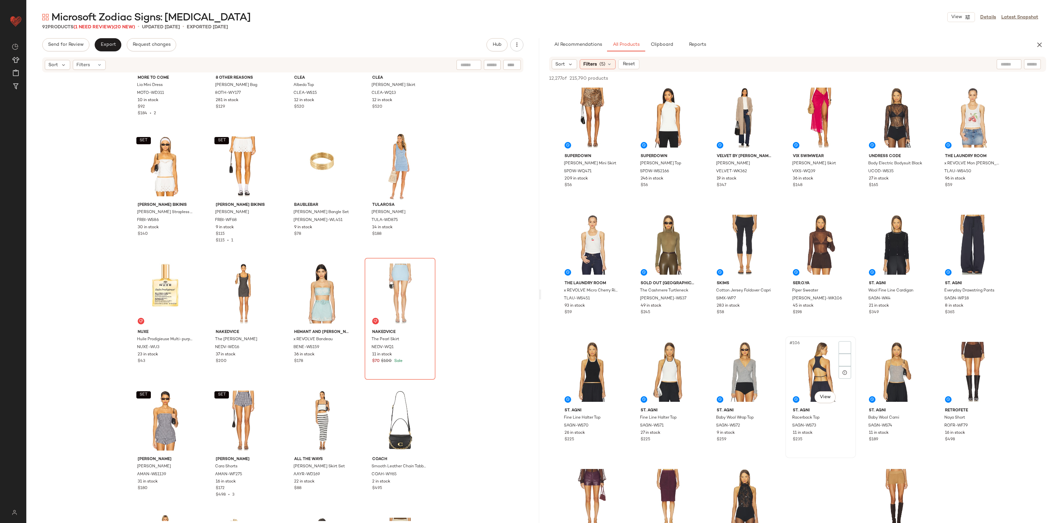
scroll to position [2018, 0]
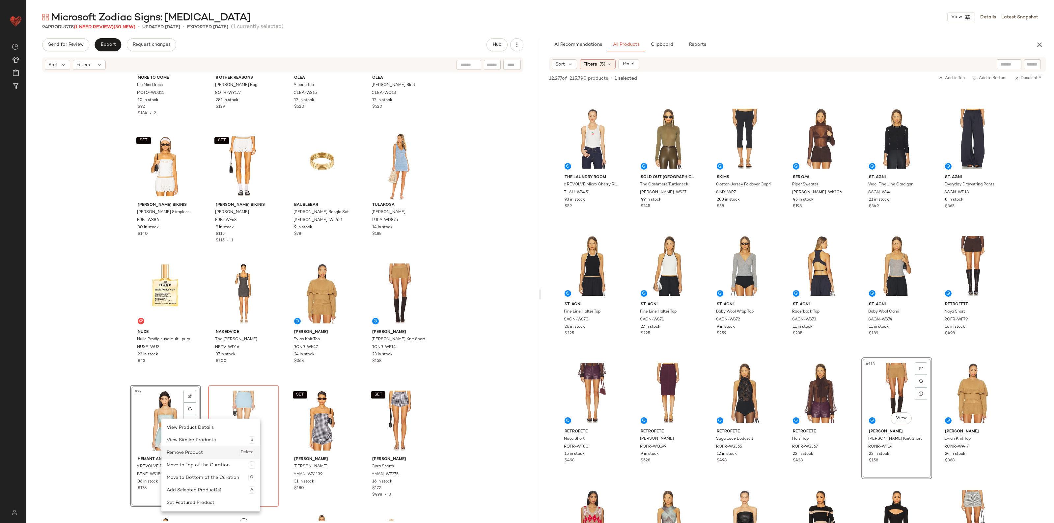
click at [177, 447] on div "Remove Product Delete" at bounding box center [211, 452] width 88 height 13
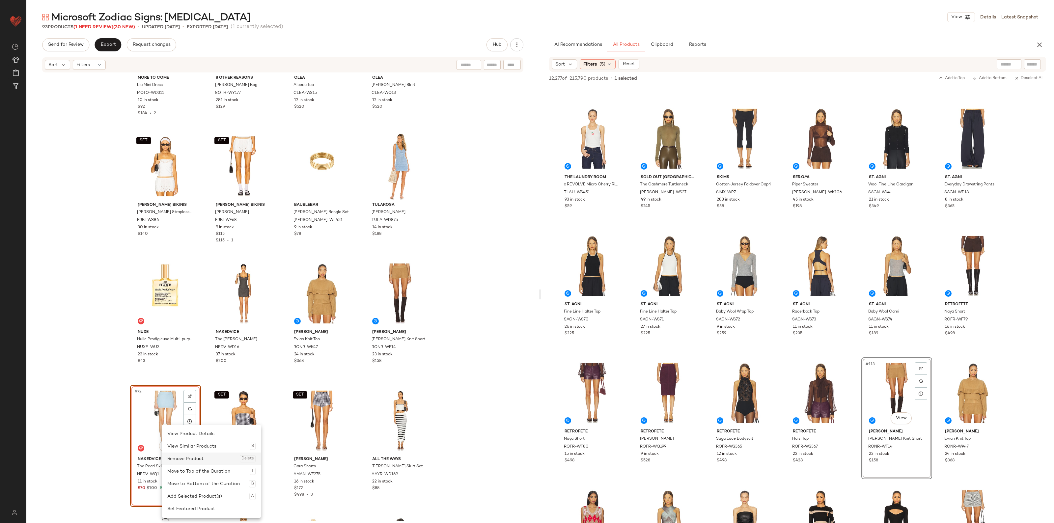
click at [178, 455] on div "Remove Product Delete" at bounding box center [211, 459] width 88 height 13
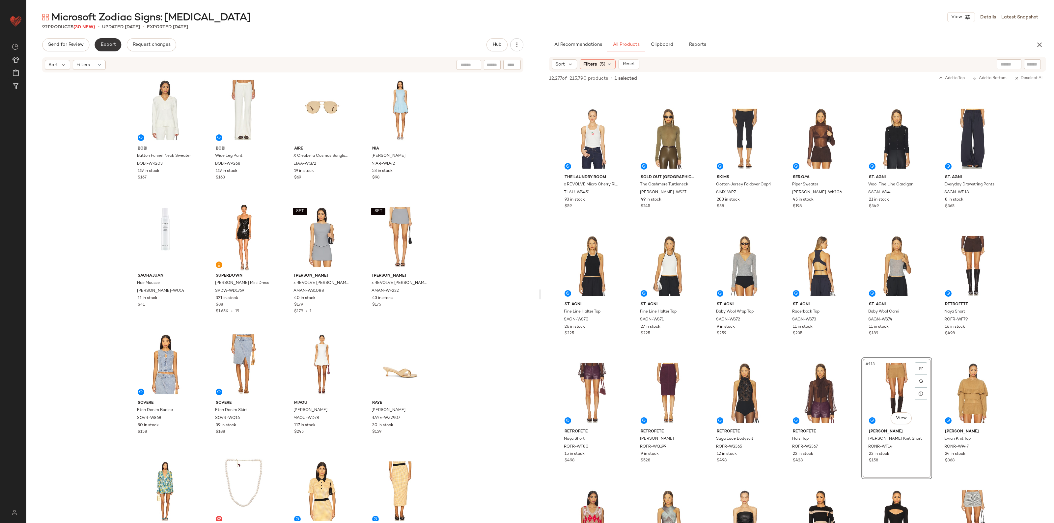
click at [111, 44] on span "Export" at bounding box center [107, 44] width 15 height 5
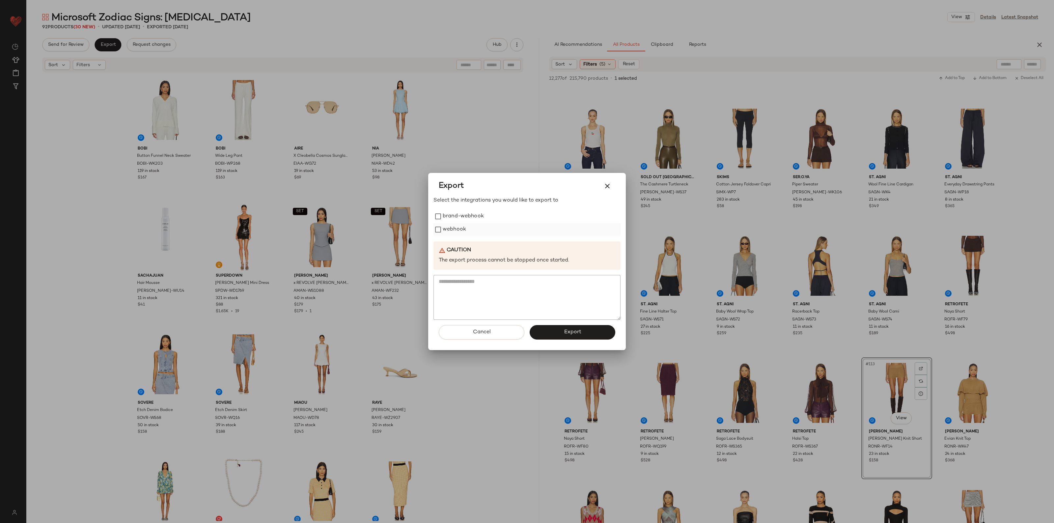
click at [454, 234] on label "webhook" at bounding box center [454, 229] width 23 height 13
click at [547, 335] on button "Export" at bounding box center [573, 332] width 86 height 14
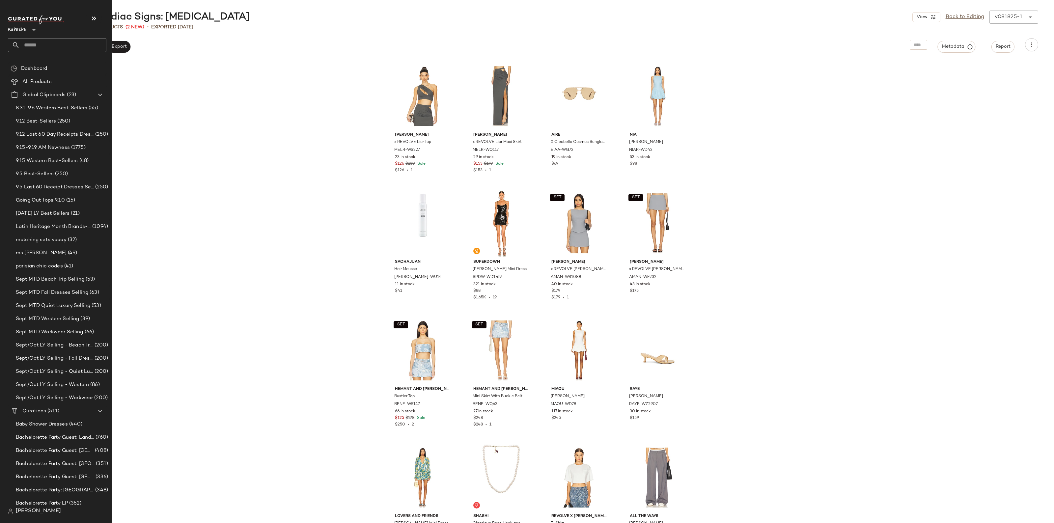
click at [63, 48] on input "text" at bounding box center [63, 45] width 87 height 14
type input "****"
click at [67, 59] on div "Microsoft Prom : Alternative" at bounding box center [57, 64] width 99 height 14
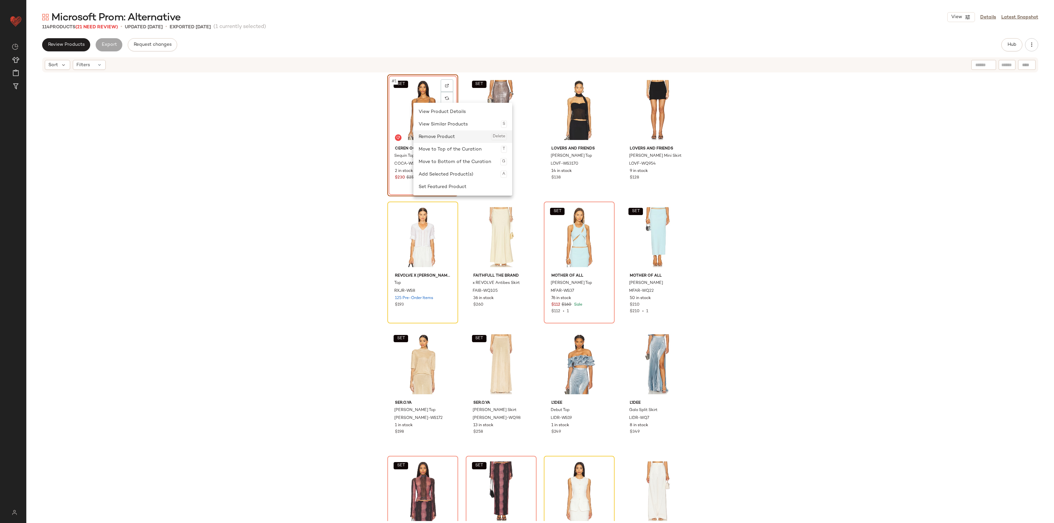
click at [444, 142] on div "Remove Product Delete" at bounding box center [463, 136] width 88 height 13
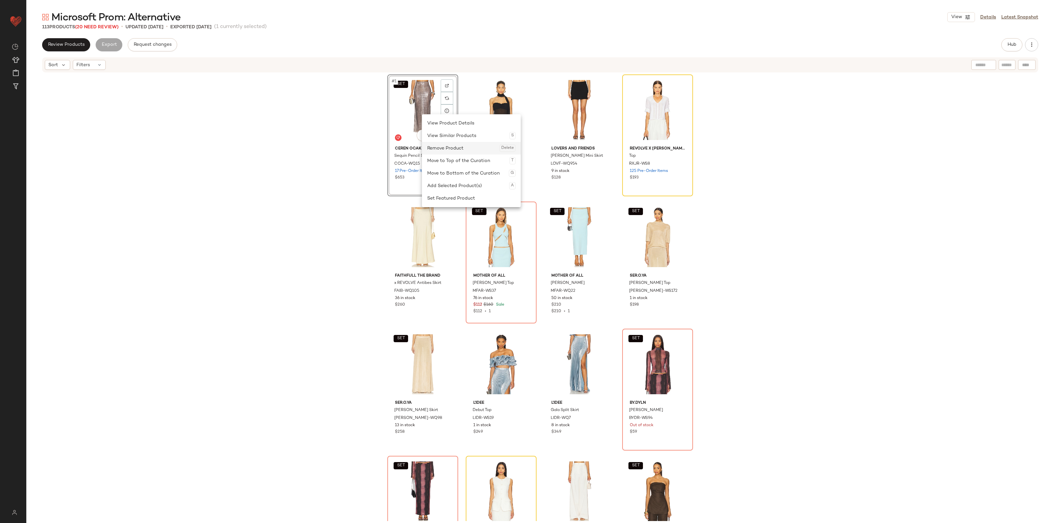
click at [440, 147] on div "Remove Product Delete" at bounding box center [471, 148] width 88 height 13
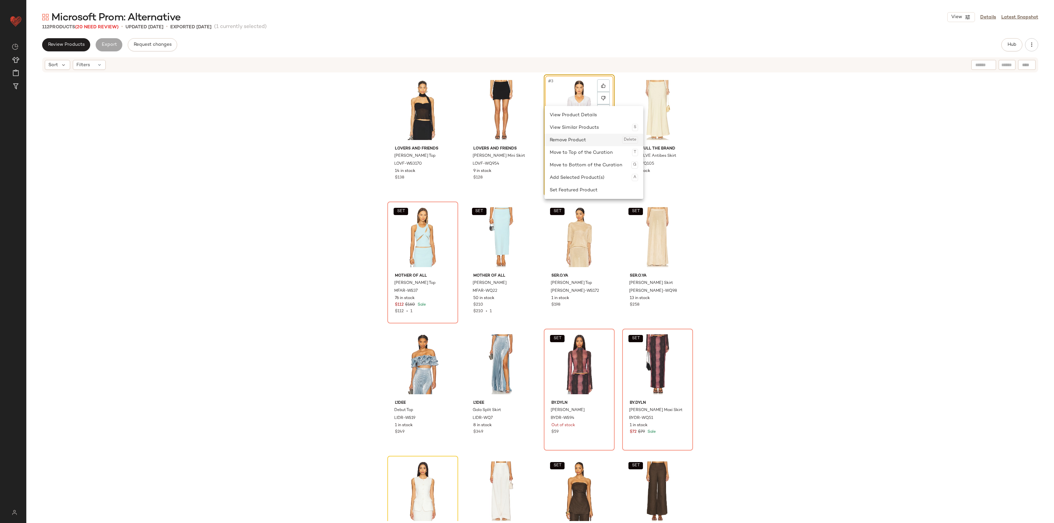
click at [579, 137] on div "Remove Product Delete" at bounding box center [594, 140] width 88 height 13
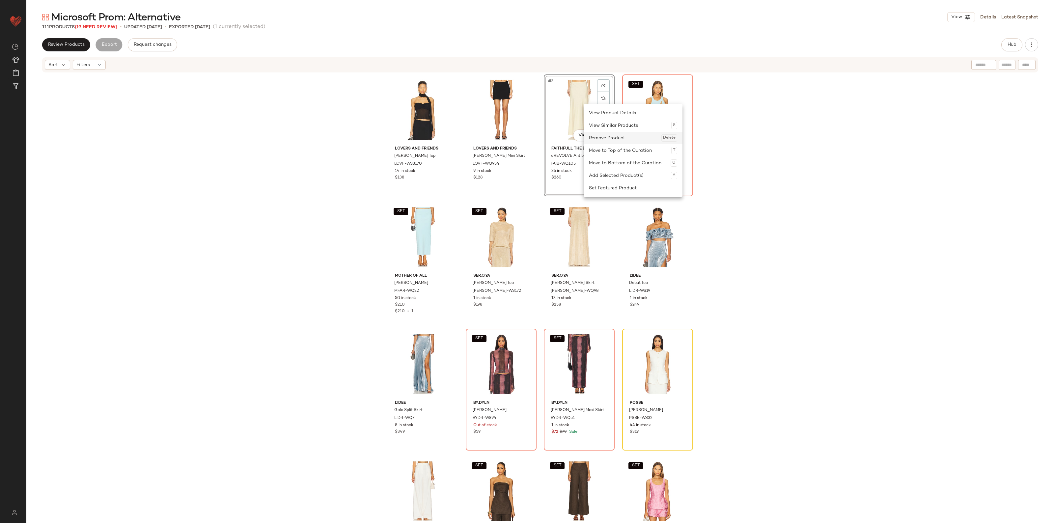
click at [600, 134] on div "Remove Product Delete" at bounding box center [633, 138] width 88 height 13
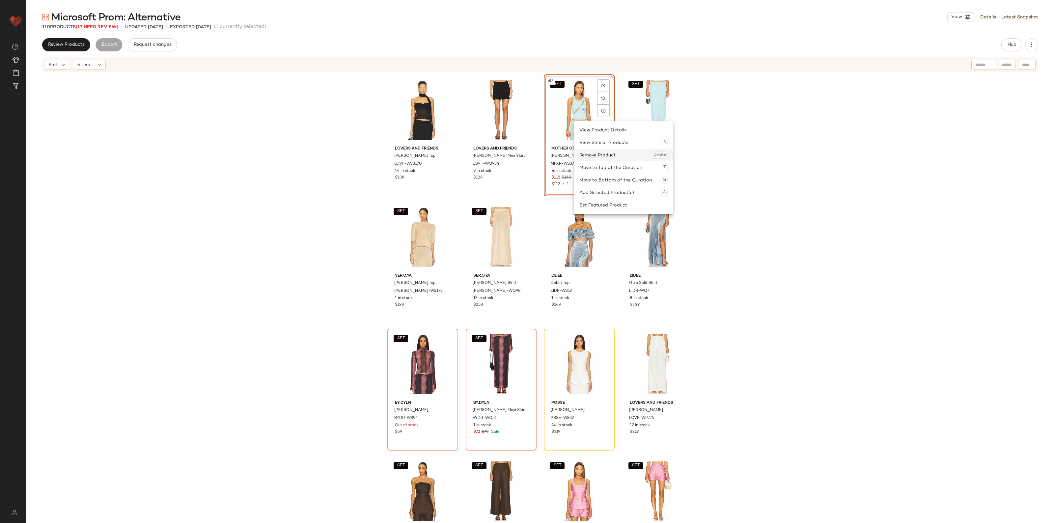
click at [598, 154] on div "Remove Product Delete" at bounding box center [624, 155] width 88 height 13
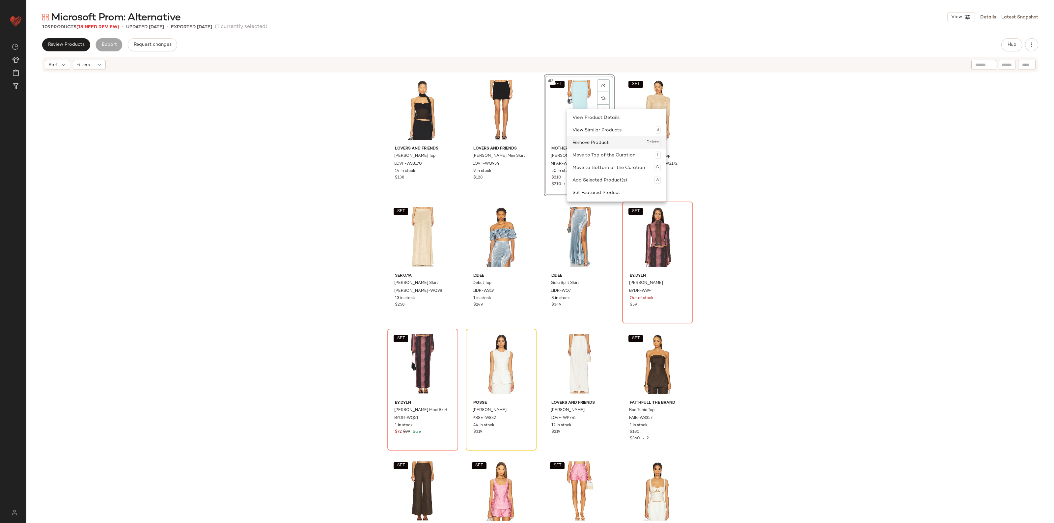
click at [586, 142] on div "Remove Product Delete" at bounding box center [617, 142] width 88 height 13
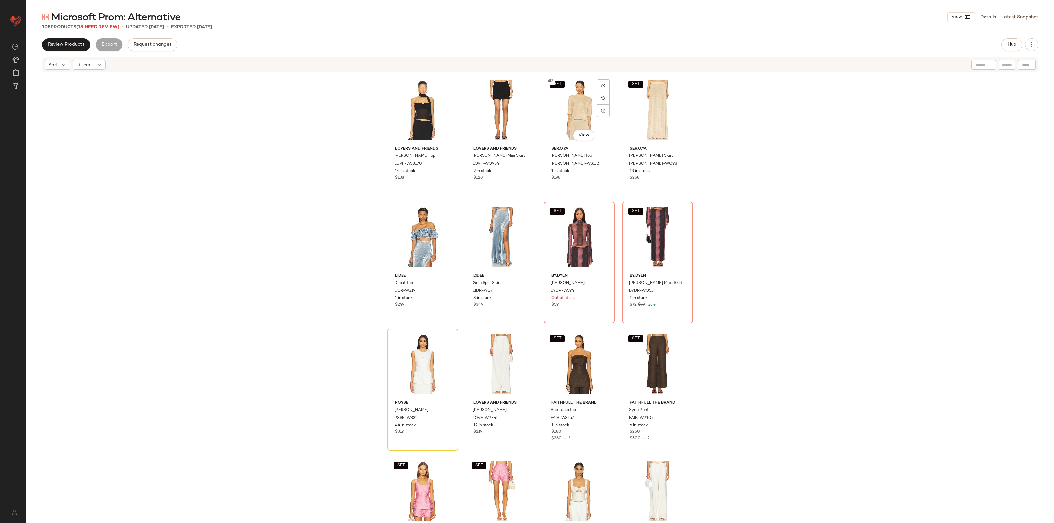
scroll to position [41, 0]
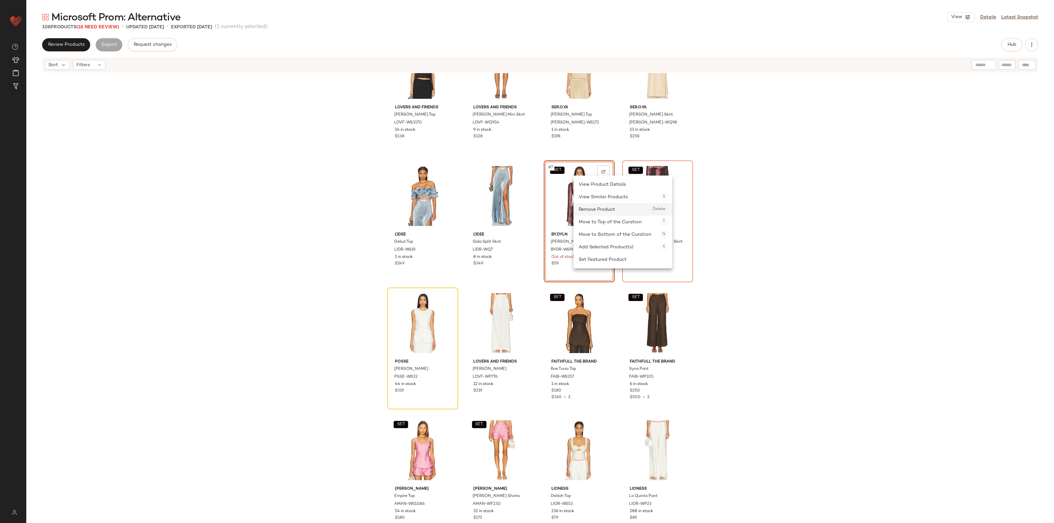
click at [592, 205] on div "Remove Product Delete" at bounding box center [623, 209] width 88 height 13
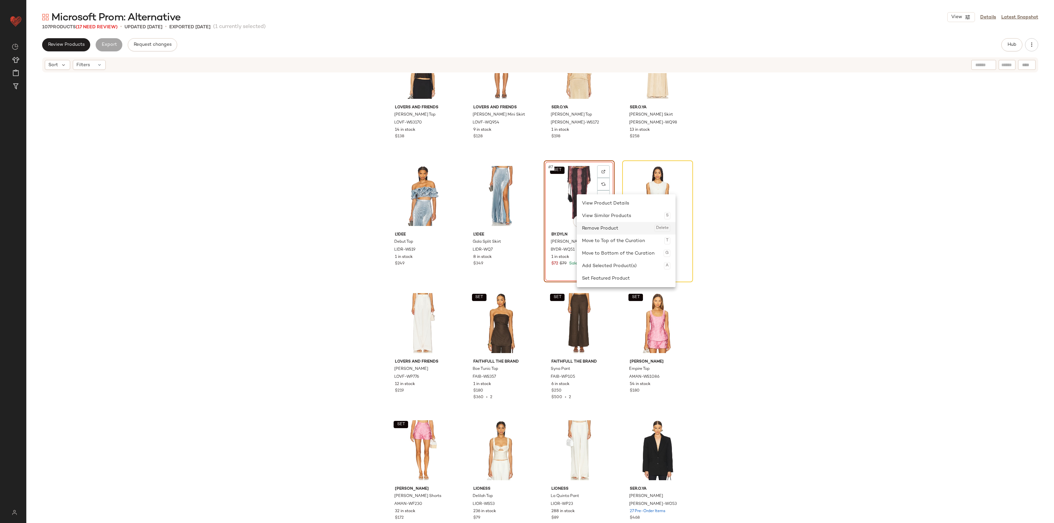
click at [596, 226] on div "Remove Product Delete" at bounding box center [626, 228] width 88 height 13
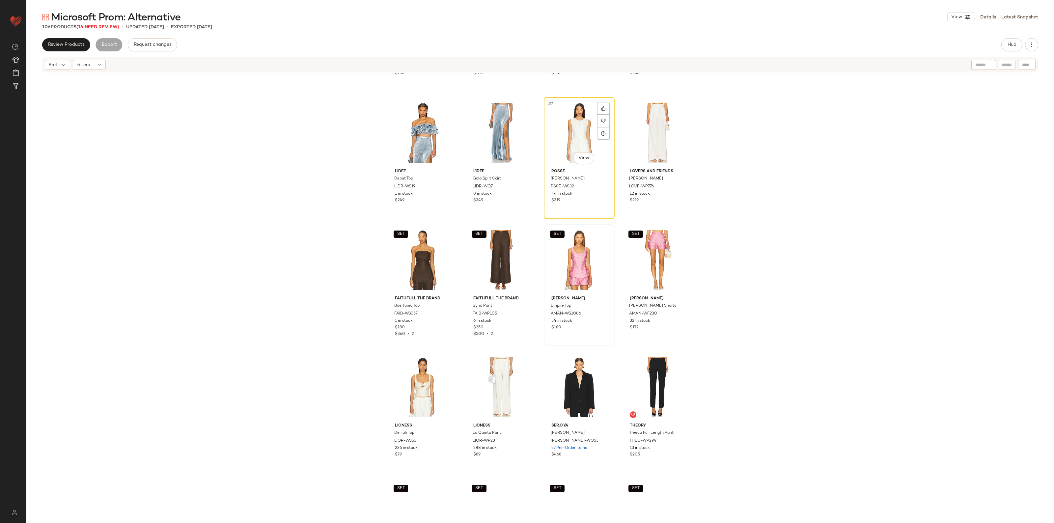
scroll to position [124, 0]
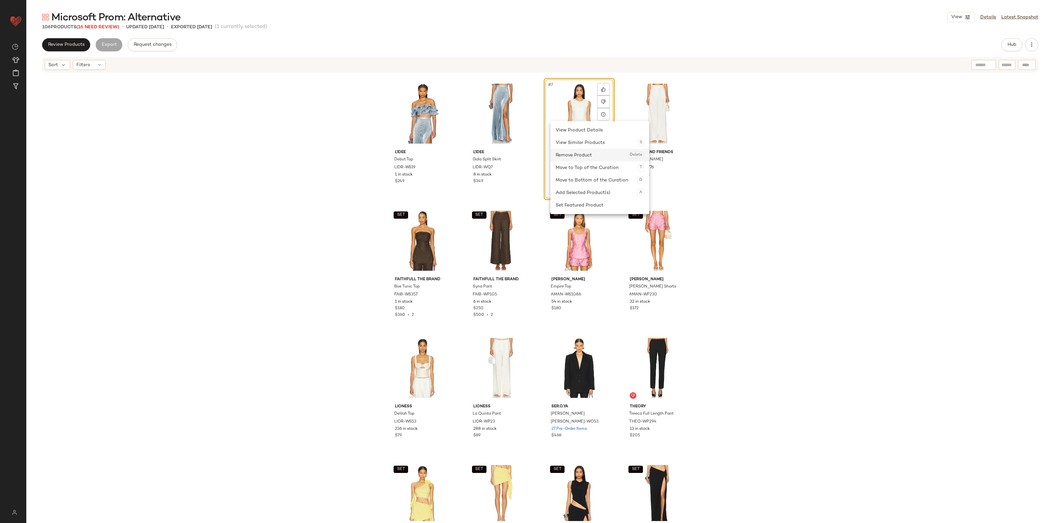
click at [578, 158] on div "Remove Product Delete" at bounding box center [600, 155] width 88 height 13
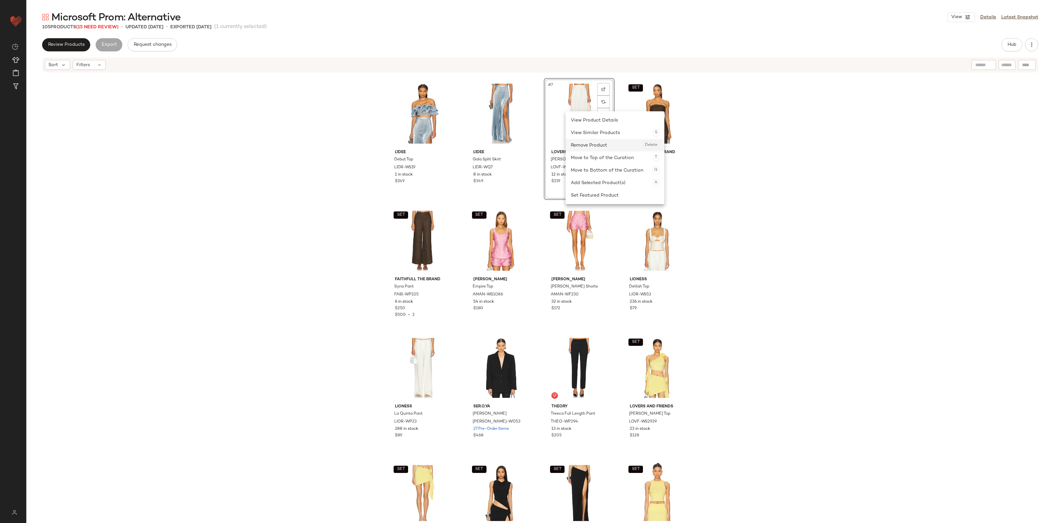
click at [588, 146] on div "Remove Product Delete" at bounding box center [615, 145] width 88 height 13
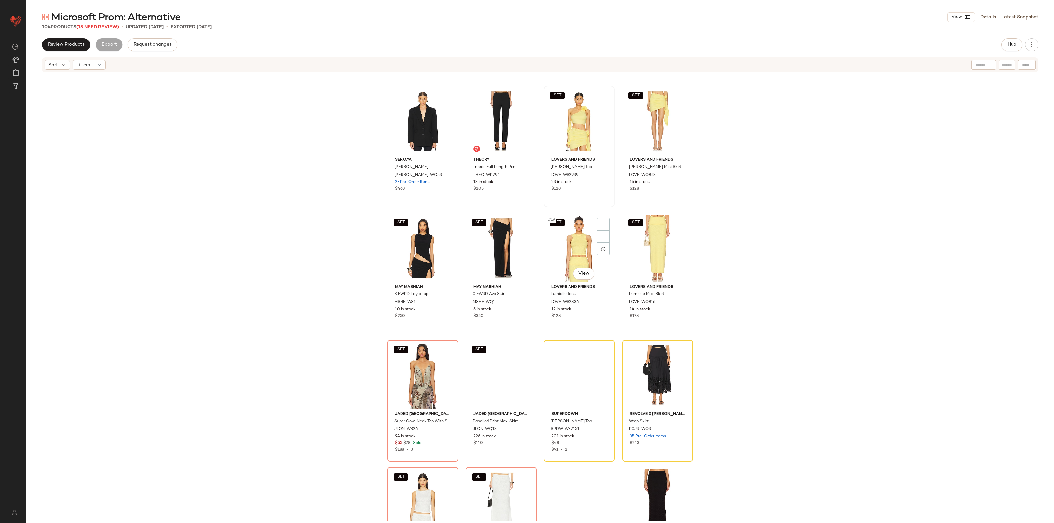
scroll to position [458, 0]
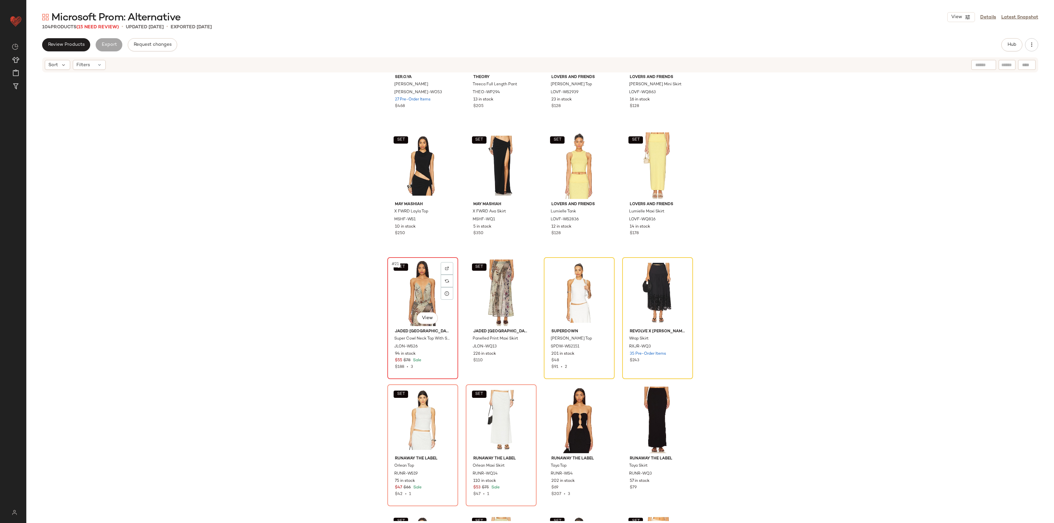
click at [416, 302] on div "SET #21 View" at bounding box center [423, 293] width 66 height 67
click at [489, 404] on div "SET #26 View" at bounding box center [501, 420] width 66 height 67
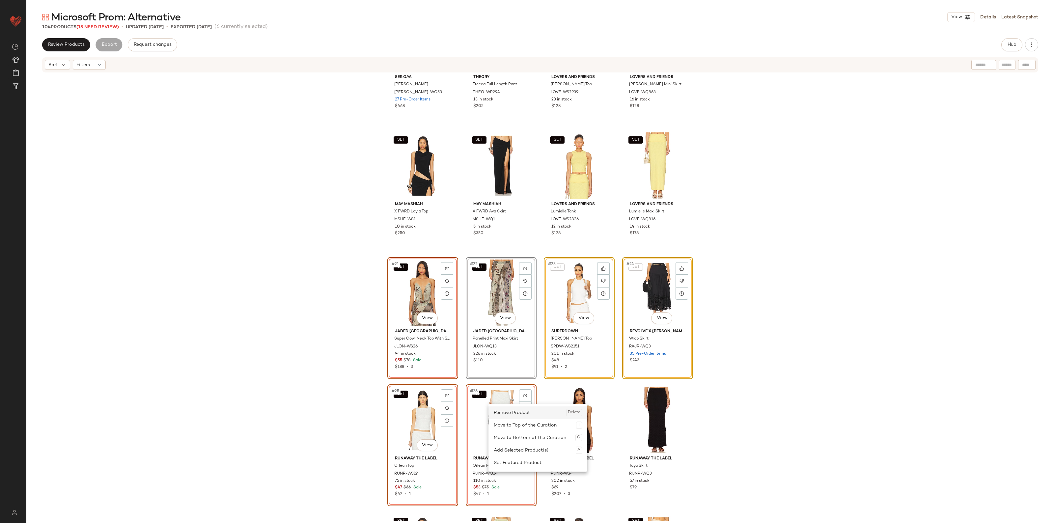
click at [504, 414] on div "Remove Product Delete" at bounding box center [538, 413] width 88 height 13
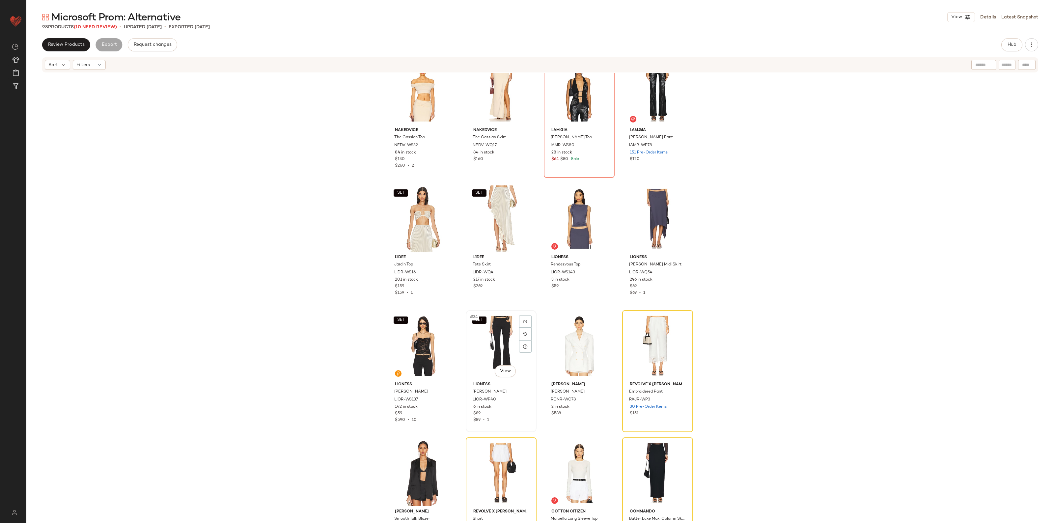
scroll to position [829, 0]
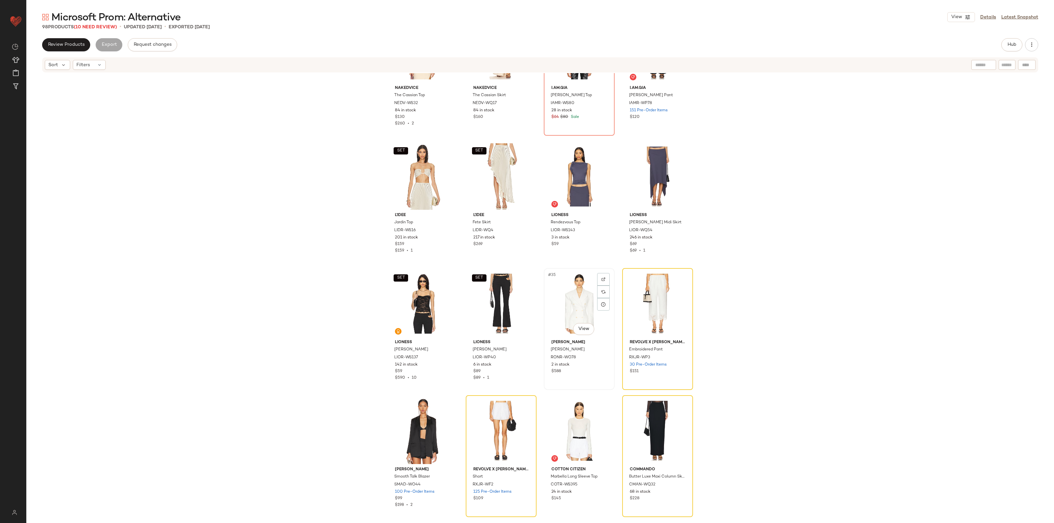
click at [561, 287] on div "#35 View" at bounding box center [579, 304] width 66 height 67
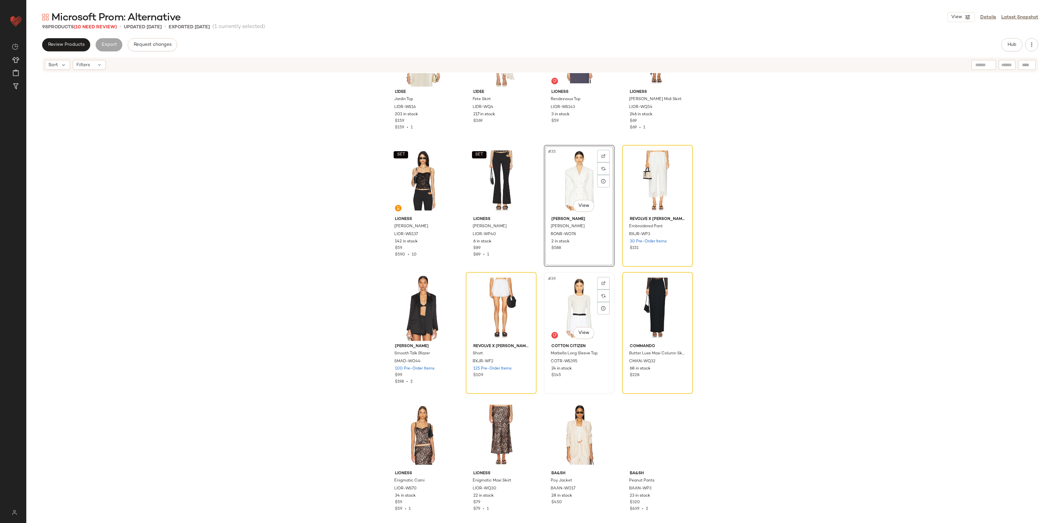
scroll to position [1035, 0]
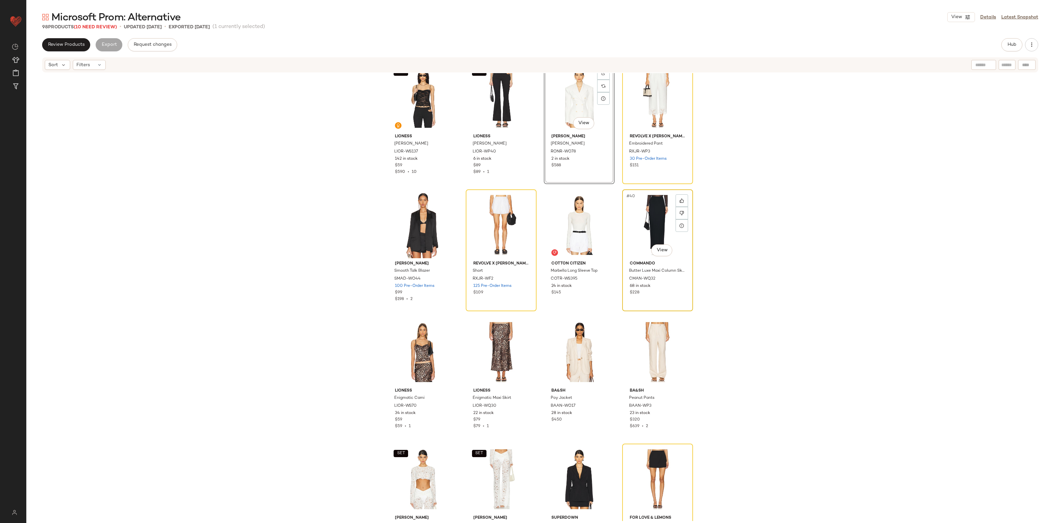
click at [645, 224] on div "#40 View" at bounding box center [658, 225] width 66 height 67
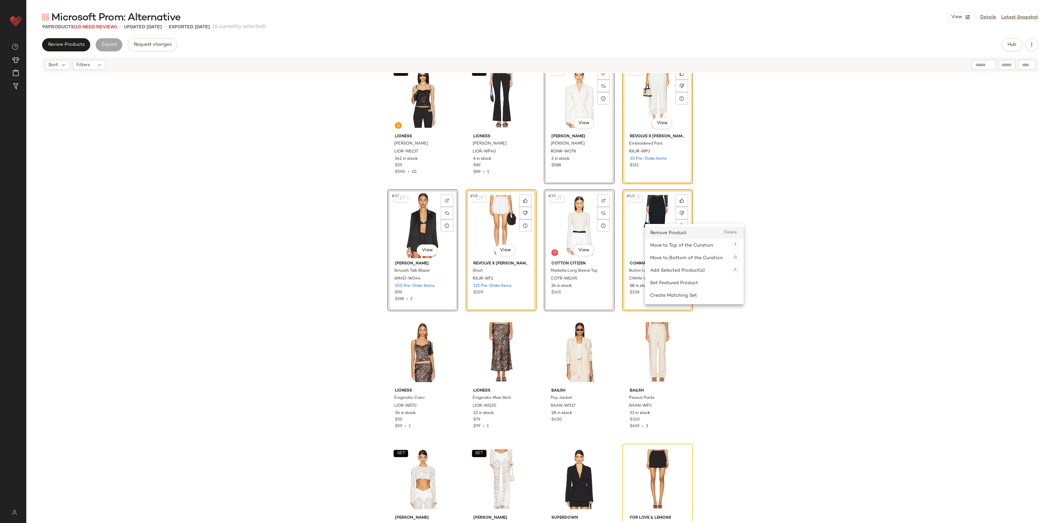
click at [671, 237] on div "Remove Product Delete" at bounding box center [694, 233] width 88 height 13
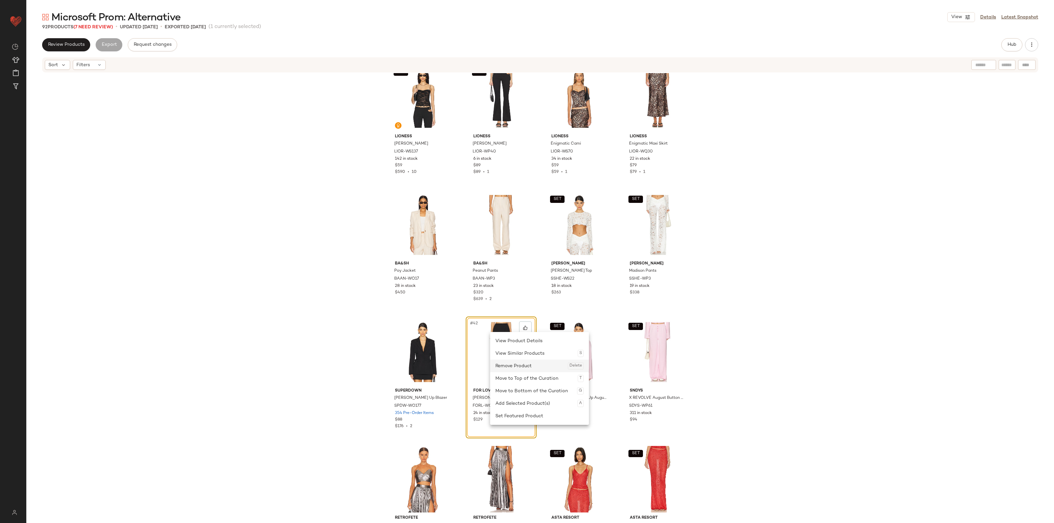
click at [506, 360] on div "Remove Product Delete" at bounding box center [540, 366] width 88 height 13
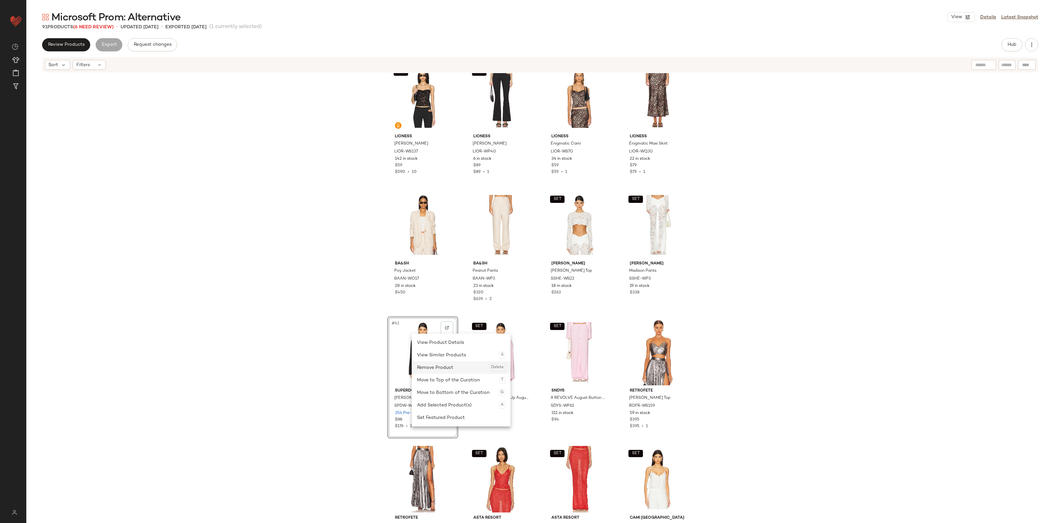
click at [427, 363] on div "Remove Product Delete" at bounding box center [461, 367] width 88 height 13
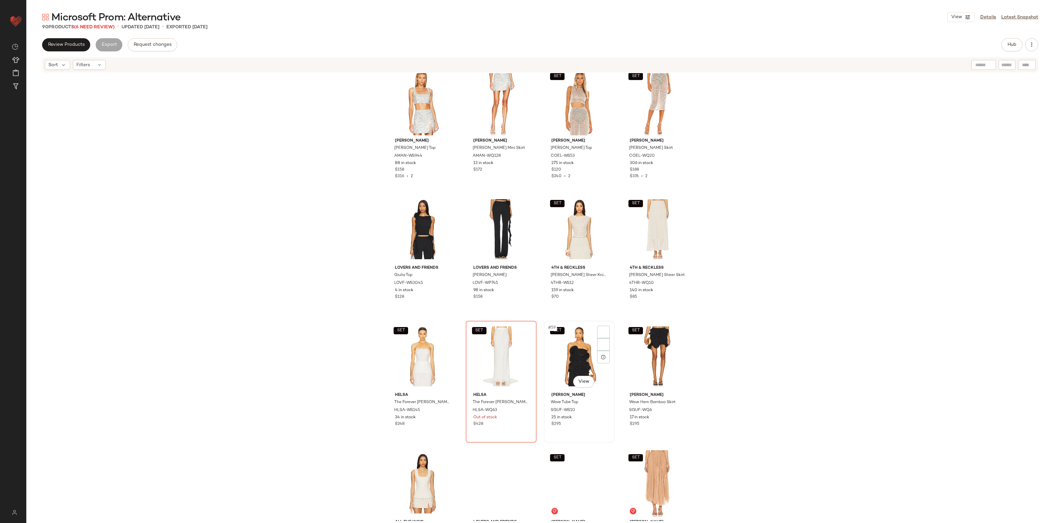
scroll to position [1570, 0]
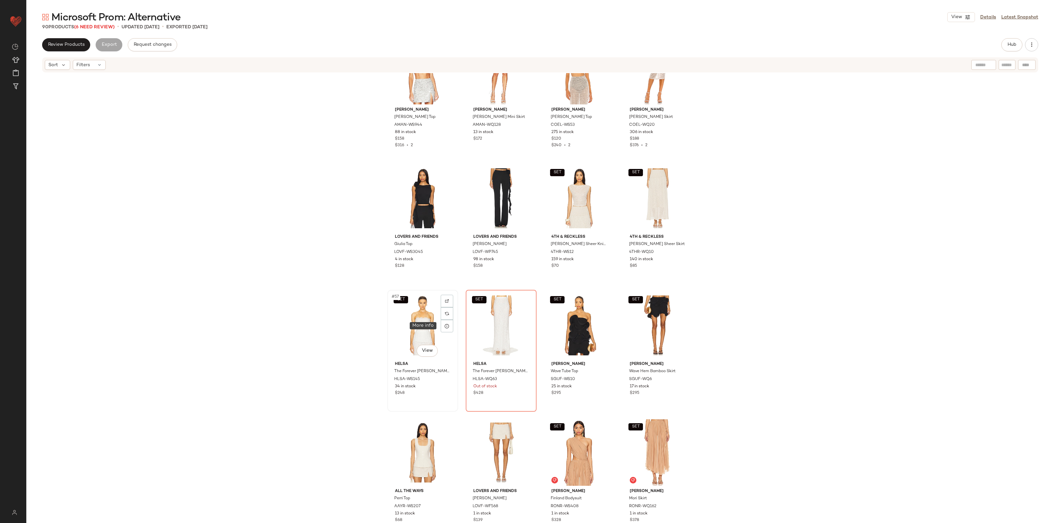
click at [441, 331] on div at bounding box center [447, 326] width 13 height 13
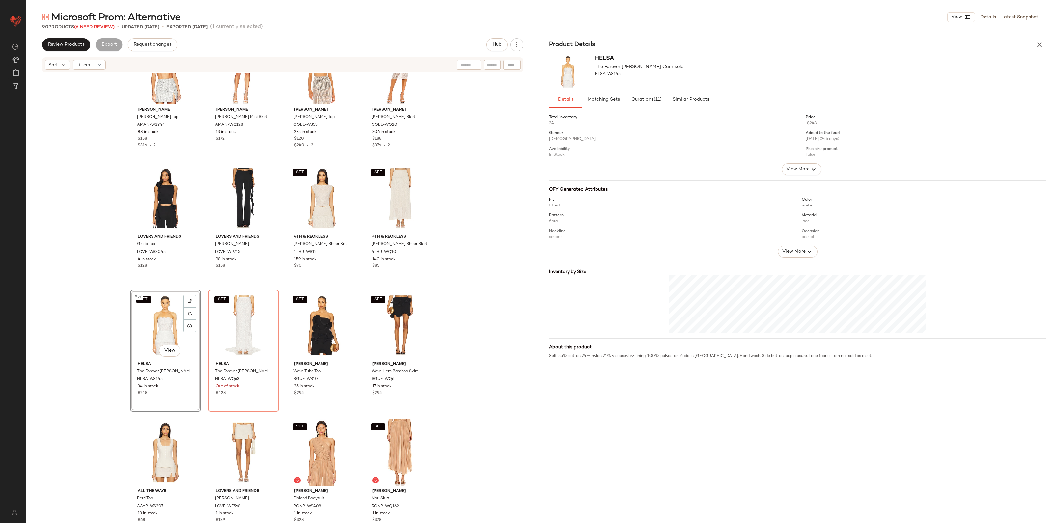
click at [1047, 45] on div "Product Details" at bounding box center [797, 44] width 513 height 13
click at [1035, 41] on button "button" at bounding box center [1039, 44] width 13 height 13
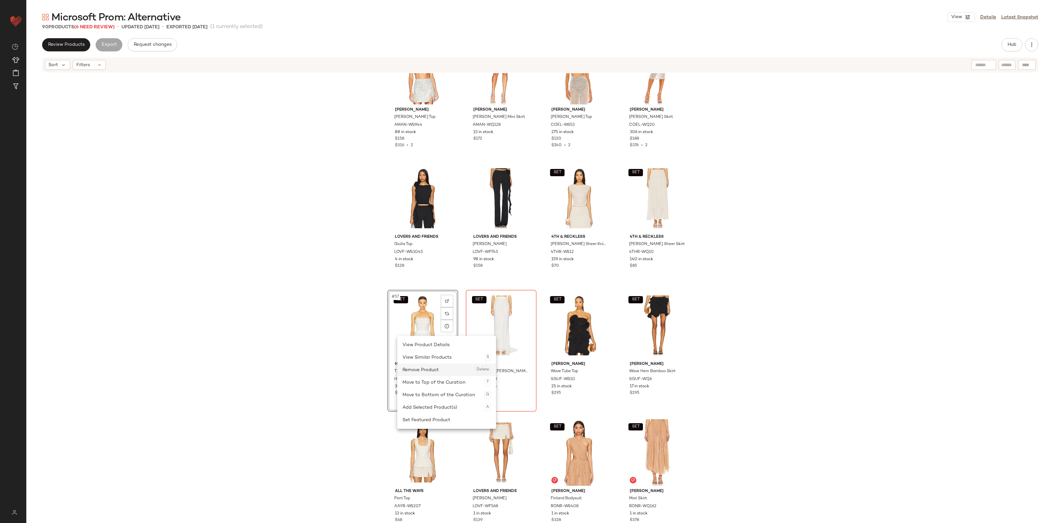
click at [426, 370] on div "Remove Product Delete" at bounding box center [447, 370] width 88 height 13
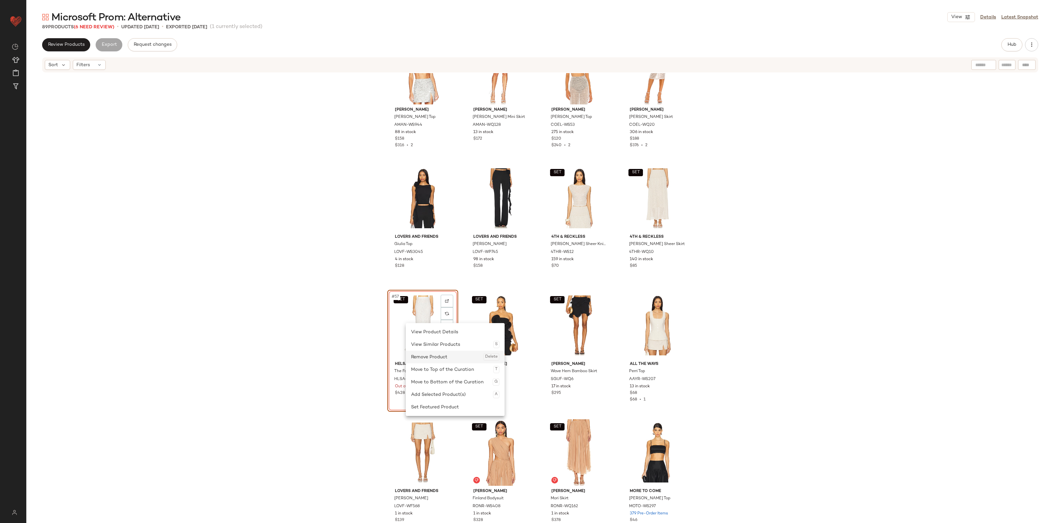
click at [425, 359] on div "Remove Product Delete" at bounding box center [455, 357] width 88 height 13
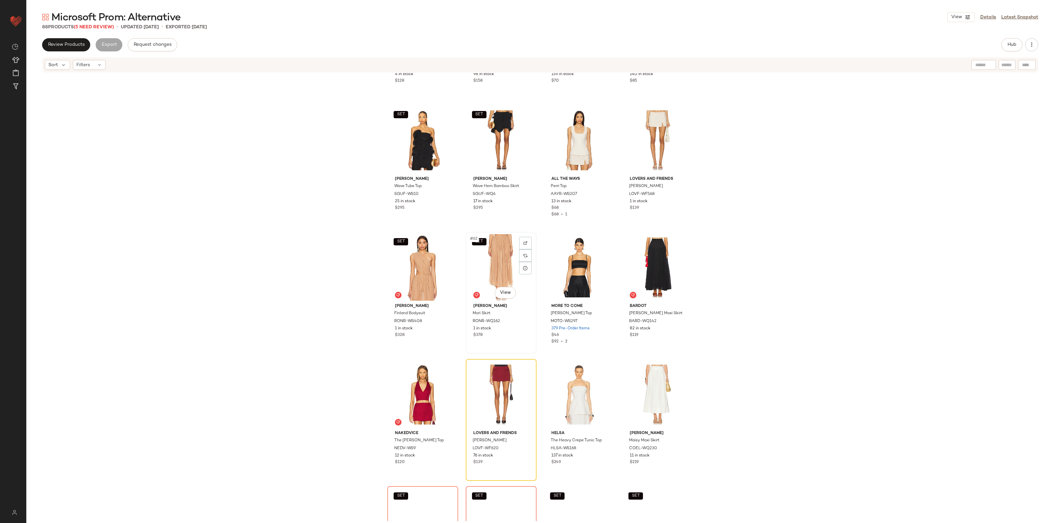
scroll to position [1776, 0]
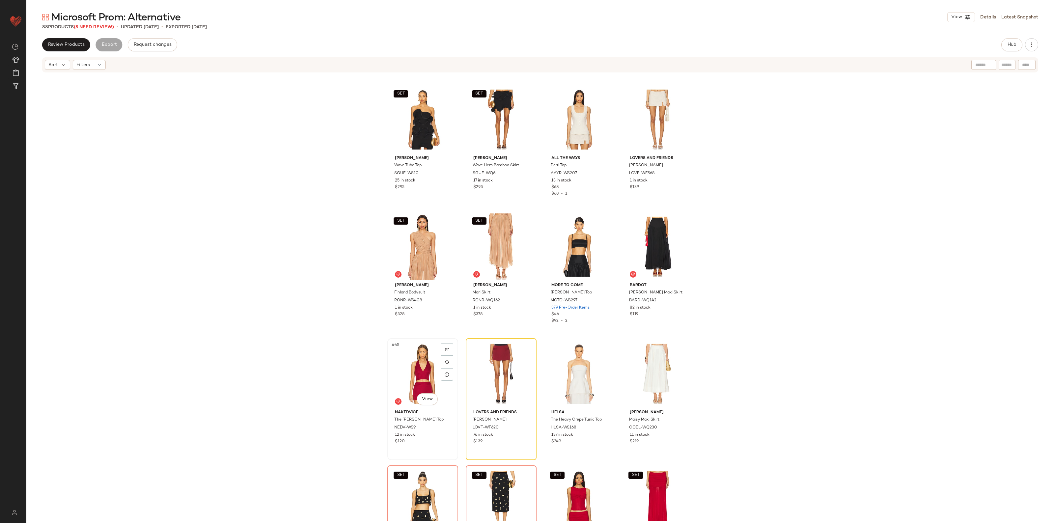
click at [409, 351] on div "#65 View" at bounding box center [423, 374] width 66 height 67
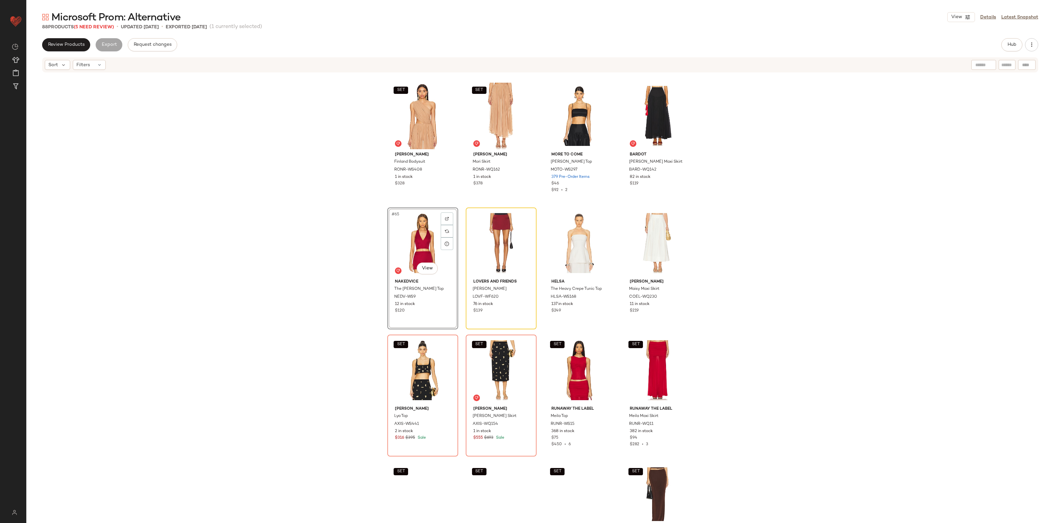
scroll to position [1941, 0]
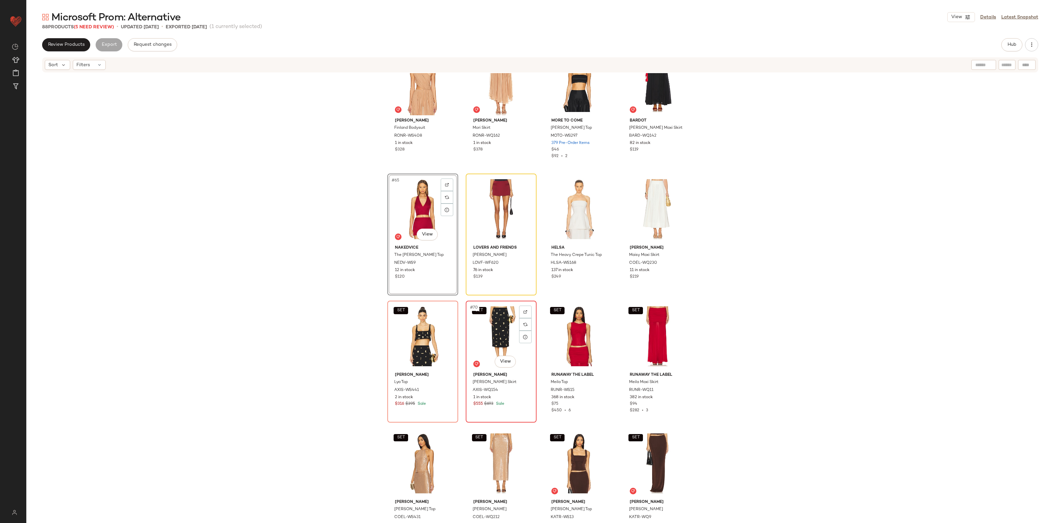
click at [495, 329] on div "SET #70 View" at bounding box center [501, 336] width 66 height 67
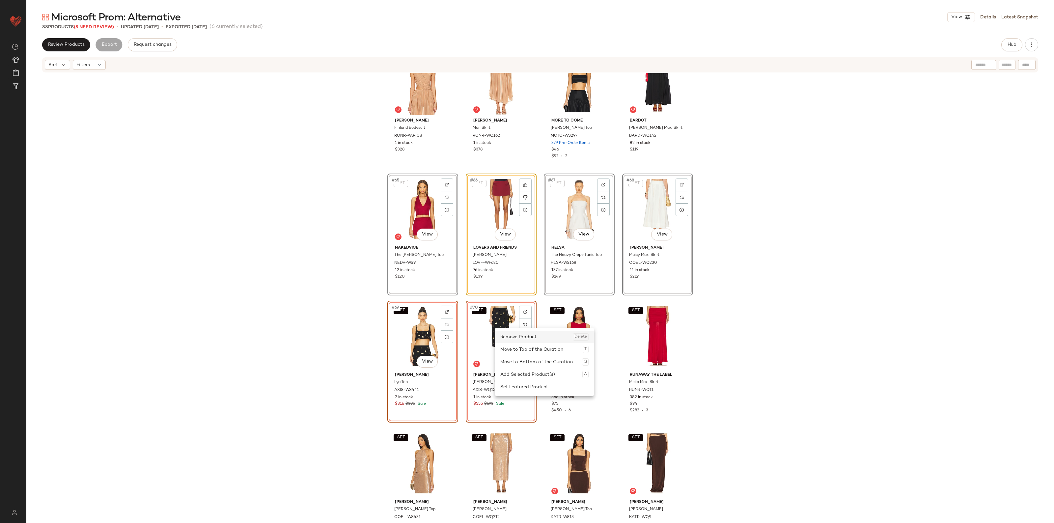
click at [512, 338] on div "Remove Product Delete" at bounding box center [545, 337] width 88 height 13
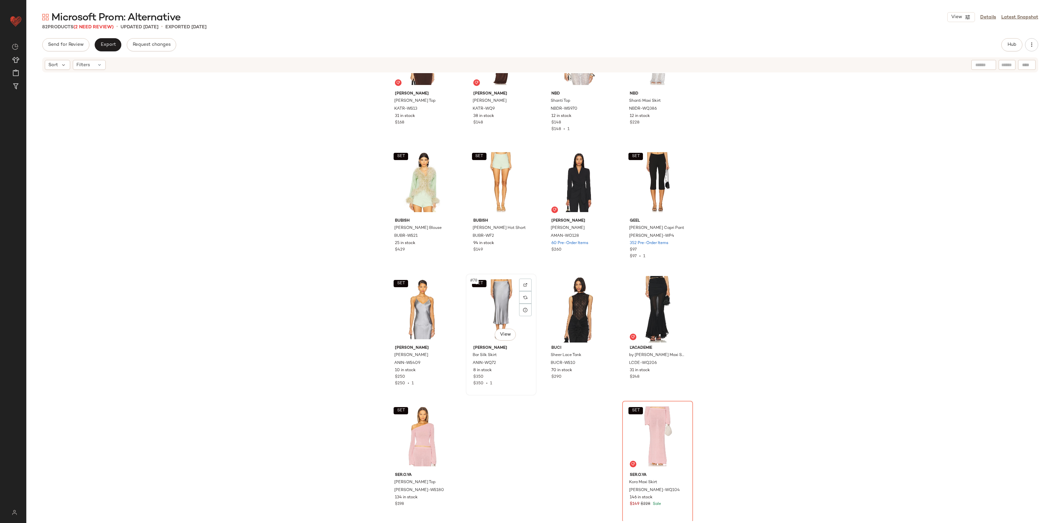
scroll to position [2224, 0]
click at [424, 424] on div "SET #81 View" at bounding box center [423, 435] width 66 height 67
click at [656, 424] on div "SET #82 View" at bounding box center [658, 435] width 66 height 67
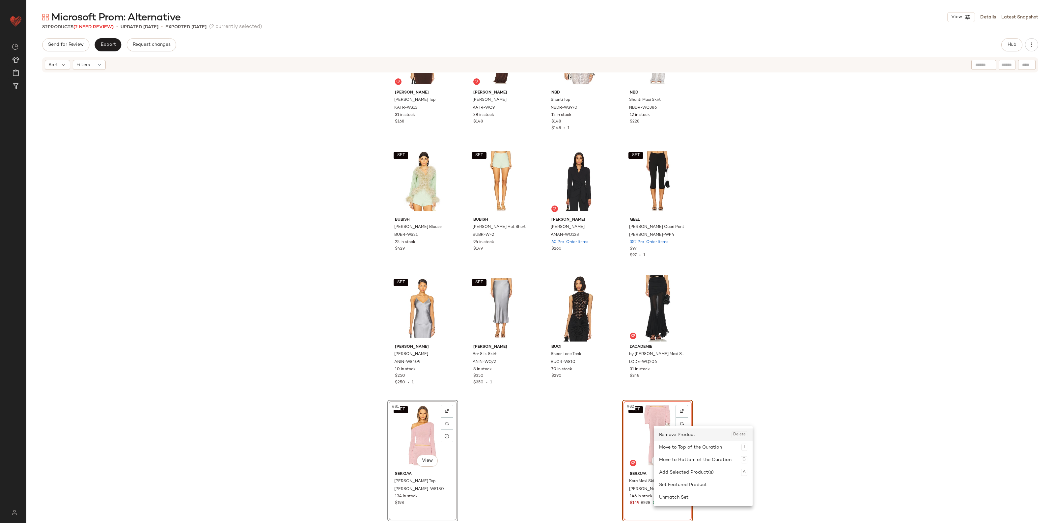
click at [673, 440] on div "Remove Product Delete" at bounding box center [703, 435] width 88 height 13
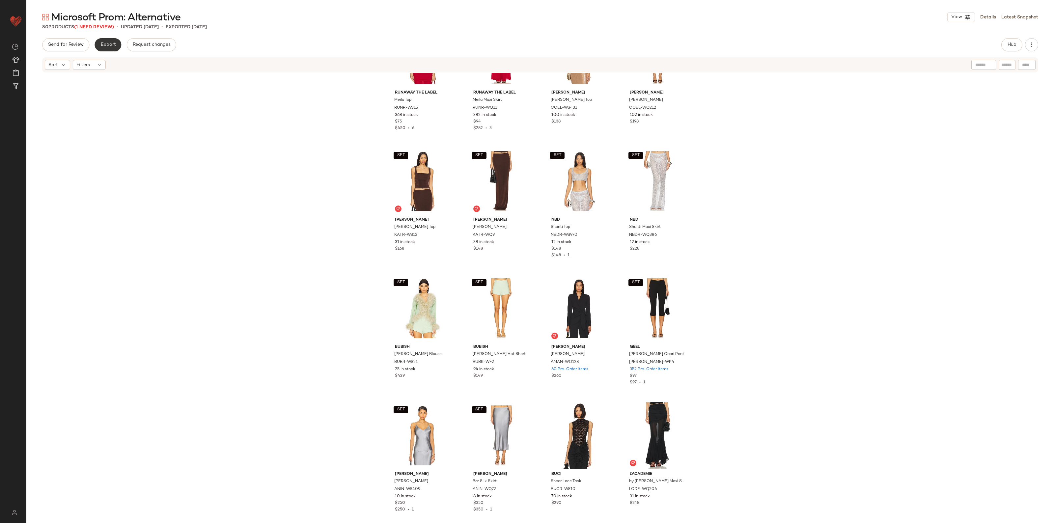
click at [108, 47] on span "Export" at bounding box center [107, 44] width 15 height 5
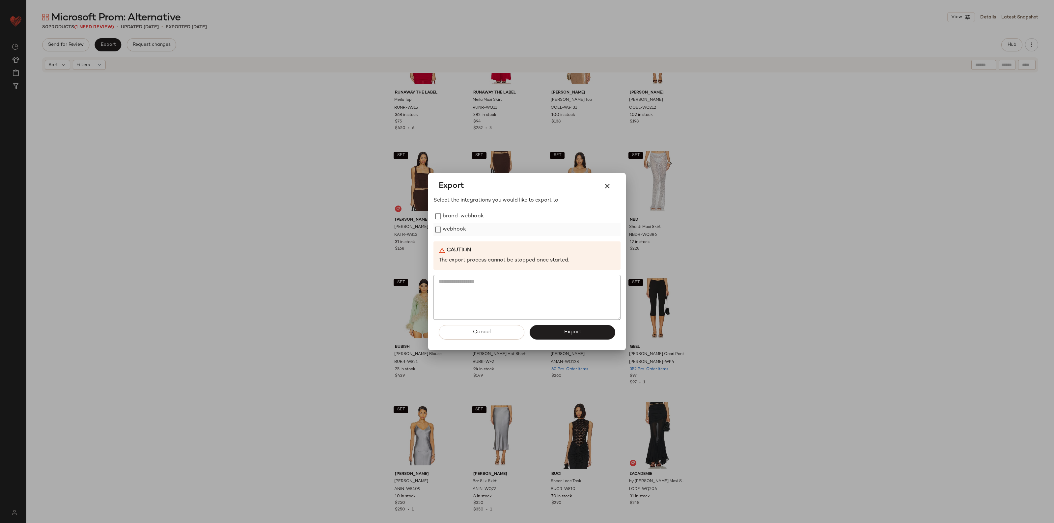
click at [467, 224] on div "webhook" at bounding box center [527, 229] width 187 height 13
click at [452, 231] on label "webhook" at bounding box center [454, 229] width 23 height 13
click at [557, 333] on button "Export" at bounding box center [573, 332] width 86 height 14
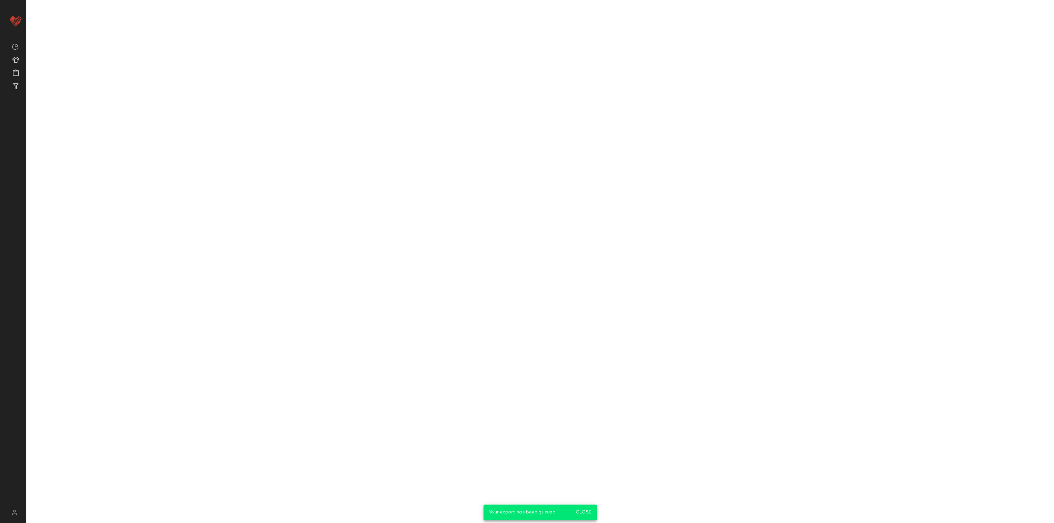
scroll to position [2224, 0]
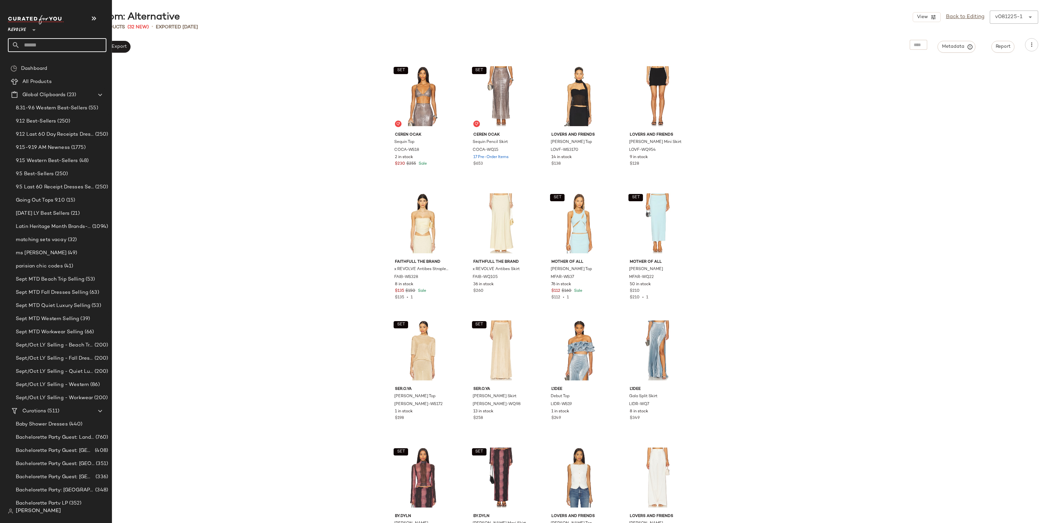
click at [59, 40] on input "text" at bounding box center [63, 45] width 87 height 14
type input "****"
click at [44, 59] on div "Microsoft Zodiac Signs: Gemi ni" at bounding box center [57, 64] width 99 height 14
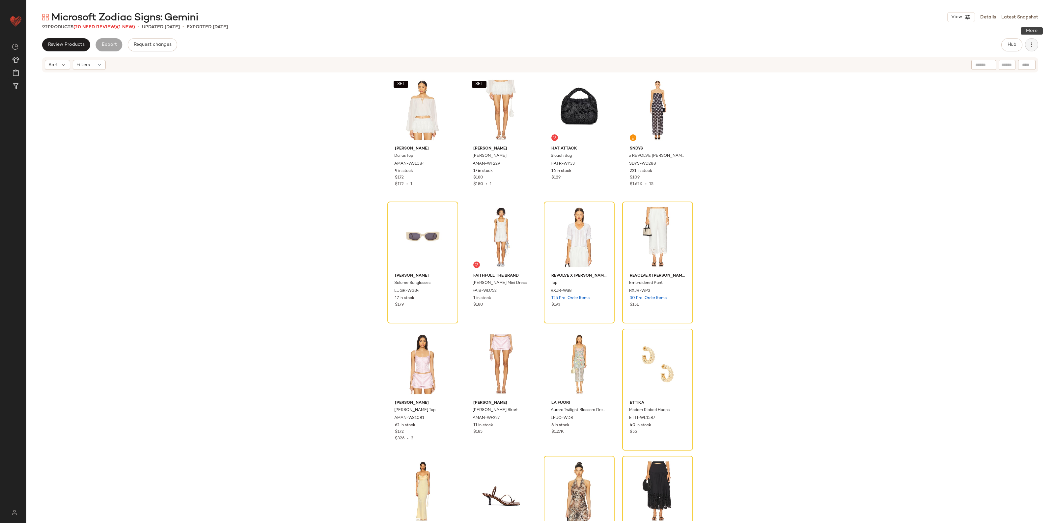
click at [1030, 48] on button "button" at bounding box center [1031, 44] width 13 height 13
click at [1014, 112] on span "Clear Suggested Products" at bounding box center [1002, 111] width 62 height 7
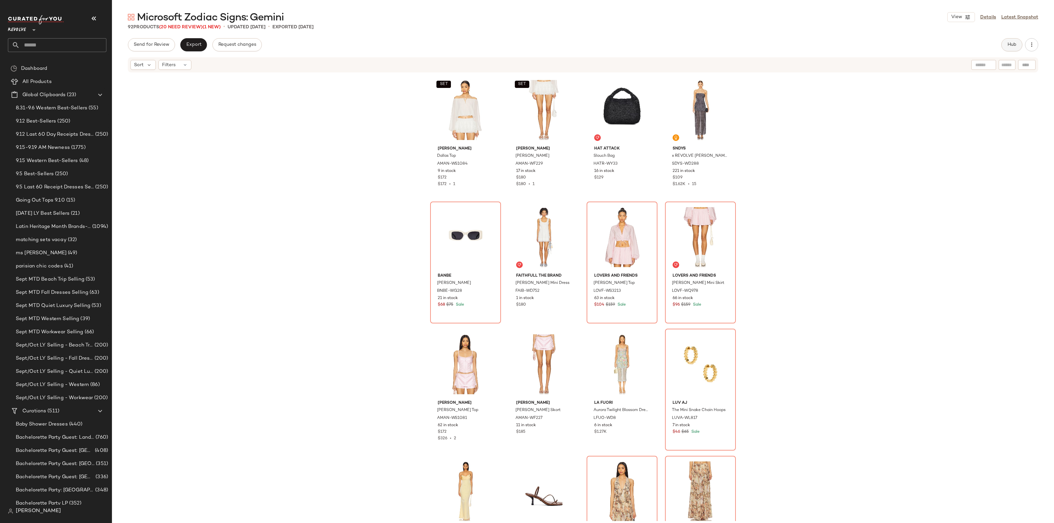
click at [1013, 42] on span "Hub" at bounding box center [1012, 44] width 9 height 5
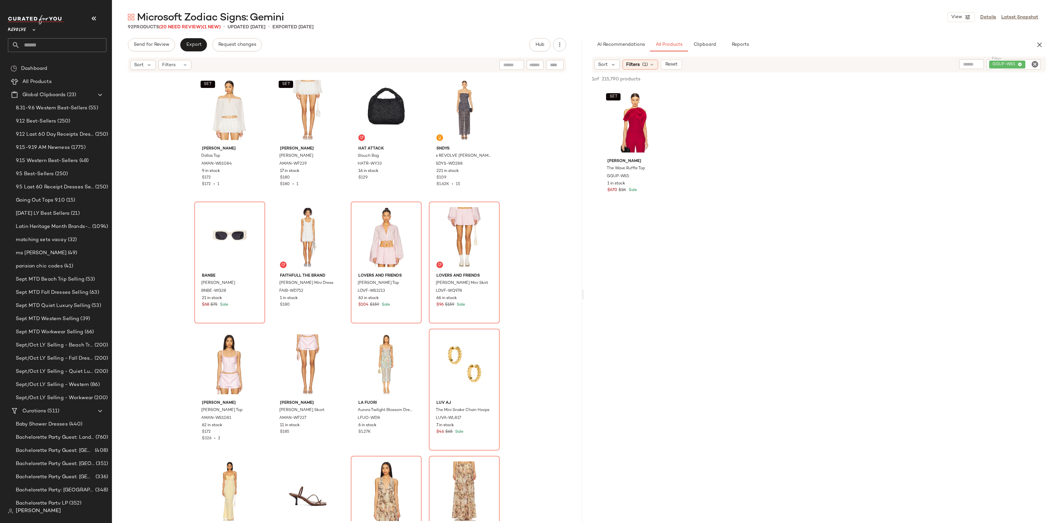
click at [1036, 65] on icon "Clear Filter" at bounding box center [1035, 64] width 8 height 8
click at [648, 67] on div "Filters (1)" at bounding box center [641, 64] width 36 height 10
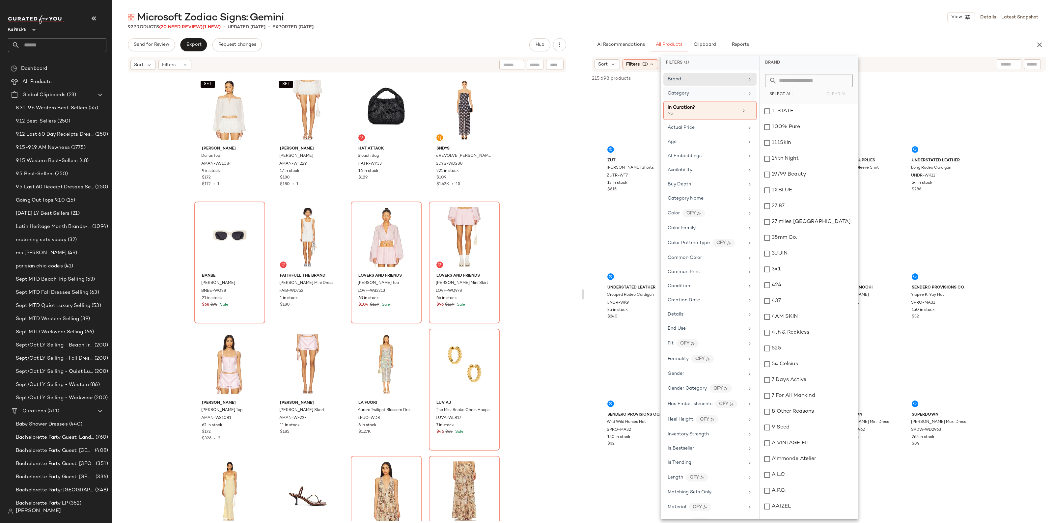
click at [704, 96] on div "Category" at bounding box center [706, 93] width 77 height 7
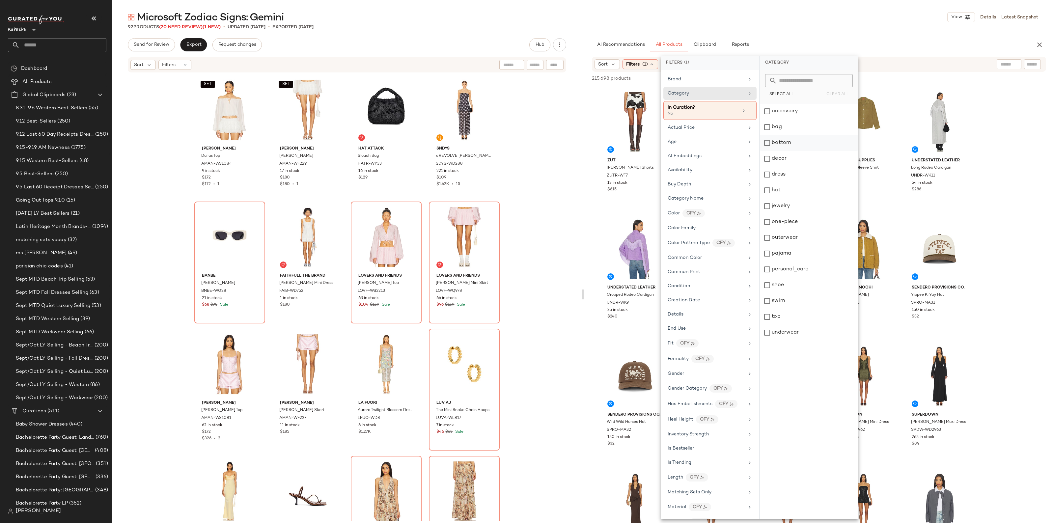
click at [784, 141] on div "bottom" at bounding box center [809, 143] width 98 height 16
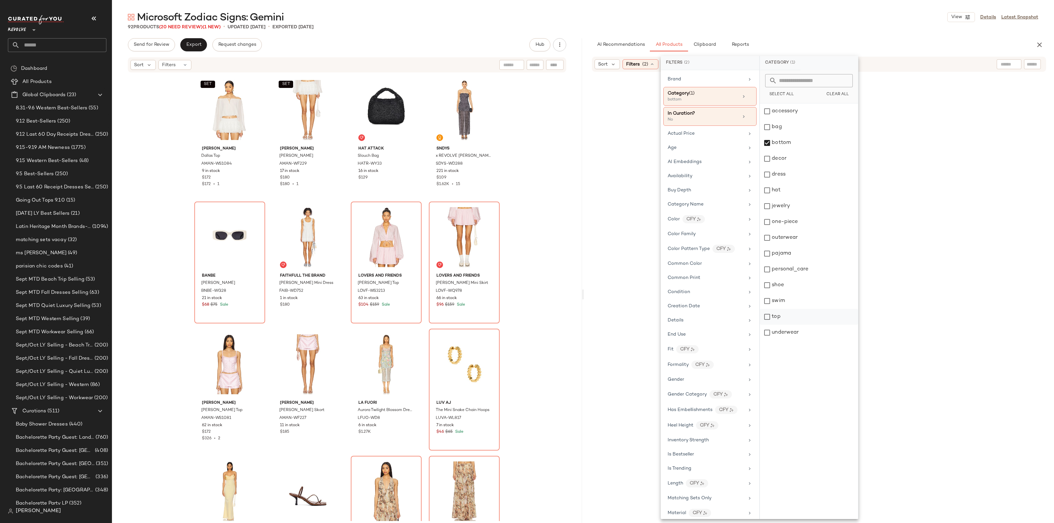
click at [788, 313] on div "top" at bounding box center [809, 317] width 98 height 16
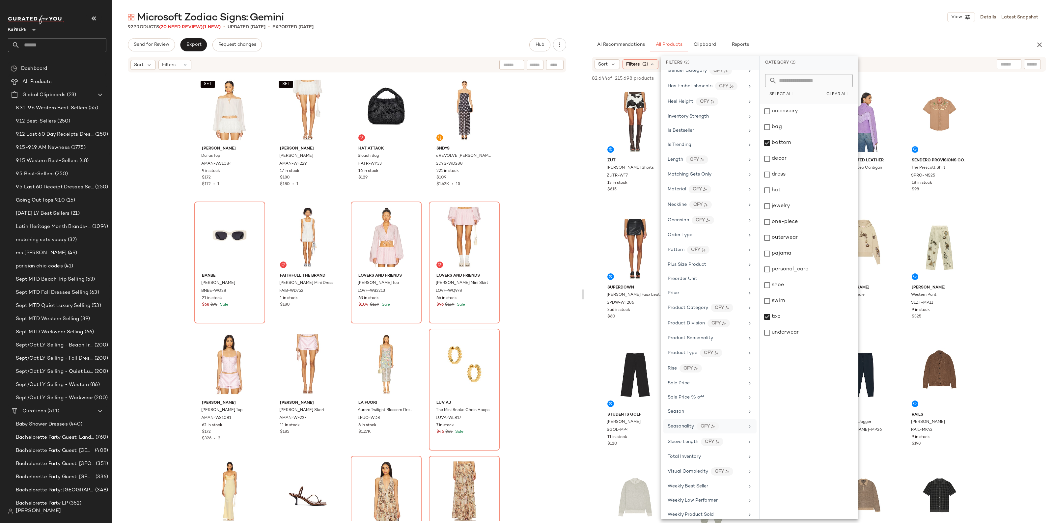
scroll to position [330, 0]
click at [685, 380] on span "Sale Price" at bounding box center [679, 377] width 22 height 5
click at [785, 91] on div "Not on sale" at bounding box center [809, 91] width 93 height 12
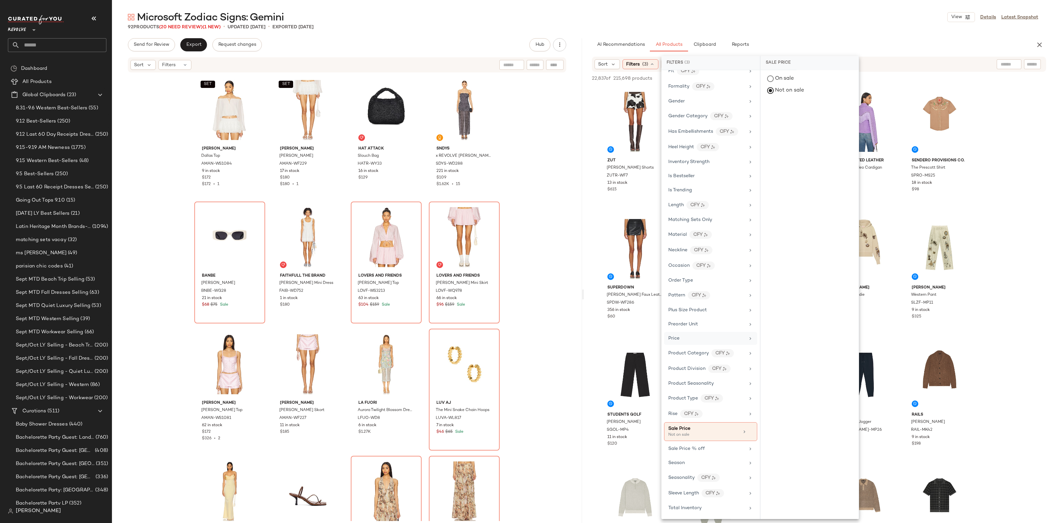
scroll to position [234, 0]
click at [694, 149] on div "Gender" at bounding box center [707, 145] width 77 height 7
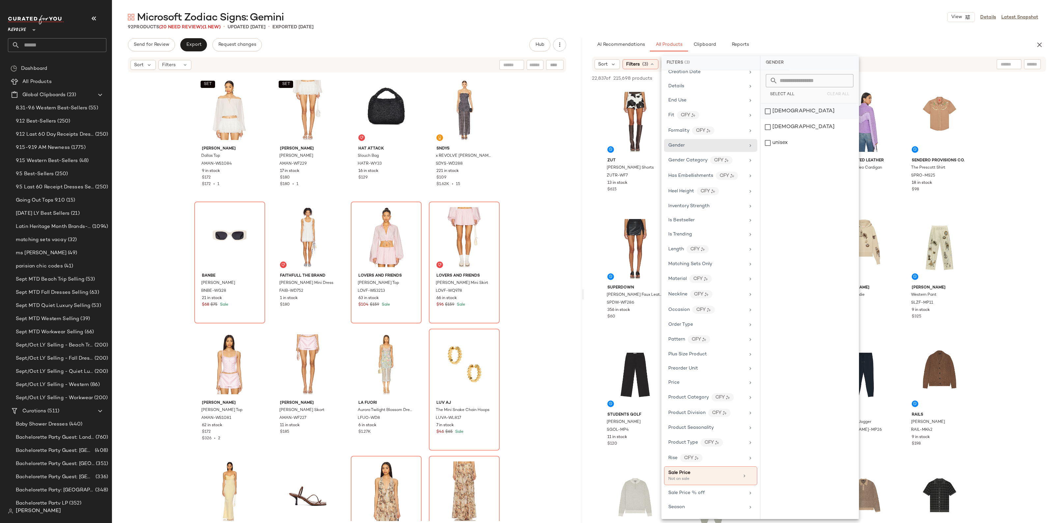
click at [771, 112] on div "female" at bounding box center [810, 111] width 98 height 16
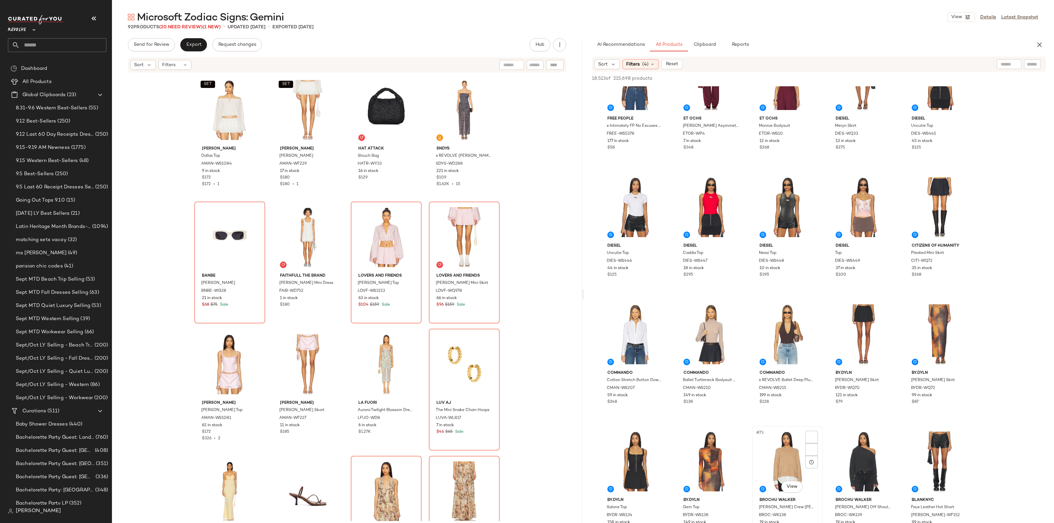
scroll to position [1606, 0]
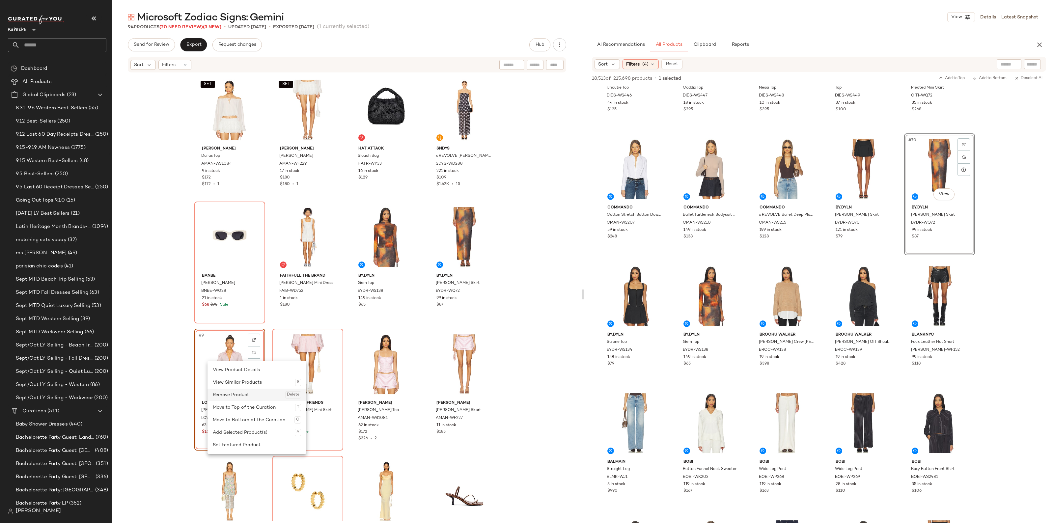
click at [233, 392] on div "Remove Product Delete" at bounding box center [257, 395] width 88 height 13
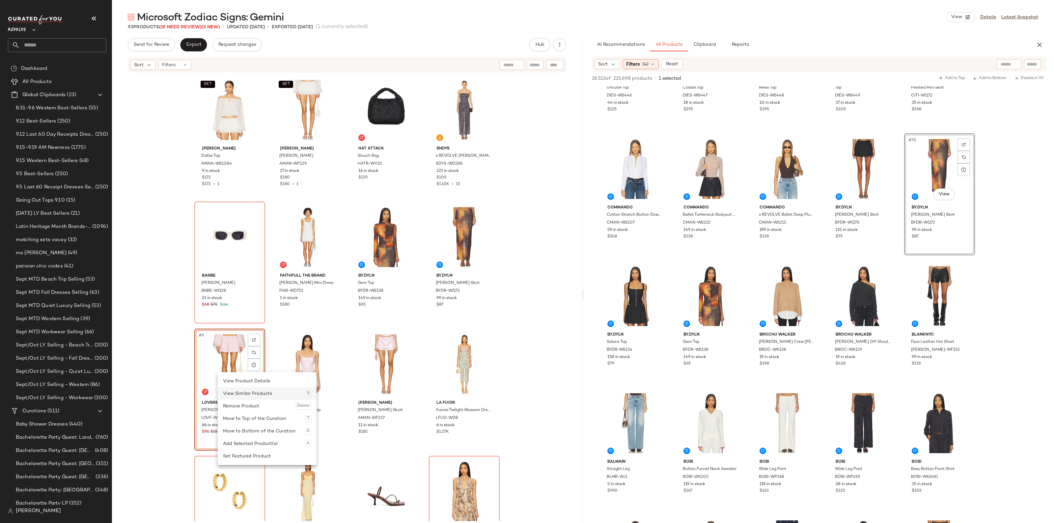
click at [229, 399] on div "View Similar Products S" at bounding box center [267, 394] width 88 height 13
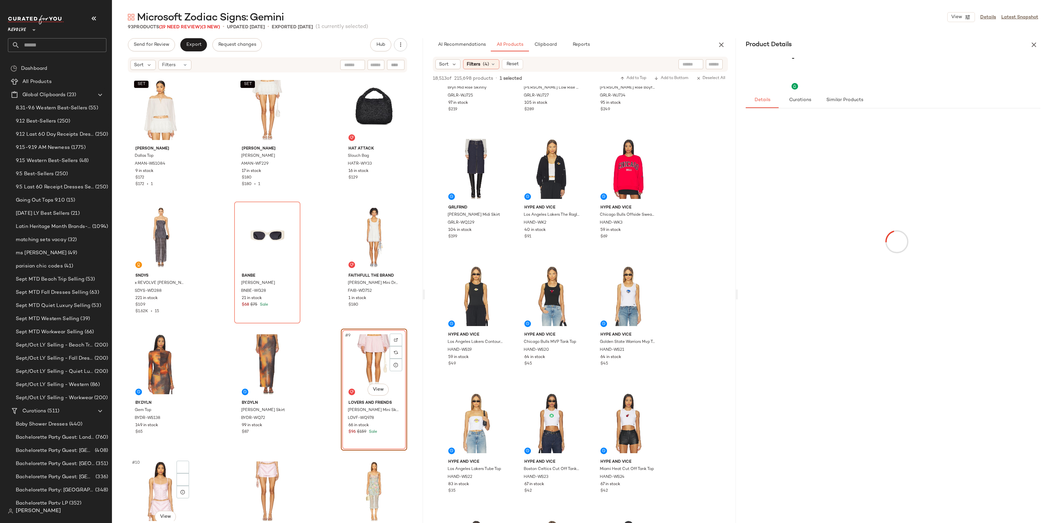
scroll to position [2624, 0]
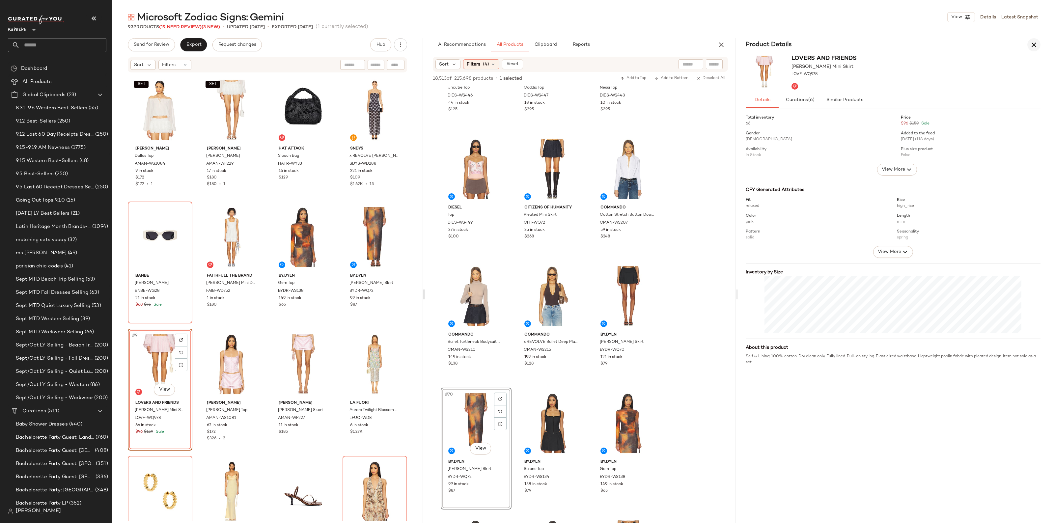
click at [1037, 49] on button "button" at bounding box center [1034, 44] width 13 height 13
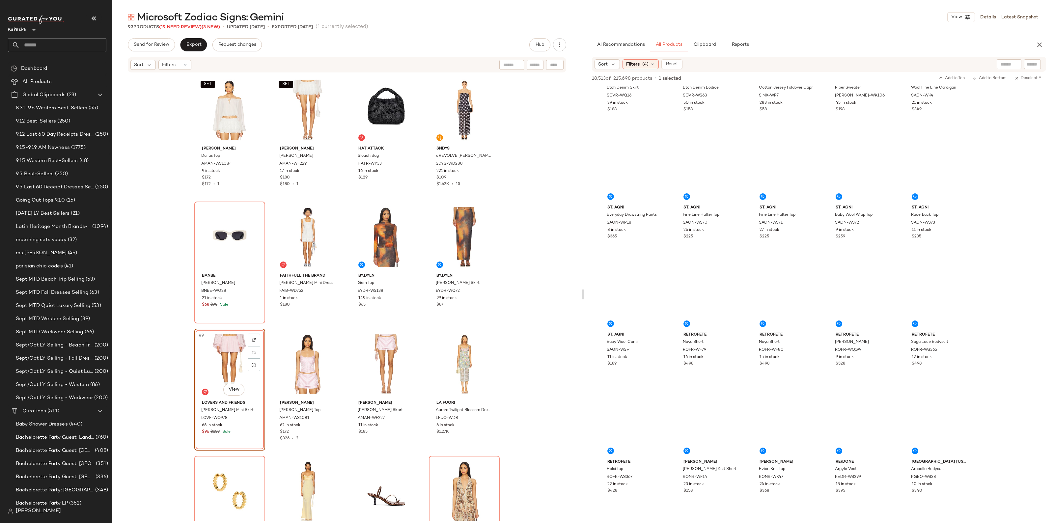
scroll to position [1606, 0]
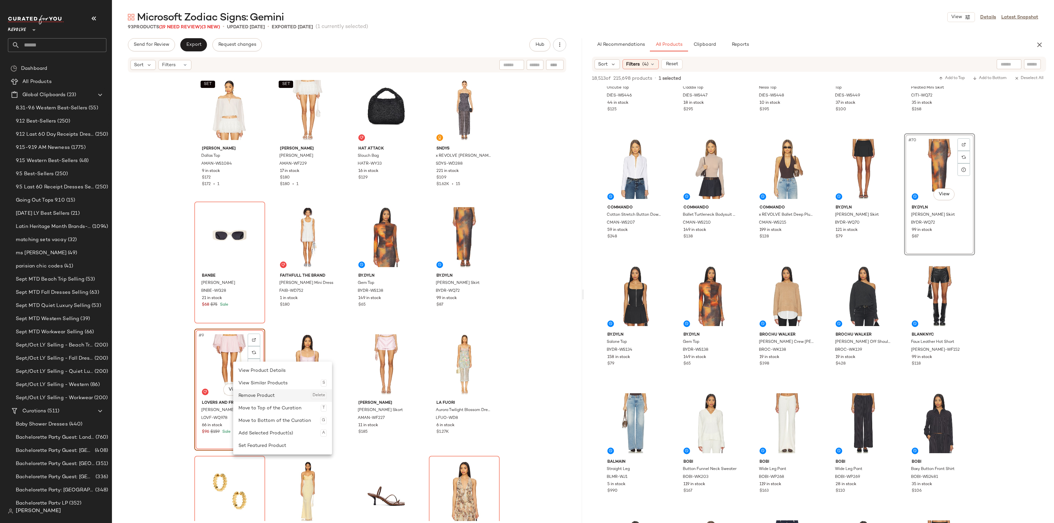
click at [252, 394] on div "Remove Product Delete" at bounding box center [283, 395] width 88 height 13
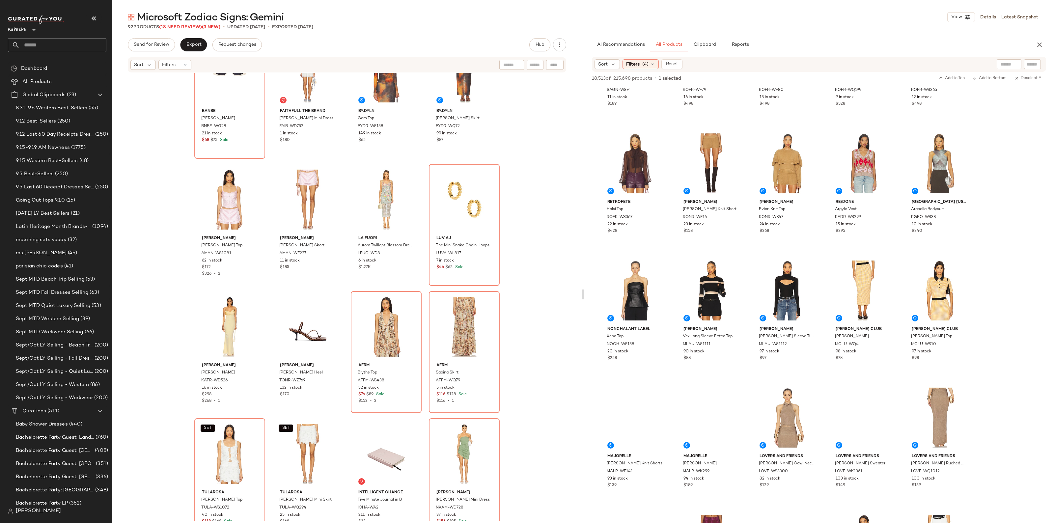
scroll to position [2966, 0]
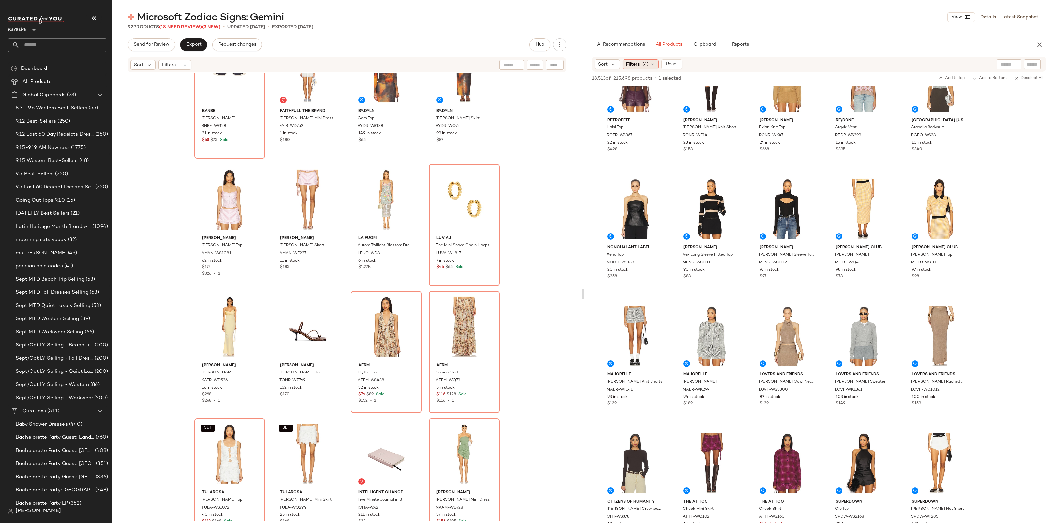
click at [631, 61] on span "Filters" at bounding box center [633, 64] width 14 height 7
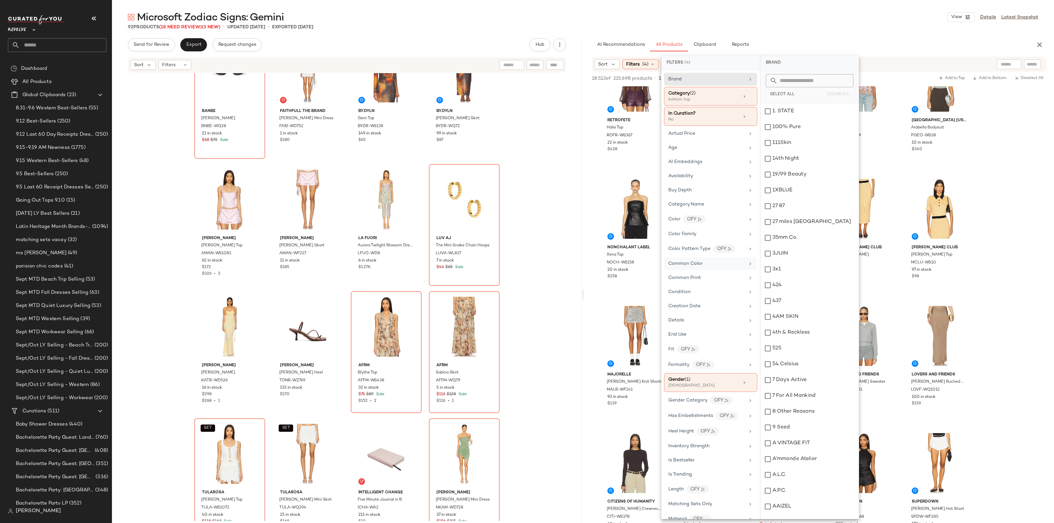
click at [694, 270] on div "Common Color" at bounding box center [710, 263] width 93 height 13
click at [789, 81] on input "text" at bounding box center [814, 80] width 72 height 13
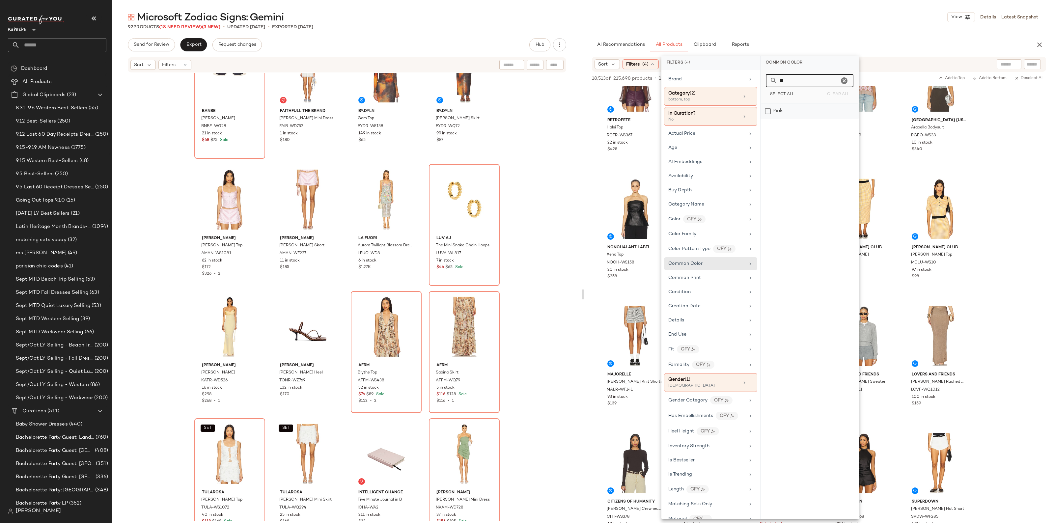
click at [782, 107] on div "Pink" at bounding box center [810, 111] width 98 height 16
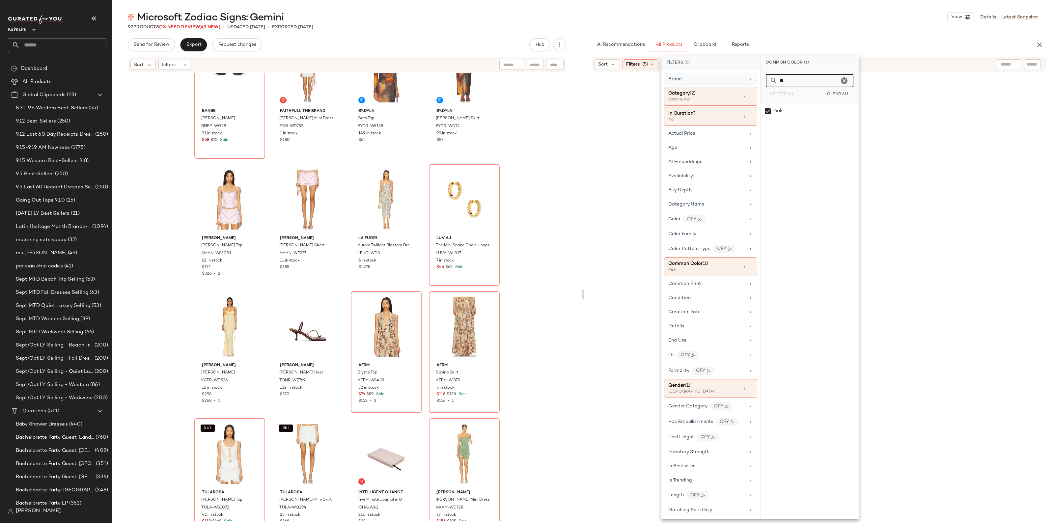
click at [753, 77] on div "Filters (5) Brand Category (2) bottom, top In Curation? No Actual Price Age AI …" at bounding box center [761, 287] width 198 height 463
type input "*"
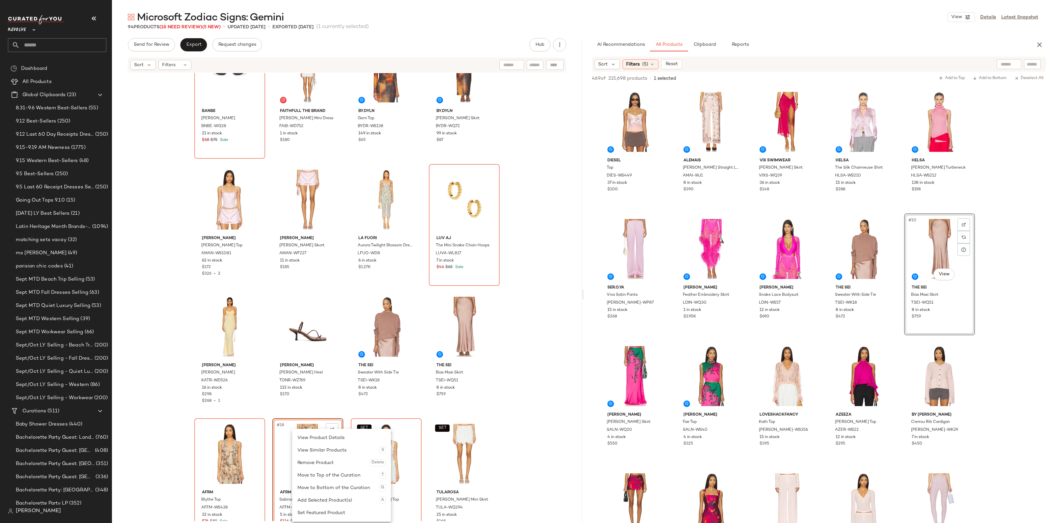
click at [305, 464] on div "Remove Product Delete" at bounding box center [342, 463] width 88 height 13
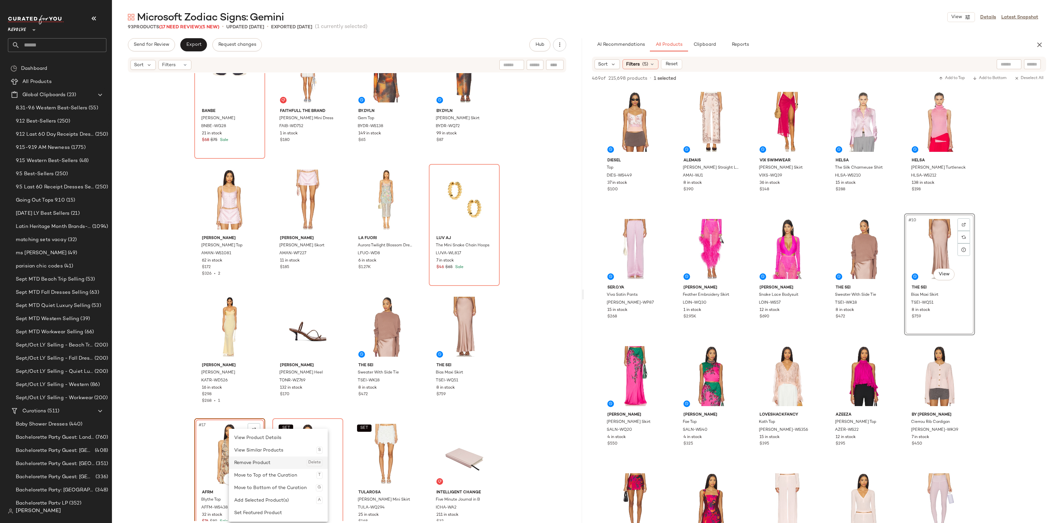
click at [242, 464] on div "Remove Product Delete" at bounding box center [278, 463] width 88 height 13
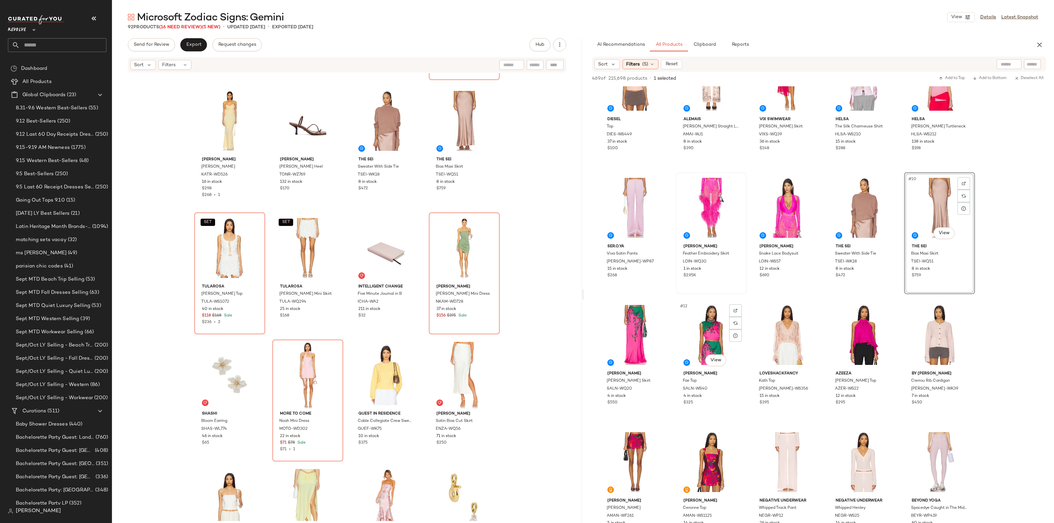
scroll to position [82, 0]
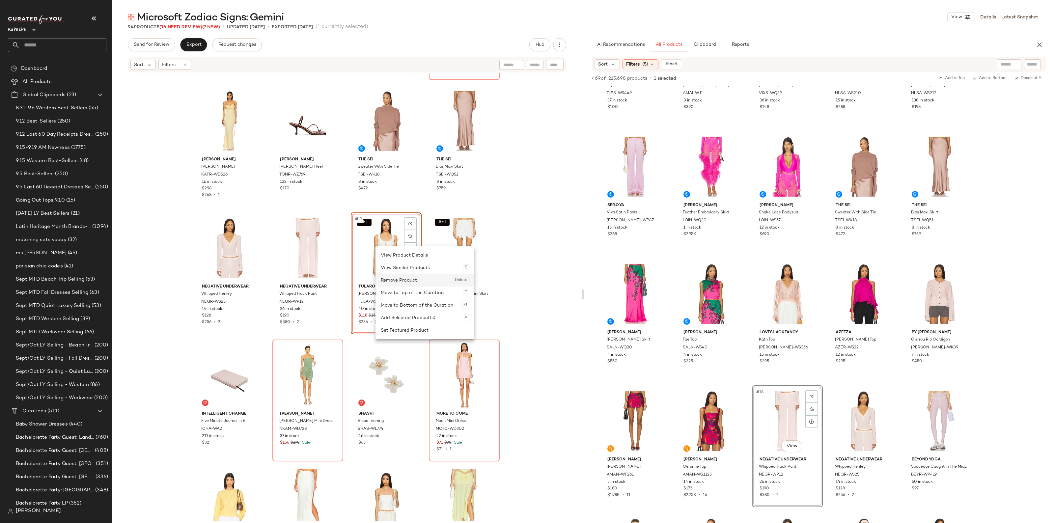
click at [393, 276] on div "Remove Product Delete" at bounding box center [425, 280] width 88 height 13
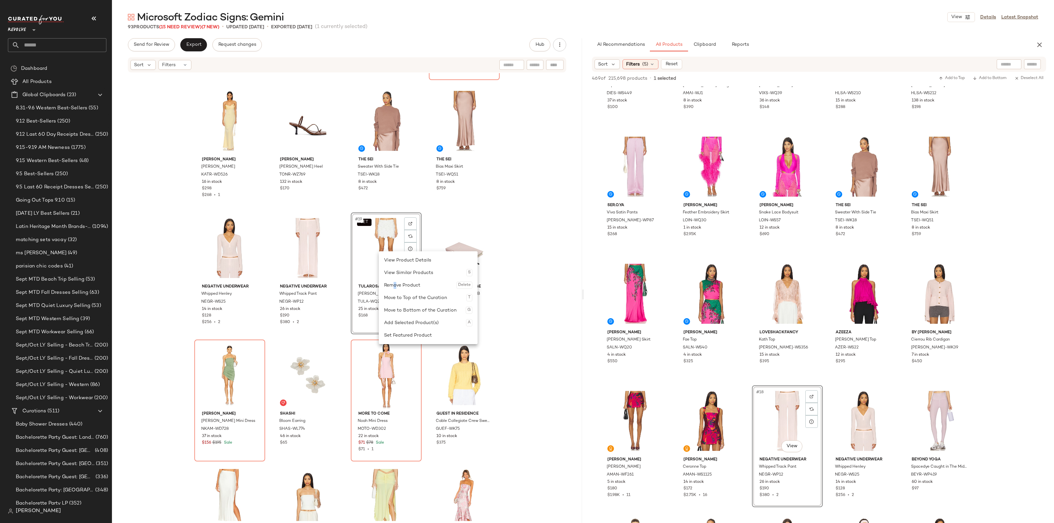
click at [395, 283] on div "Remove Product Delete" at bounding box center [428, 285] width 88 height 13
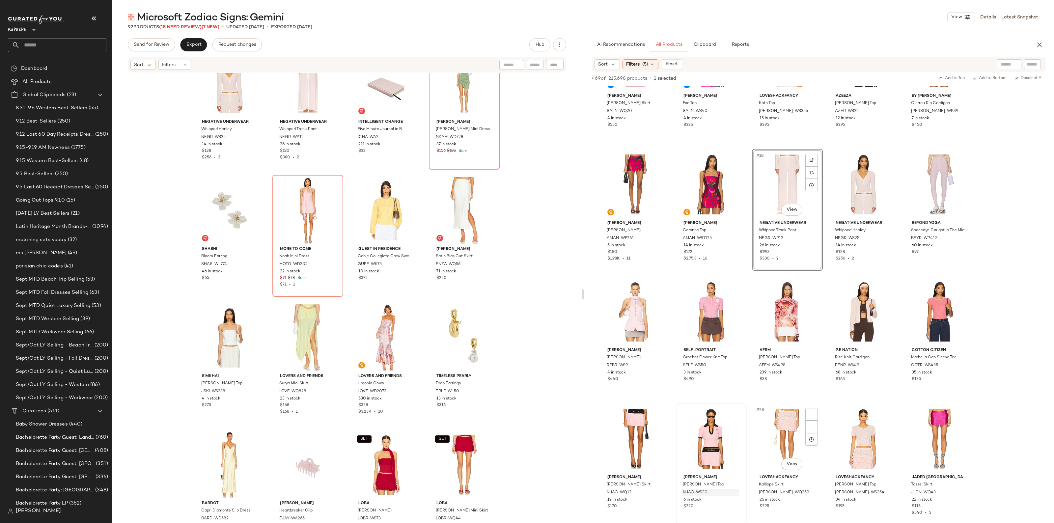
scroll to position [371, 0]
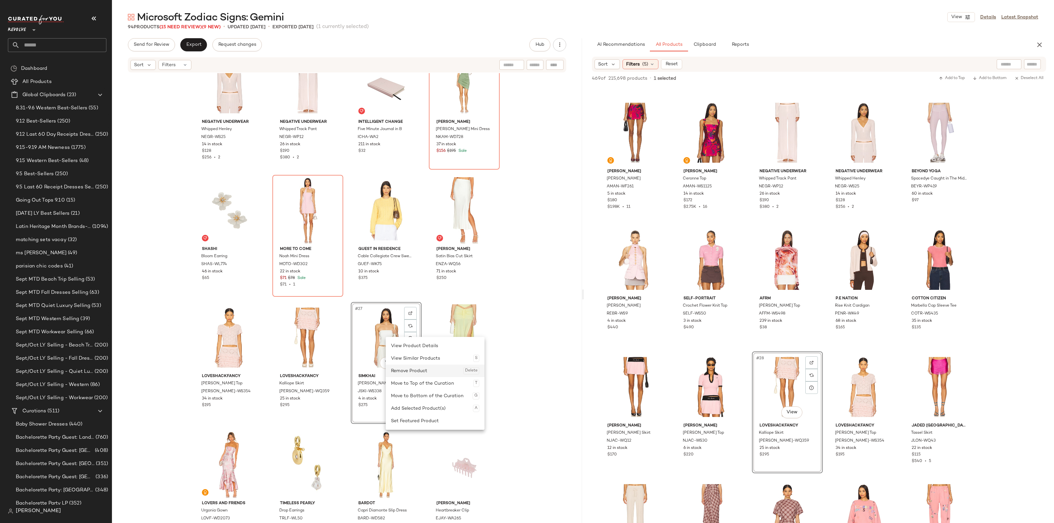
click at [412, 367] on div "Remove Product Delete" at bounding box center [435, 371] width 88 height 13
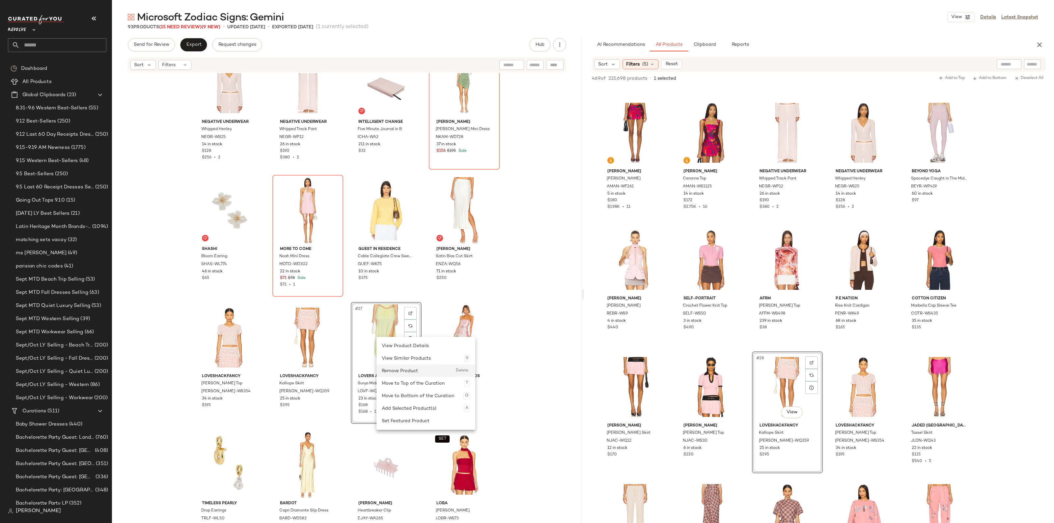
click at [396, 372] on div "Remove Product Delete" at bounding box center [426, 371] width 88 height 13
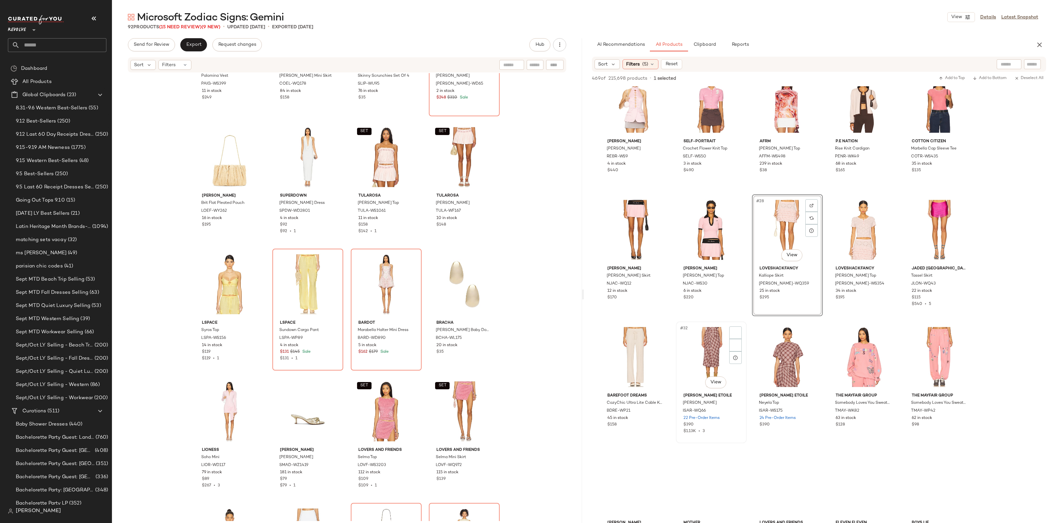
scroll to position [535, 0]
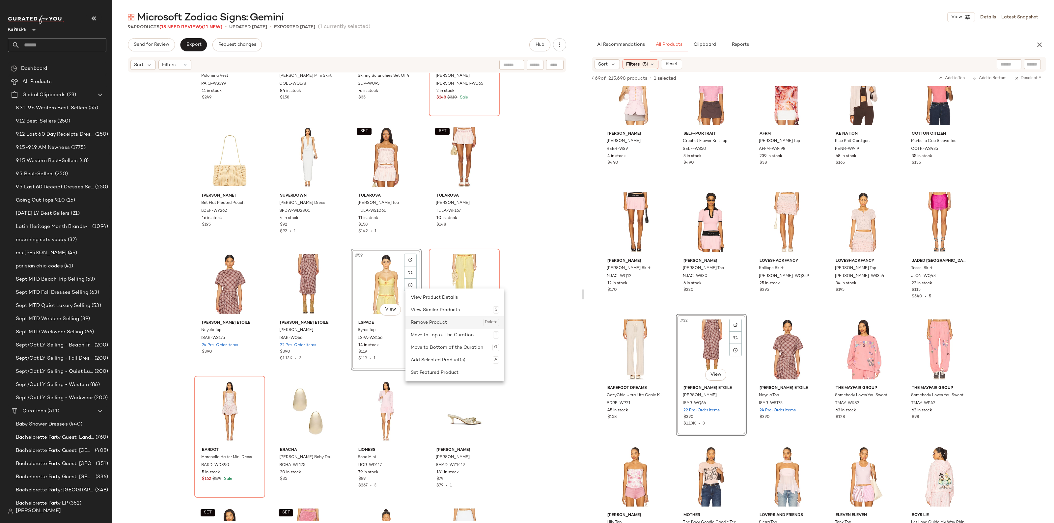
click at [424, 320] on div "Remove Product Delete" at bounding box center [455, 322] width 88 height 13
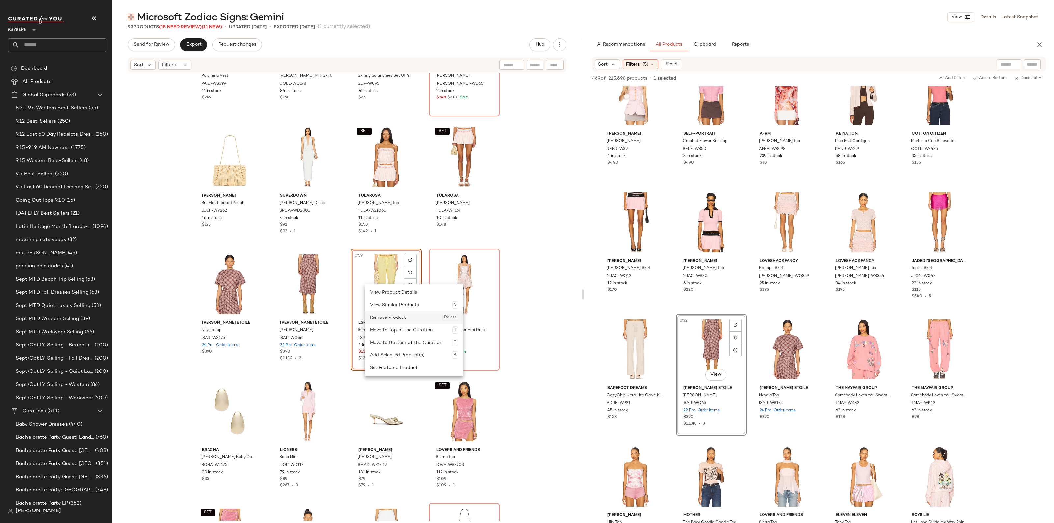
click at [389, 317] on div "Remove Product Delete" at bounding box center [414, 317] width 88 height 13
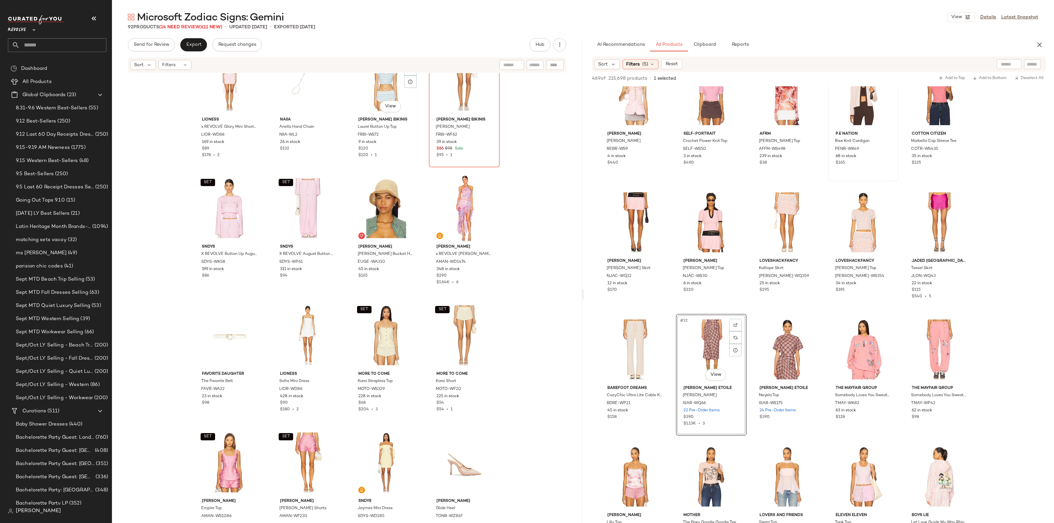
scroll to position [2272, 0]
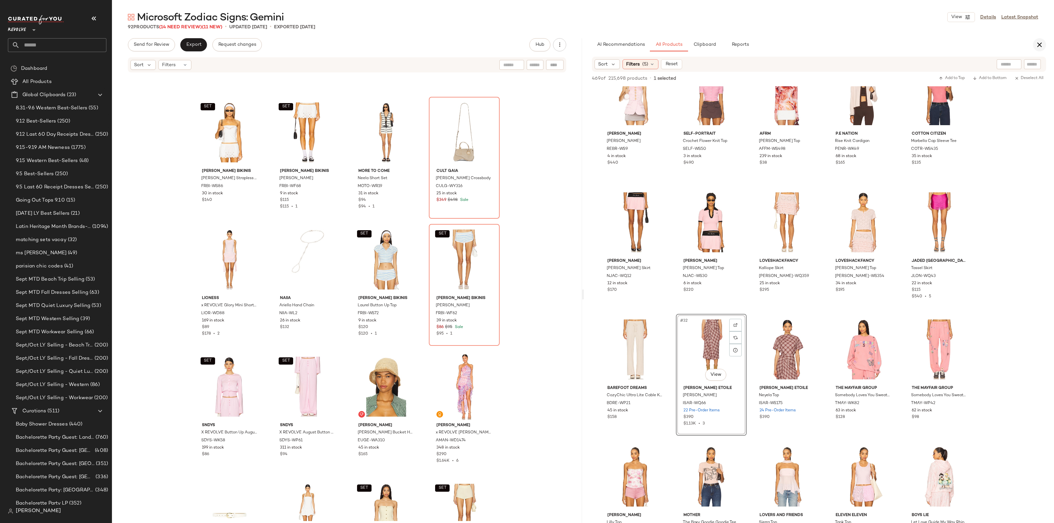
click at [1041, 43] on icon "button" at bounding box center [1040, 45] width 8 height 8
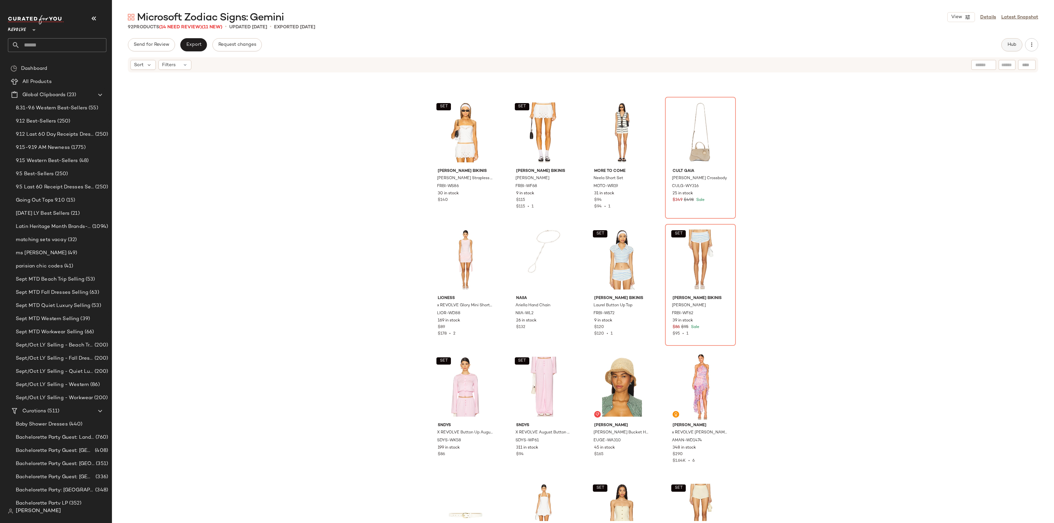
click at [1017, 43] on span "Hub" at bounding box center [1012, 44] width 9 height 5
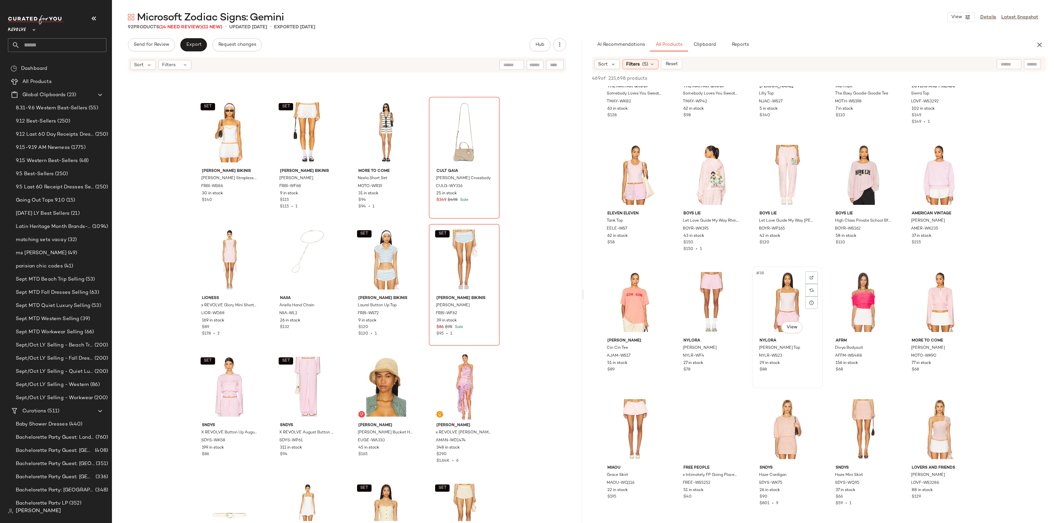
scroll to position [741, 0]
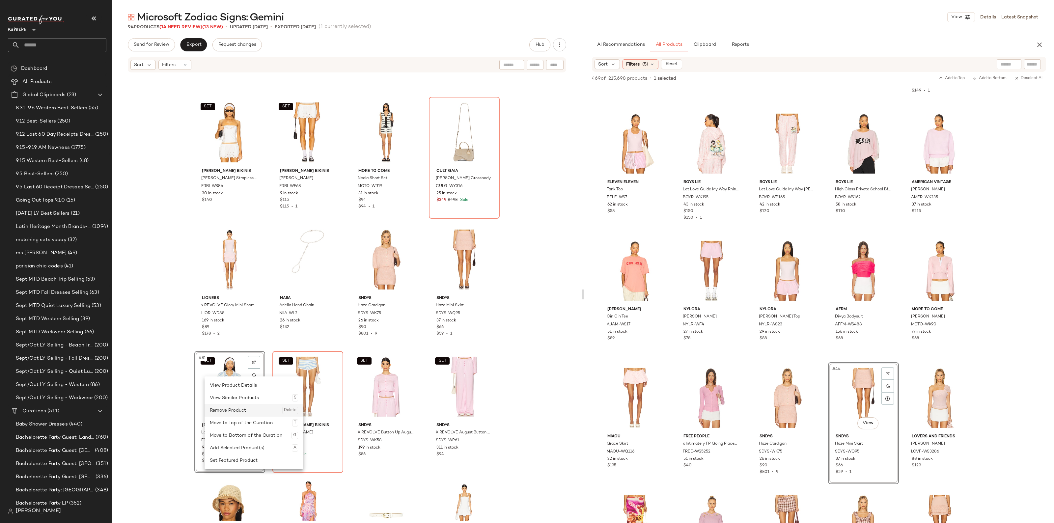
click at [225, 409] on div "Remove Product Delete" at bounding box center [254, 410] width 88 height 13
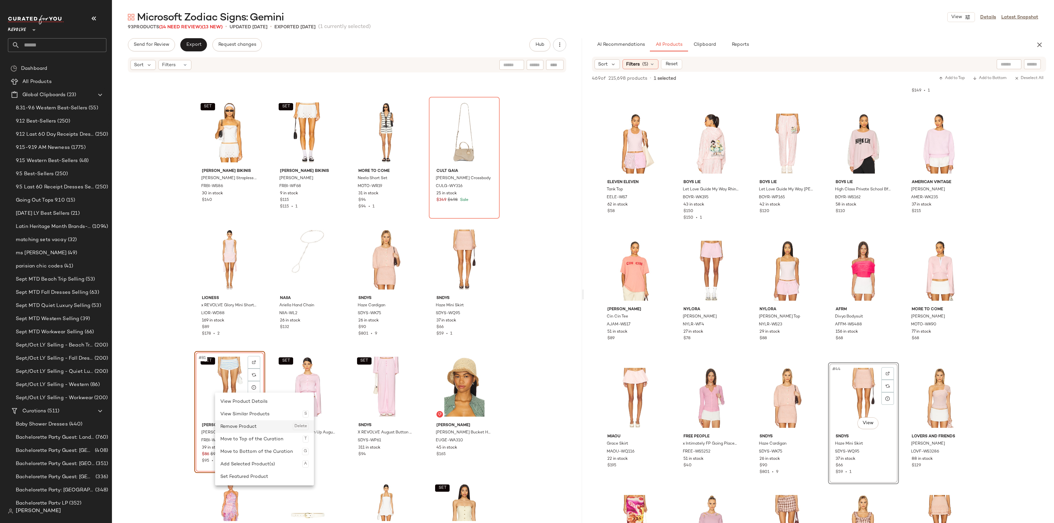
click at [233, 425] on div "Remove Product Delete" at bounding box center [264, 426] width 88 height 13
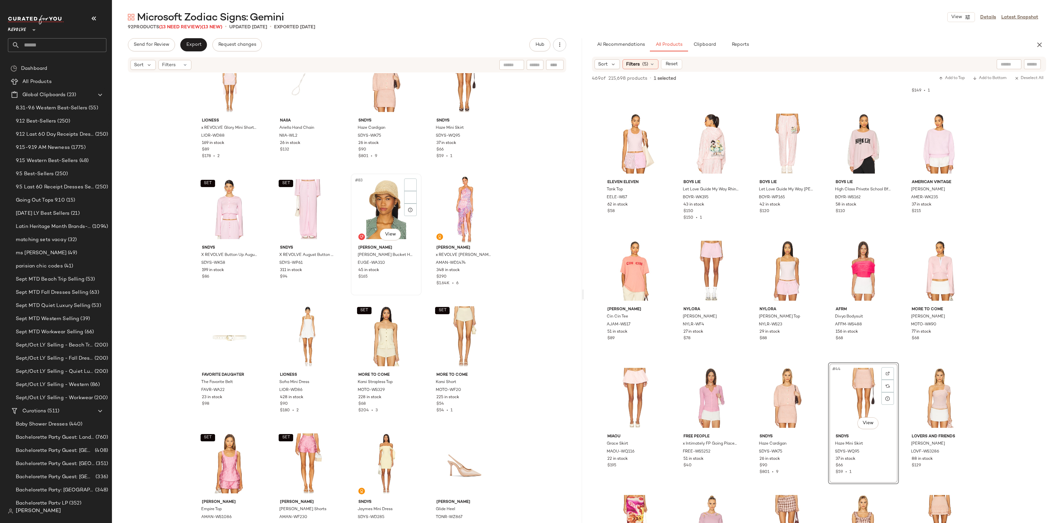
scroll to position [2437, 0]
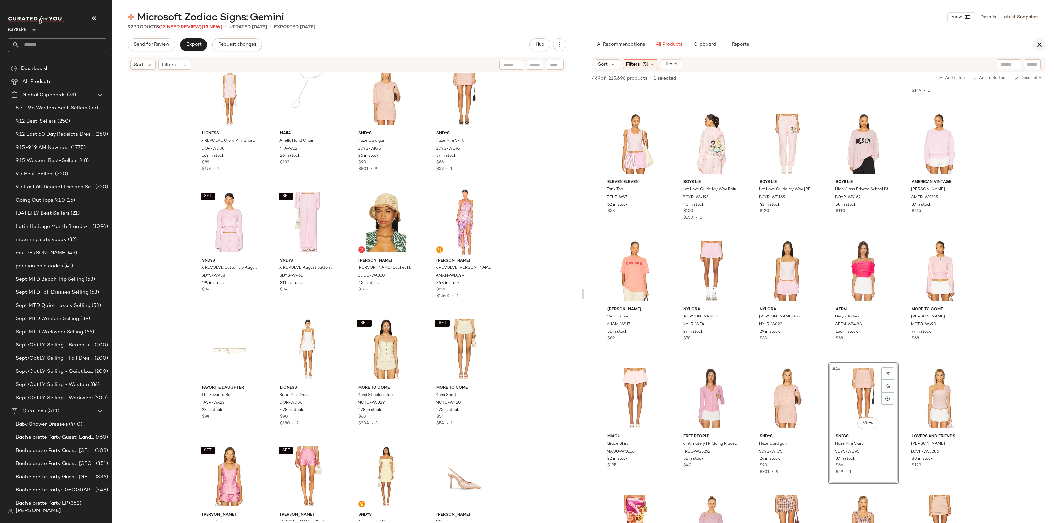
click at [1042, 50] on button "button" at bounding box center [1039, 44] width 13 height 13
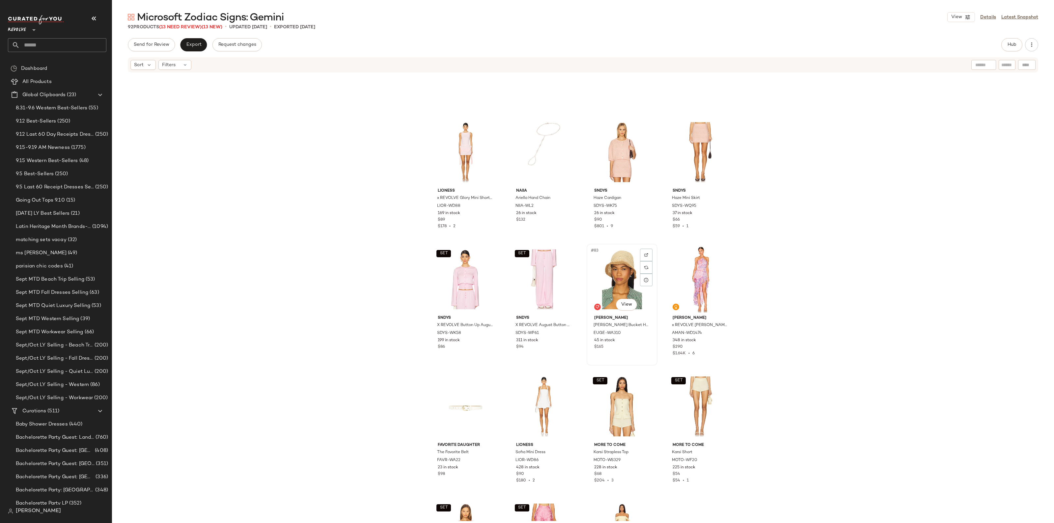
scroll to position [2190, 0]
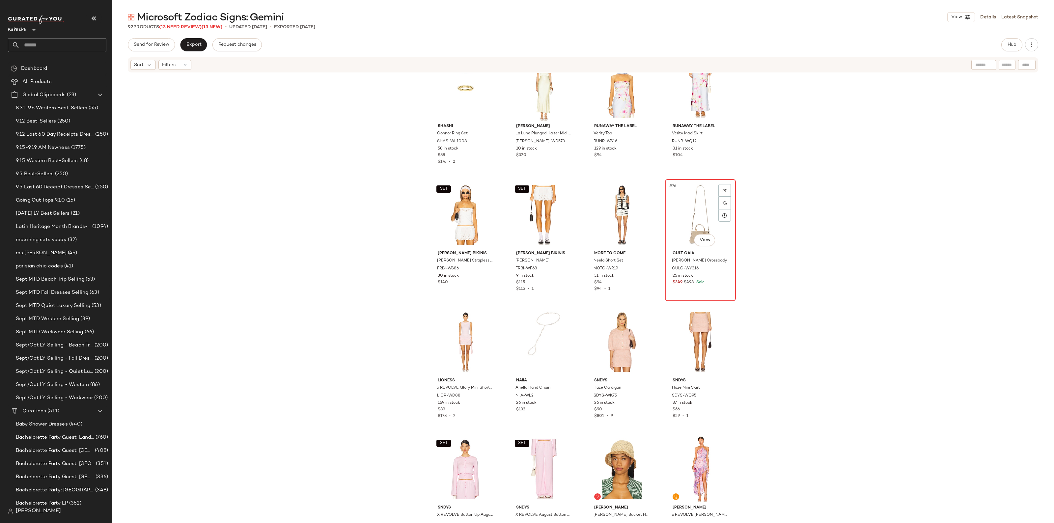
click at [677, 232] on div "#76 View" at bounding box center [701, 215] width 66 height 67
click at [720, 203] on div at bounding box center [725, 203] width 13 height 13
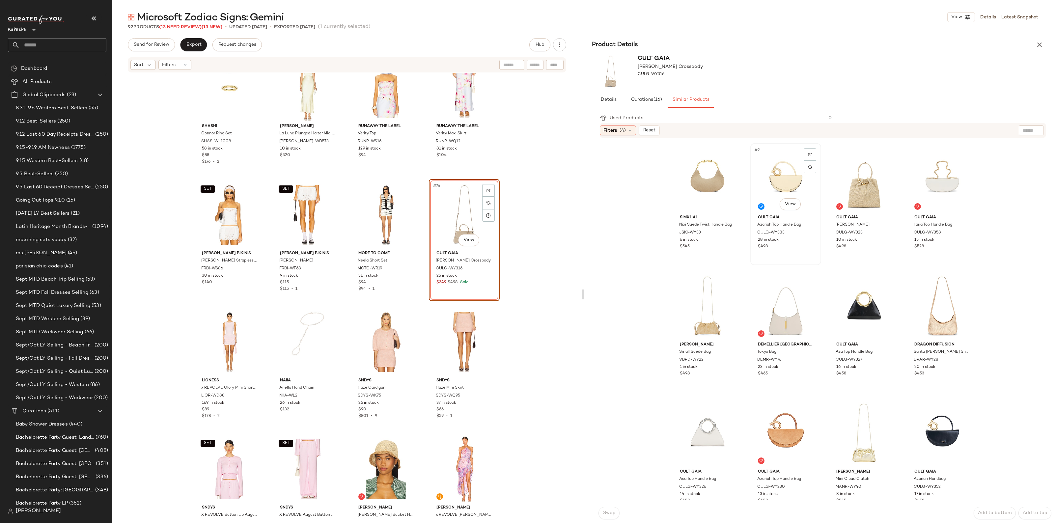
click at [780, 165] on div "#2 View" at bounding box center [786, 179] width 66 height 67
click at [608, 518] on button "Swap" at bounding box center [609, 513] width 21 height 13
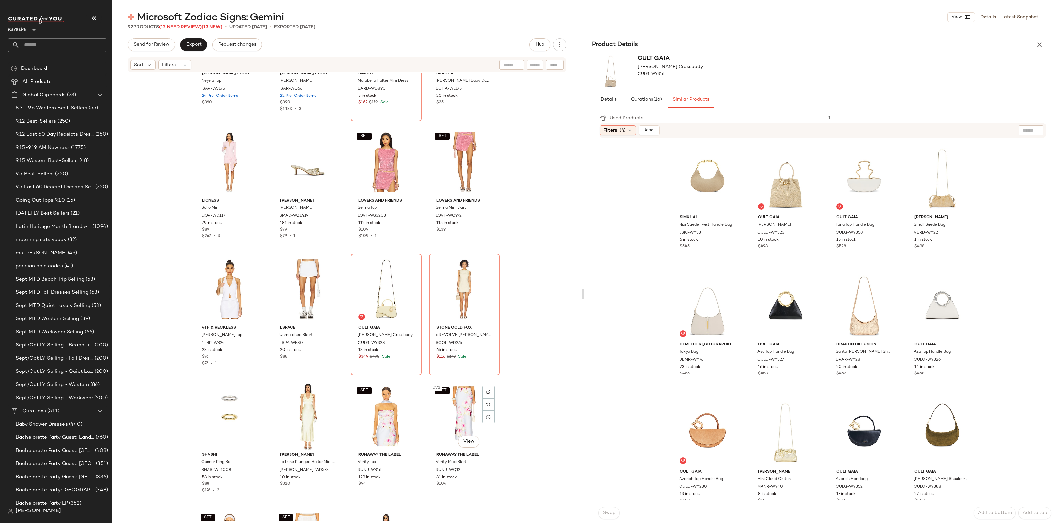
scroll to position [1860, 0]
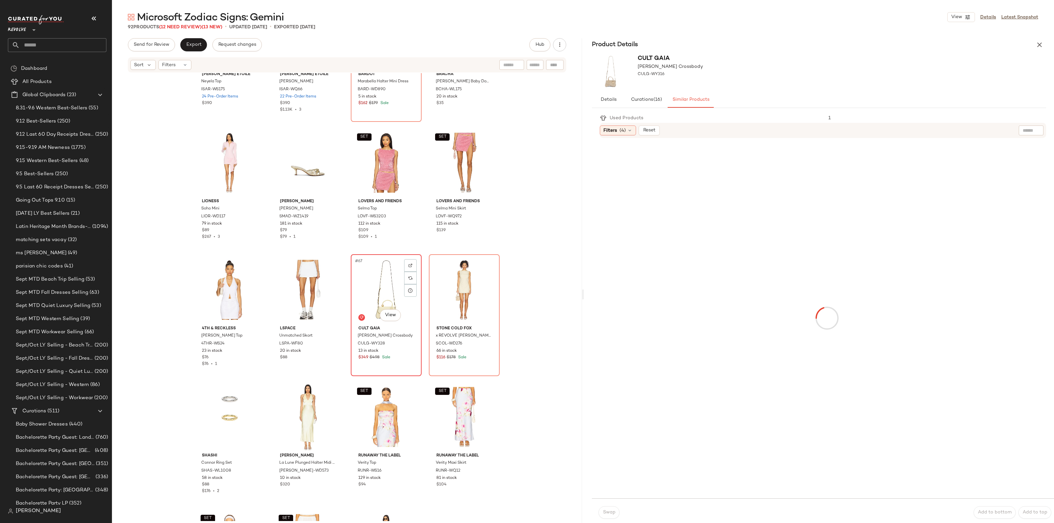
click at [383, 301] on div "#67 View" at bounding box center [386, 290] width 66 height 67
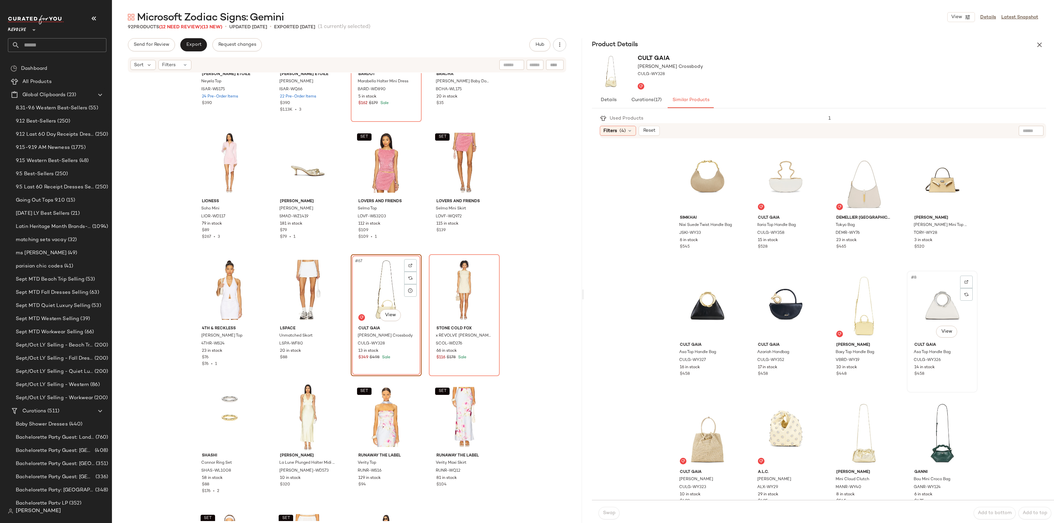
click at [925, 313] on div "#8 View" at bounding box center [942, 306] width 66 height 67
click at [611, 511] on span "Swap" at bounding box center [609, 513] width 13 height 5
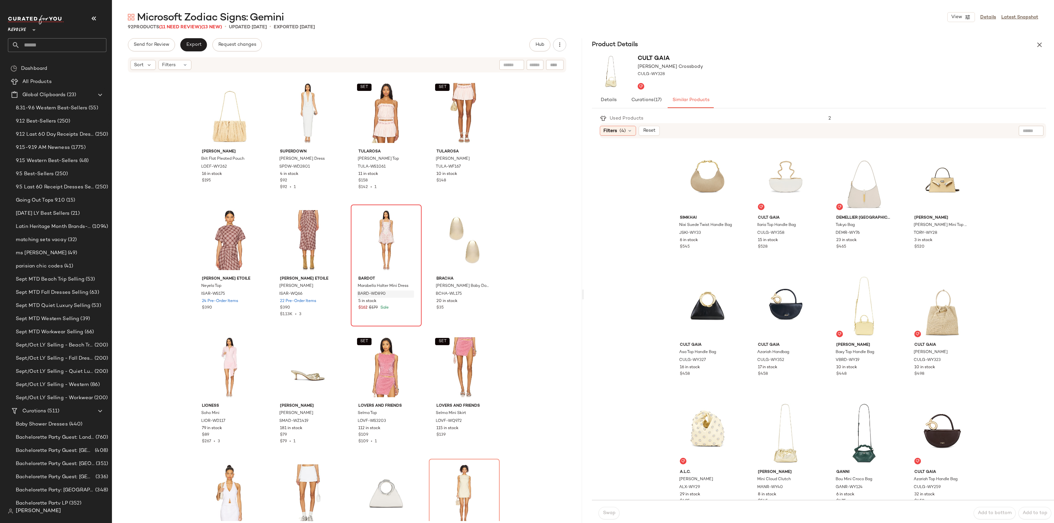
scroll to position [1655, 0]
click at [376, 236] on div "#59 View" at bounding box center [386, 241] width 66 height 67
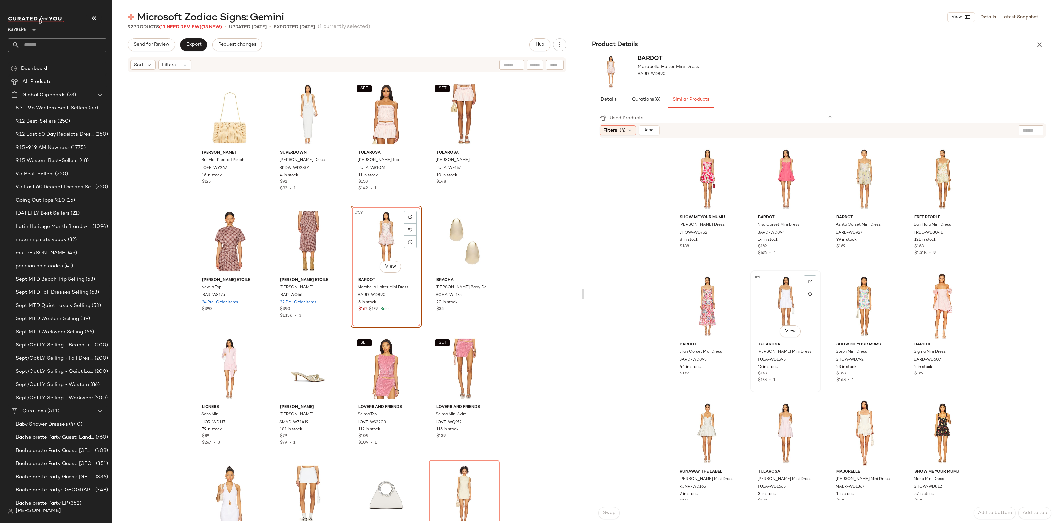
click at [787, 305] on div "#6 View" at bounding box center [786, 306] width 66 height 67
click at [617, 517] on button "Swap" at bounding box center [609, 513] width 21 height 13
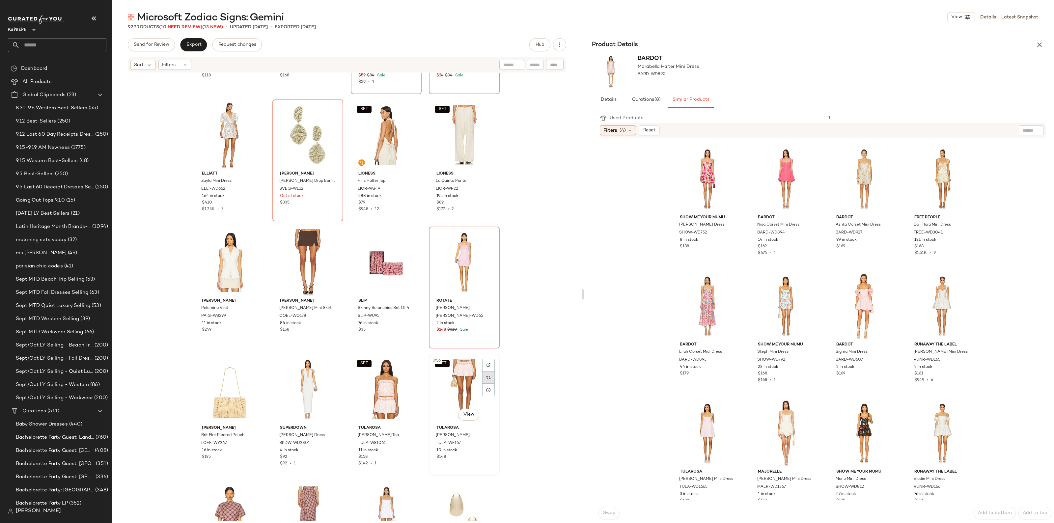
scroll to position [1366, 0]
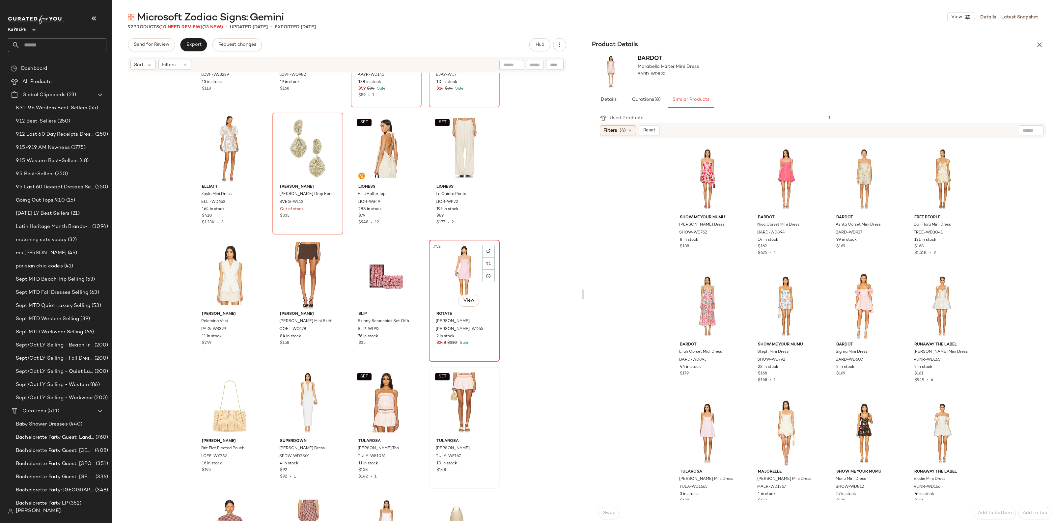
click at [458, 269] on div "#52 View" at bounding box center [464, 275] width 66 height 67
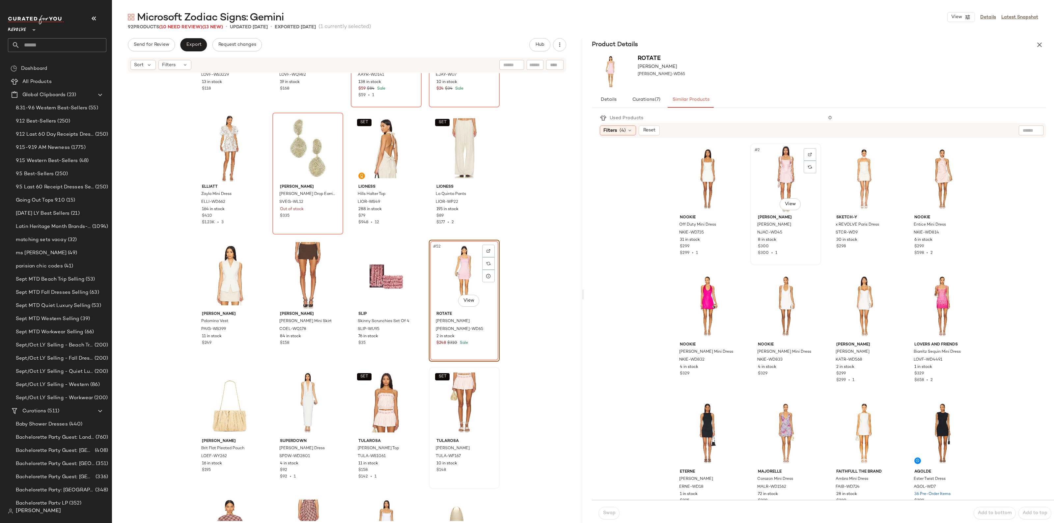
click at [784, 163] on div "#2 View" at bounding box center [786, 179] width 66 height 67
click at [607, 511] on span "Swap" at bounding box center [609, 513] width 13 height 5
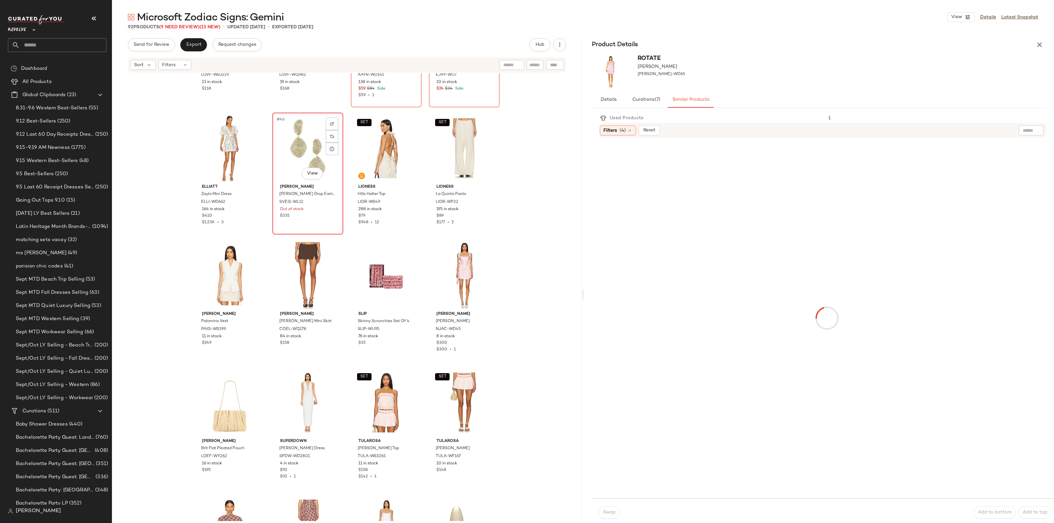
click at [296, 152] on div "#46 View" at bounding box center [308, 148] width 66 height 67
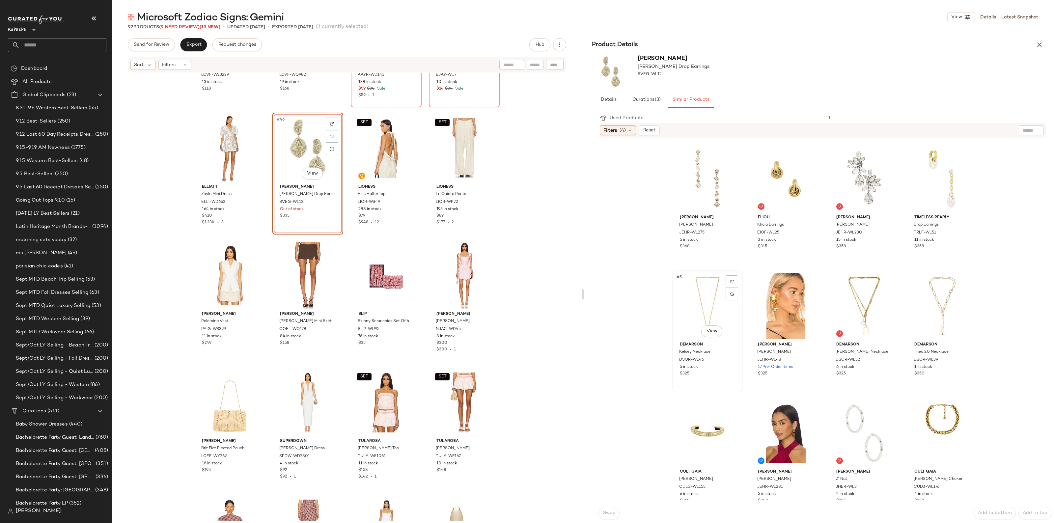
click at [697, 302] on div "#5 View" at bounding box center [708, 306] width 66 height 67
click at [607, 519] on button "Swap" at bounding box center [609, 513] width 21 height 13
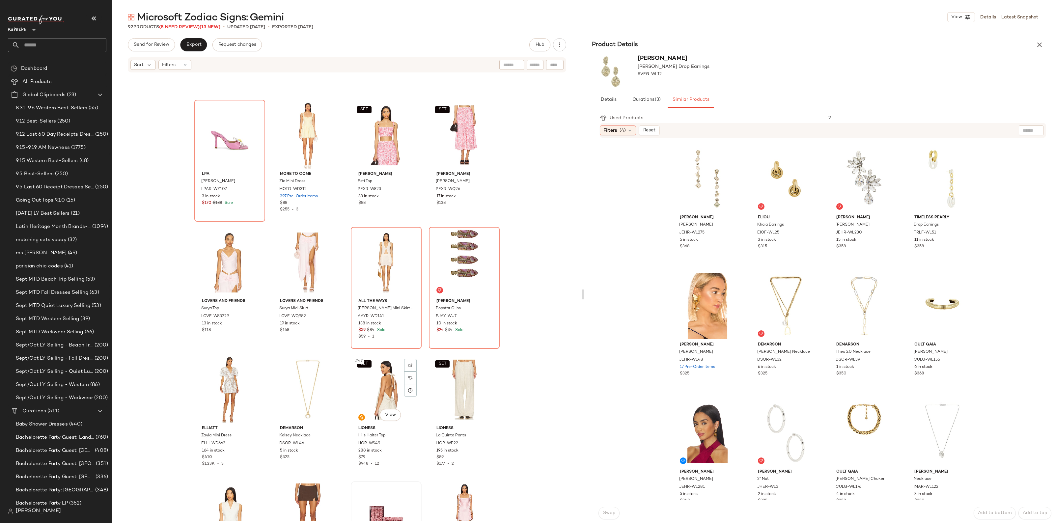
scroll to position [1119, 0]
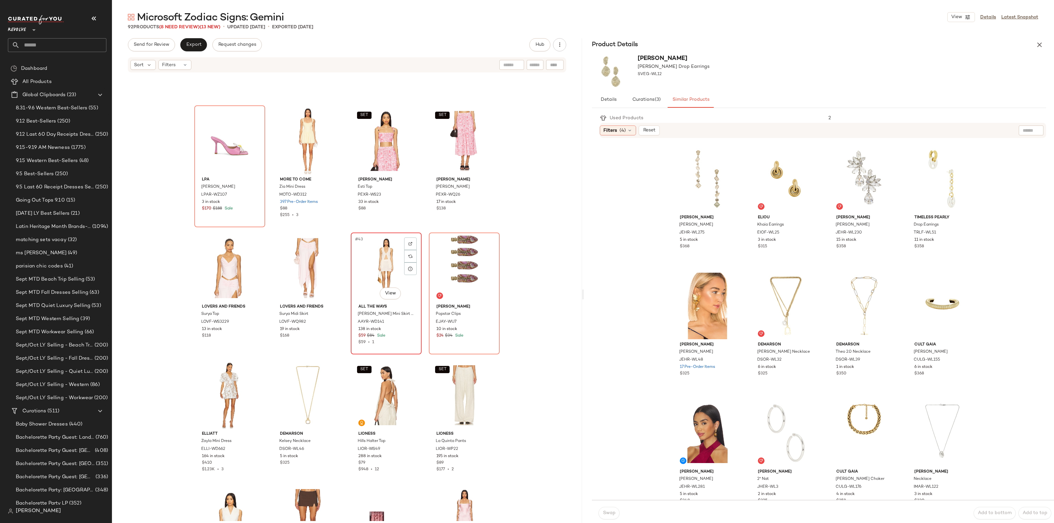
click at [397, 277] on div "#43 View" at bounding box center [386, 268] width 66 height 67
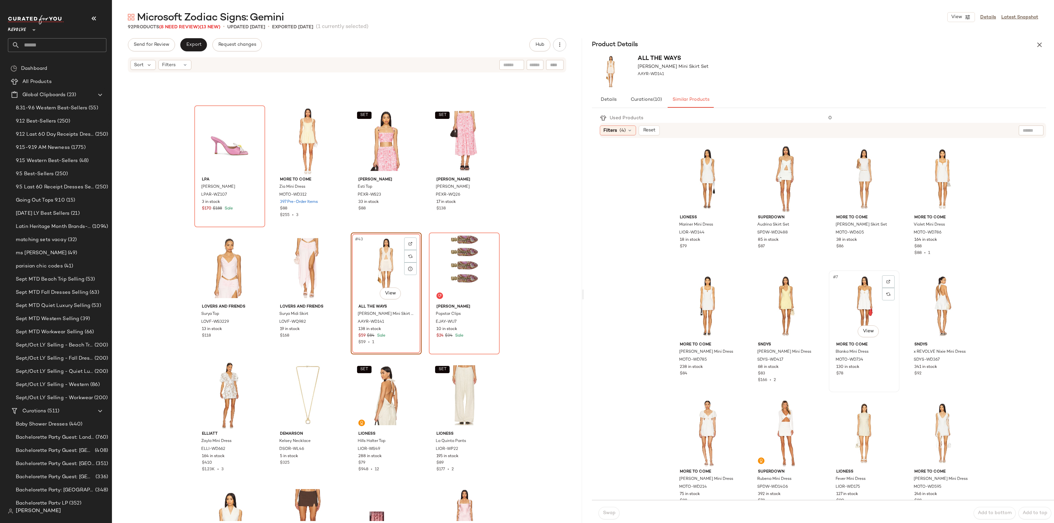
click at [859, 306] on div "#7 View" at bounding box center [864, 306] width 66 height 67
click at [612, 511] on span "Swap" at bounding box center [609, 513] width 13 height 5
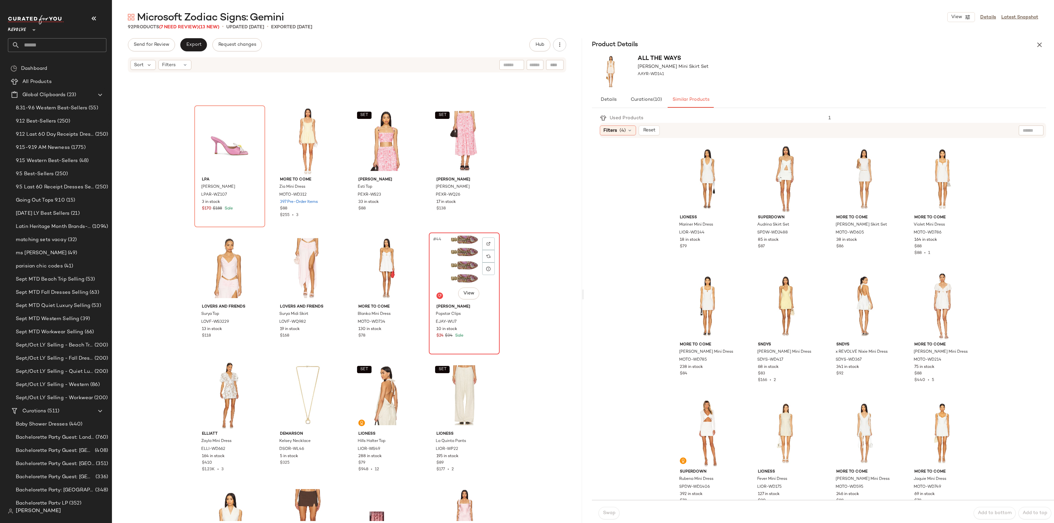
click at [465, 269] on div "#44 View" at bounding box center [464, 268] width 66 height 67
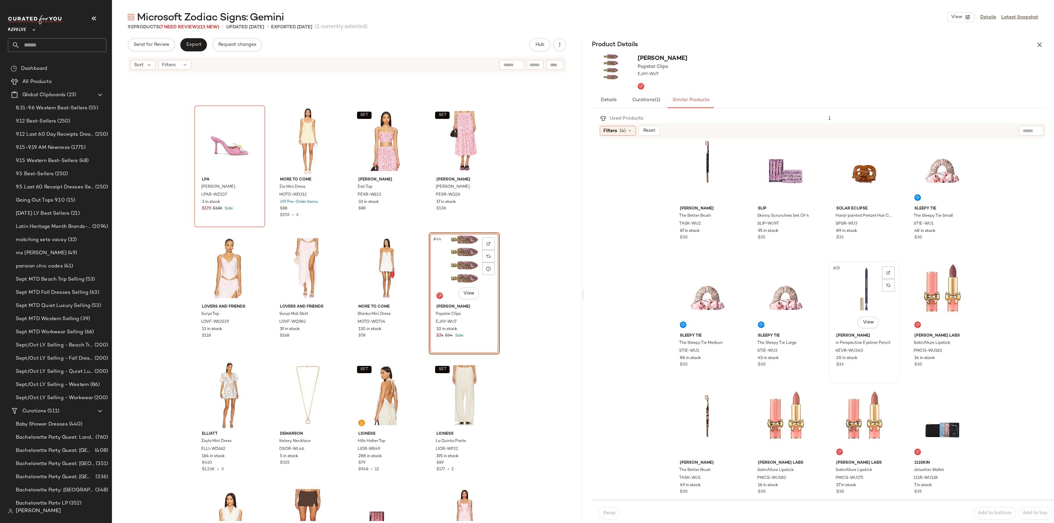
scroll to position [401, 0]
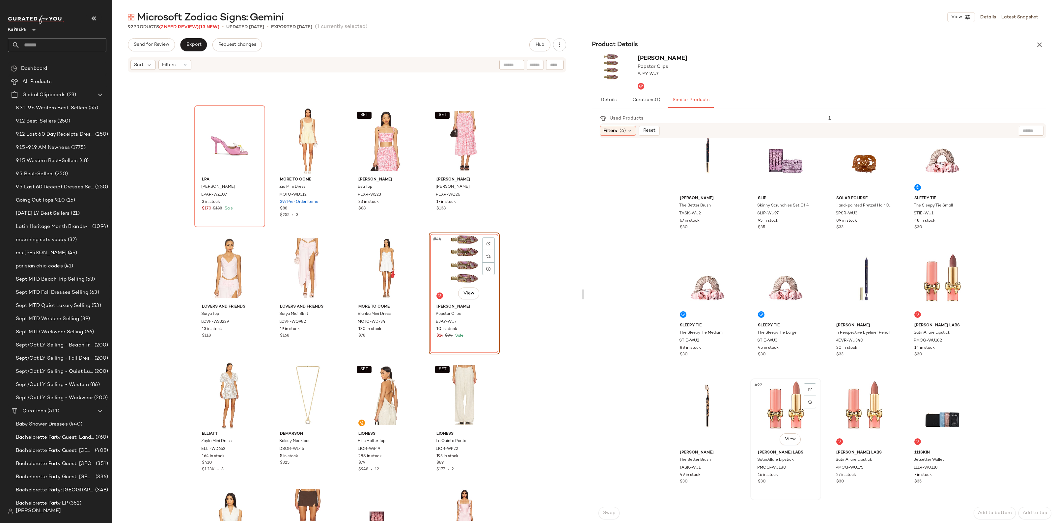
click at [768, 414] on div "#22 View" at bounding box center [786, 414] width 66 height 67
click at [609, 514] on span "Swap" at bounding box center [609, 513] width 13 height 5
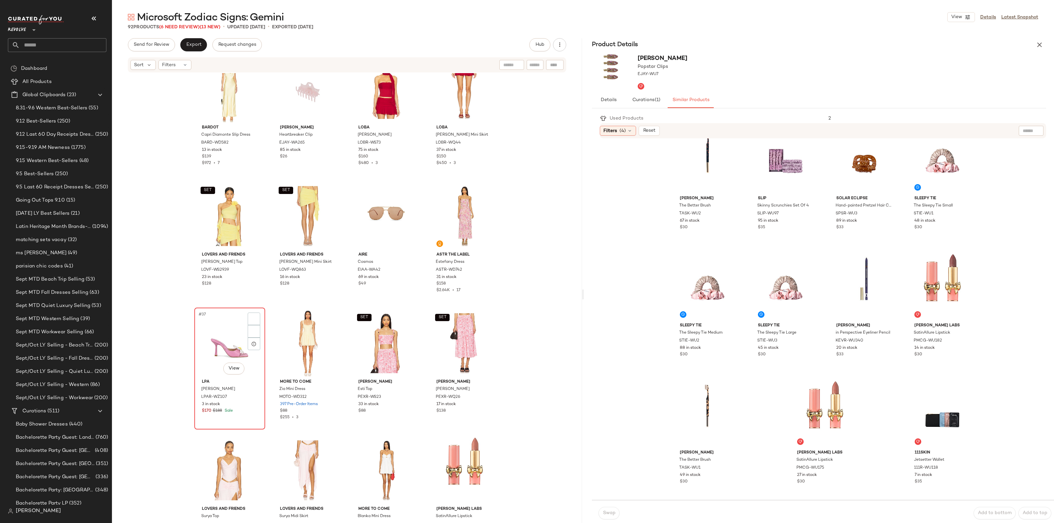
scroll to position [913, 0]
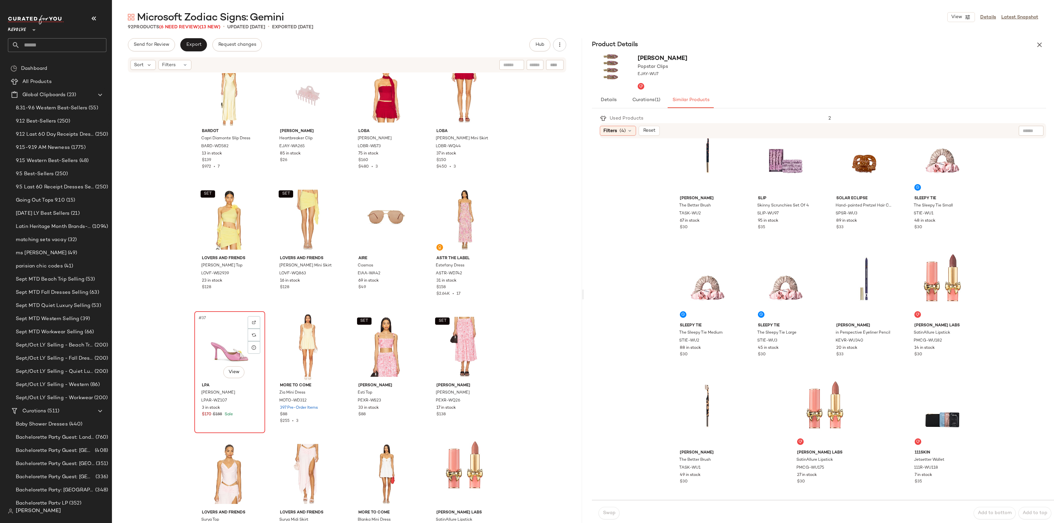
click at [208, 338] on div "#37 View" at bounding box center [230, 347] width 66 height 67
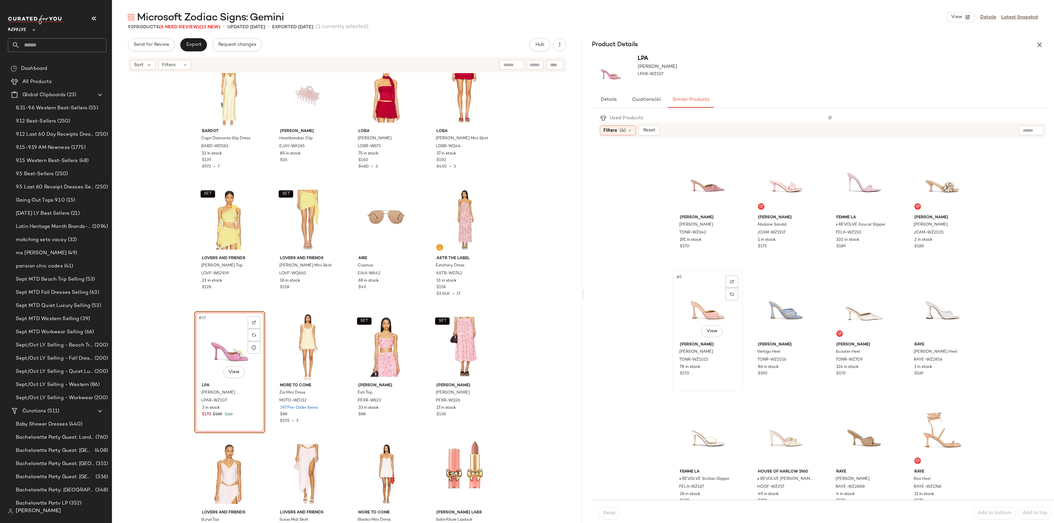
click at [686, 310] on div "#5 View" at bounding box center [708, 306] width 66 height 67
click at [612, 511] on span "Swap" at bounding box center [609, 513] width 13 height 5
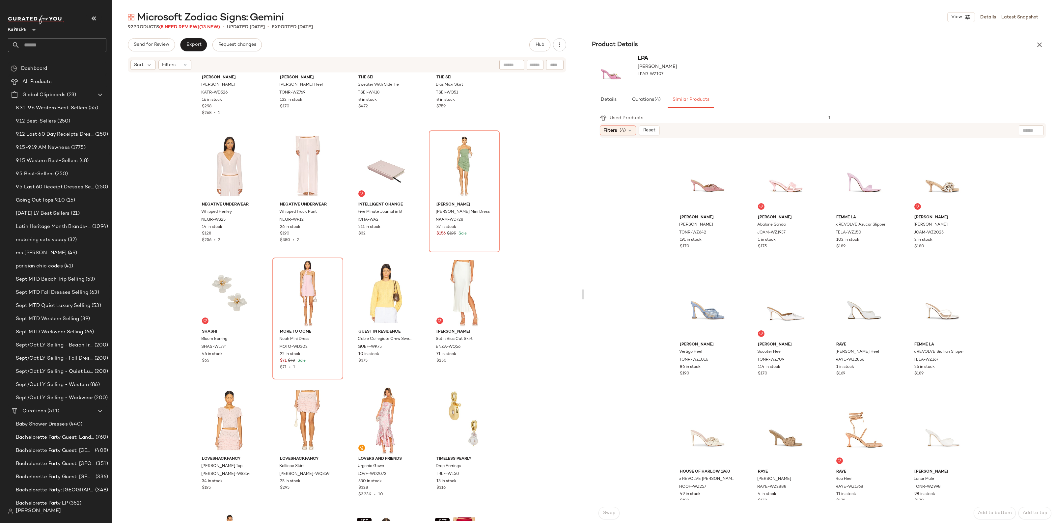
scroll to position [460, 0]
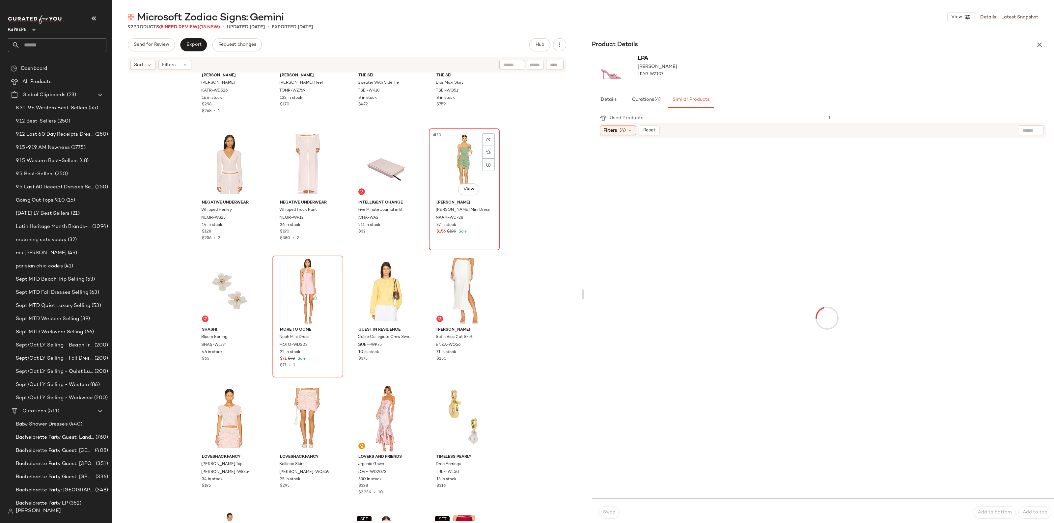
click at [460, 162] on div "#20 View" at bounding box center [464, 164] width 66 height 67
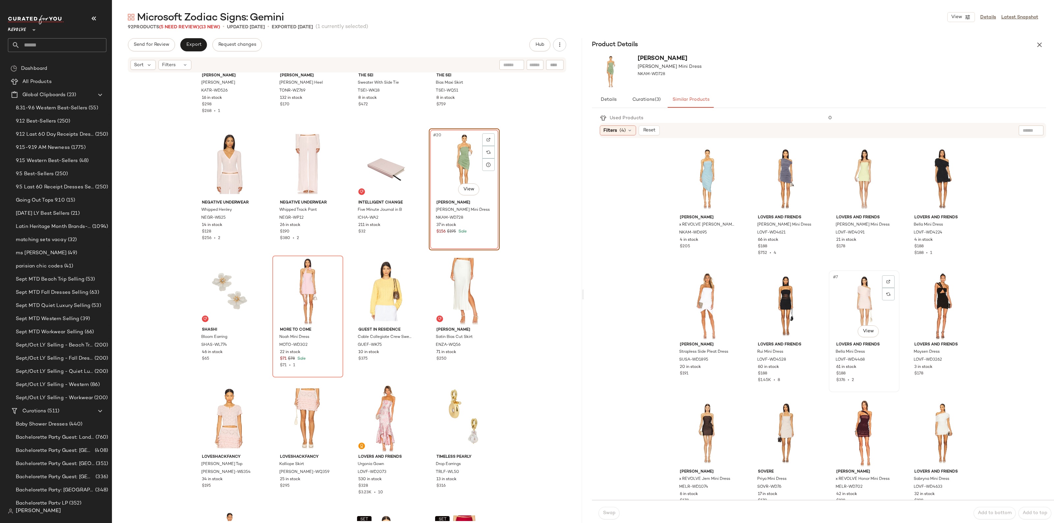
click at [852, 305] on div "#7 View" at bounding box center [864, 306] width 66 height 67
click at [611, 516] on span "Swap" at bounding box center [609, 513] width 13 height 5
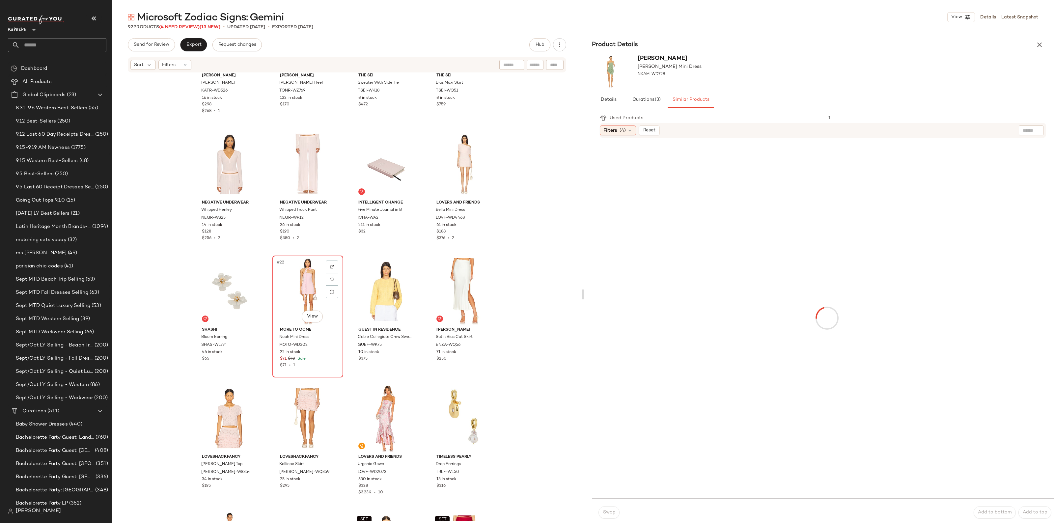
click at [293, 291] on div "#22 View" at bounding box center [308, 291] width 66 height 67
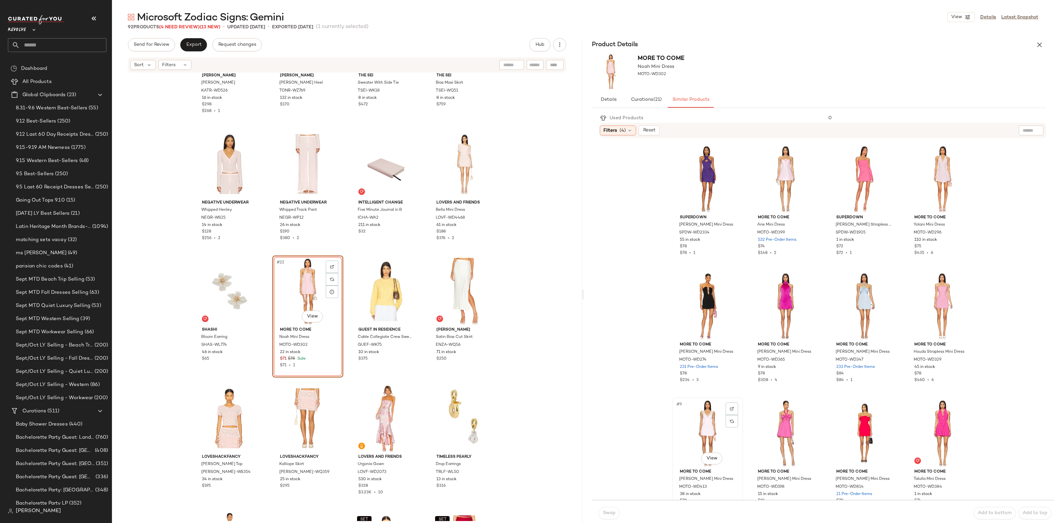
click at [708, 423] on div "#9 View" at bounding box center [708, 433] width 66 height 67
click at [605, 515] on span "Swap" at bounding box center [609, 513] width 13 height 5
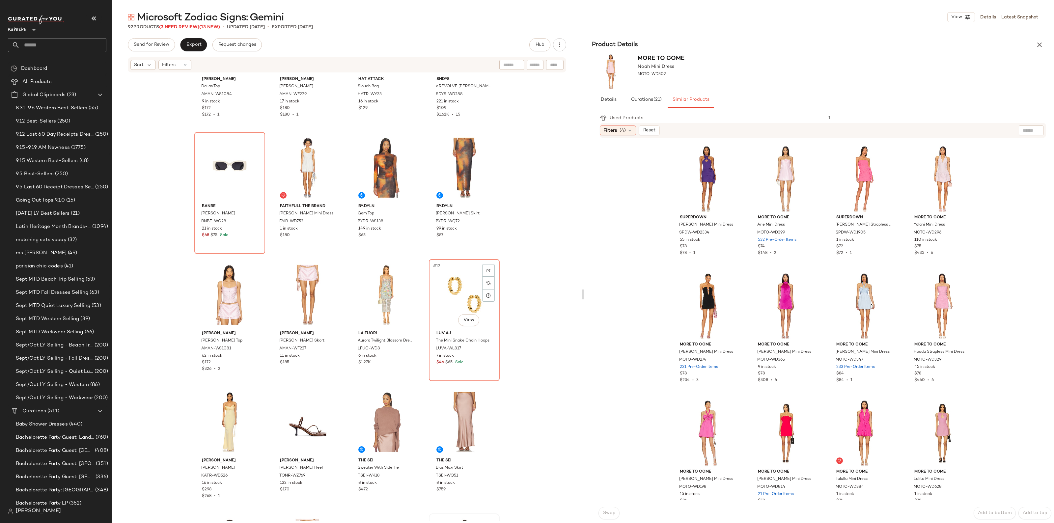
scroll to position [43, 0]
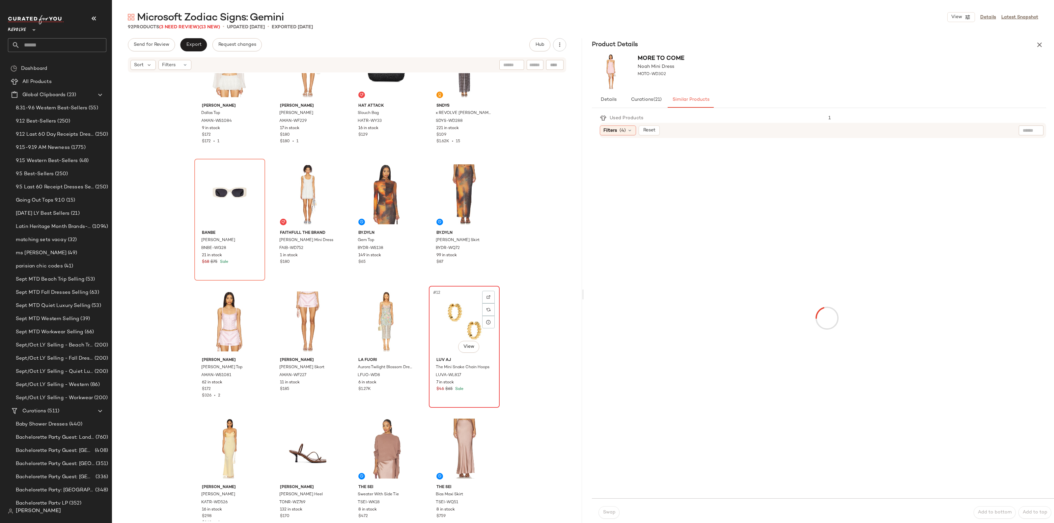
click at [462, 320] on div "#12 View" at bounding box center [464, 321] width 66 height 67
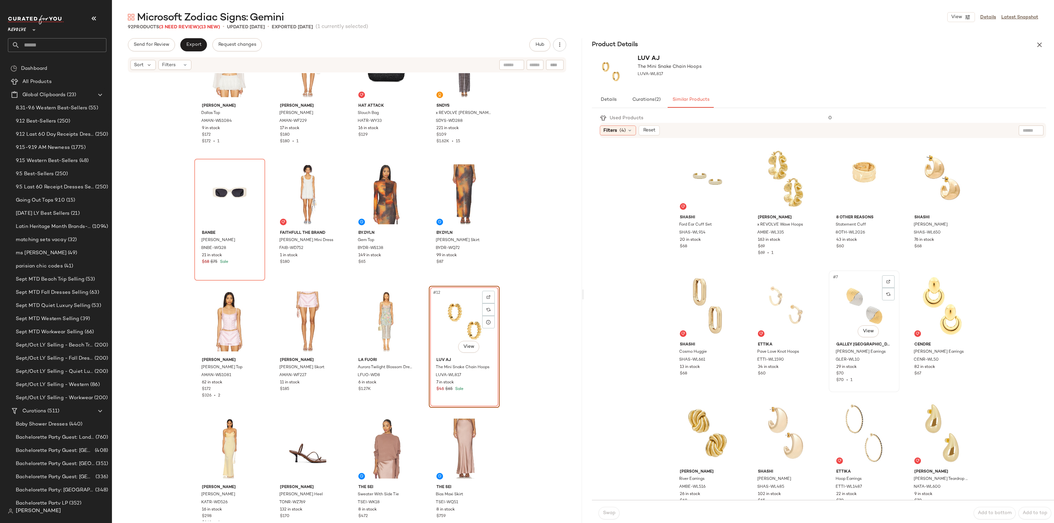
click at [856, 302] on div "#7 View" at bounding box center [864, 306] width 66 height 67
click at [605, 513] on span "Swap" at bounding box center [609, 513] width 13 height 5
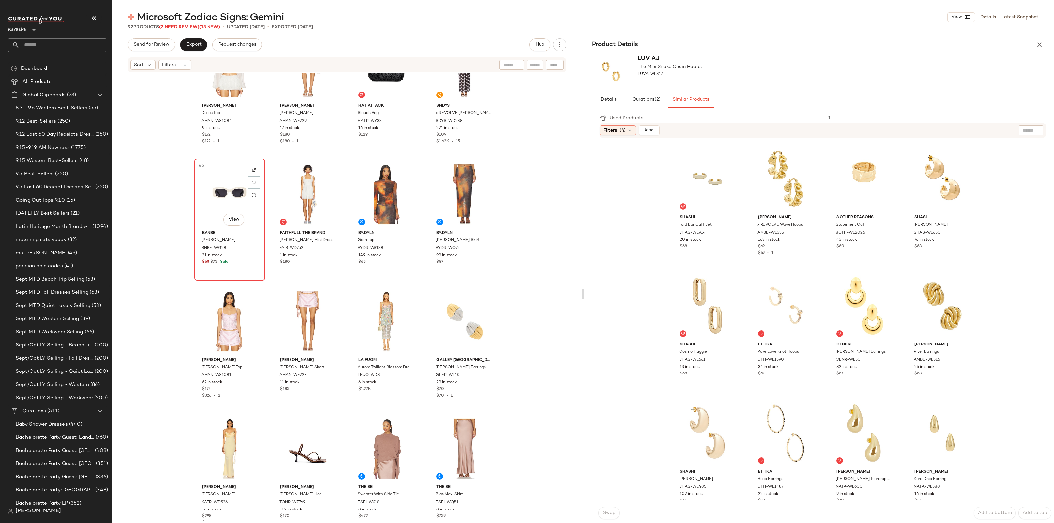
click at [234, 188] on div "#5 View" at bounding box center [230, 194] width 66 height 67
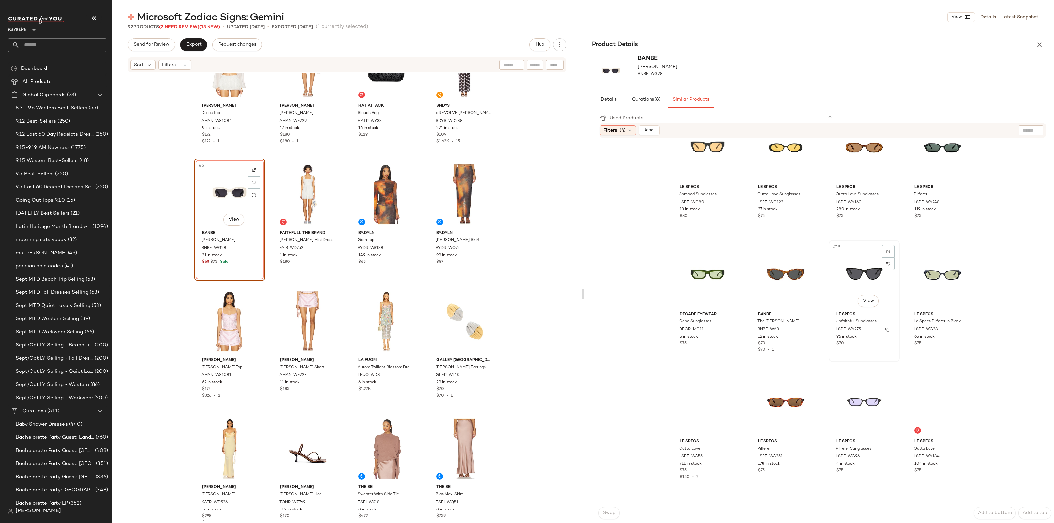
scroll to position [453, 0]
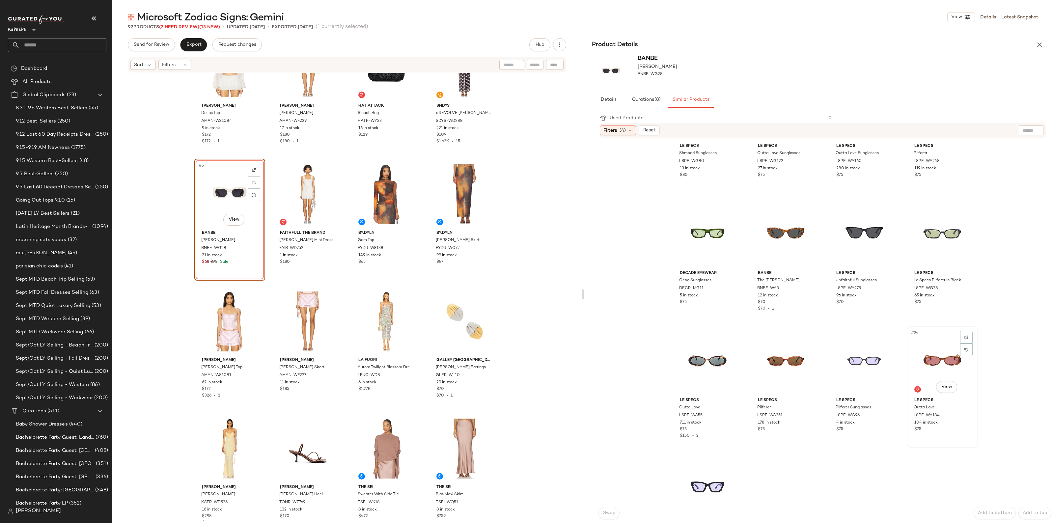
click at [941, 363] on div "#24 View" at bounding box center [942, 362] width 66 height 67
click at [607, 518] on button "Swap" at bounding box center [609, 513] width 21 height 13
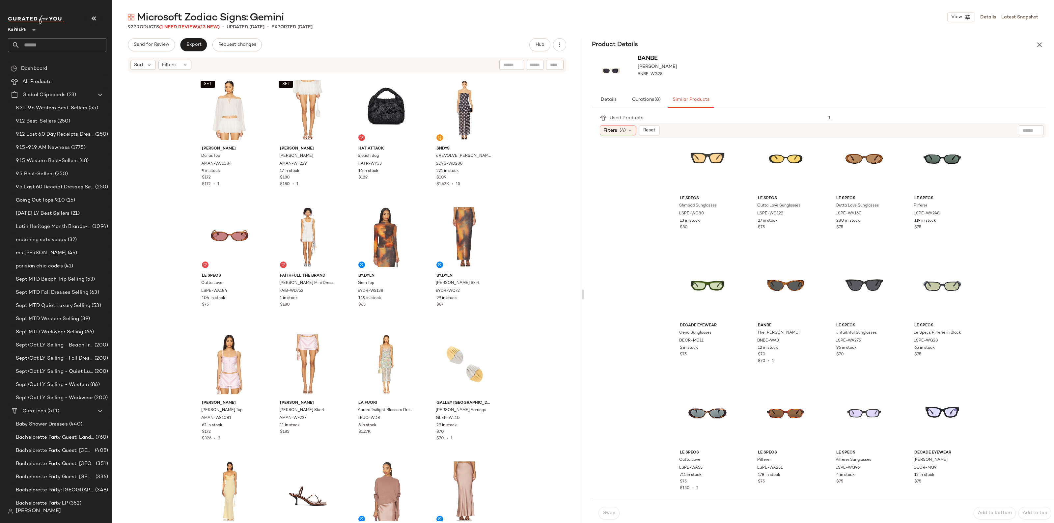
click at [176, 42] on div "Send for Review Export Request changes" at bounding box center [195, 44] width 134 height 13
click at [182, 43] on button "Export" at bounding box center [193, 44] width 27 height 13
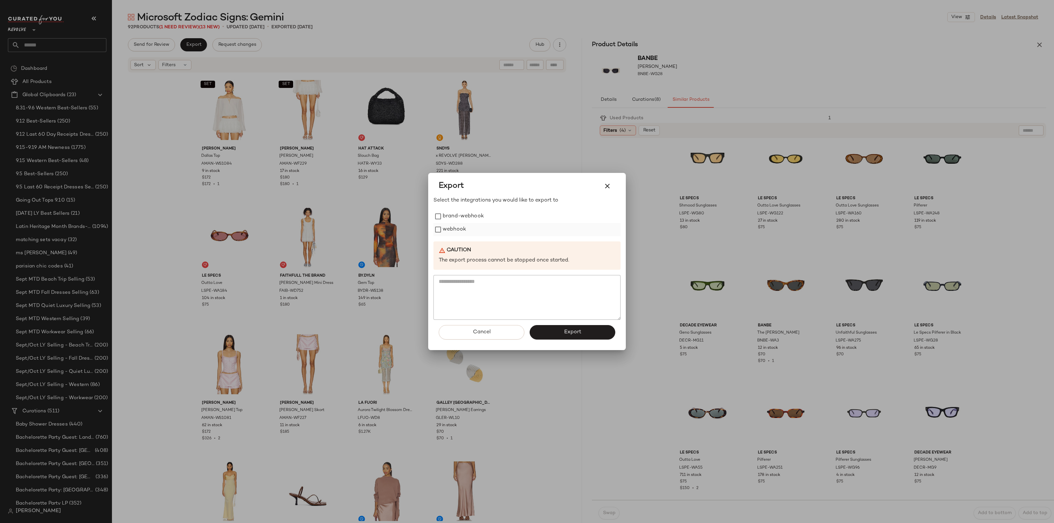
click at [453, 226] on label "webhook" at bounding box center [454, 229] width 23 height 13
click at [568, 334] on span "Export" at bounding box center [572, 332] width 17 height 6
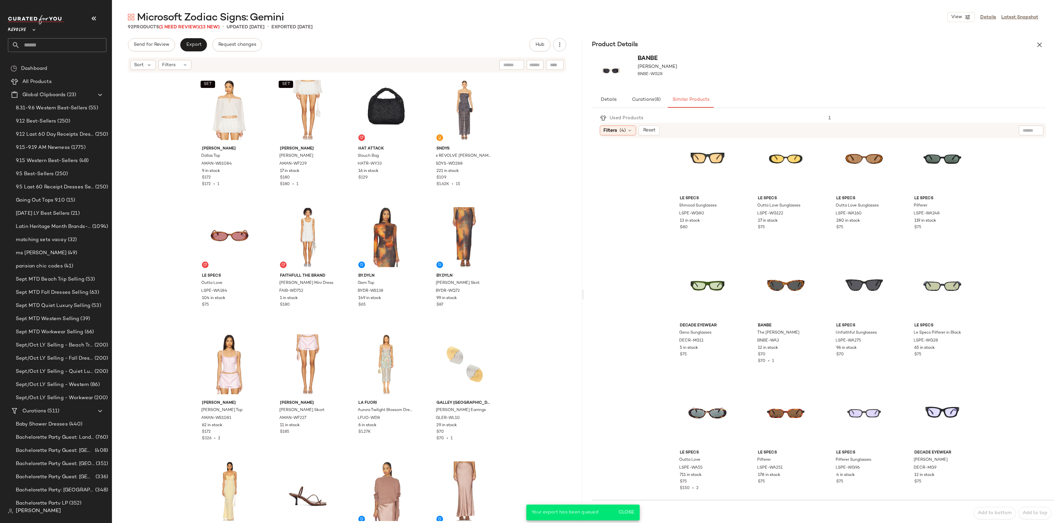
scroll to position [453, 0]
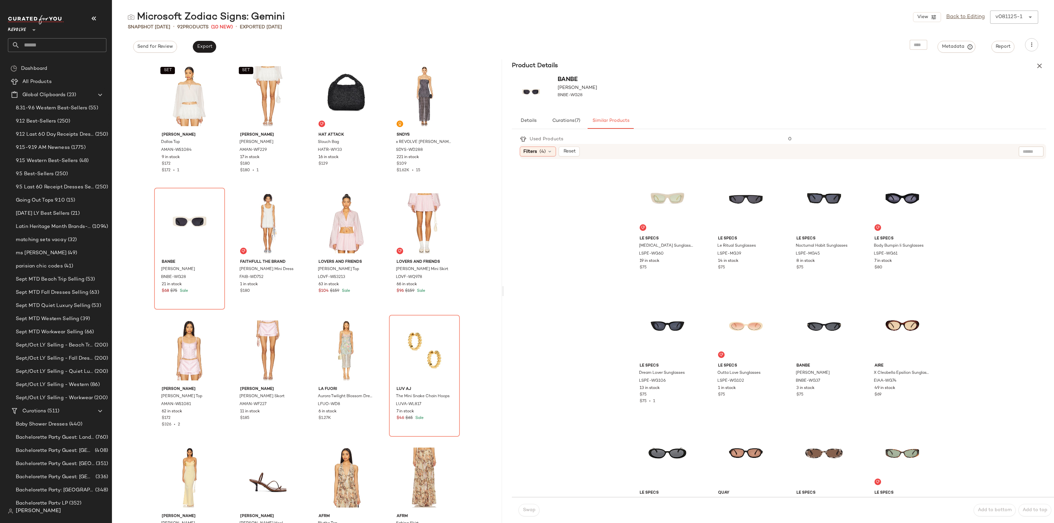
click at [43, 47] on input "text" at bounding box center [63, 45] width 87 height 14
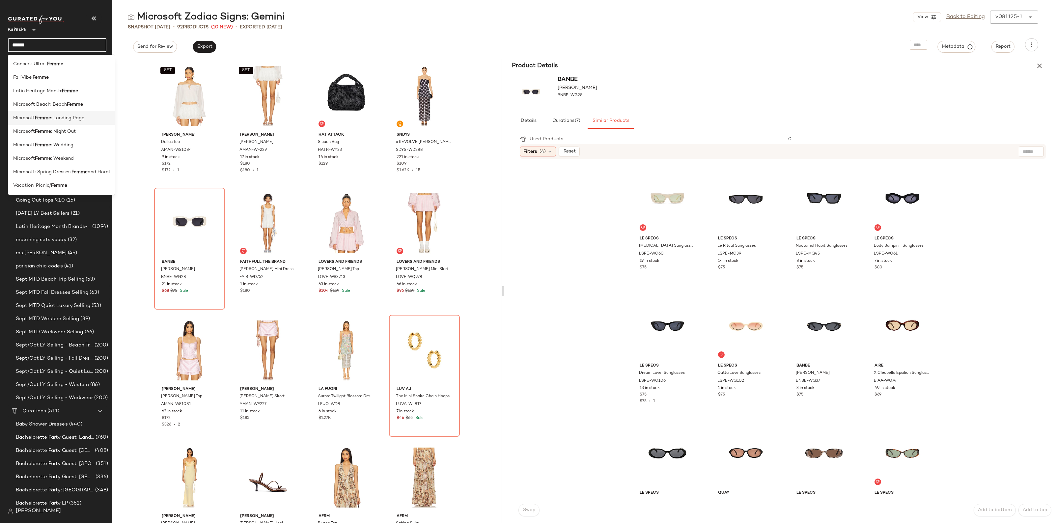
type input "*****"
click at [37, 113] on div "Microsoft Femme : Landing Page" at bounding box center [61, 118] width 107 height 14
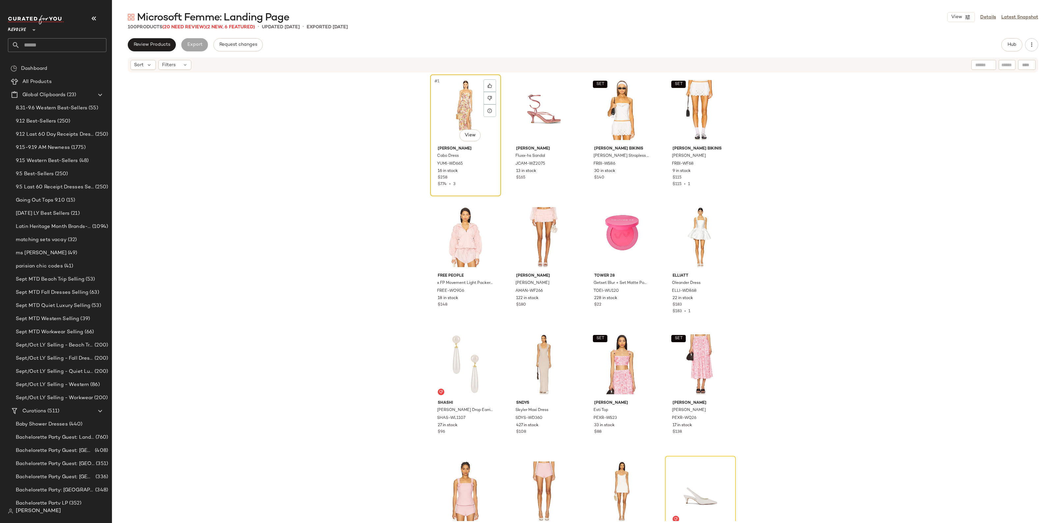
click at [452, 111] on div "#1 View" at bounding box center [466, 110] width 66 height 67
click at [1031, 42] on icon "button" at bounding box center [1032, 45] width 7 height 7
click at [1002, 111] on span "Clear Suggested Products" at bounding box center [1002, 111] width 62 height 7
click at [99, 19] on button "button" at bounding box center [94, 19] width 16 height 16
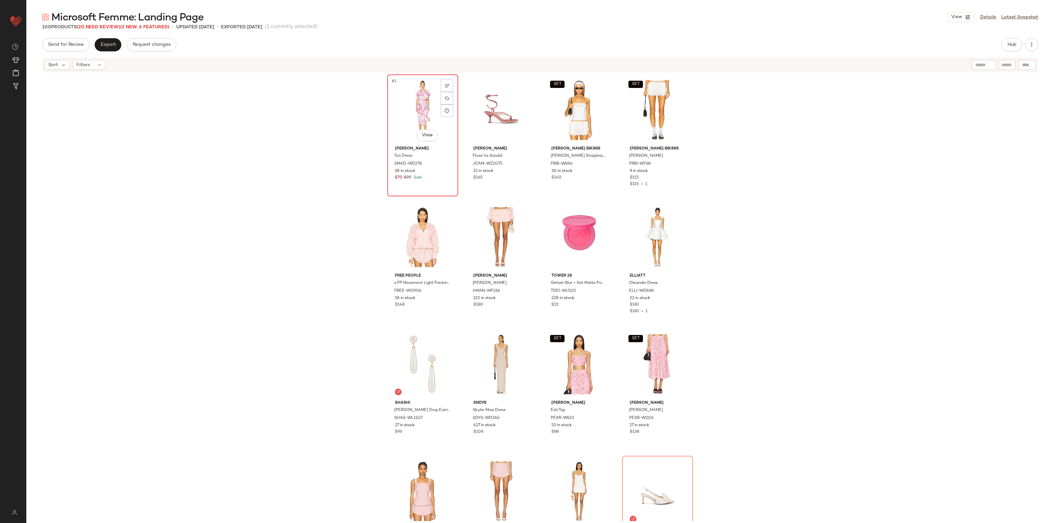
click at [405, 104] on div "#1 View" at bounding box center [423, 110] width 66 height 67
click at [447, 99] on div at bounding box center [447, 98] width 13 height 13
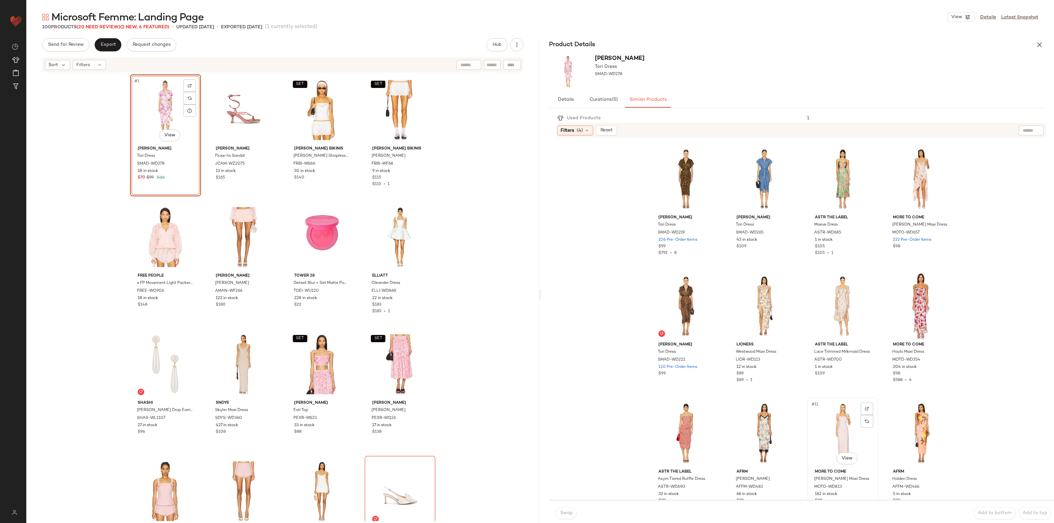
click at [846, 444] on div "#11 View" at bounding box center [843, 433] width 66 height 67
click at [572, 513] on span "Swap" at bounding box center [566, 513] width 13 height 5
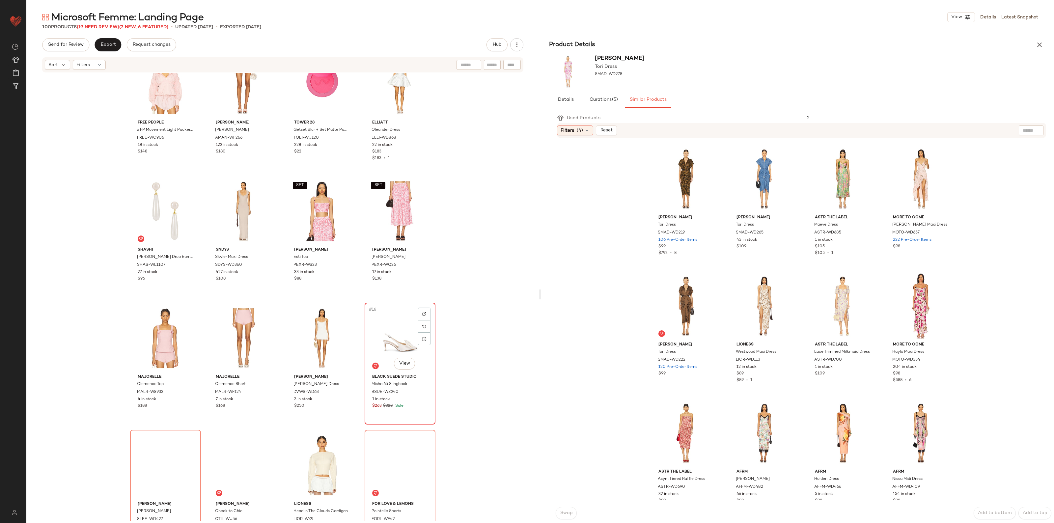
scroll to position [211, 0]
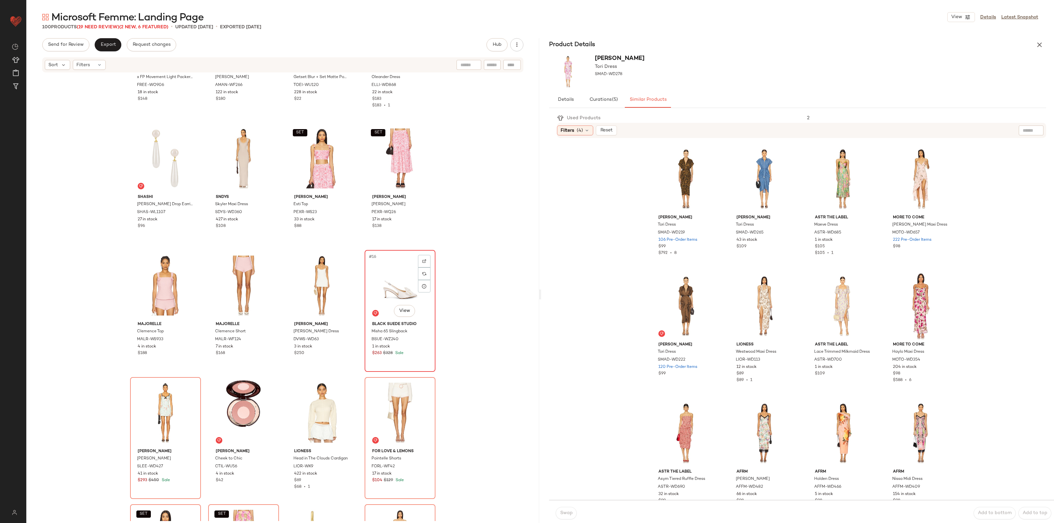
click at [391, 279] on div "#16 View" at bounding box center [400, 285] width 66 height 67
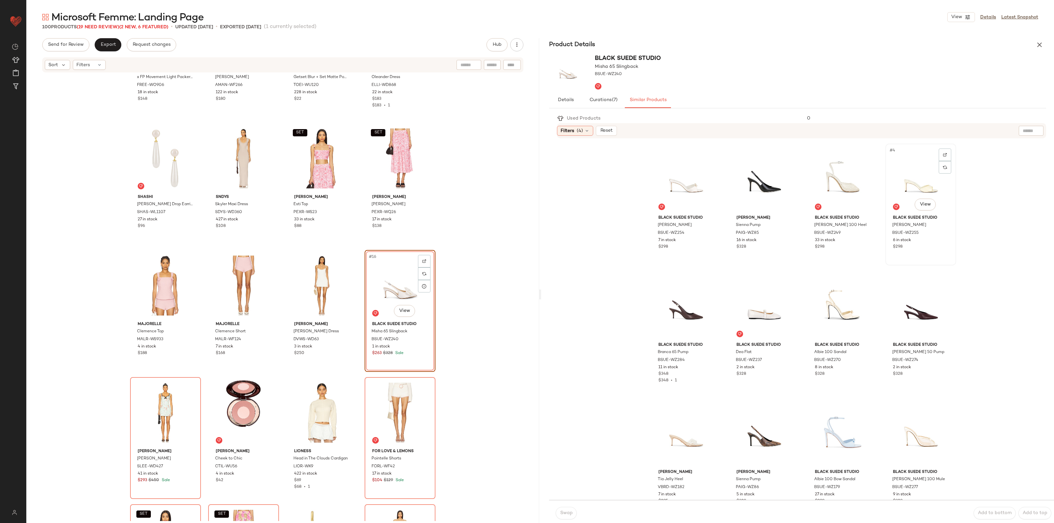
click at [903, 190] on div "#4 View" at bounding box center [921, 179] width 66 height 67
click at [850, 305] on div "#7 View" at bounding box center [843, 306] width 66 height 67
click at [562, 511] on span "Swap" at bounding box center [566, 513] width 13 height 5
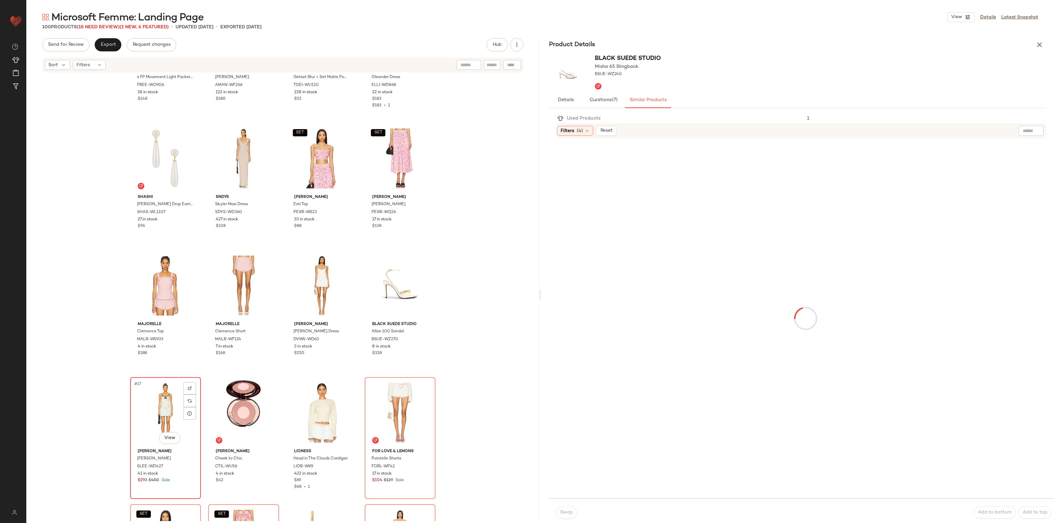
click at [146, 398] on div "#17 View" at bounding box center [165, 413] width 66 height 67
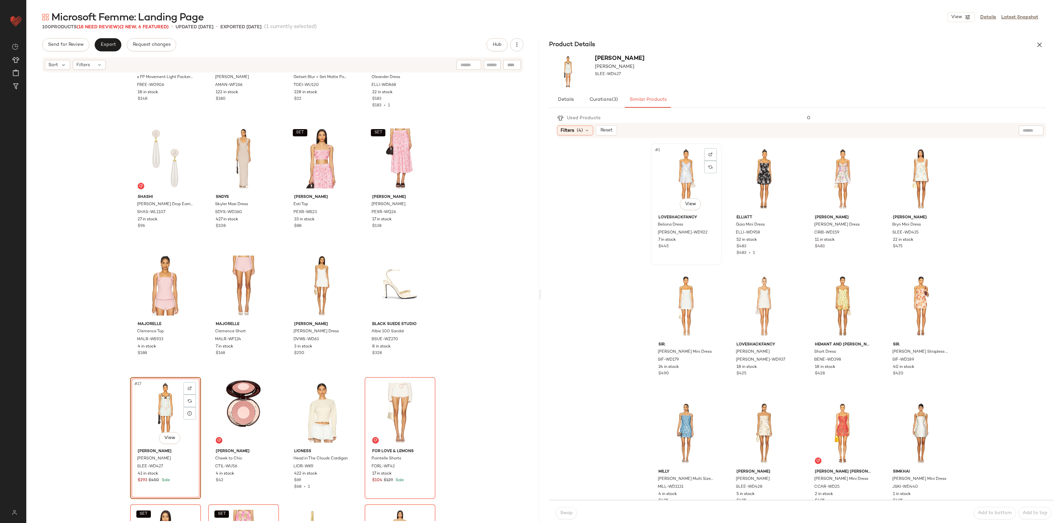
click at [684, 157] on div "#1 View" at bounding box center [686, 179] width 66 height 67
click at [561, 518] on button "Swap" at bounding box center [566, 513] width 21 height 13
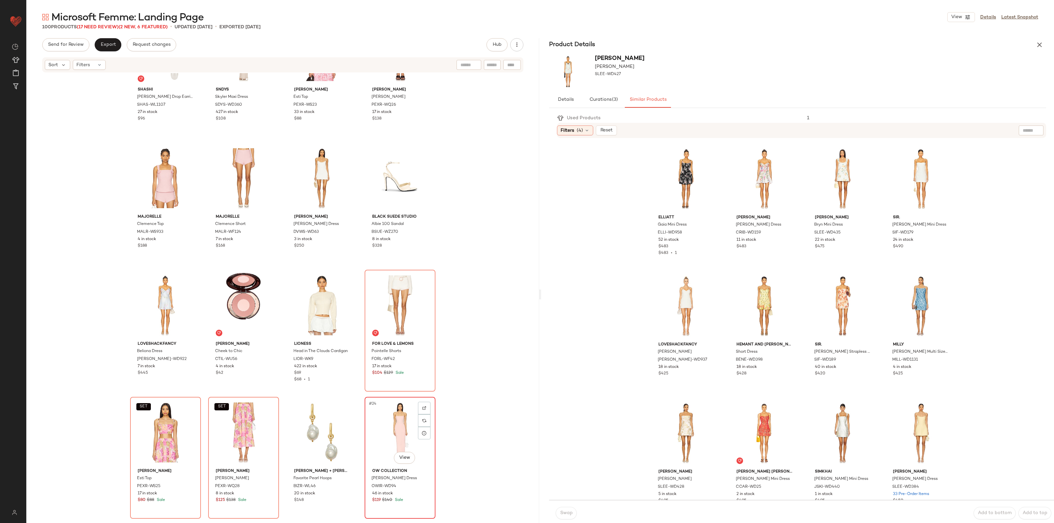
scroll to position [417, 0]
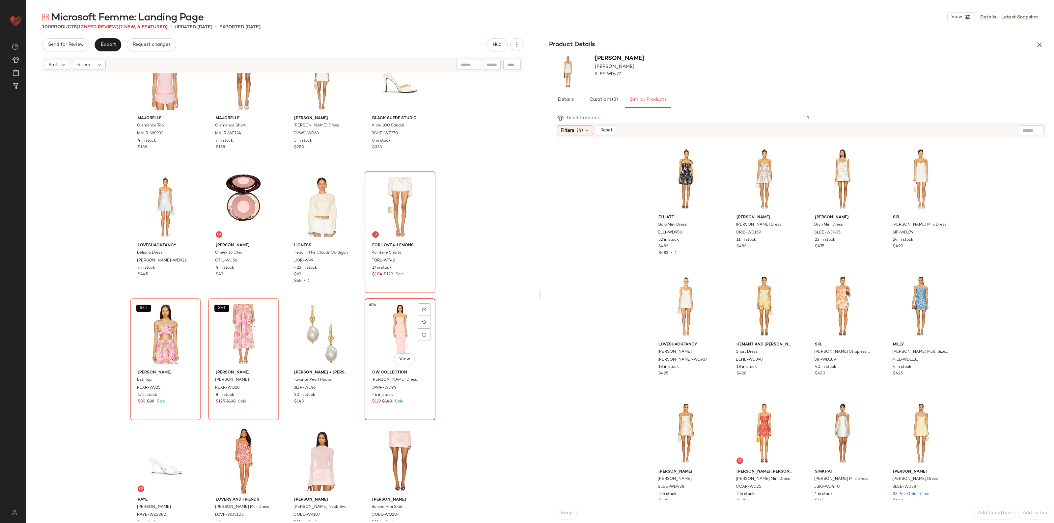
click at [398, 320] on div "#24 View" at bounding box center [400, 334] width 66 height 67
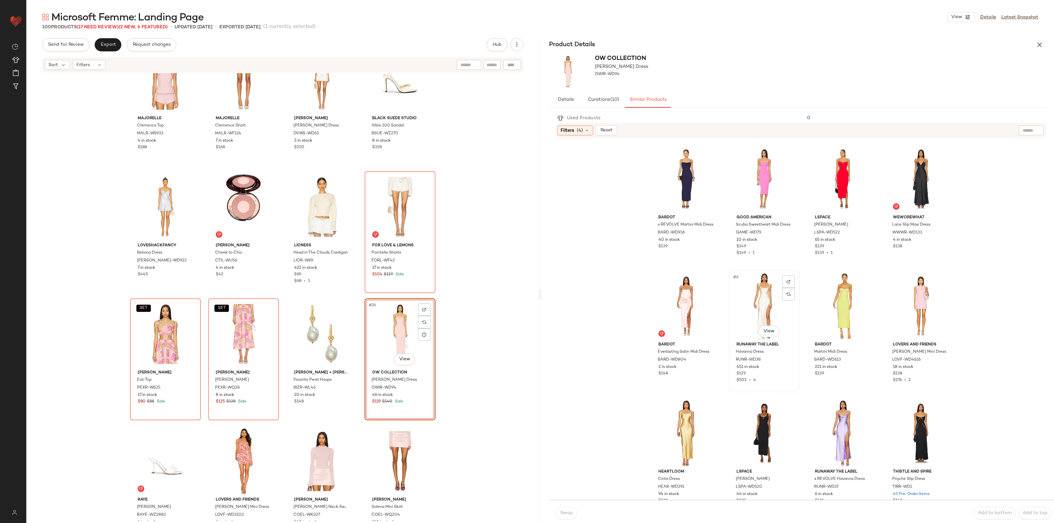
click at [749, 305] on div "#6 View" at bounding box center [765, 306] width 66 height 67
click at [904, 293] on div "#8 View" at bounding box center [921, 306] width 66 height 67
click at [569, 509] on button "Swap" at bounding box center [566, 513] width 21 height 13
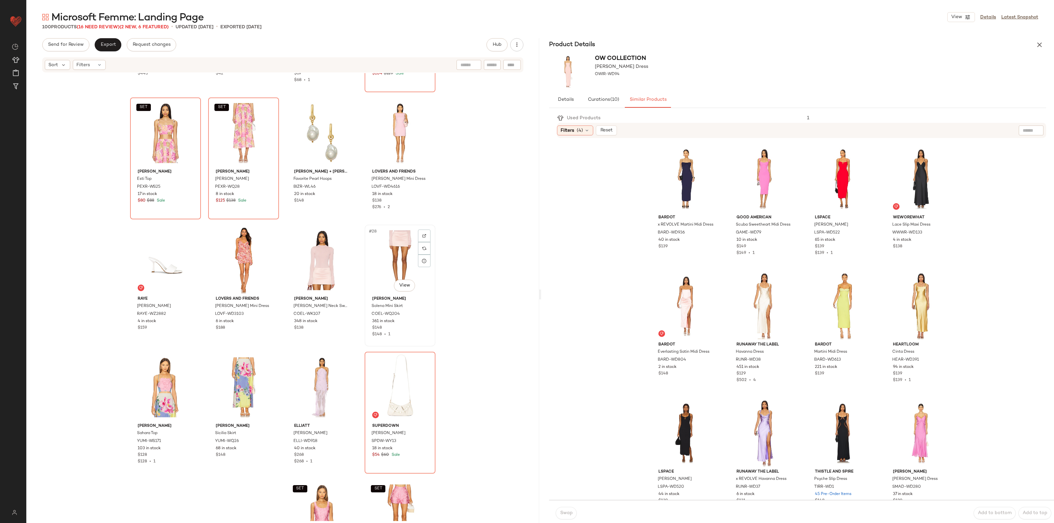
scroll to position [623, 0]
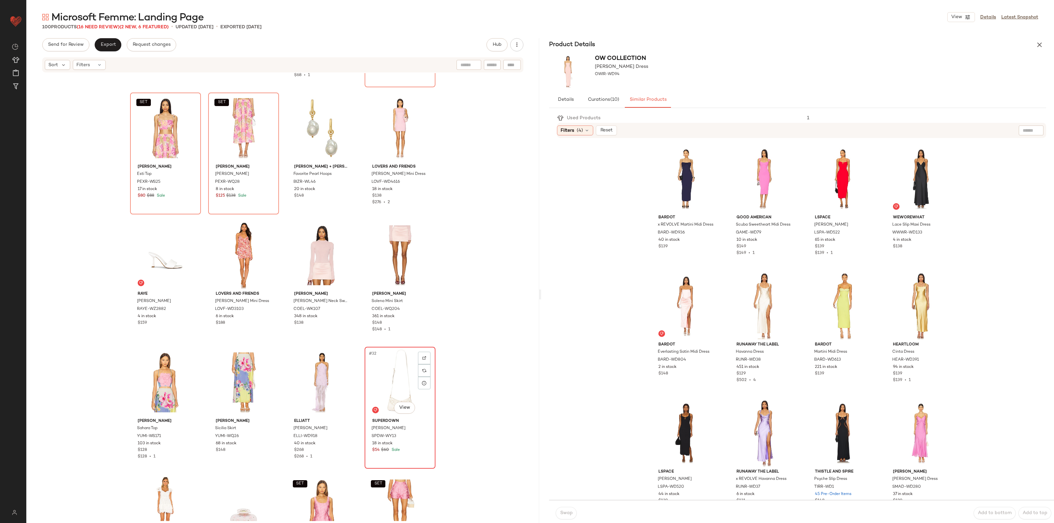
click at [396, 382] on div "#32 View" at bounding box center [400, 382] width 66 height 67
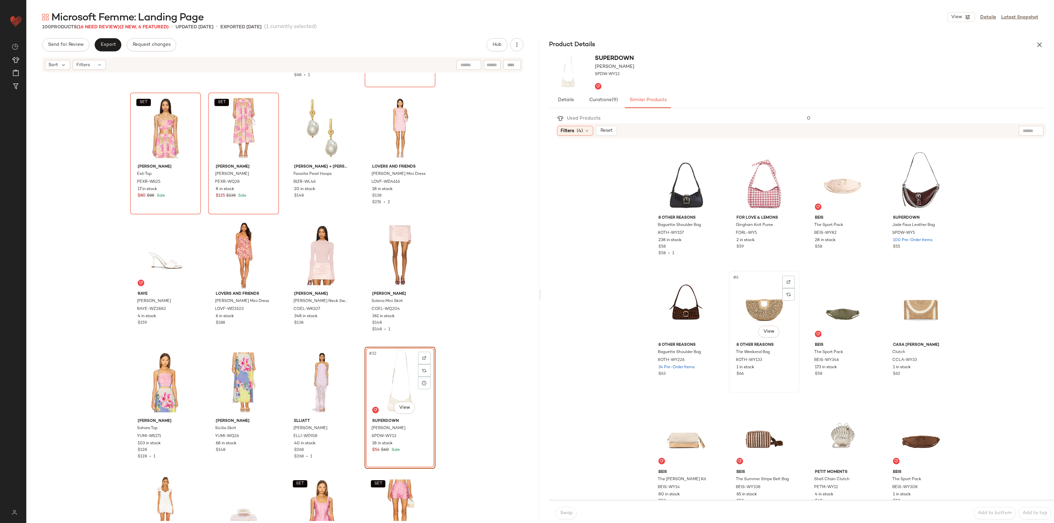
click at [748, 317] on div "#6 View" at bounding box center [765, 306] width 66 height 67
click at [560, 518] on button "Swap" at bounding box center [566, 513] width 21 height 13
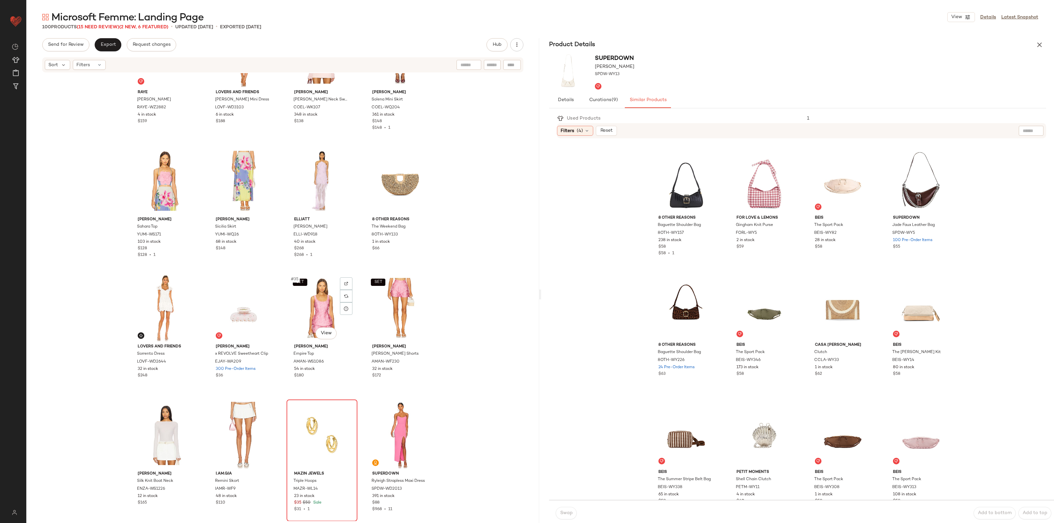
scroll to position [911, 0]
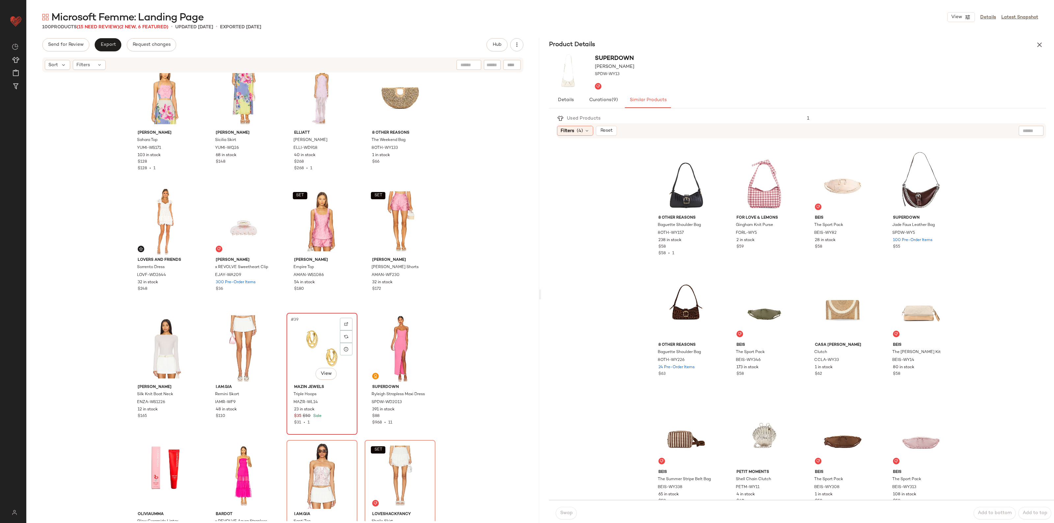
click at [302, 353] on div "#39 View" at bounding box center [322, 348] width 66 height 67
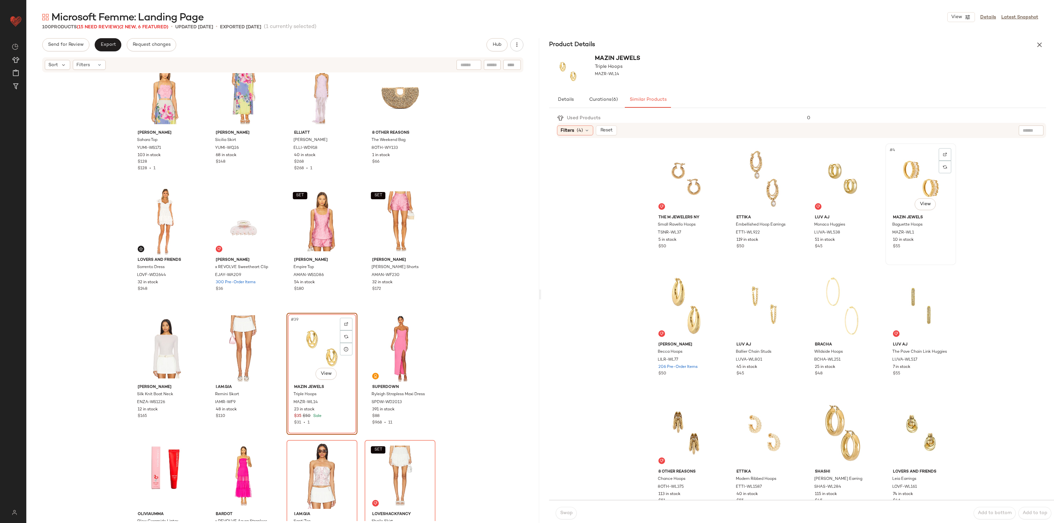
click at [898, 185] on div "#4 View" at bounding box center [921, 179] width 66 height 67
click at [557, 513] on button "Swap" at bounding box center [566, 513] width 21 height 13
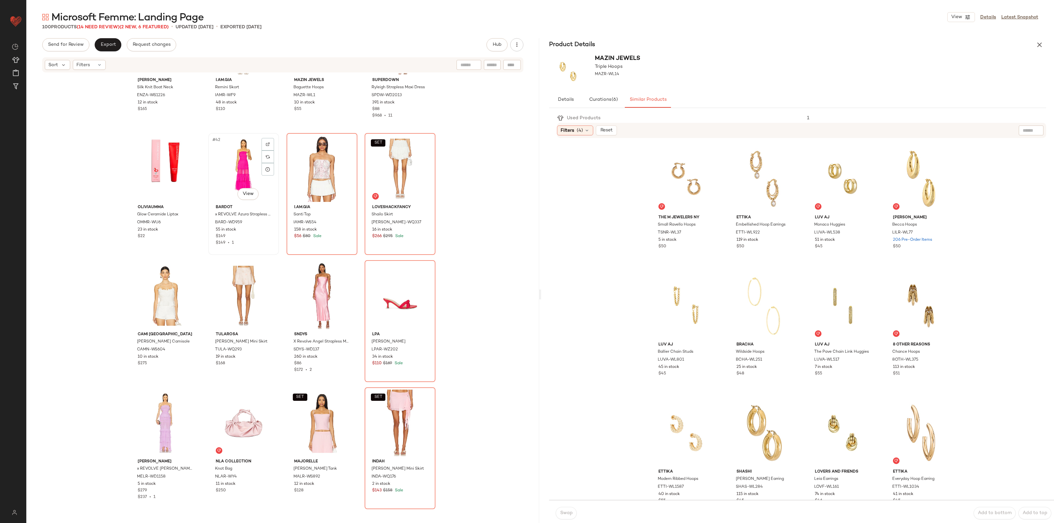
scroll to position [1241, 0]
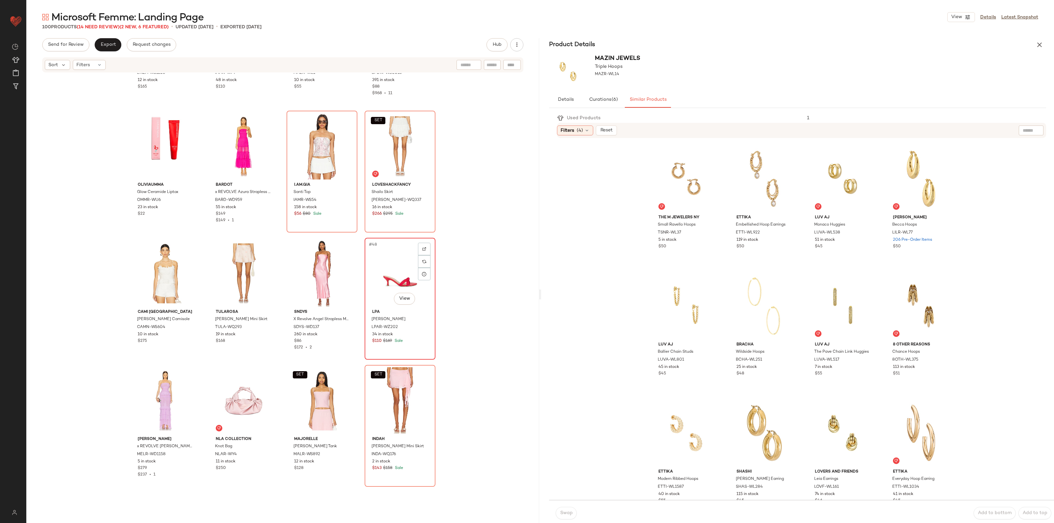
click at [387, 279] on div "#48 View" at bounding box center [400, 273] width 66 height 67
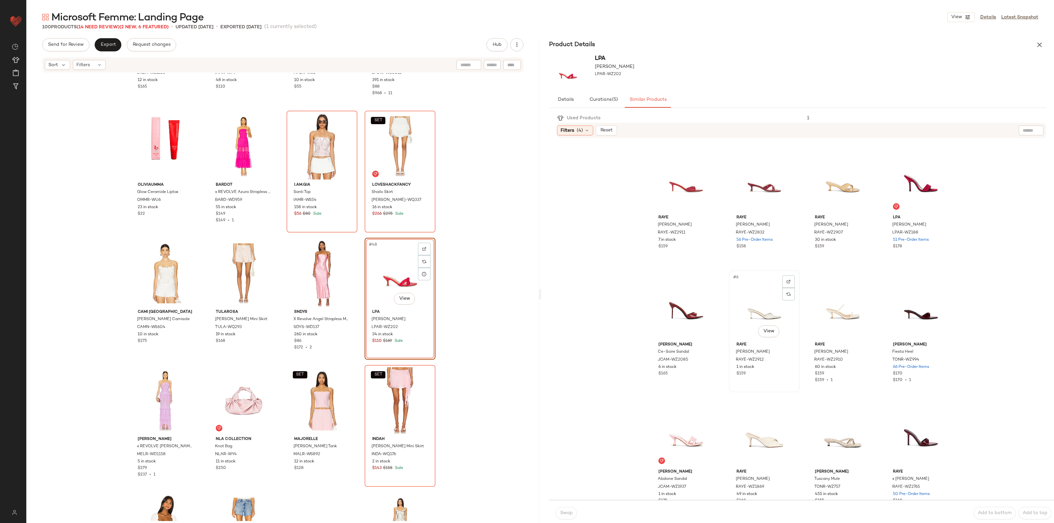
click at [758, 309] on div "#6 View" at bounding box center [765, 306] width 66 height 67
click at [568, 514] on span "Swap" at bounding box center [566, 513] width 13 height 5
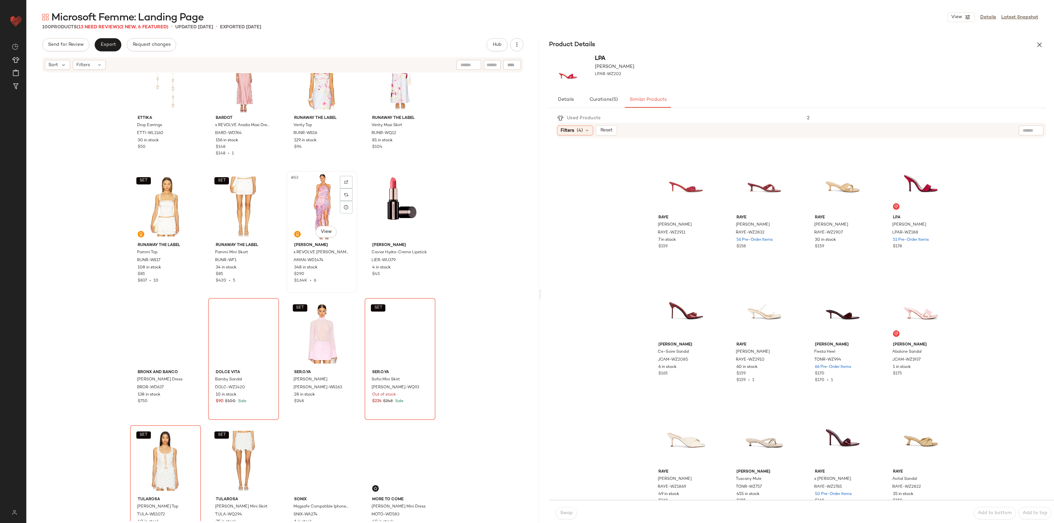
scroll to position [1818, 0]
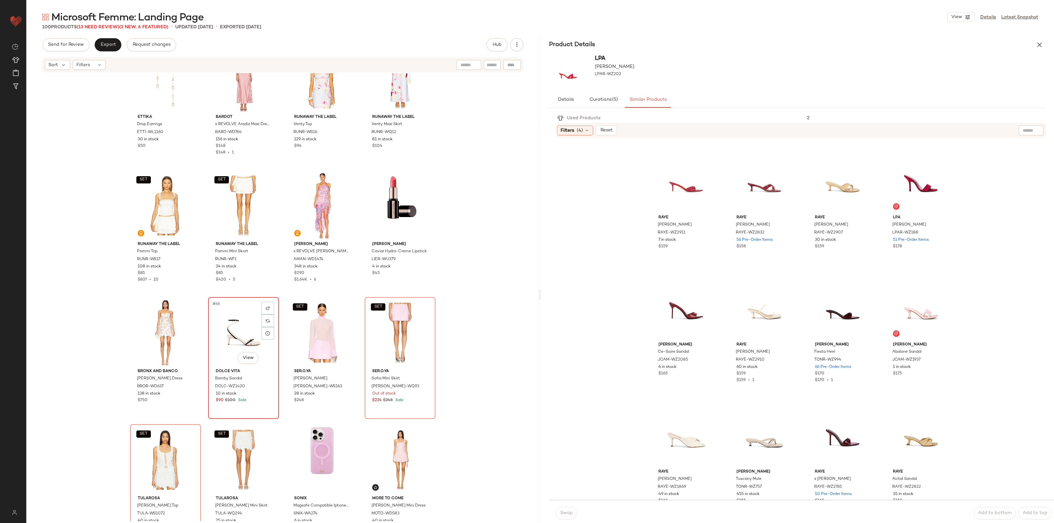
click at [239, 332] on div "#66 View" at bounding box center [244, 333] width 66 height 67
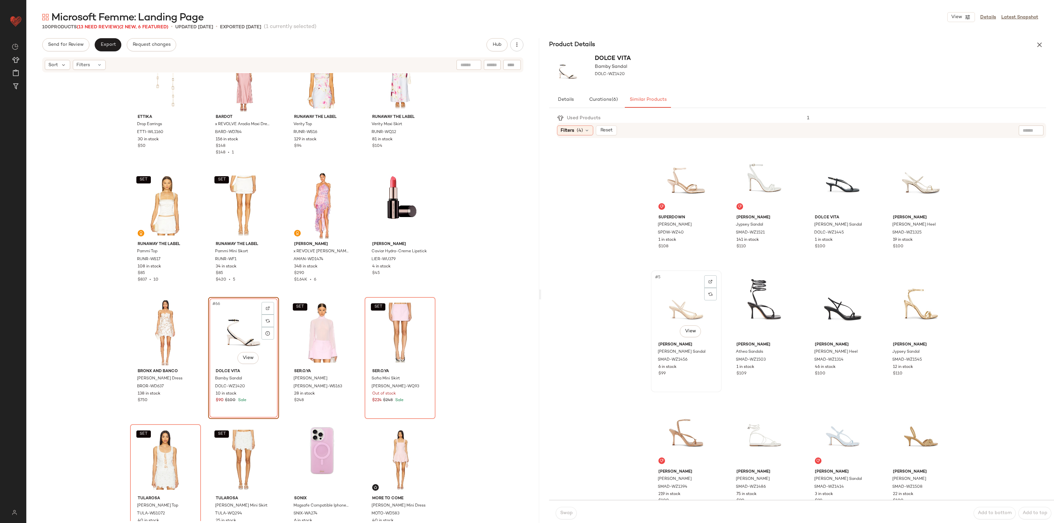
click at [666, 311] on div "#5 View" at bounding box center [686, 306] width 66 height 67
click at [570, 516] on button "Swap" at bounding box center [566, 513] width 21 height 13
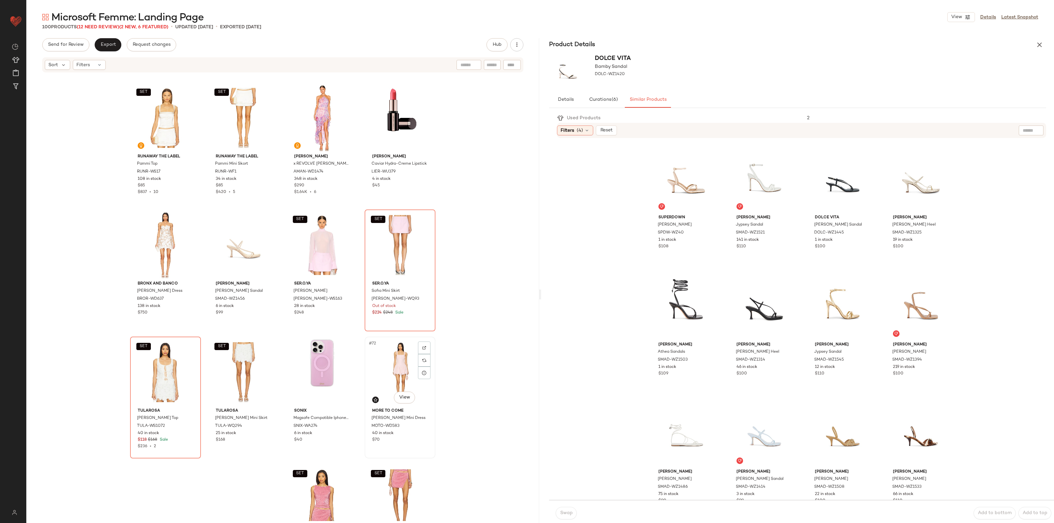
scroll to position [1941, 0]
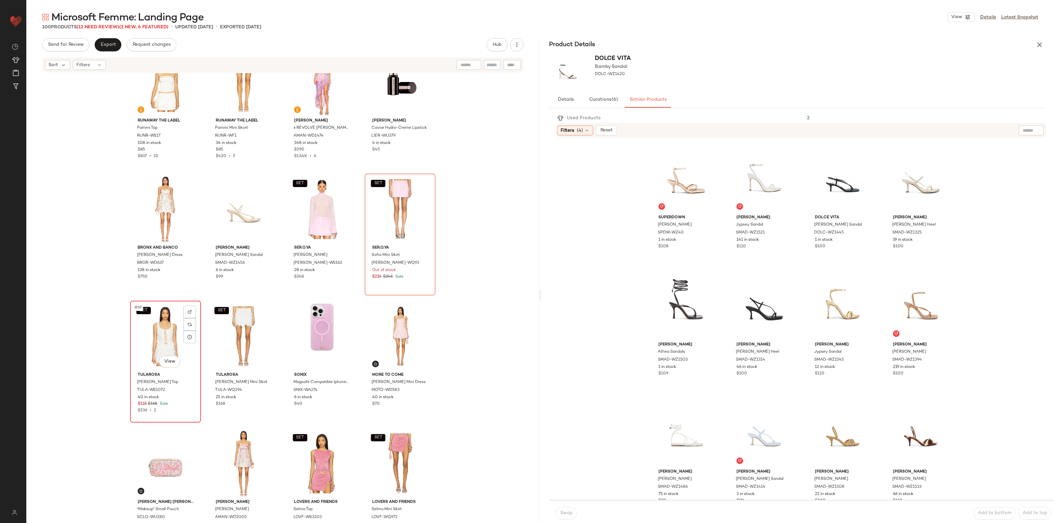
click at [166, 342] on div "SET #69 View" at bounding box center [165, 336] width 66 height 67
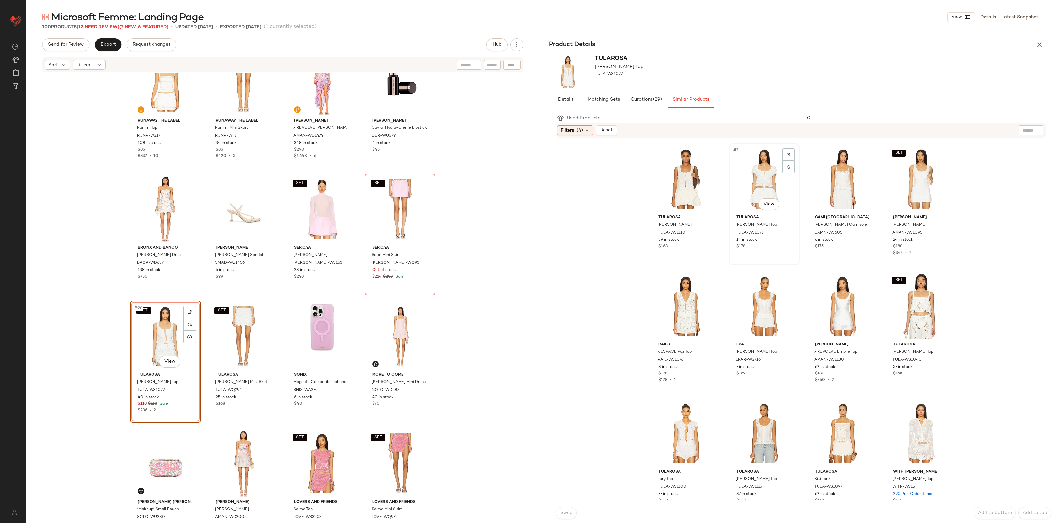
click at [751, 183] on div "#2 View" at bounding box center [765, 179] width 66 height 67
click at [572, 514] on span "Swap" at bounding box center [566, 513] width 13 height 5
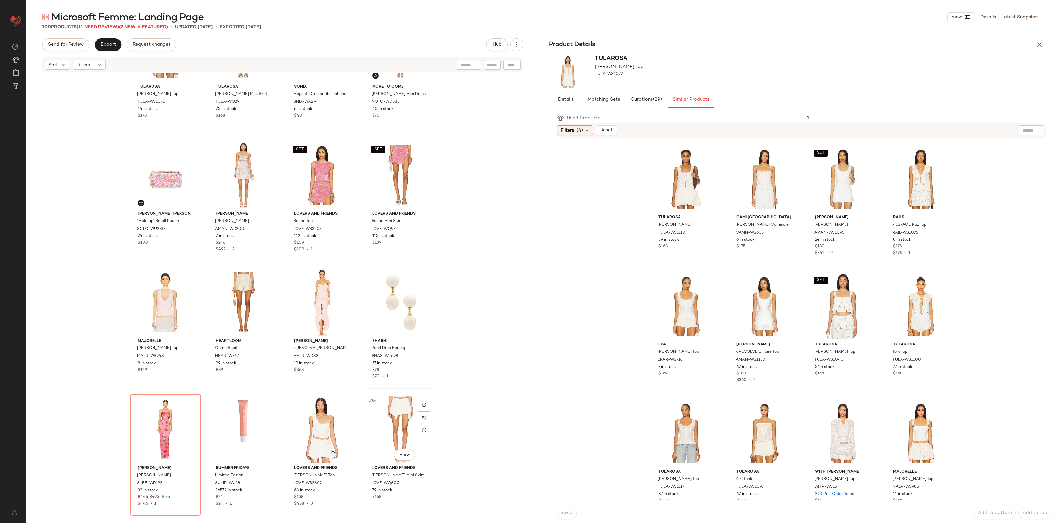
scroll to position [2271, 0]
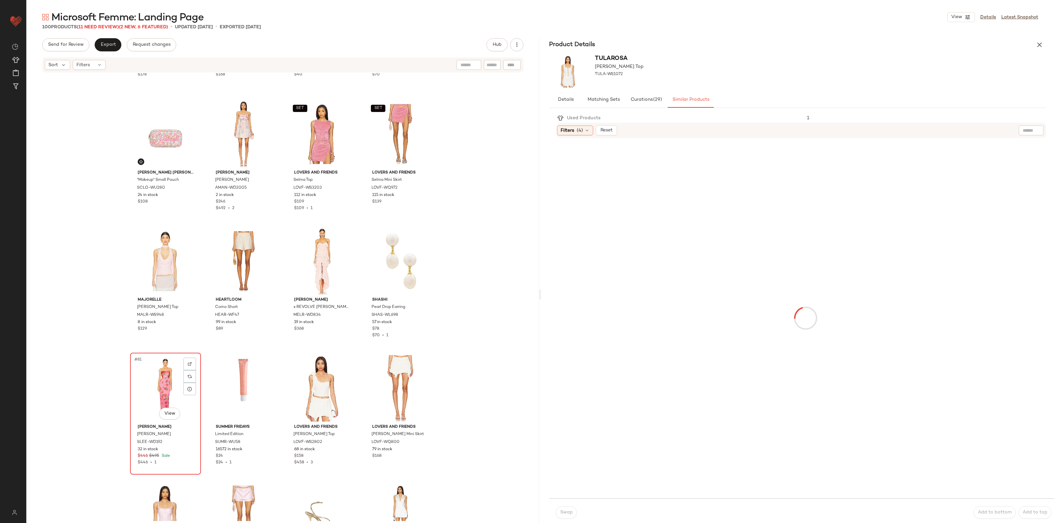
click at [154, 400] on div "#81 View" at bounding box center [165, 388] width 66 height 67
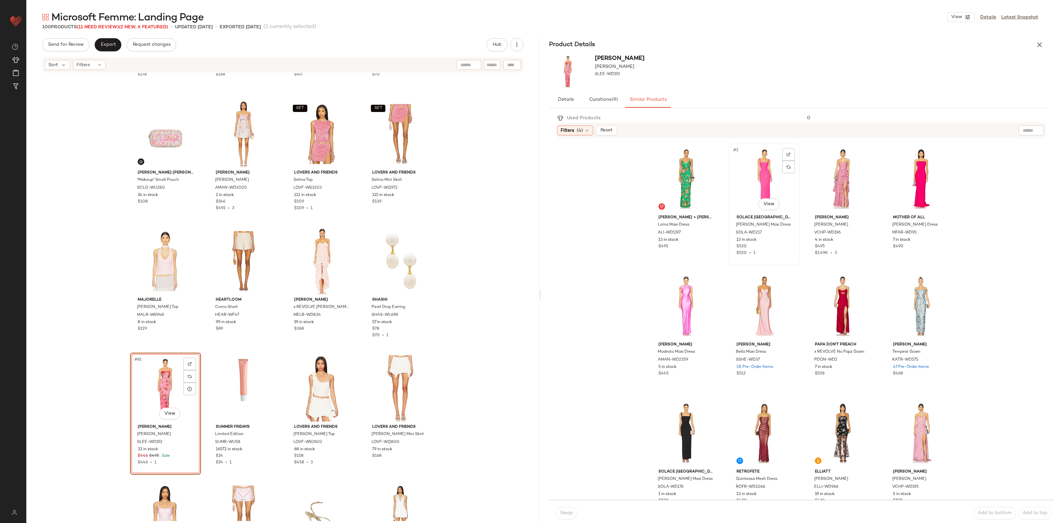
click at [752, 177] on div "#2 View" at bounding box center [765, 179] width 66 height 67
click at [567, 516] on span "Swap" at bounding box center [566, 513] width 13 height 5
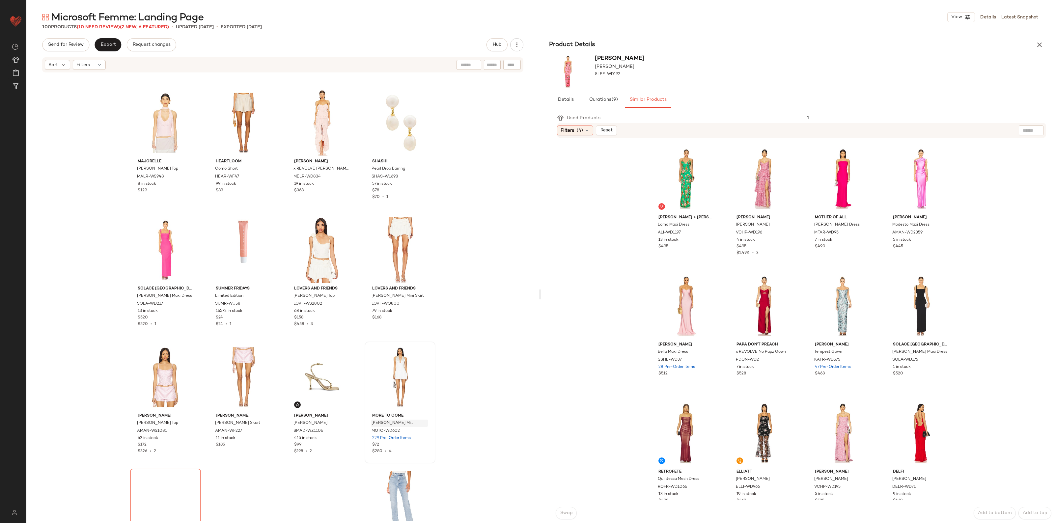
scroll to position [2477, 0]
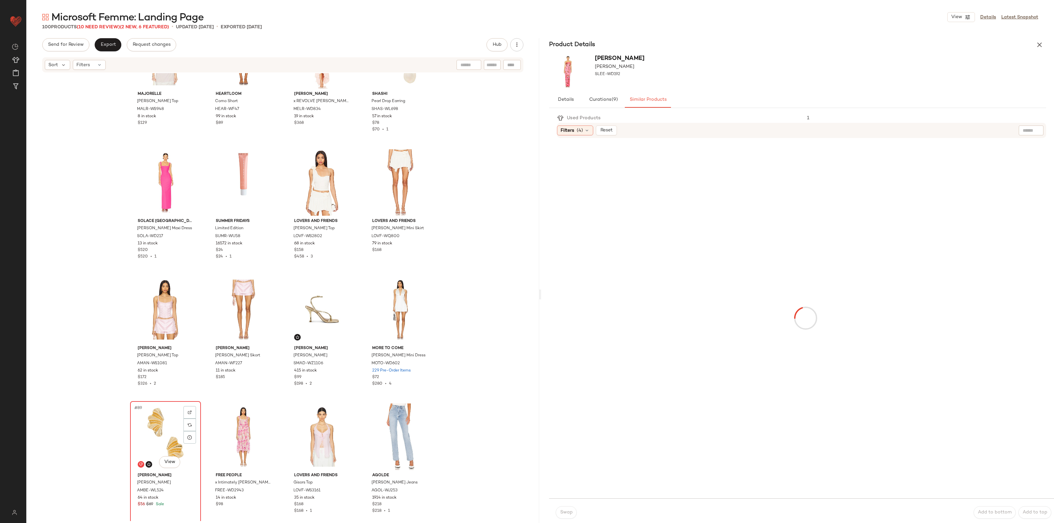
click at [170, 435] on div "#89 View" at bounding box center [165, 437] width 66 height 67
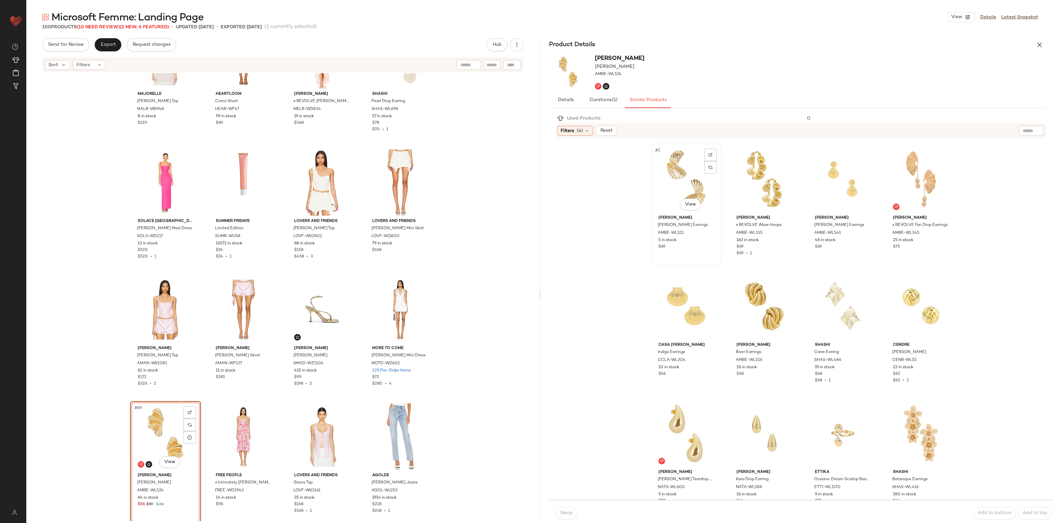
click at [690, 182] on div "#1 View" at bounding box center [686, 179] width 66 height 67
click at [562, 514] on span "Swap" at bounding box center [566, 513] width 13 height 5
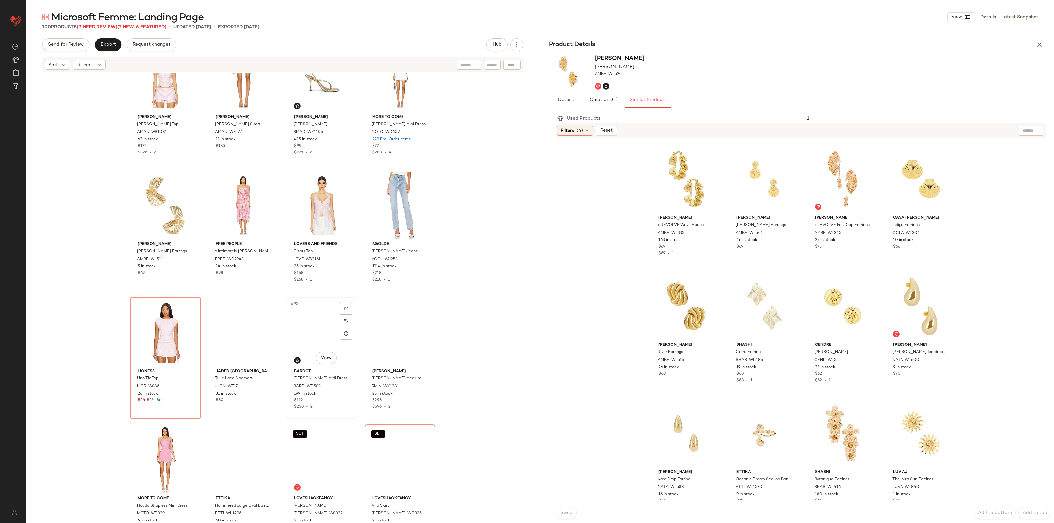
scroll to position [2724, 0]
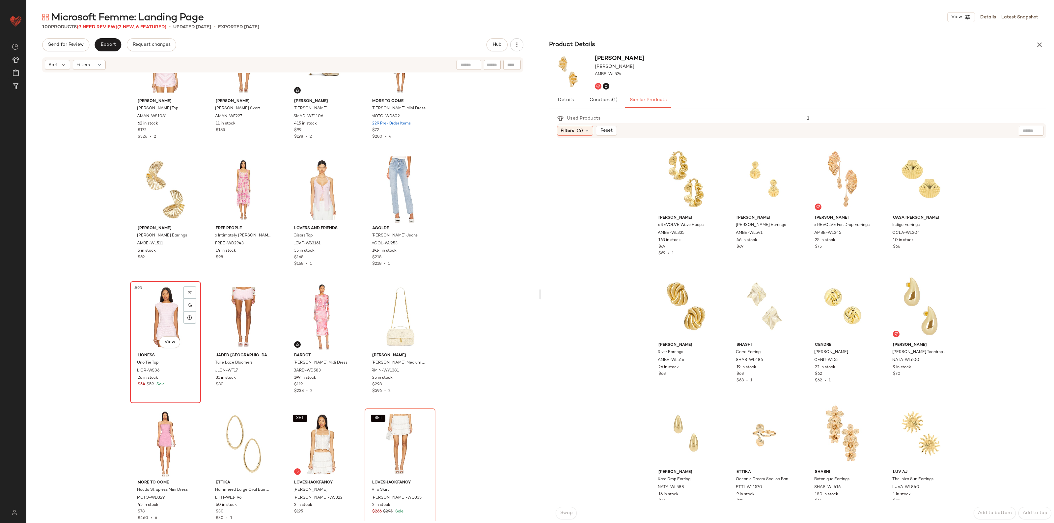
click at [157, 315] on div "#93 View" at bounding box center [165, 317] width 66 height 67
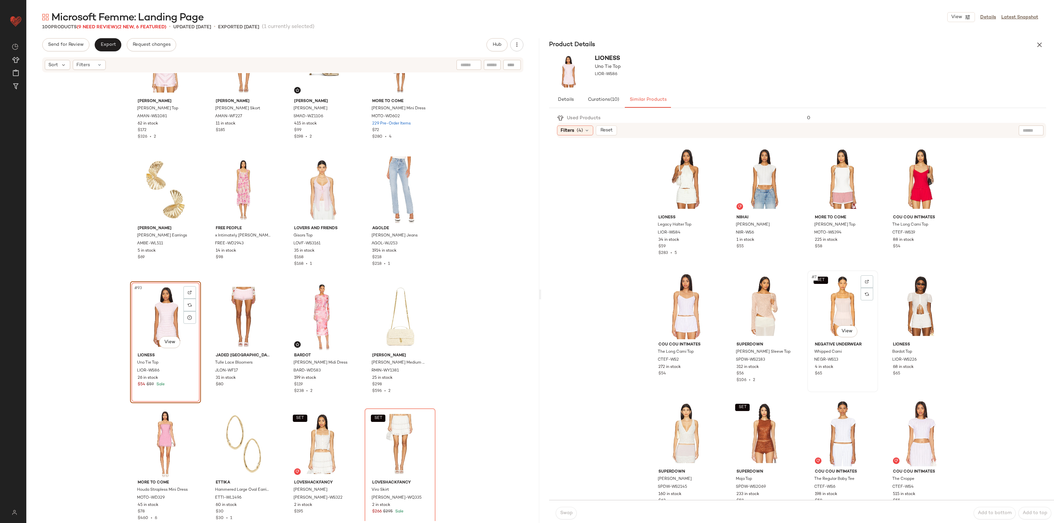
click at [829, 305] on div "SET #7 View" at bounding box center [843, 306] width 66 height 67
click at [564, 512] on span "Swap" at bounding box center [566, 513] width 13 height 5
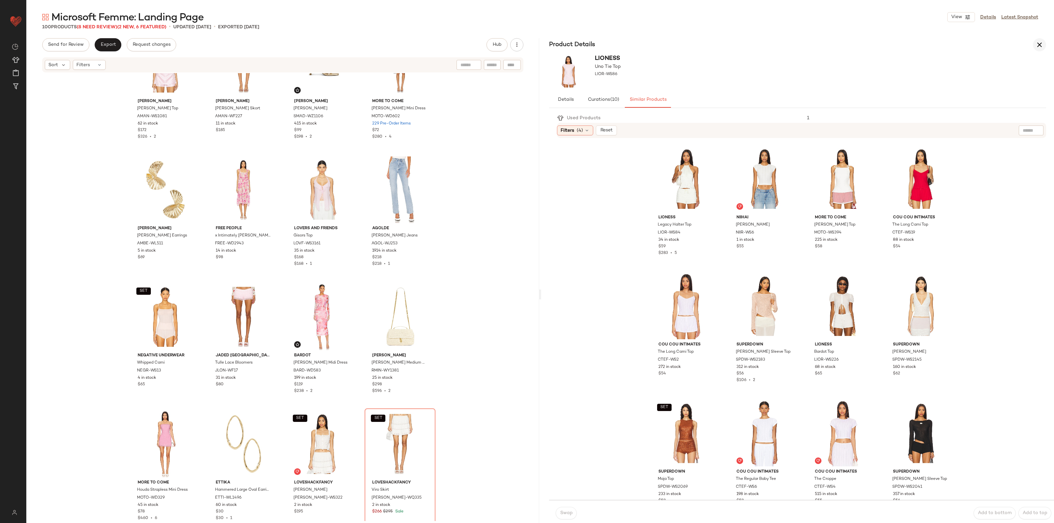
click at [1035, 45] on button "button" at bounding box center [1039, 44] width 13 height 13
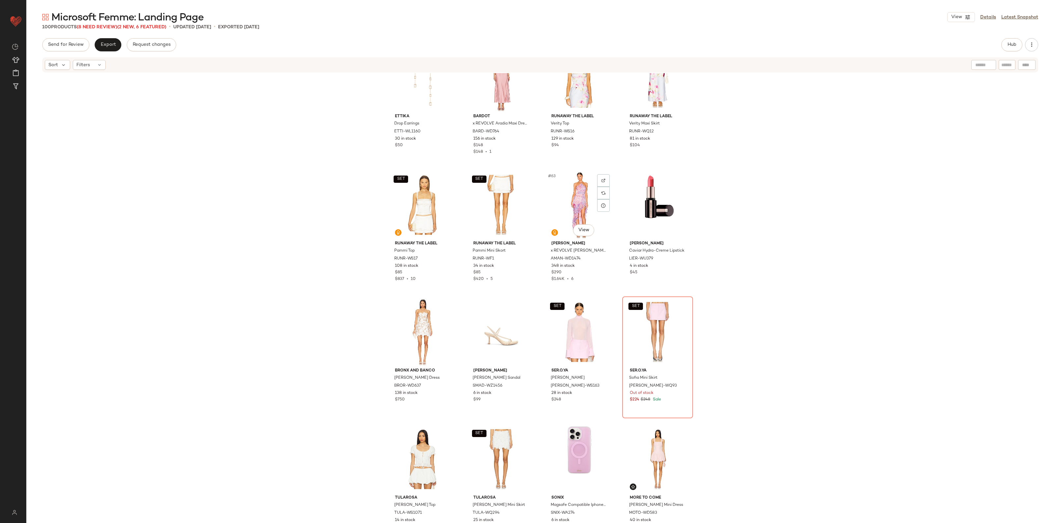
scroll to position [1818, 0]
click at [678, 323] on div at bounding box center [682, 321] width 13 height 13
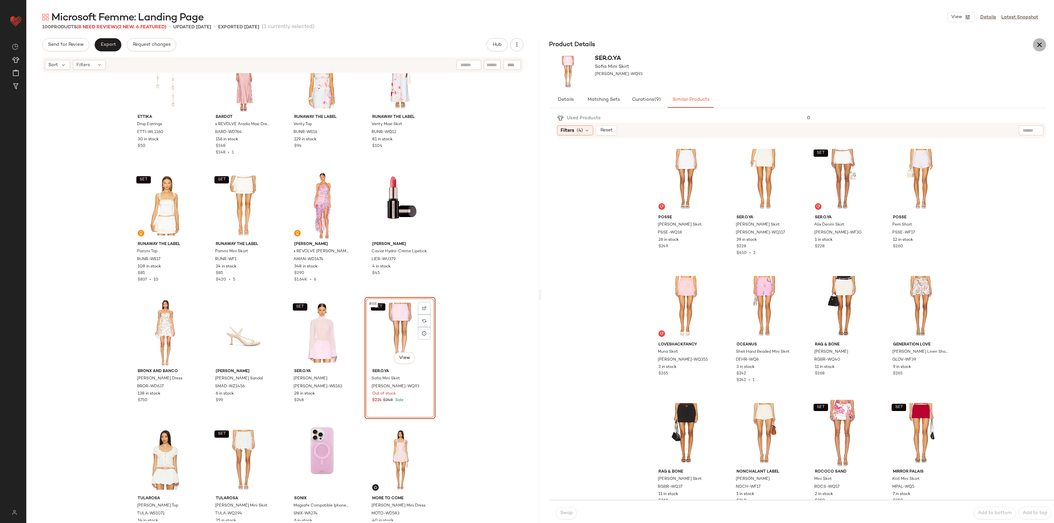
click at [1035, 40] on button "button" at bounding box center [1039, 44] width 13 height 13
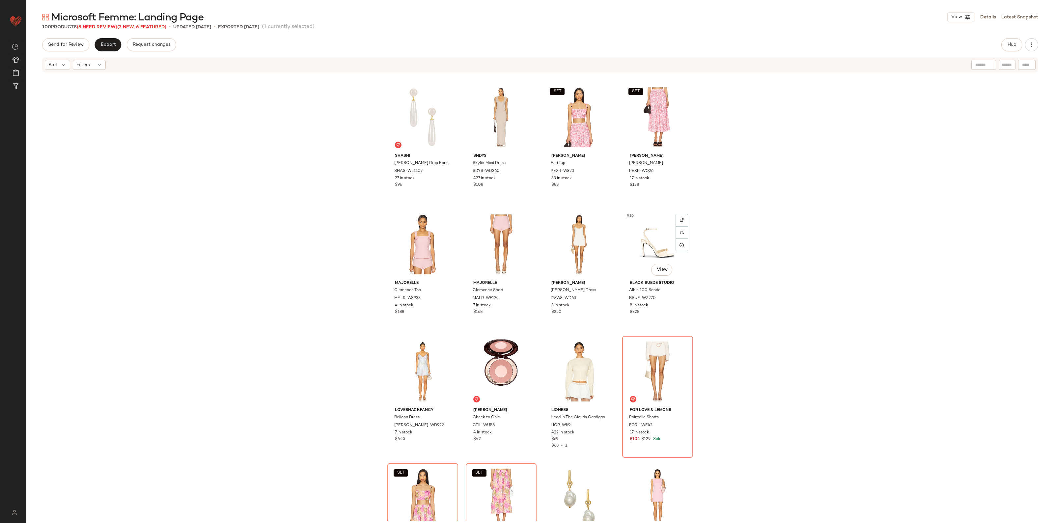
scroll to position [129, 0]
